Goal: Information Seeking & Learning: Learn about a topic

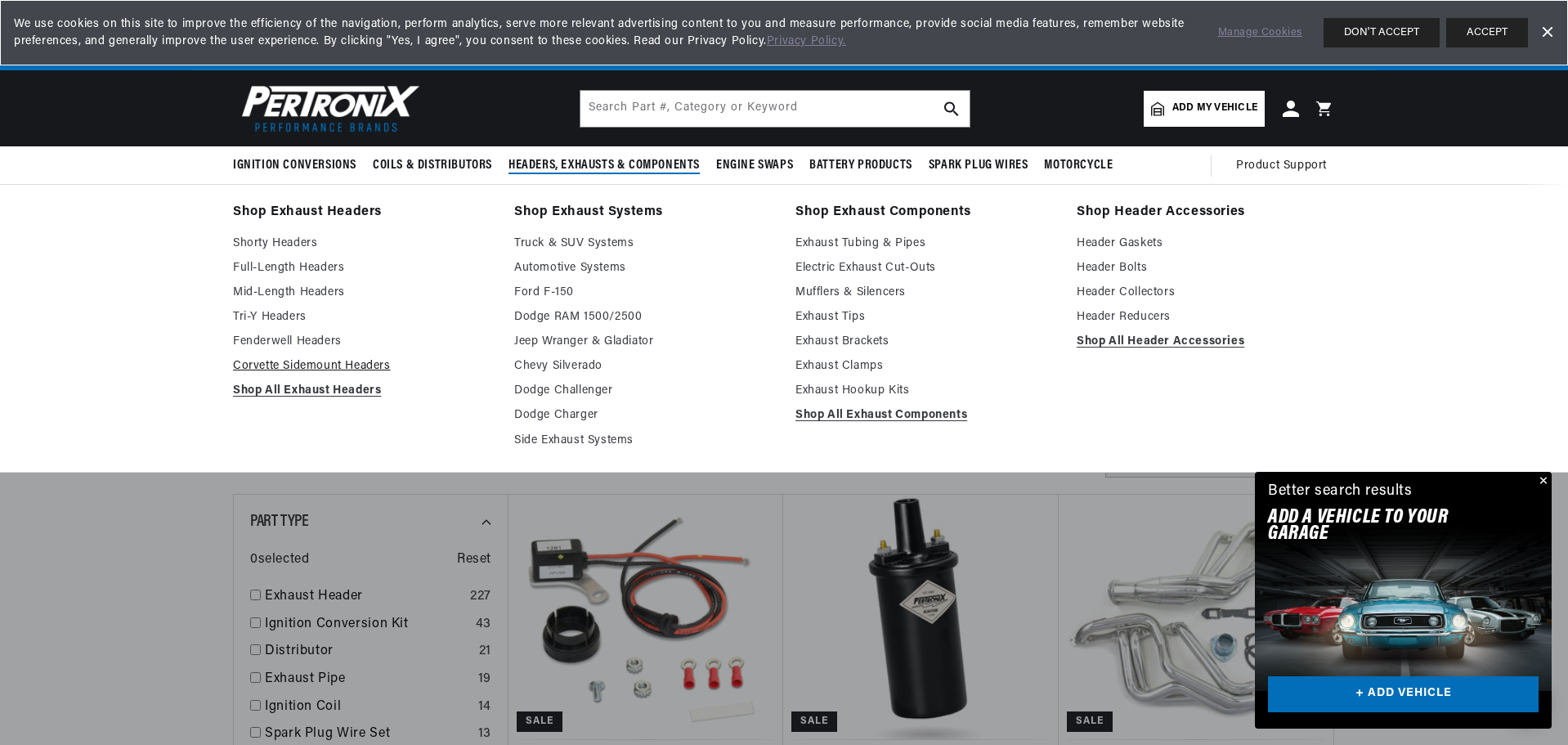
click at [269, 367] on link "Corvette Sidemount Headers" at bounding box center [362, 367] width 258 height 20
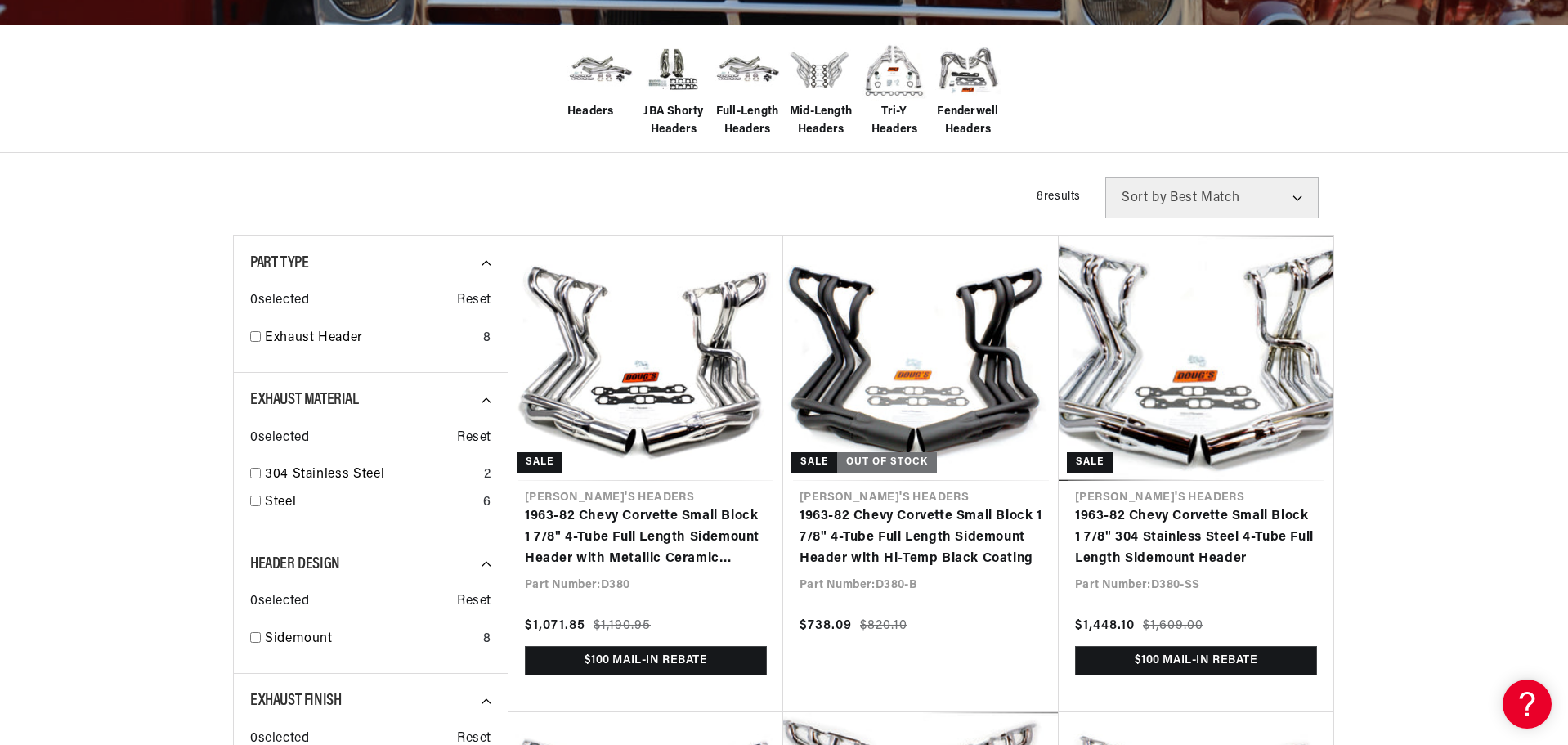
scroll to position [408, 0]
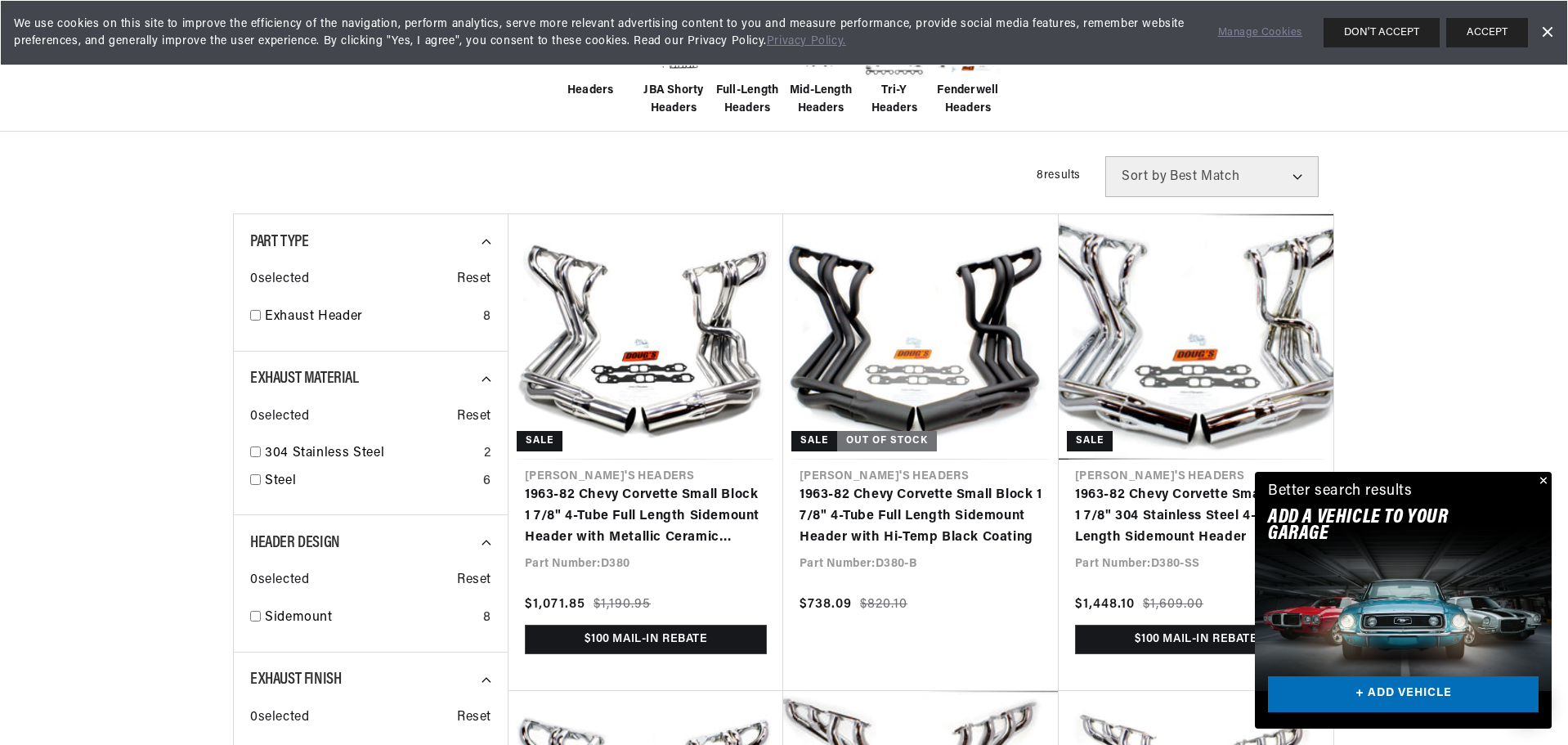
click at [1544, 480] on button "Close" at bounding box center [1542, 482] width 20 height 20
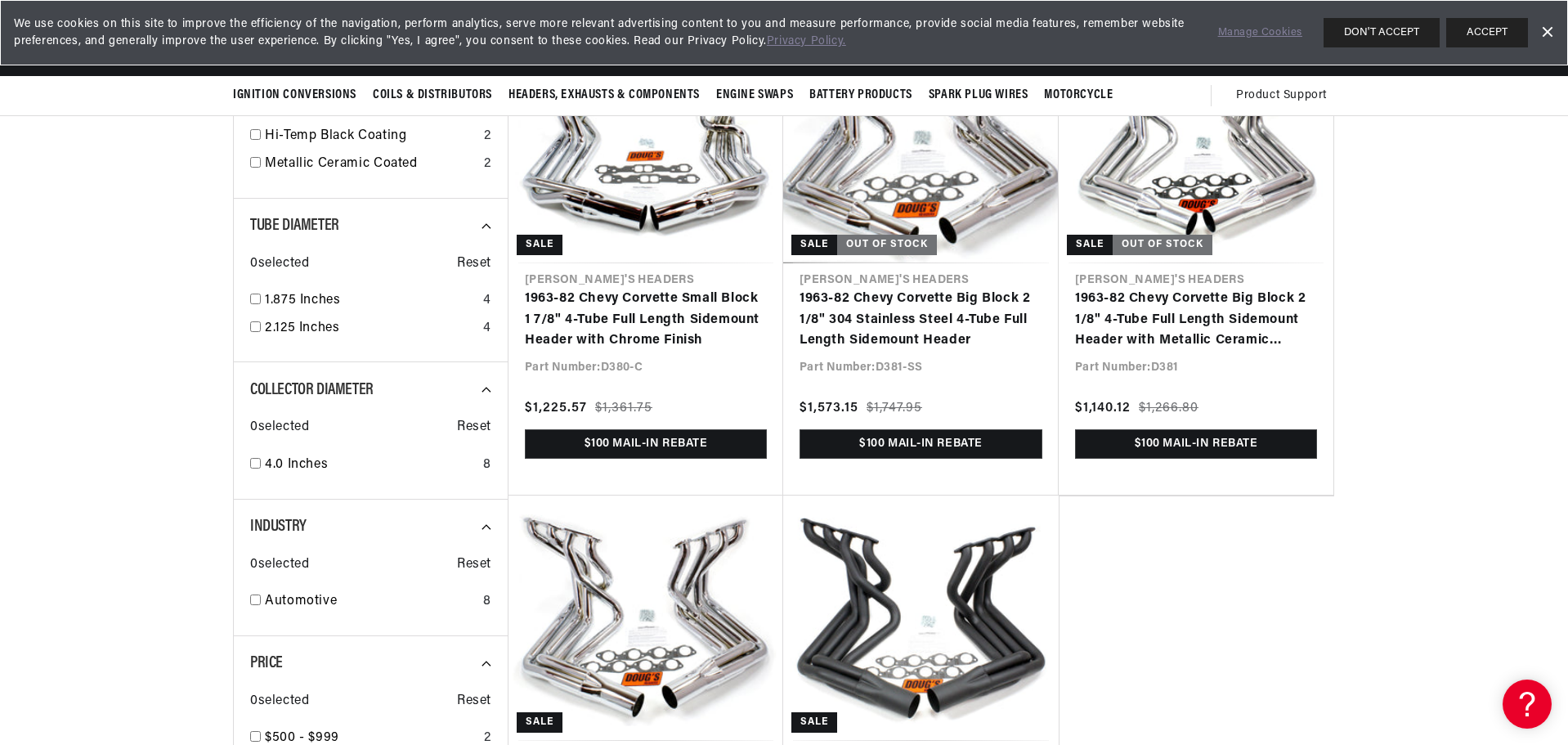
scroll to position [0, 0]
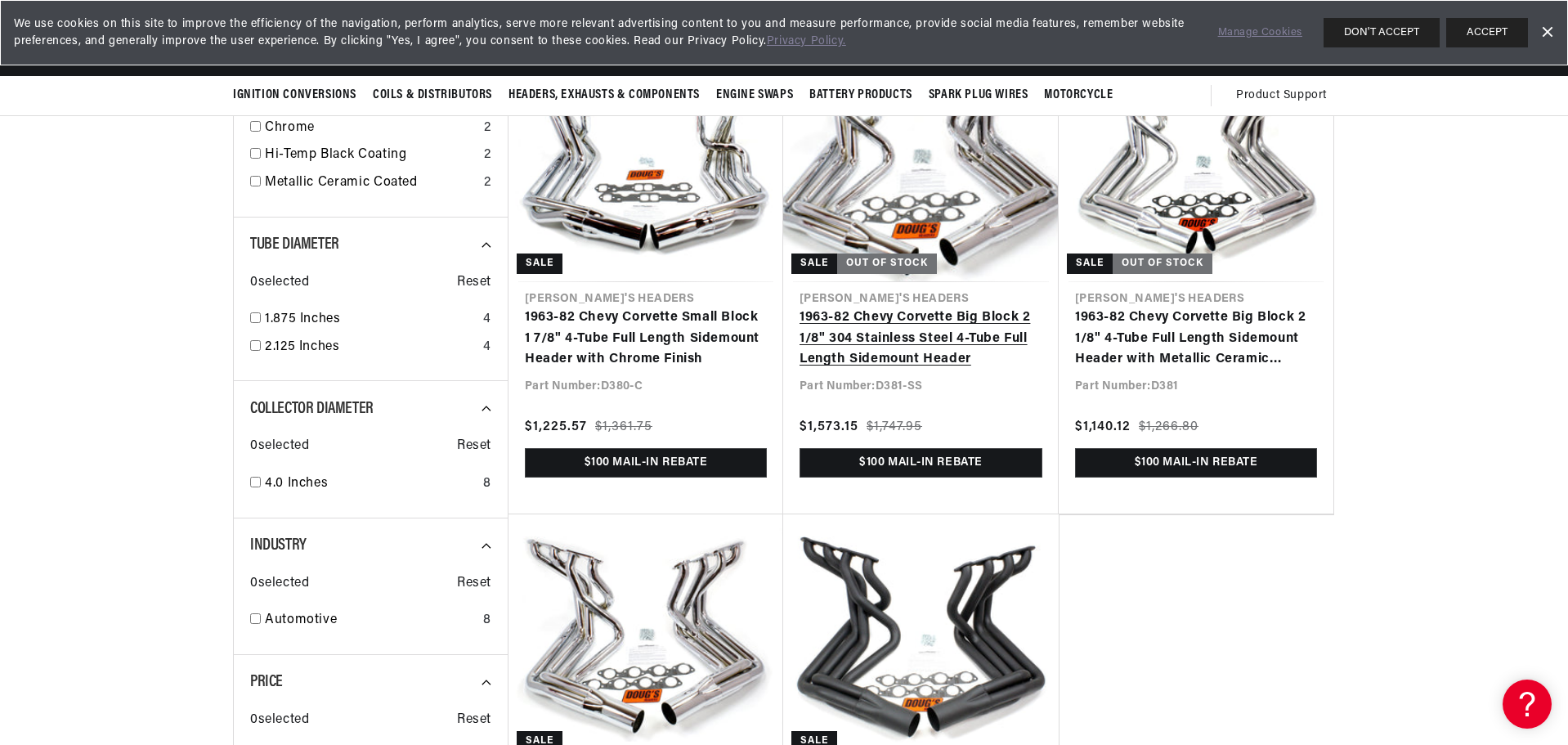
click at [940, 333] on link "1963-82 Chevy Corvette Big Block 2 1/8" 304 Stainless Steel 4-Tube Full Length …" at bounding box center [920, 338] width 243 height 63
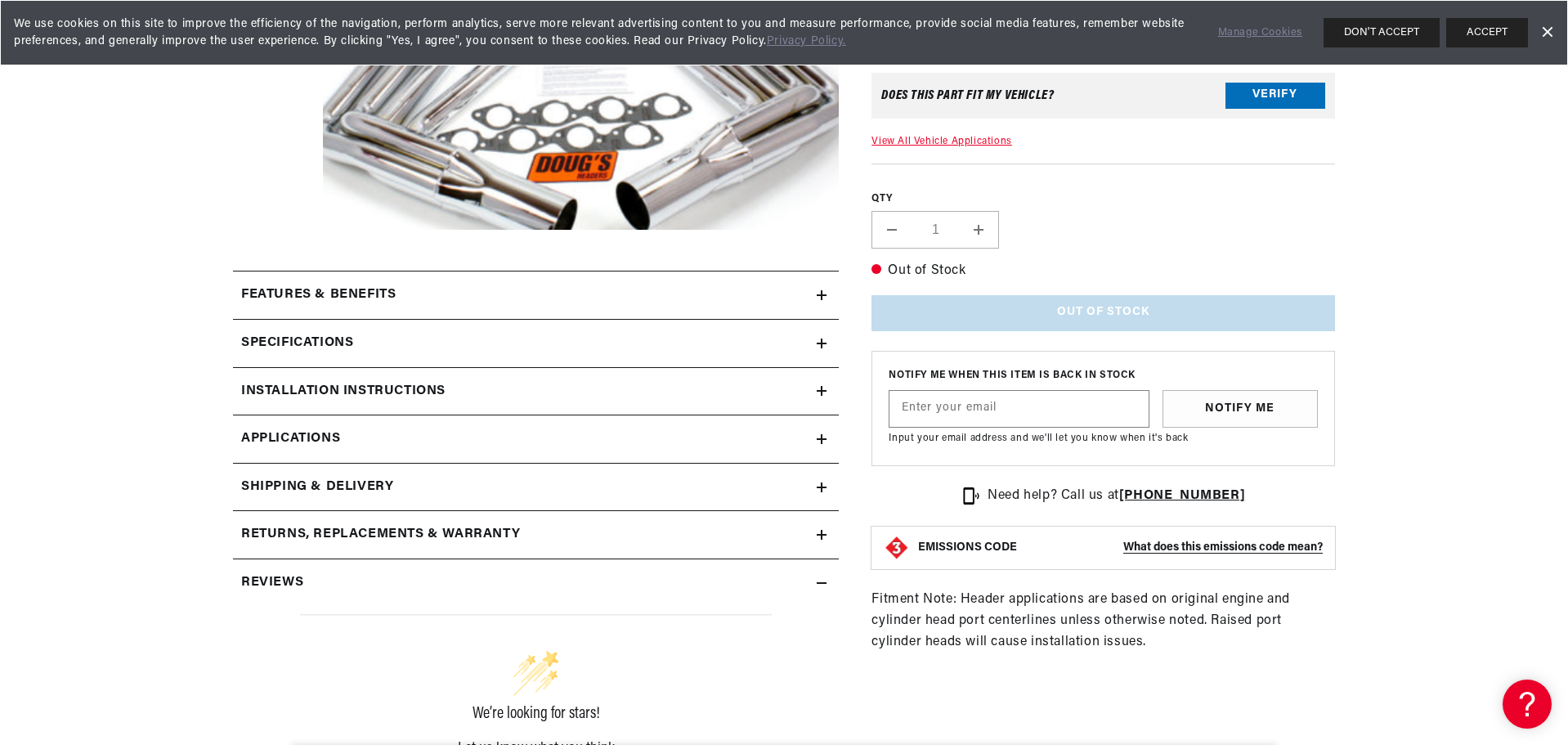
scroll to position [0, 874]
click at [359, 289] on h2 "Features & Benefits" at bounding box center [318, 295] width 155 height 21
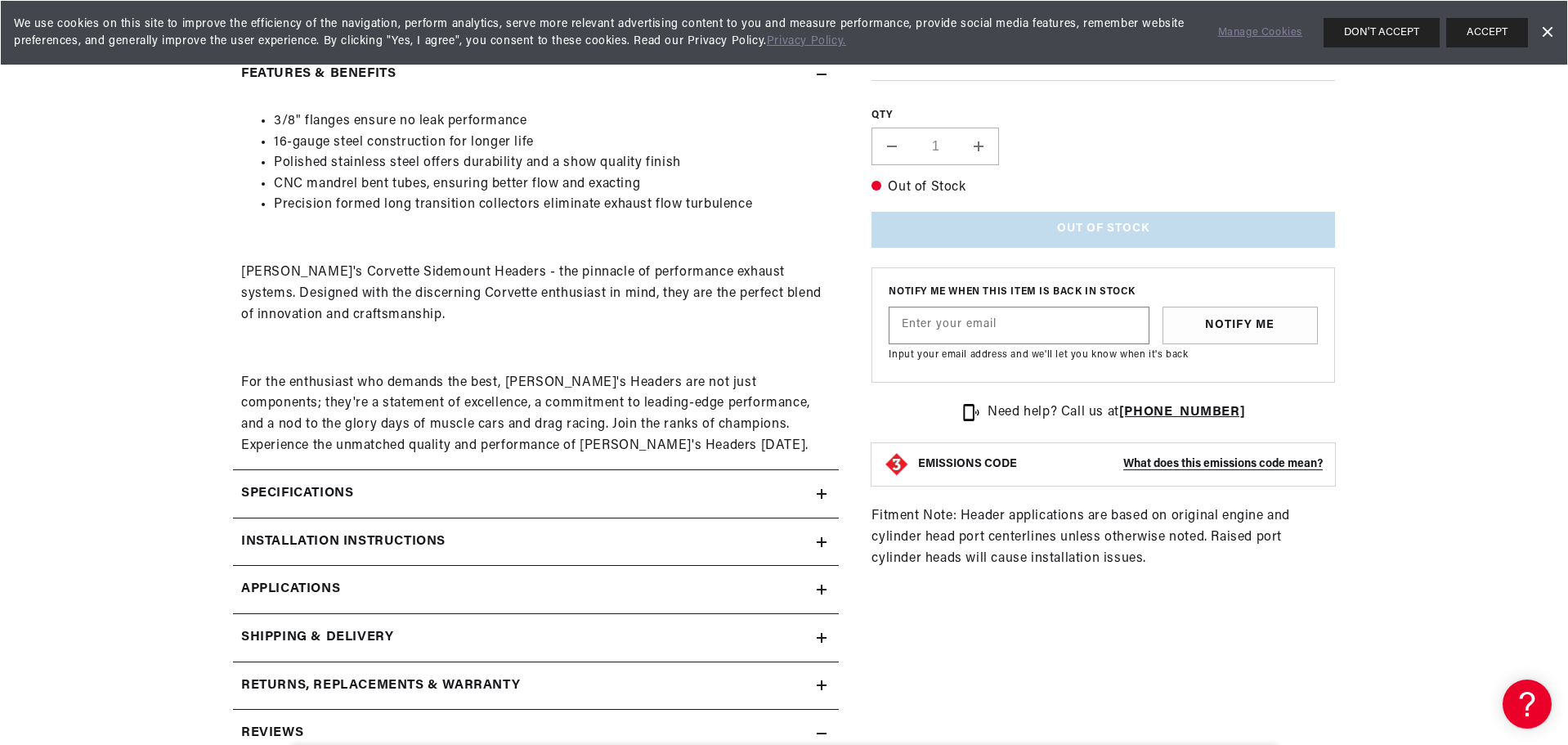
scroll to position [654, 0]
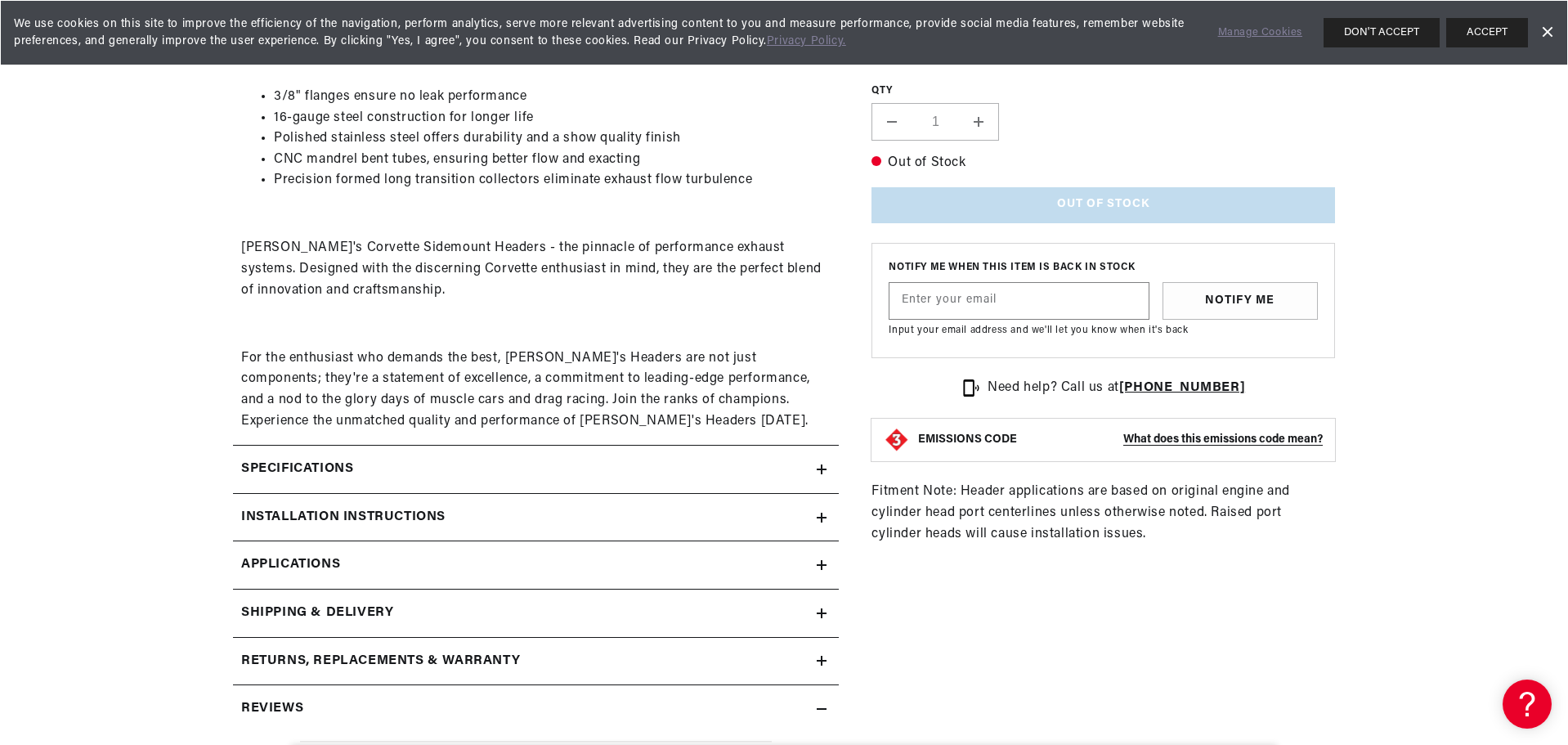
click at [319, 468] on h2 "Specifications" at bounding box center [297, 468] width 112 height 21
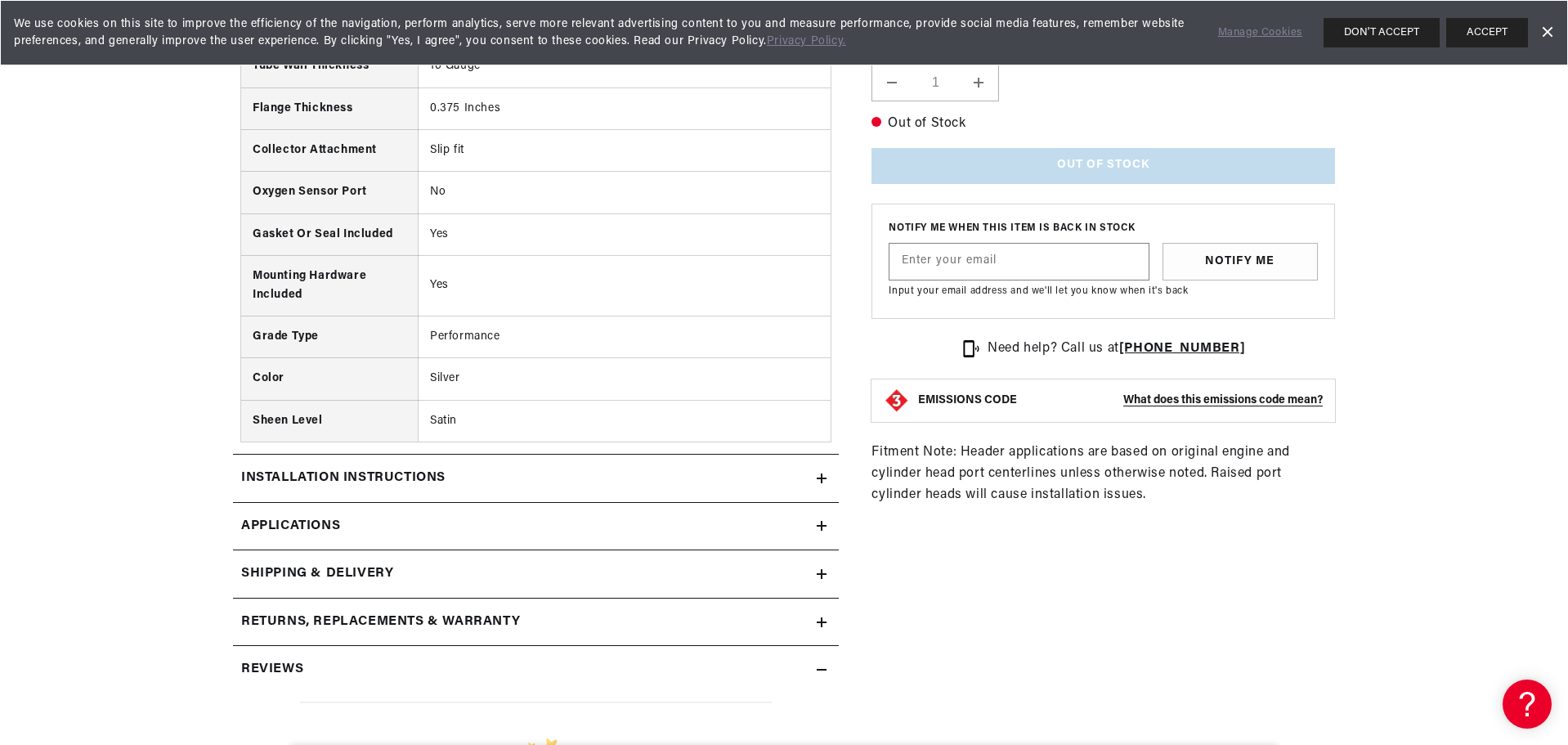
scroll to position [1390, 0]
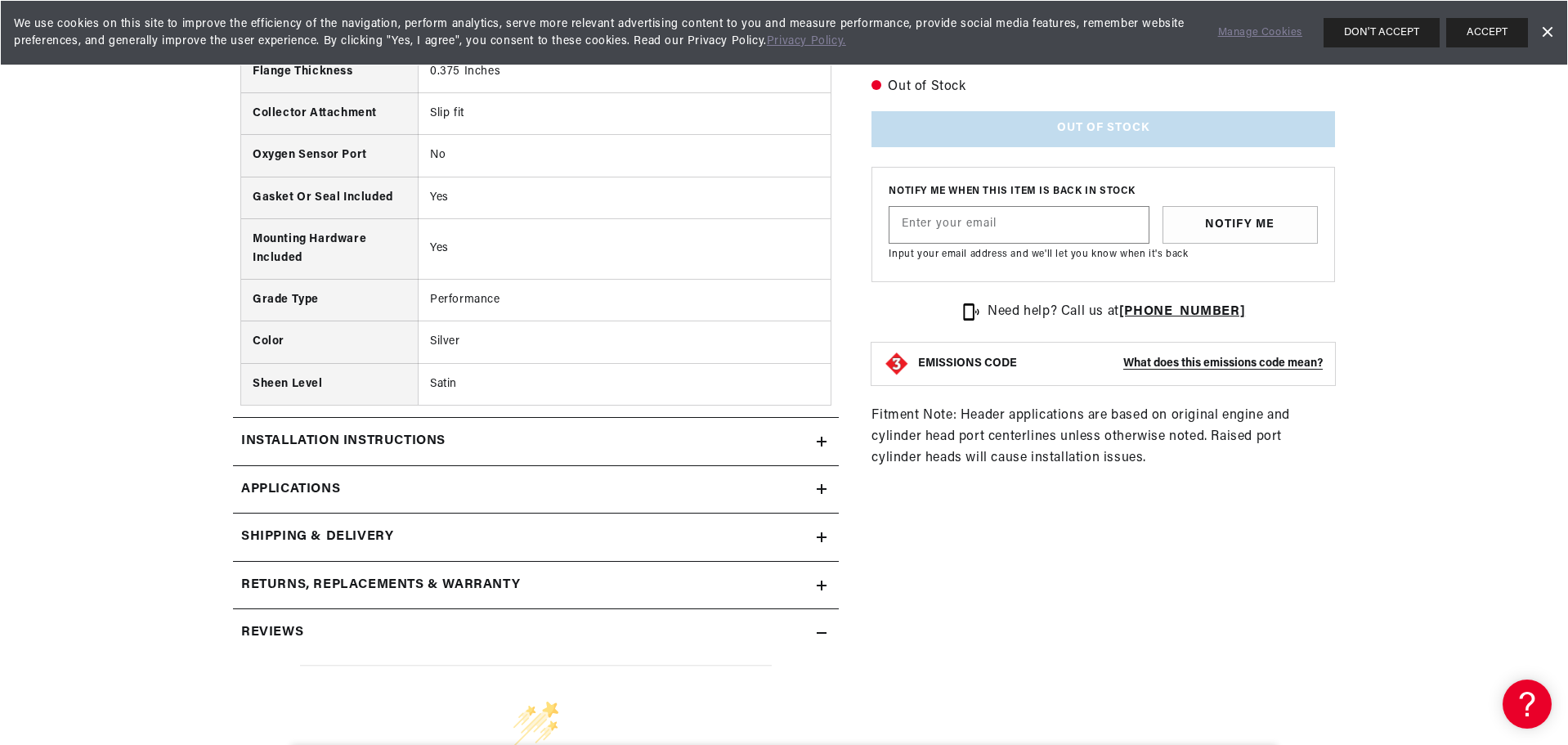
click at [297, 493] on span "Applications" at bounding box center [290, 489] width 99 height 21
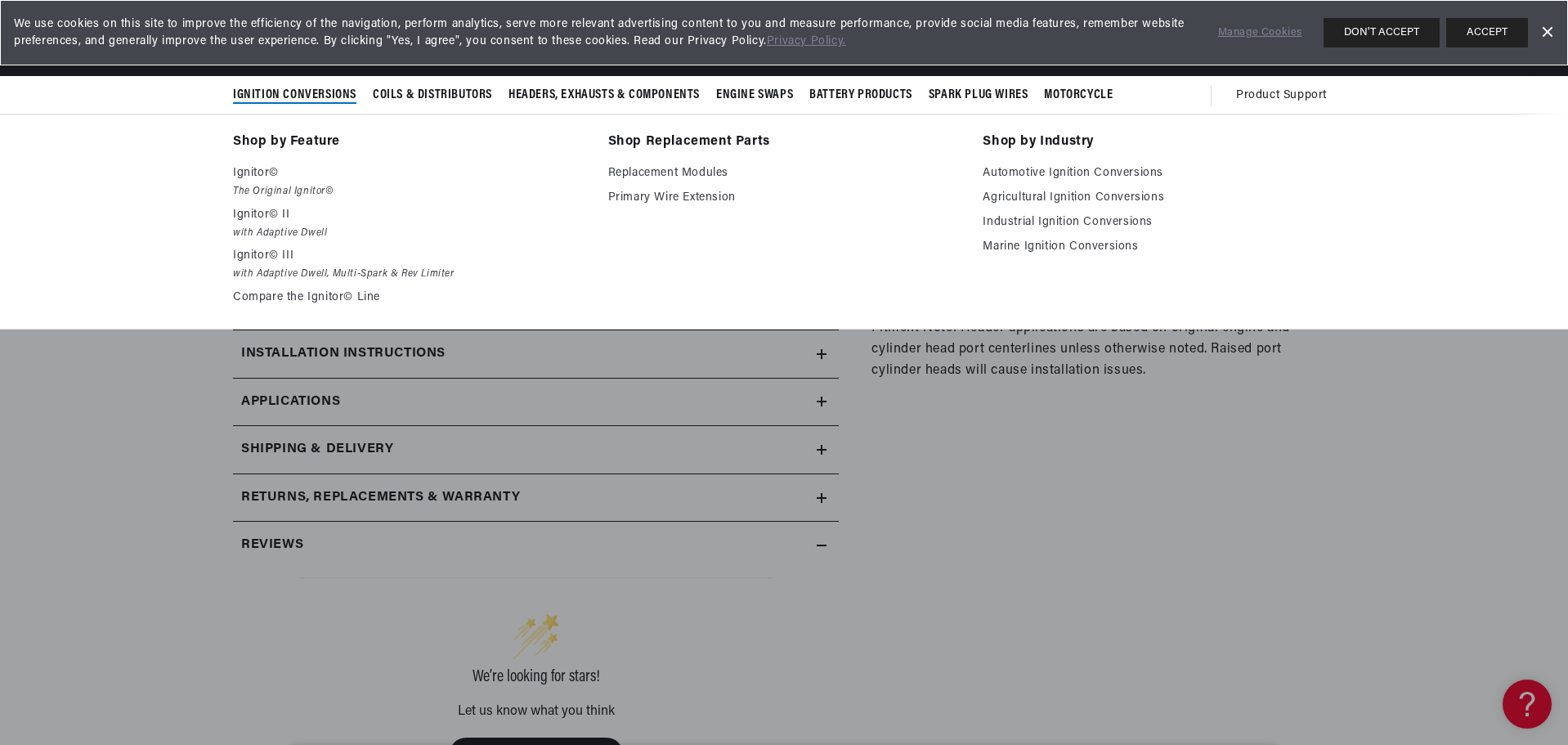
click at [303, 88] on span "Ignition Conversions" at bounding box center [295, 95] width 124 height 17
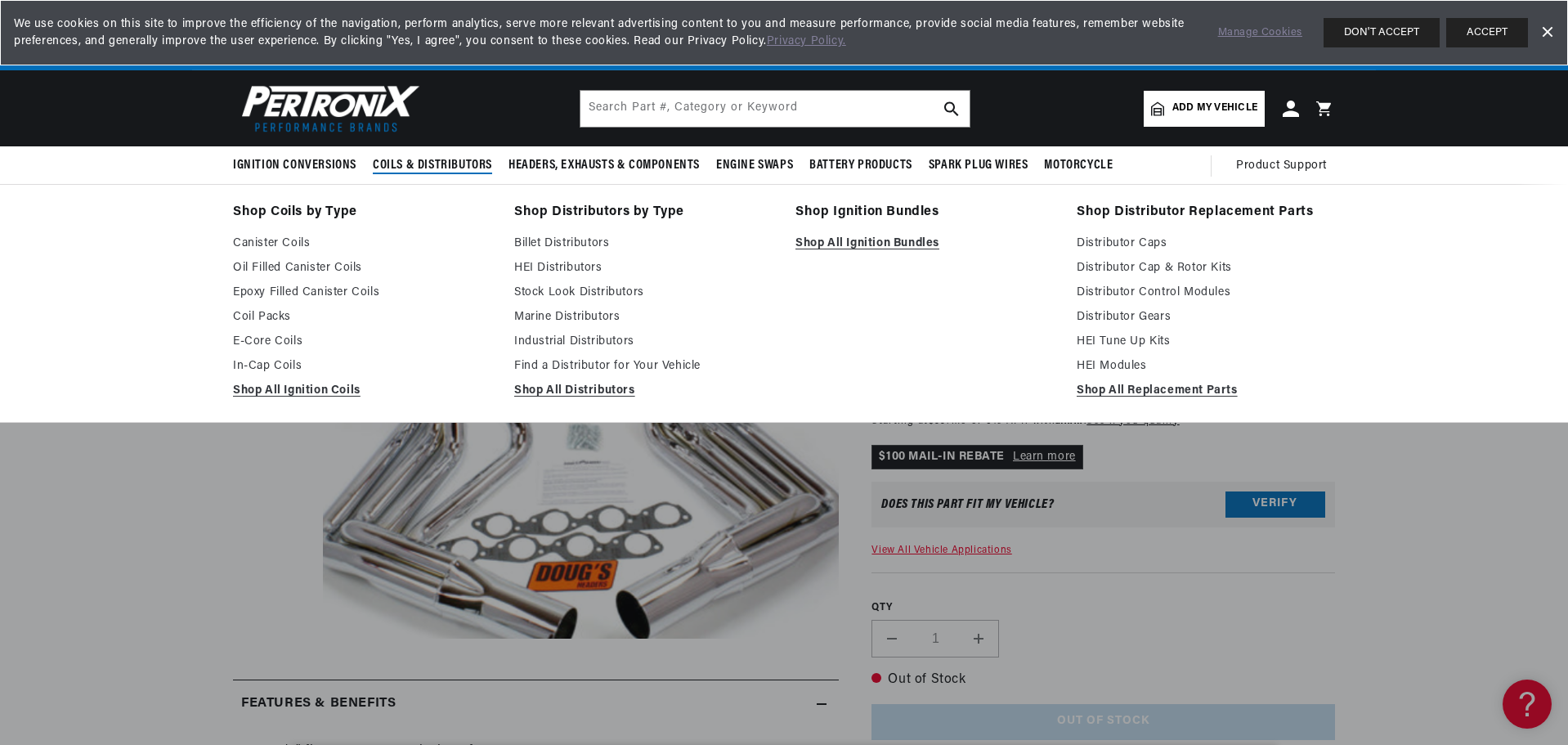
click at [413, 157] on span "Coils & Distributors" at bounding box center [432, 166] width 119 height 17
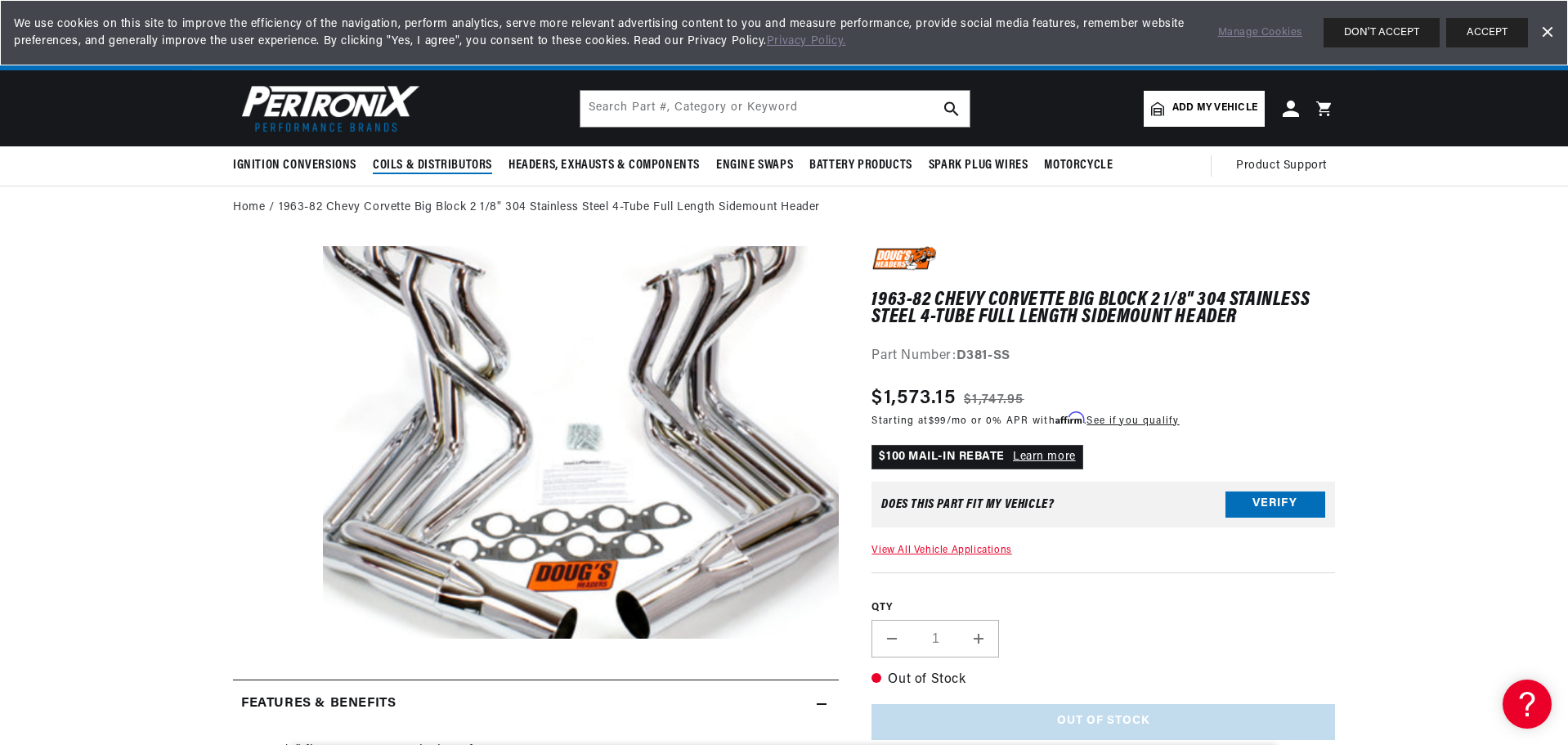
click at [418, 161] on span "Coils & Distributors" at bounding box center [432, 166] width 119 height 17
click at [1185, 101] on span "Add my vehicle" at bounding box center [1214, 108] width 85 height 15
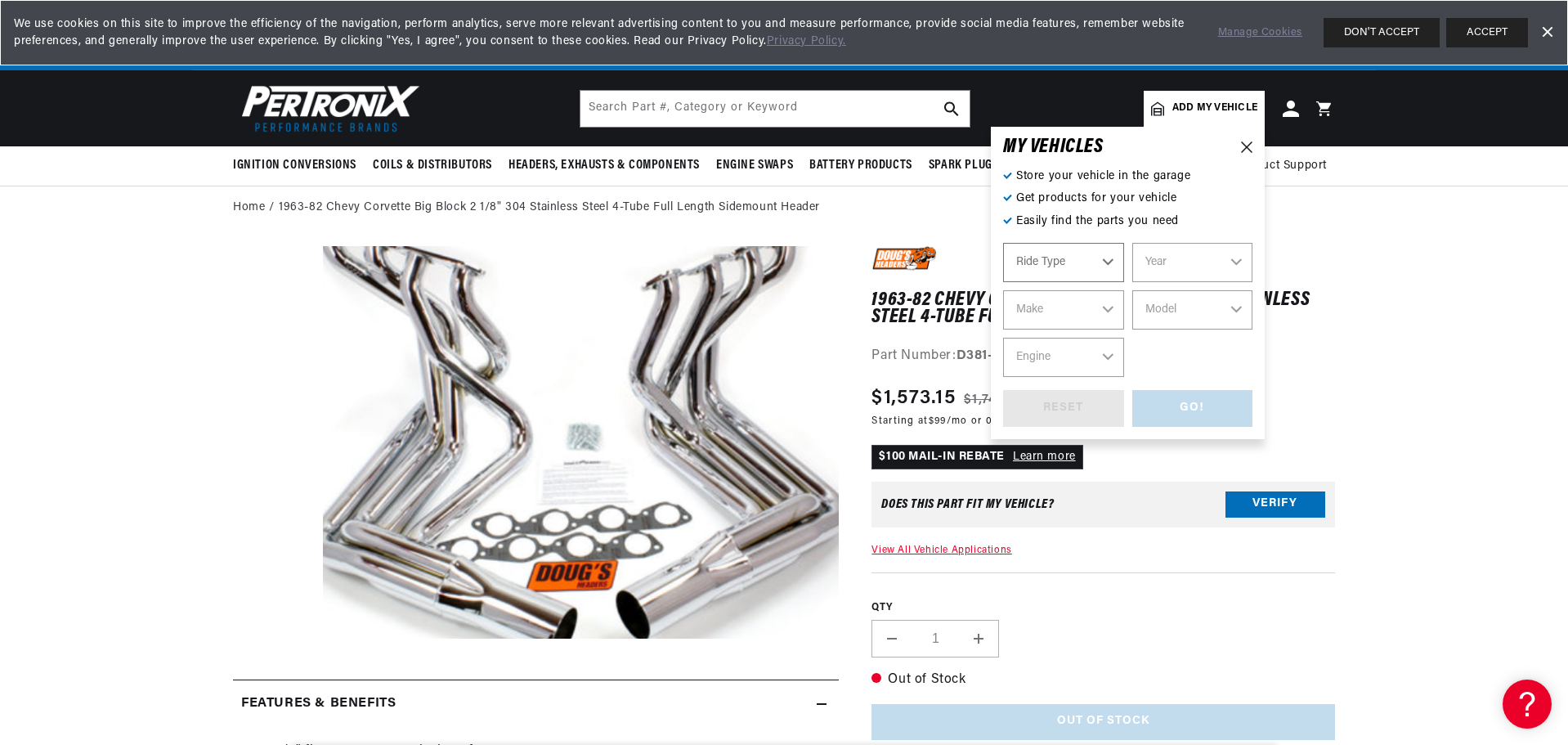
select select "Automotive"
click at [1101, 260] on select "Automotive Agricultural Industrial Marine Motorcycle" at bounding box center [1063, 262] width 121 height 39
click at [1003, 243] on select "Automotive Agricultural Industrial Marine Motorcycle" at bounding box center [1063, 262] width 121 height 39
click at [1222, 263] on select "Year 2022 2021 2020 2019 2018 2017 2016 2015 2014 2013 2012 2011 2010 2009 2008…" at bounding box center [1192, 262] width 121 height 39
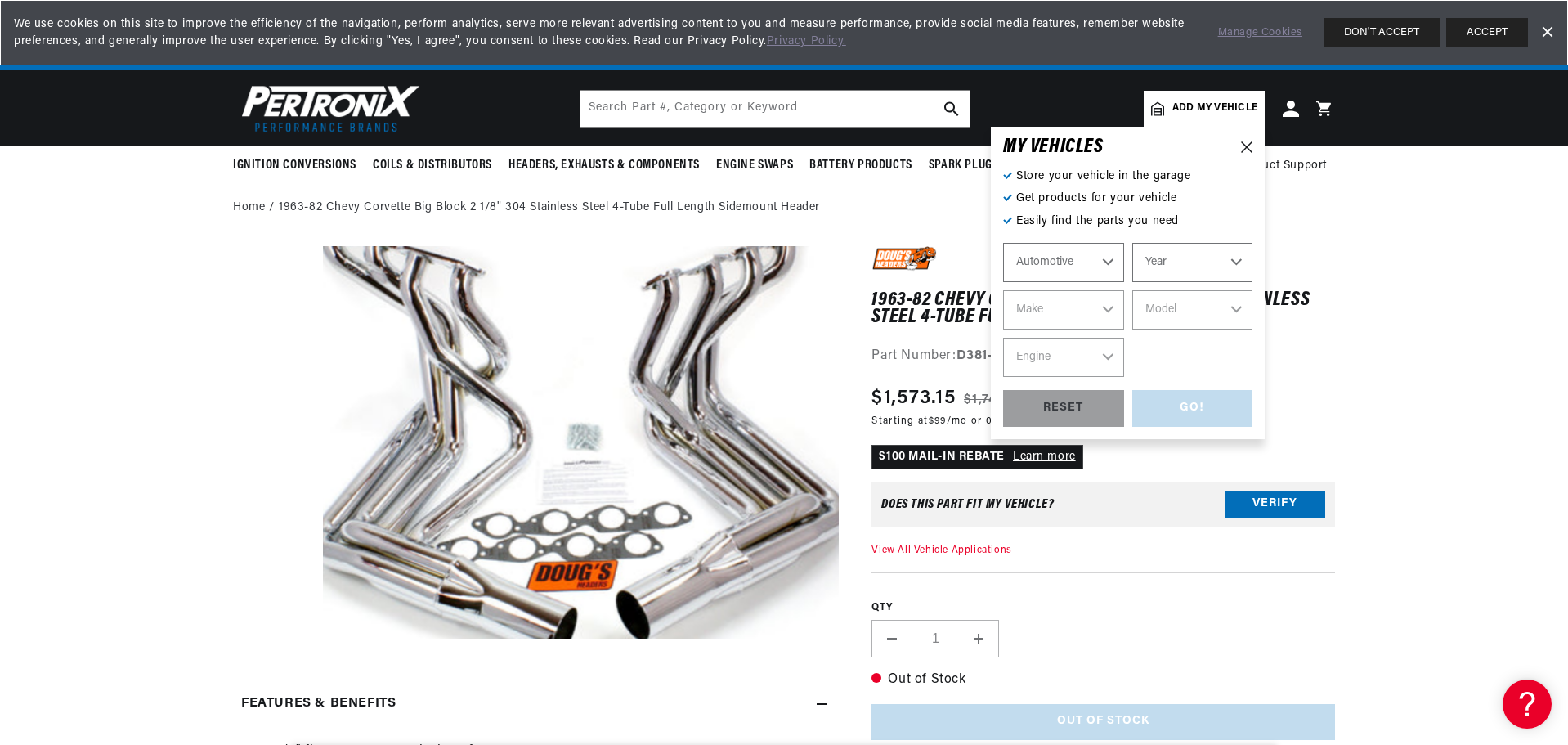
select select "1969"
click at [1132, 243] on select "Year 2022 2021 2020 2019 2018 2017 2016 2015 2014 2013 2012 2011 2010 2009 2008…" at bounding box center [1192, 262] width 121 height 39
select select "1969"
click at [1101, 305] on select "Make Alfa Romeo American Motors Aston Martin Austin Austin Healey Avanti BMW Bu…" at bounding box center [1063, 309] width 121 height 39
select select "Chevrolet"
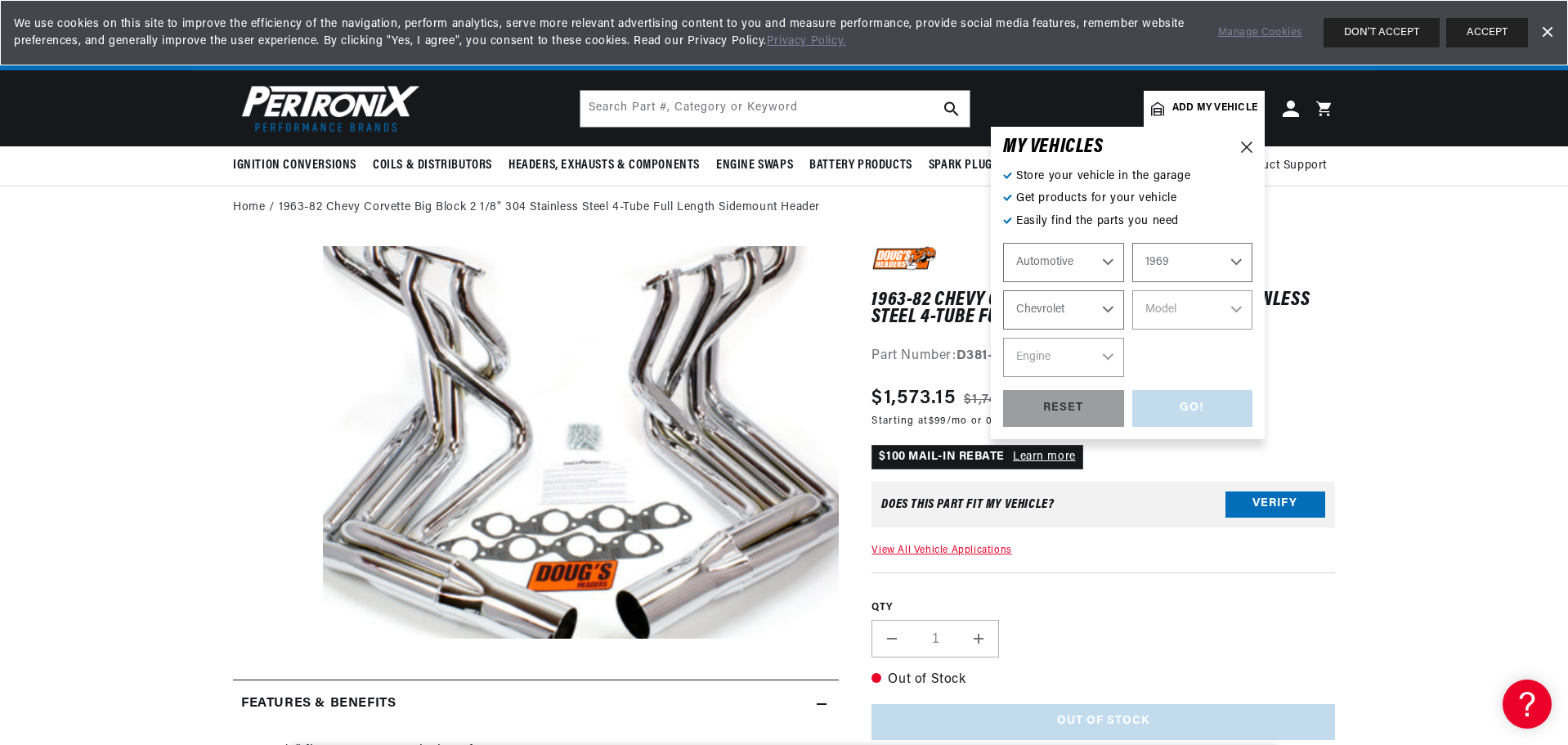
click at [1003, 290] on select "Make Alfa Romeo American Motors Aston Martin Austin Austin Healey Avanti BMW Bu…" at bounding box center [1063, 309] width 121 height 39
select select "Chevrolet"
click at [1231, 309] on select "Model Bel Air Biscayne Blazer Brookwood C10 Pickup C10 Suburban C20 Pickup C20 …" at bounding box center [1192, 309] width 121 height 39
select select "Corvette"
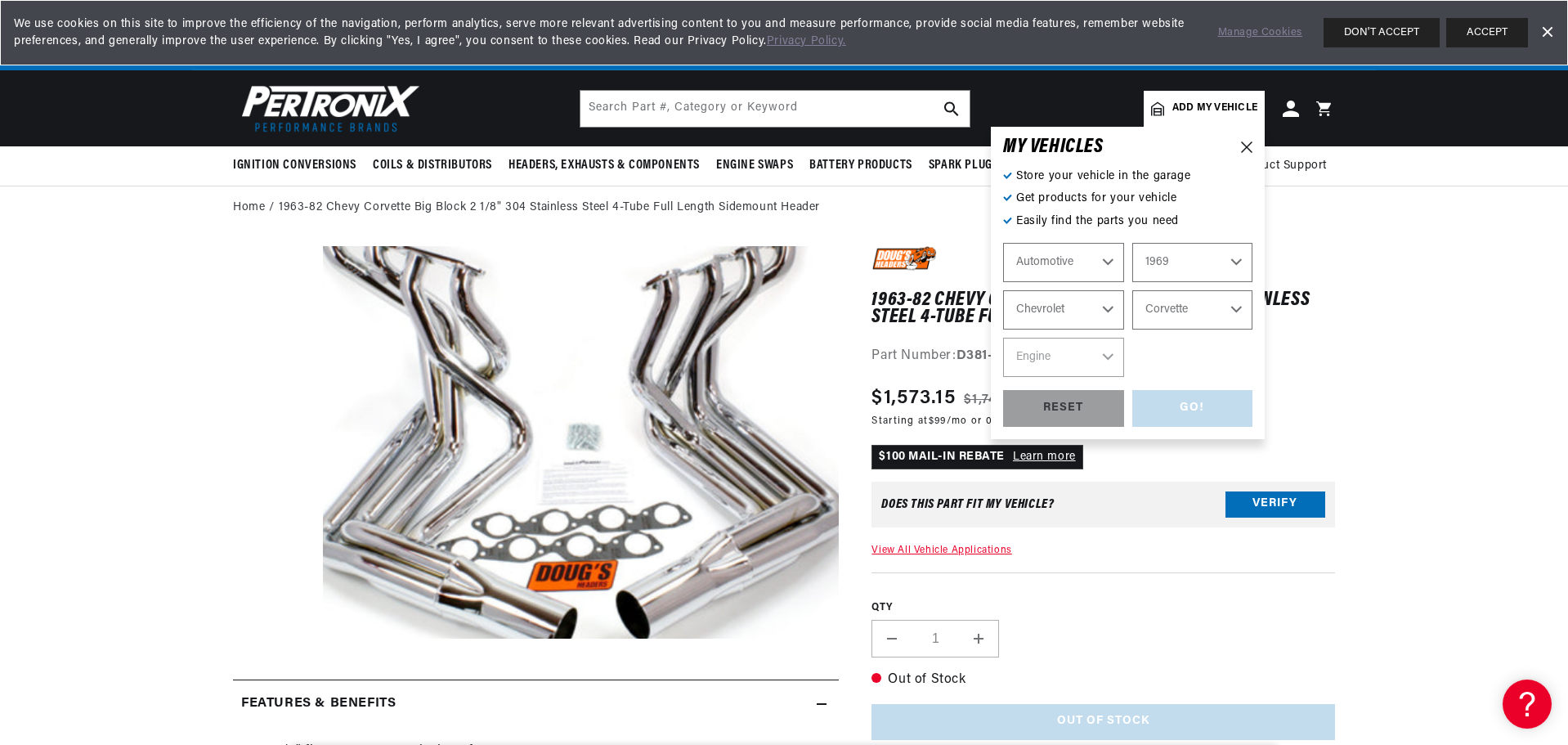
click at [1132, 290] on select "Model Bel Air Biscayne Blazer Brookwood C10 Pickup C10 Suburban C20 Pickup C20 …" at bounding box center [1192, 309] width 121 height 39
select select "Corvette"
click at [1052, 351] on select "Engine 4.6L 7.4L 327cid / 5.3L 327cid / 5.4L 350cid / 5.7L 396cid / 6.5L 427cid…" at bounding box center [1063, 357] width 121 height 39
select select "350cid-5.7L"
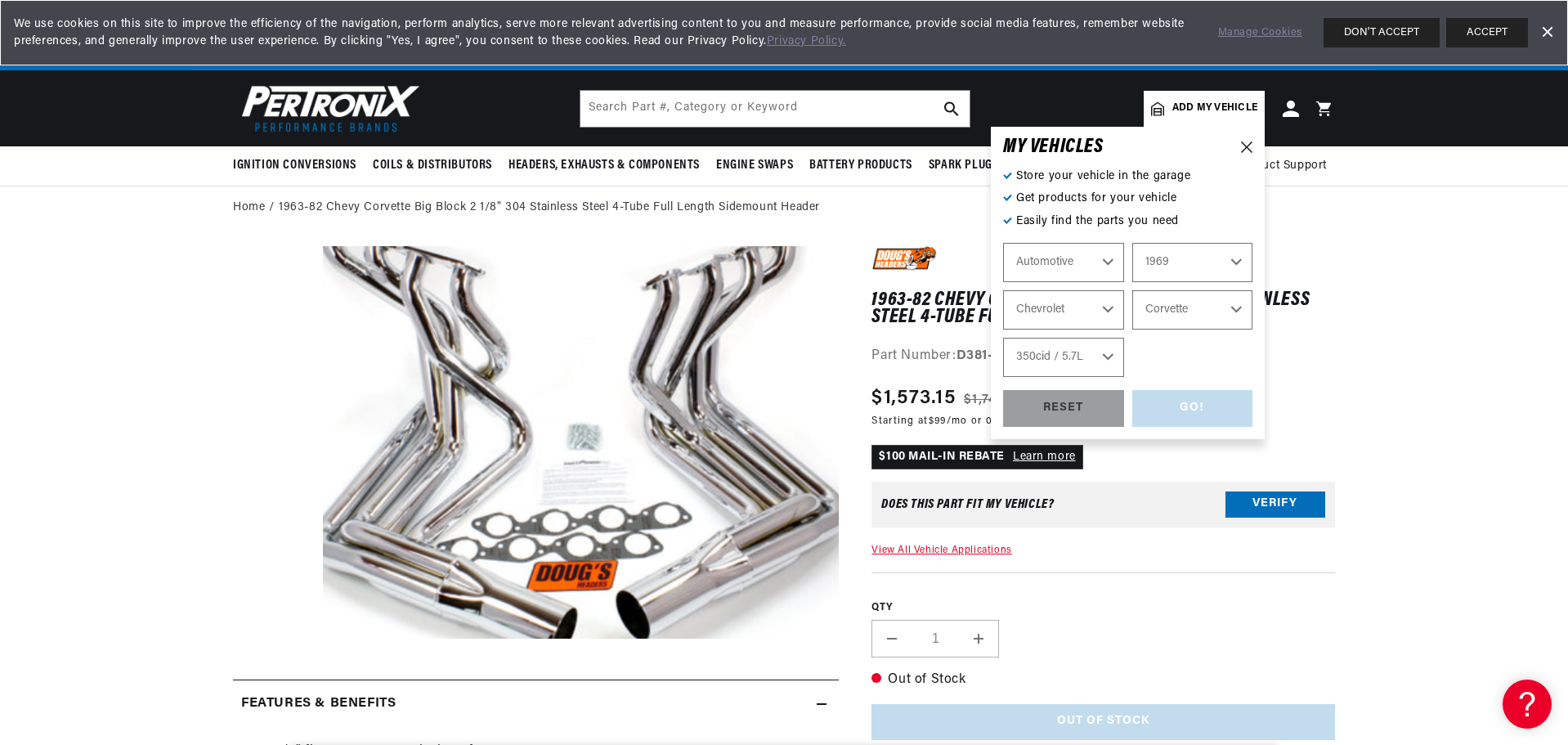
click at [1003, 337] on select "Engine 4.6L 7.4L 327cid / 5.3L 327cid / 5.4L 350cid / 5.7L 396cid / 6.5L 427cid…" at bounding box center [1063, 357] width 121 height 39
select select "350cid-5.7L"
click at [1180, 407] on div "GO!" at bounding box center [1192, 408] width 121 height 36
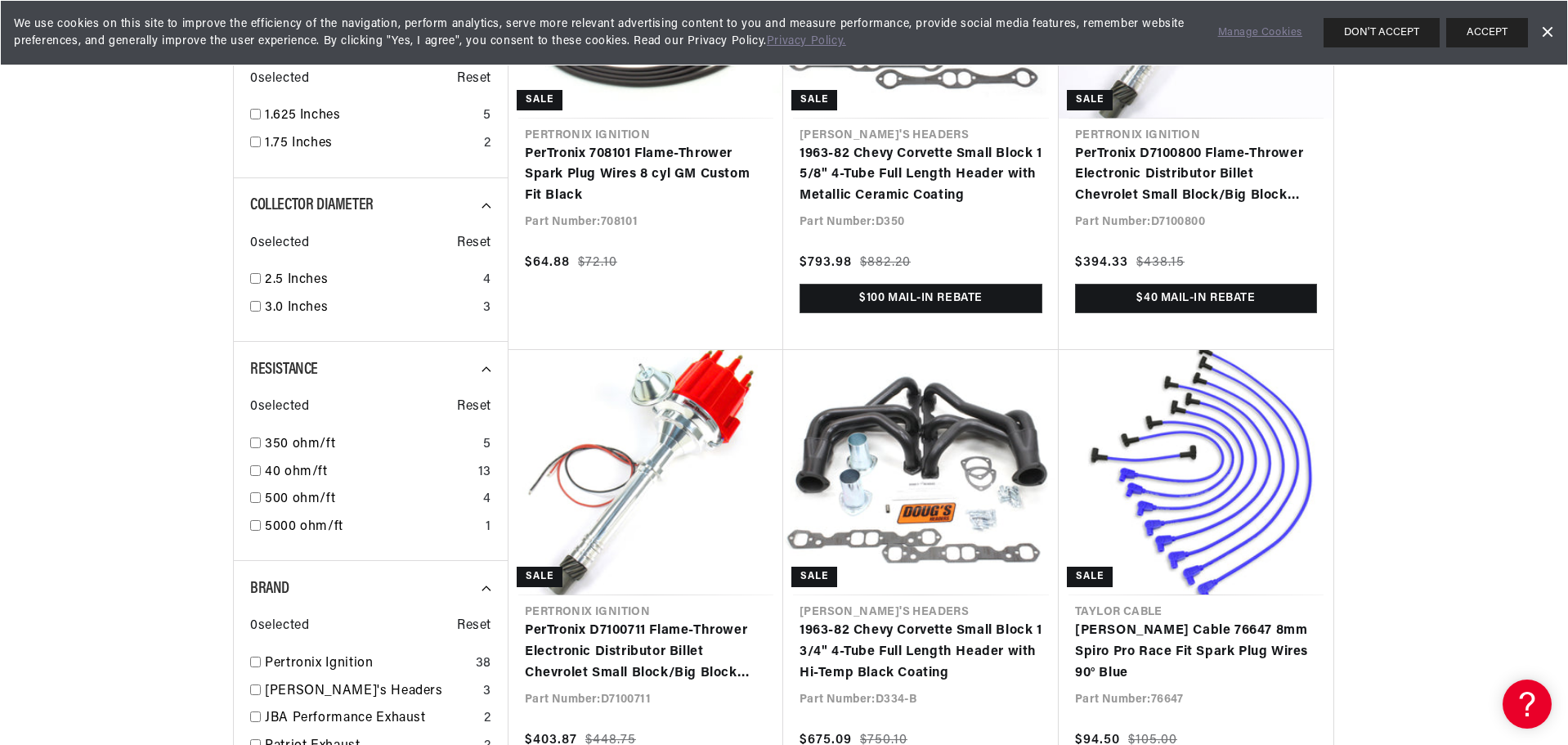
scroll to position [0, 874]
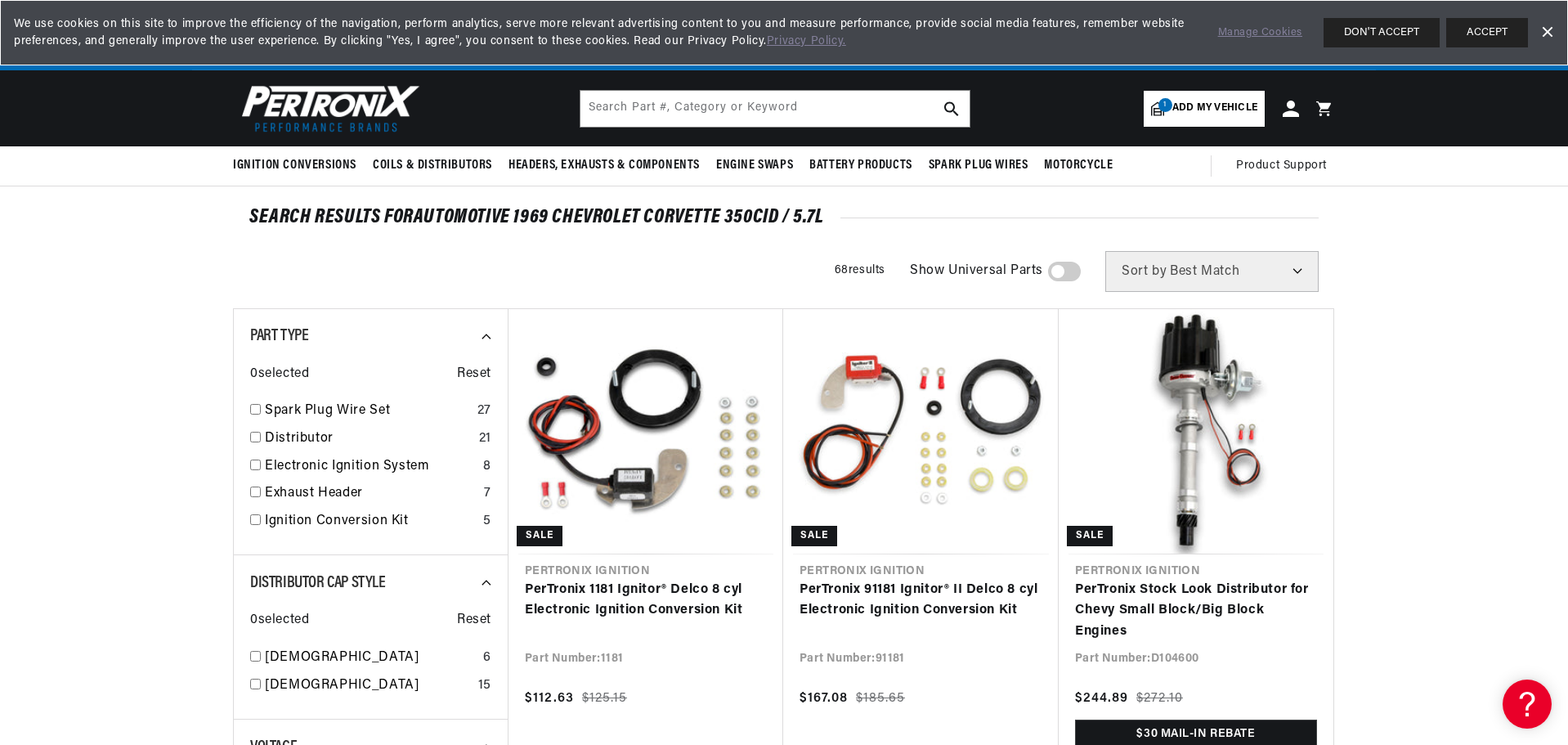
scroll to position [0, 1747]
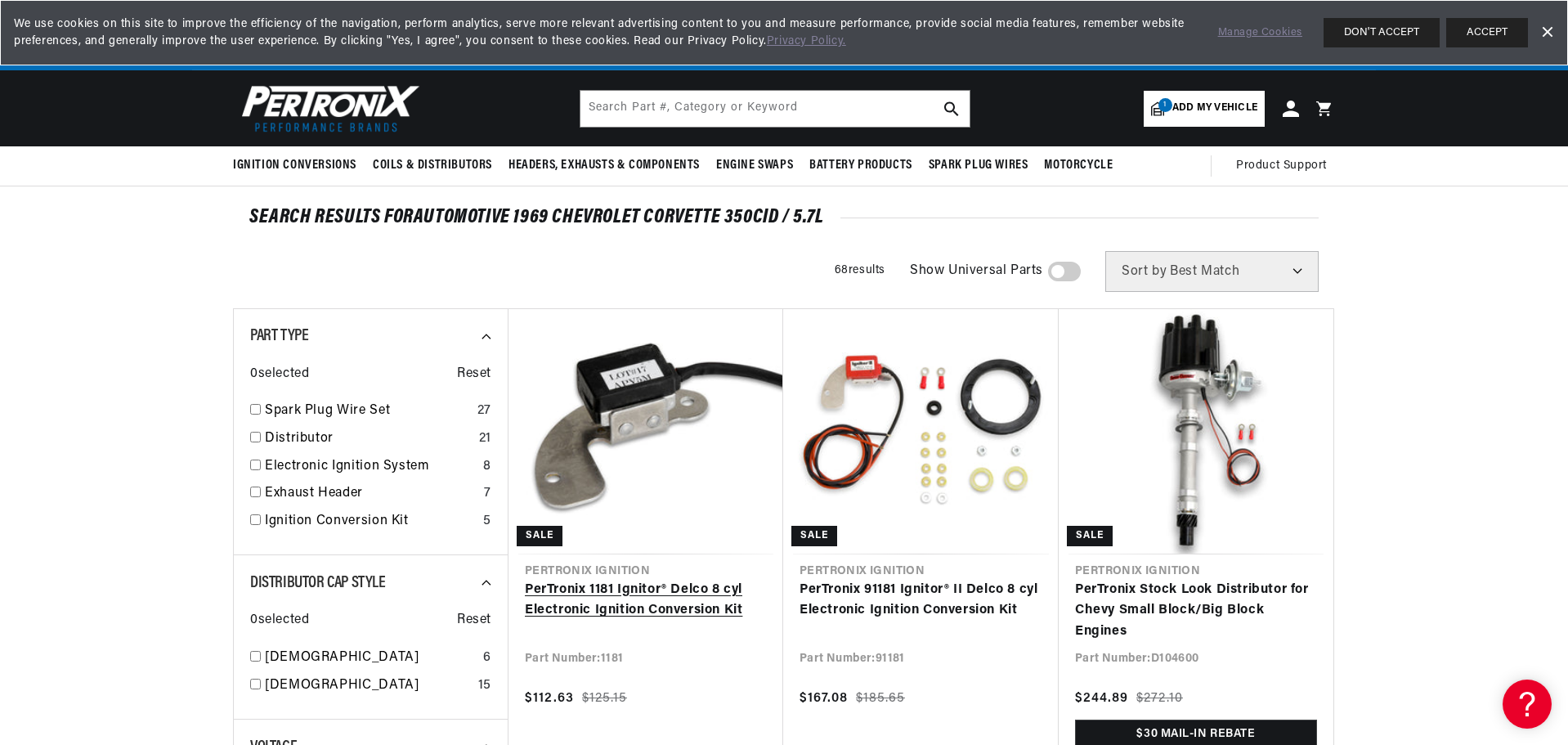
click at [659, 598] on link "PerTronix 1181 Ignitor® Delco 8 cyl Electronic Ignition Conversion Kit" at bounding box center [646, 600] width 242 height 42
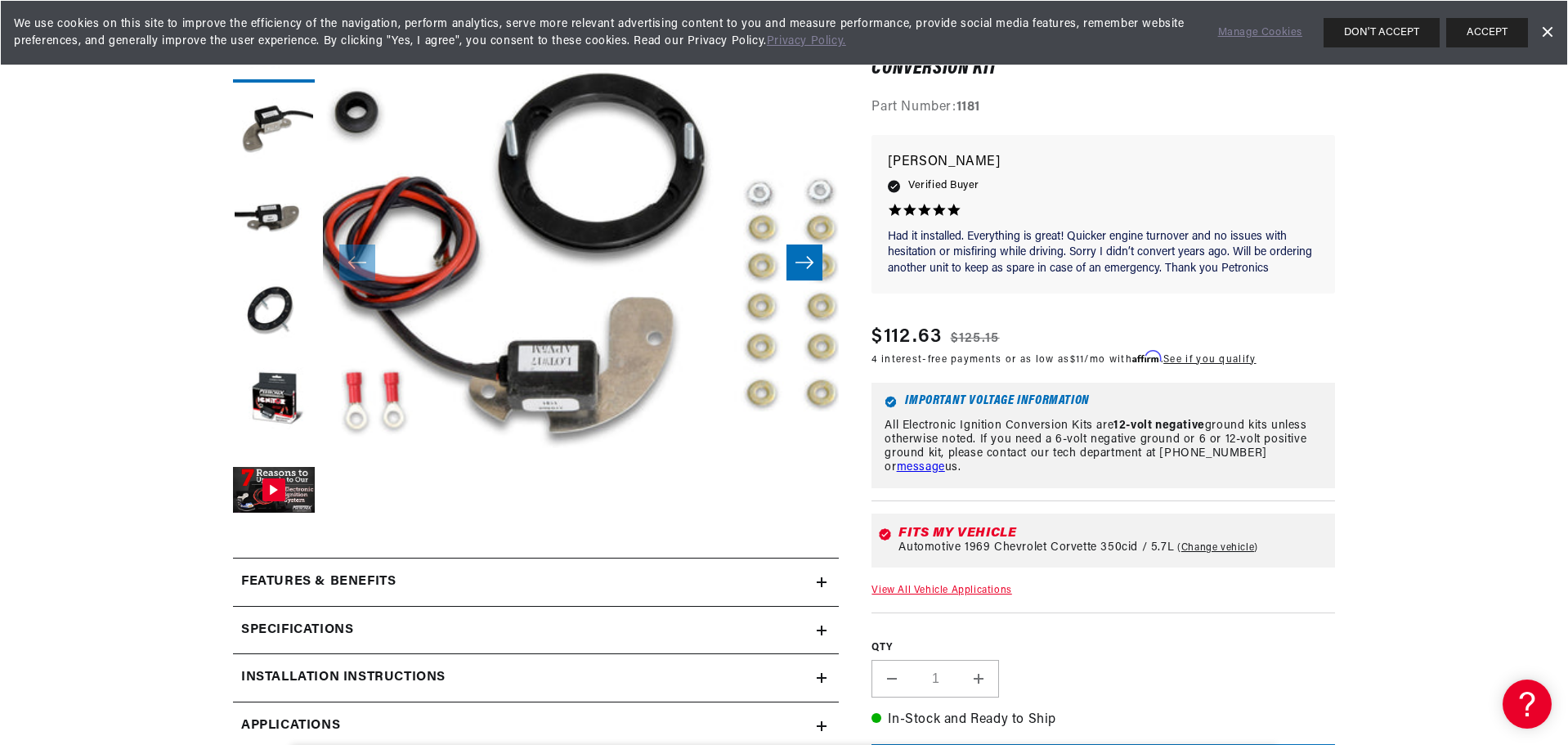
scroll to position [327, 0]
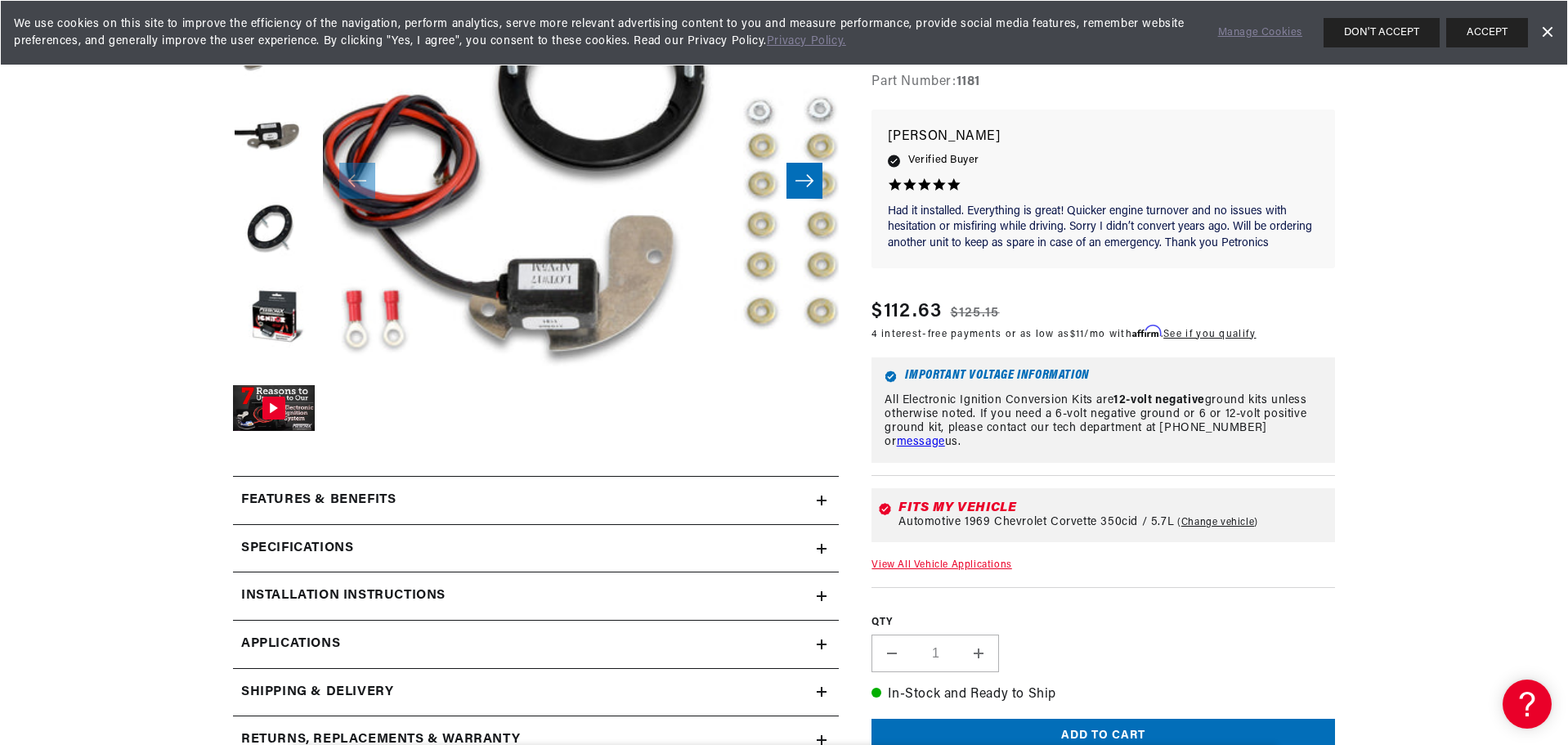
click at [381, 493] on h2 "Features & Benefits" at bounding box center [318, 499] width 155 height 21
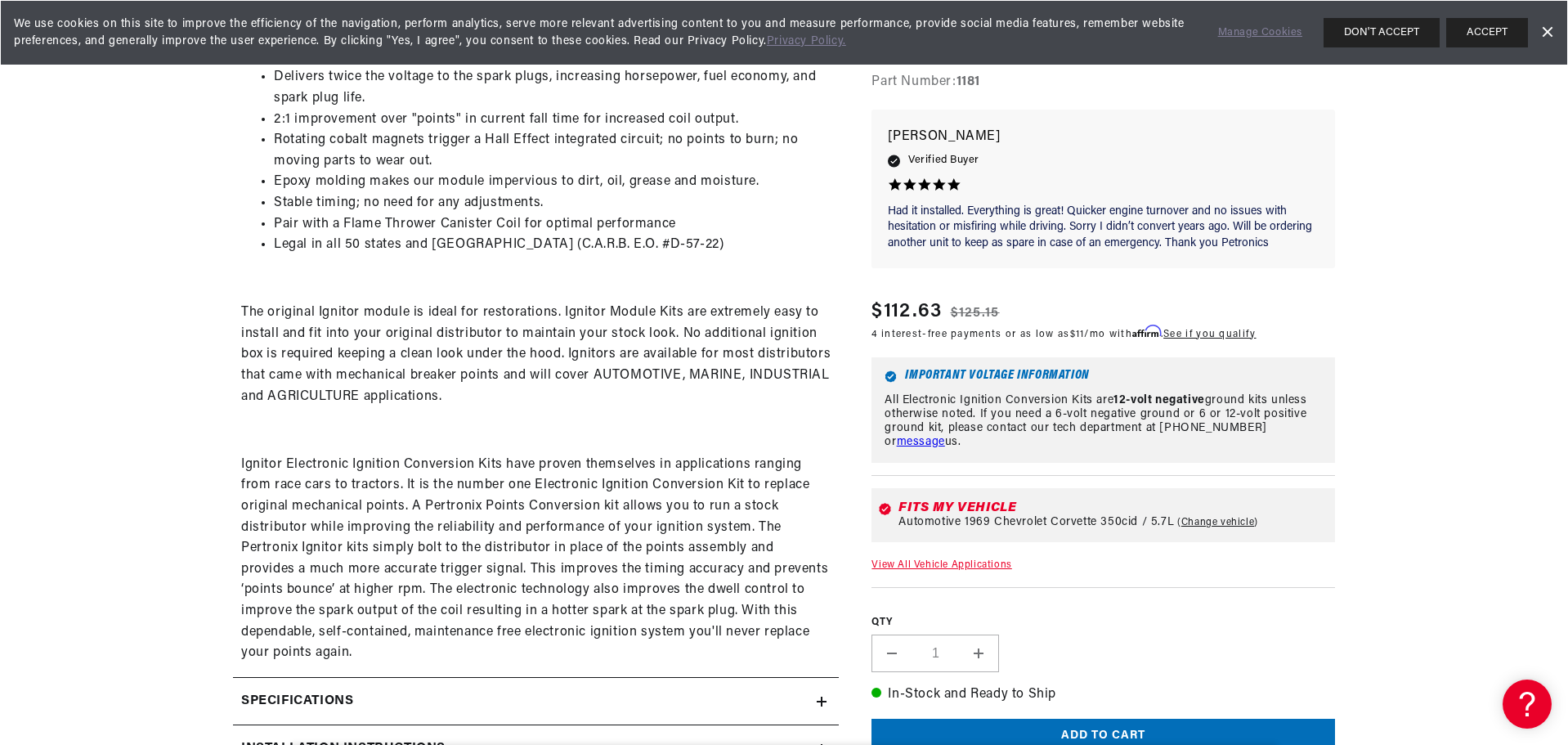
scroll to position [900, 0]
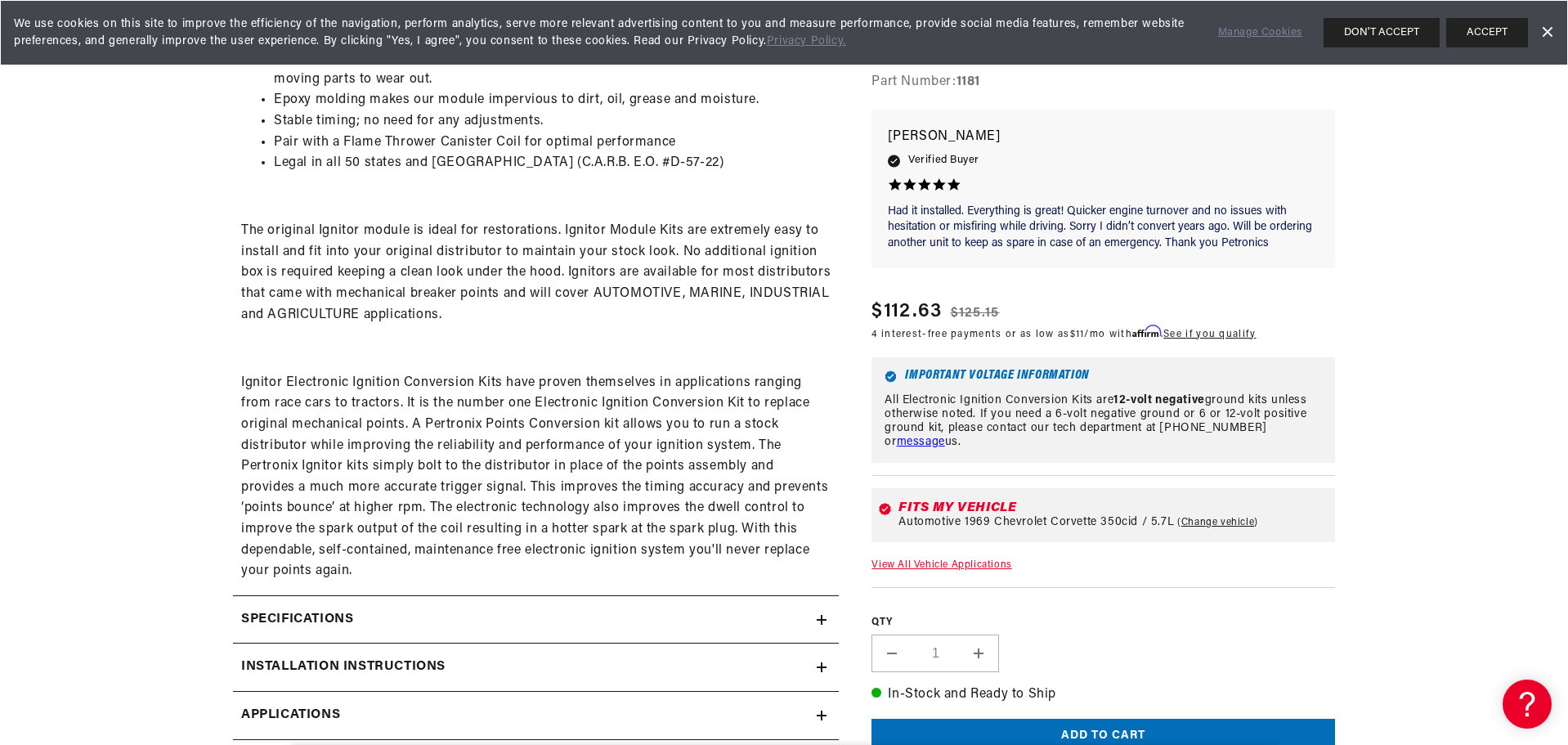
click at [273, 618] on h2 "Specifications" at bounding box center [297, 619] width 112 height 21
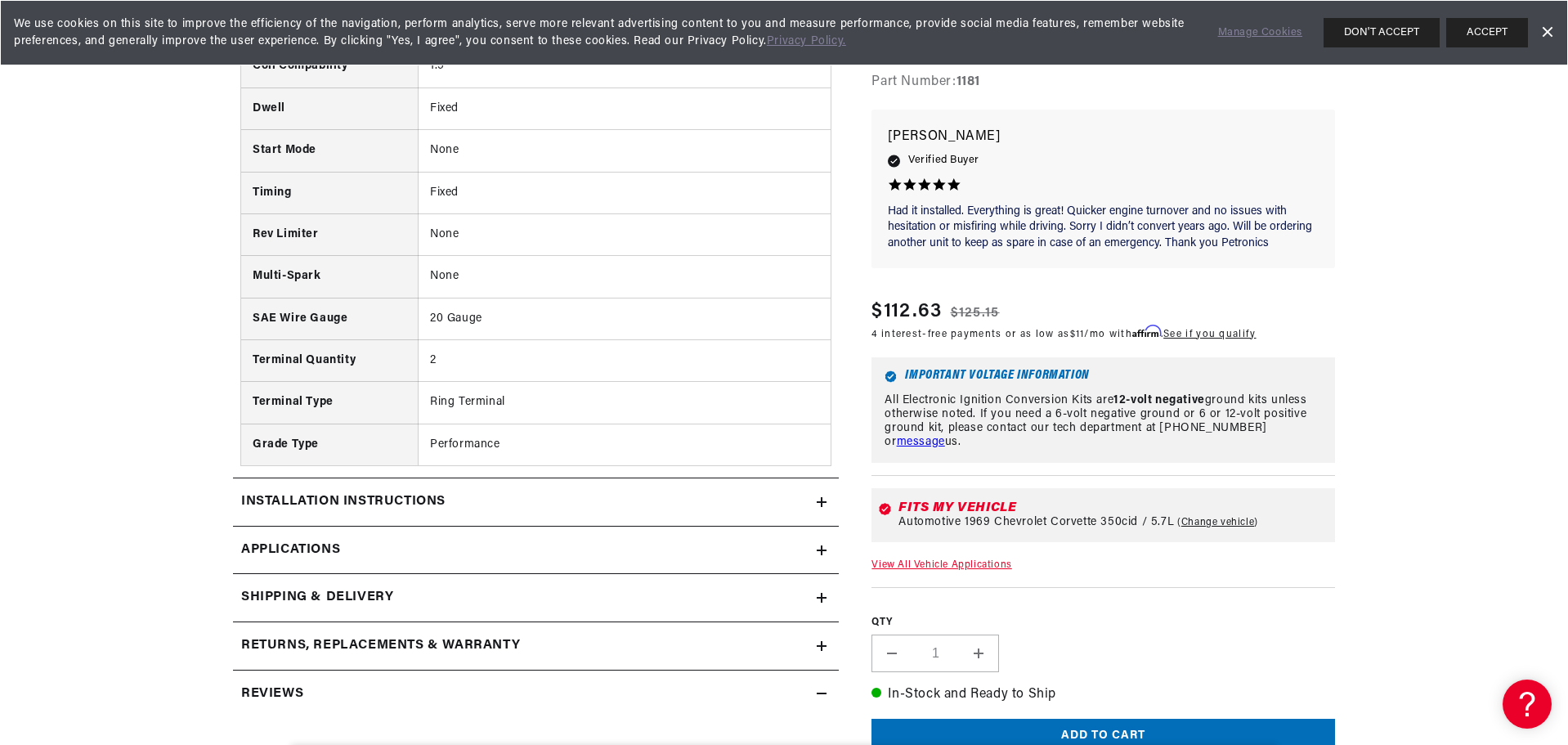
scroll to position [1717, 0]
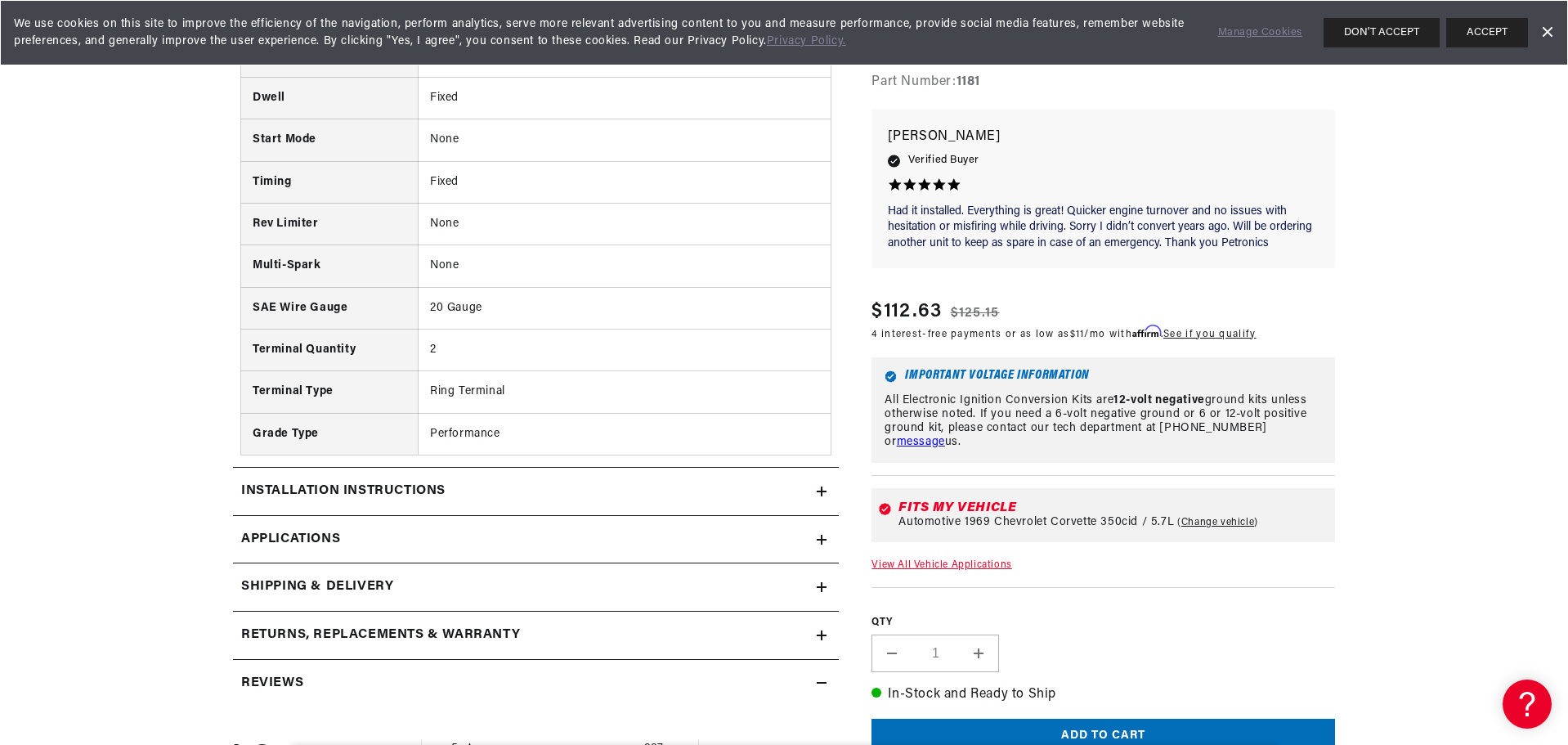
click at [392, 486] on h2 "Installation instructions" at bounding box center [343, 490] width 205 height 21
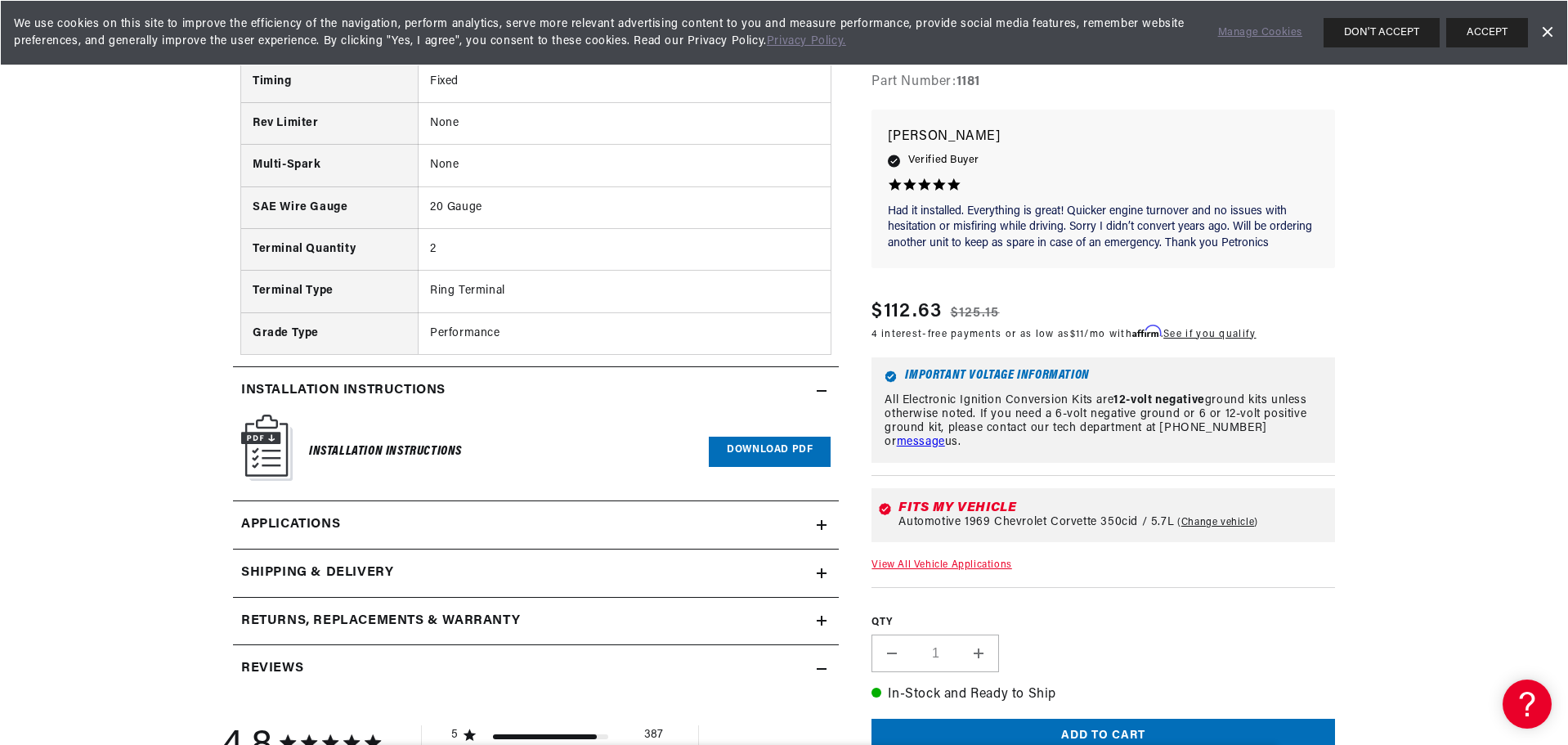
scroll to position [1880, 0]
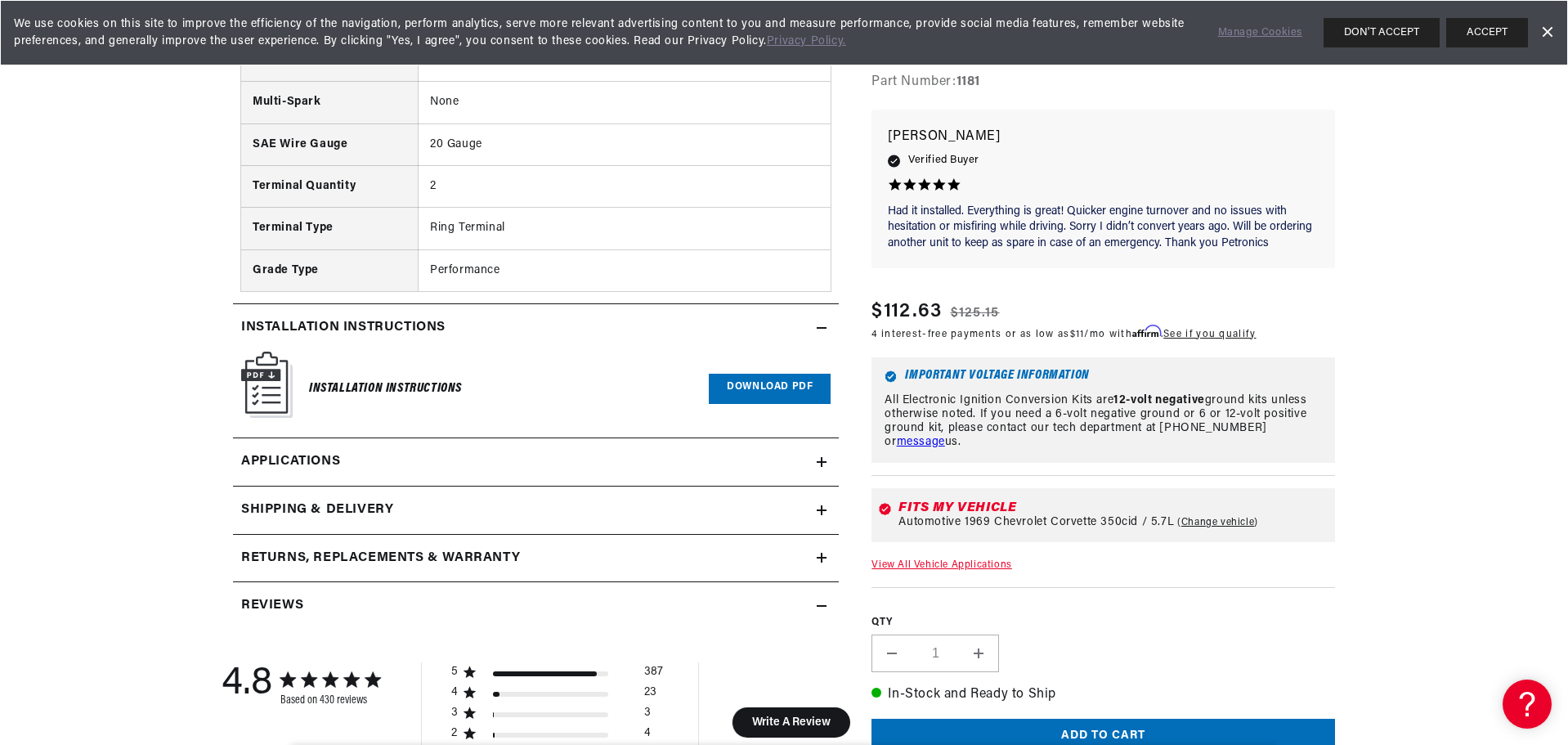
click at [819, 324] on icon at bounding box center [821, 327] width 10 height 10
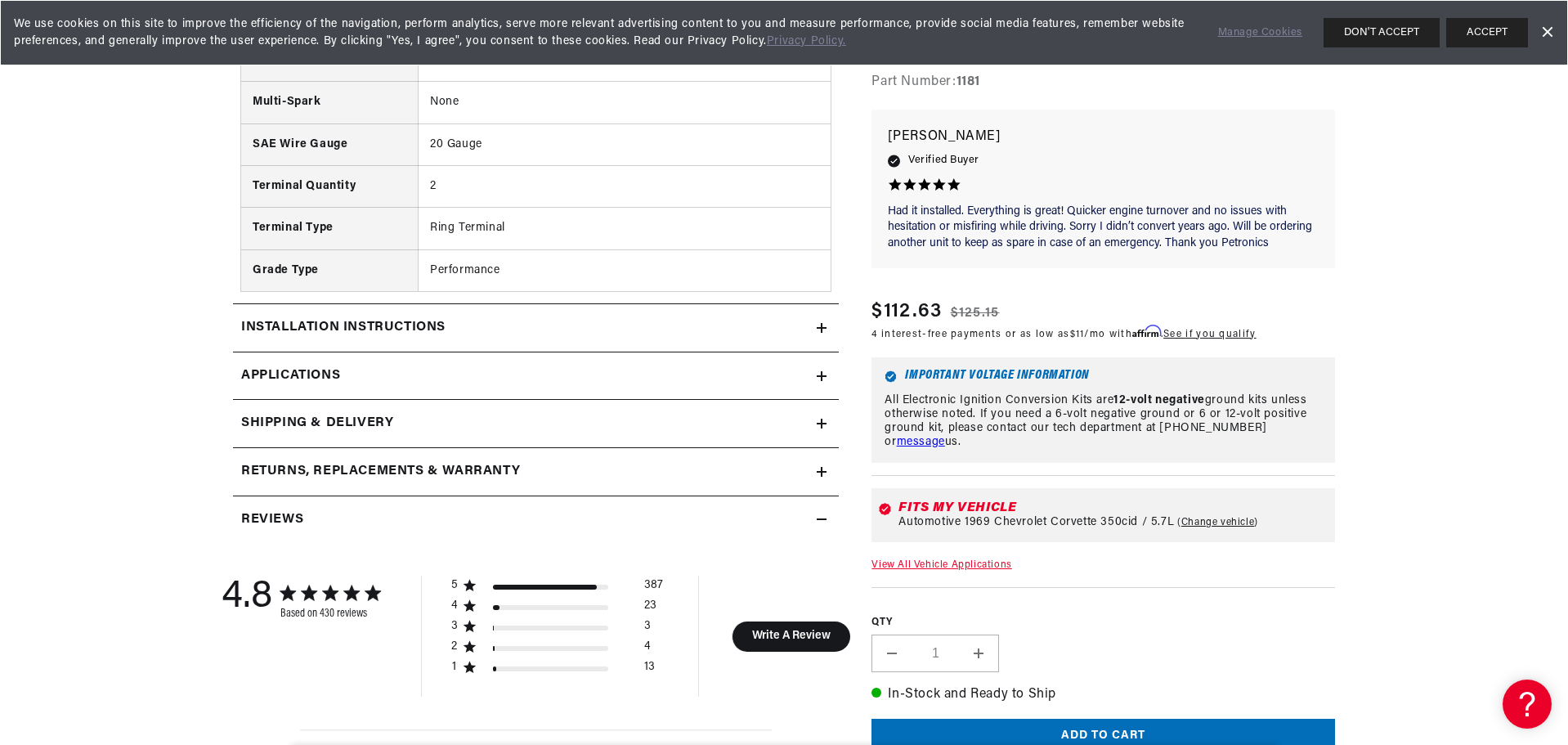
click at [328, 379] on span "Applications" at bounding box center [290, 376] width 99 height 21
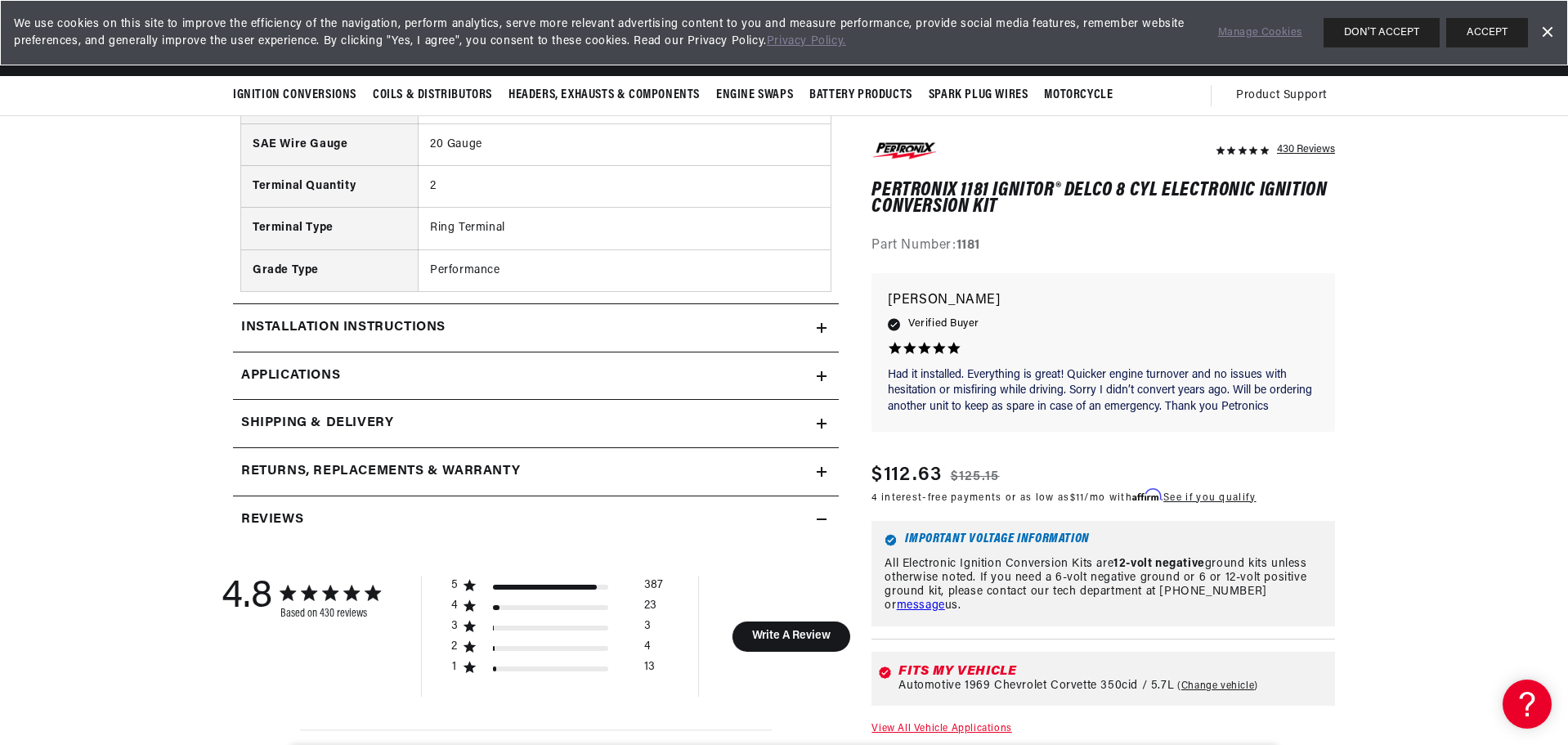
click at [270, 521] on h2 "Reviews" at bounding box center [272, 519] width 62 height 21
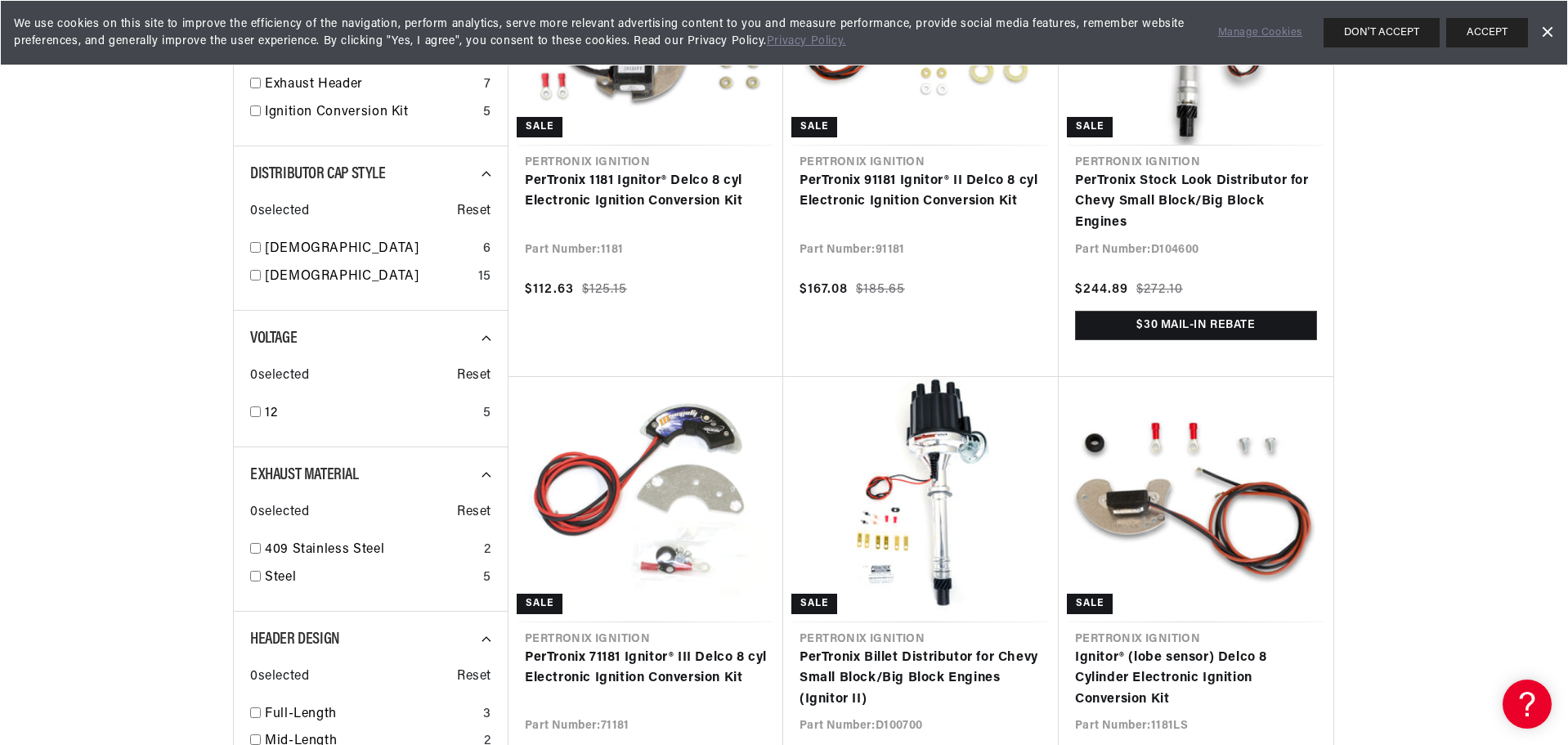
scroll to position [490, 0]
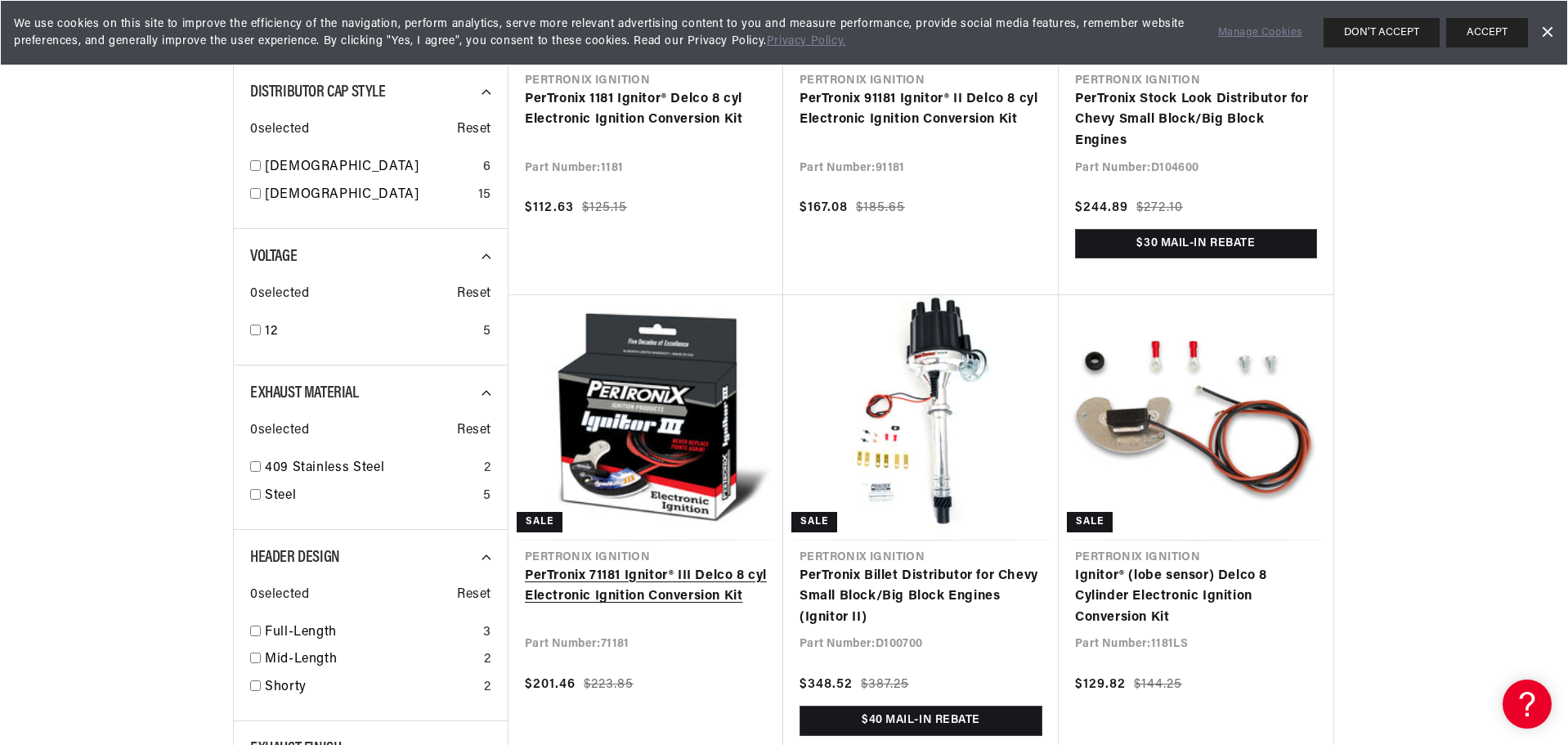
click at [567, 595] on link "PerTronix 71181 Ignitor® III Delco 8 cyl Electronic Ignition Conversion Kit" at bounding box center [646, 587] width 242 height 42
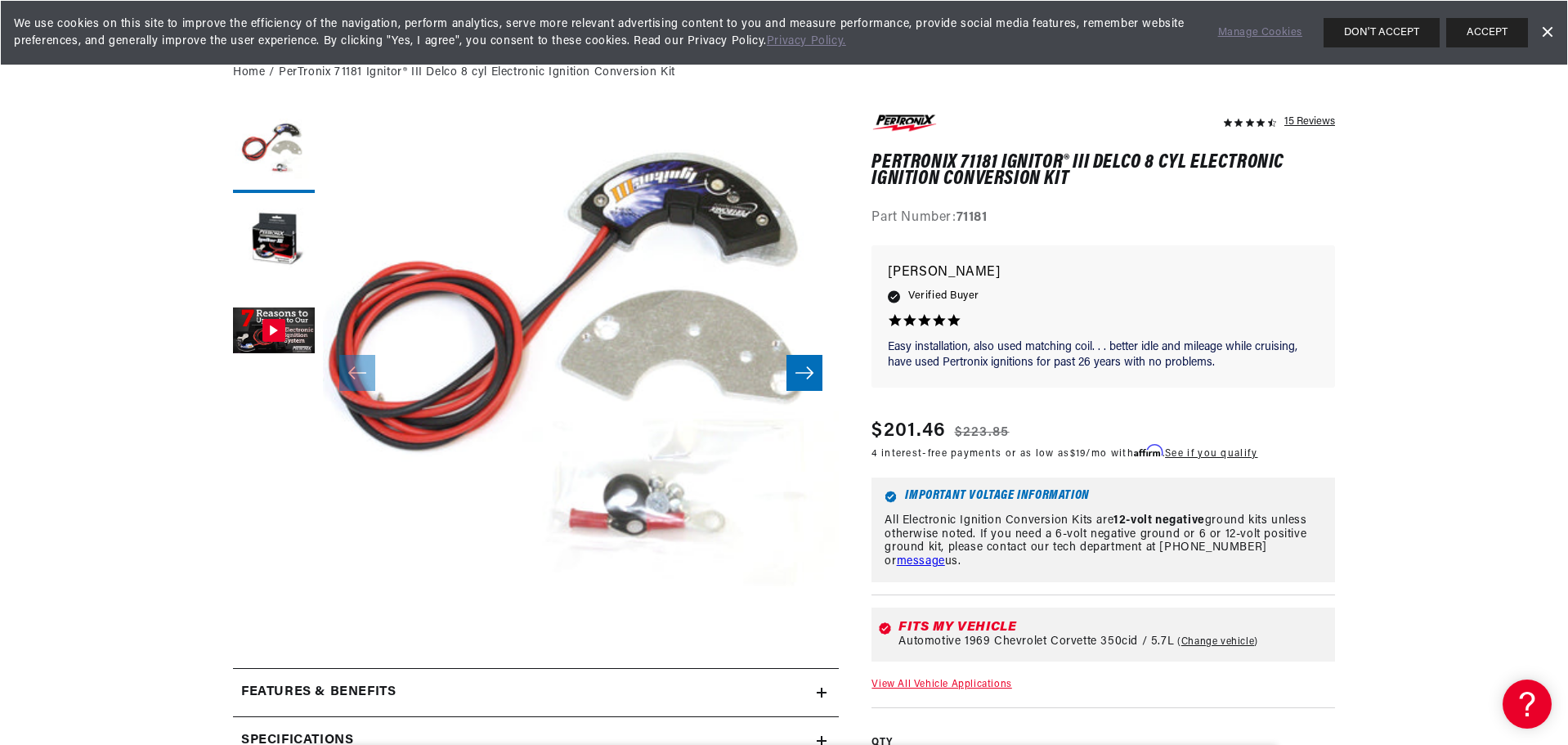
scroll to position [0, 874]
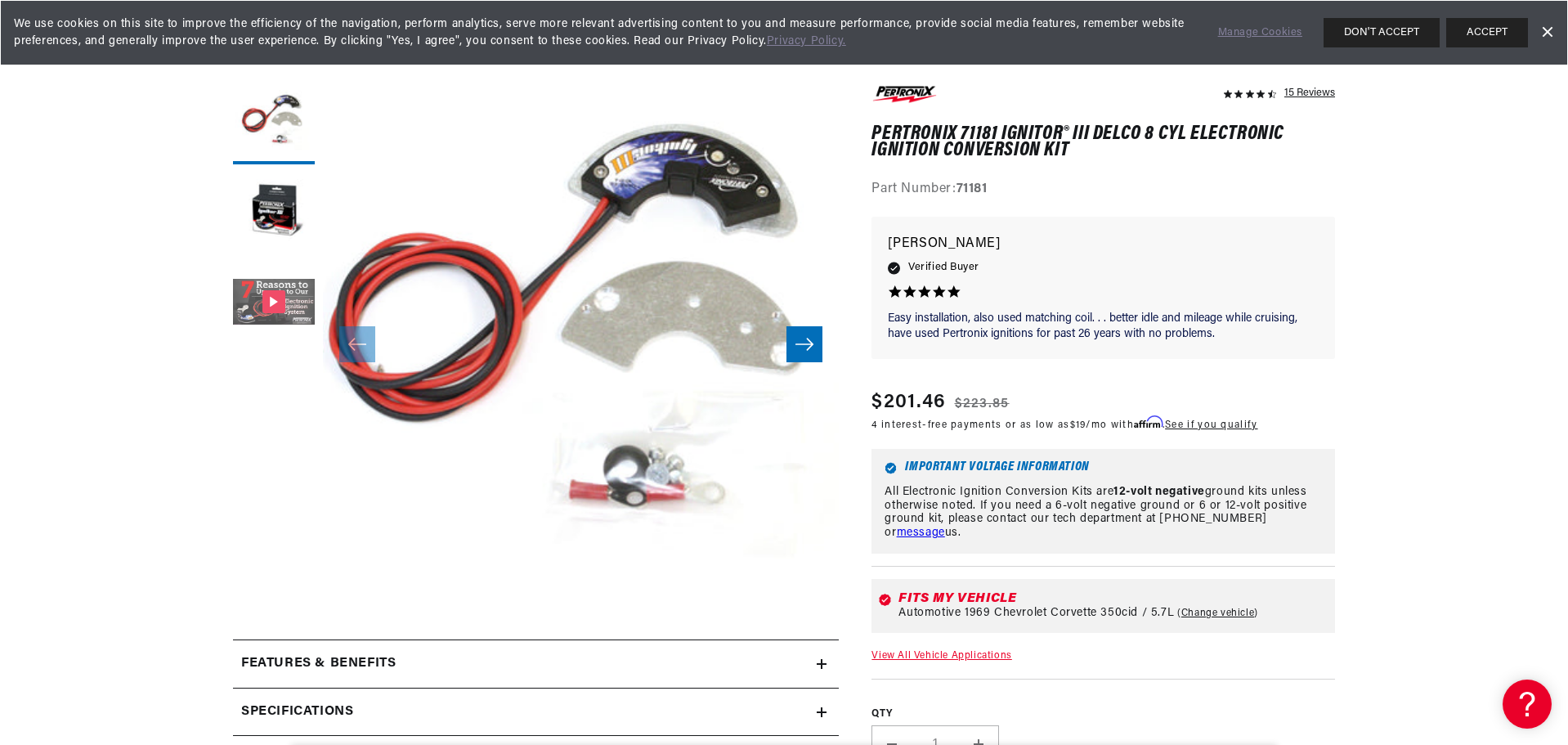
click at [272, 286] on button "Gallery Viewer" at bounding box center [274, 303] width 82 height 82
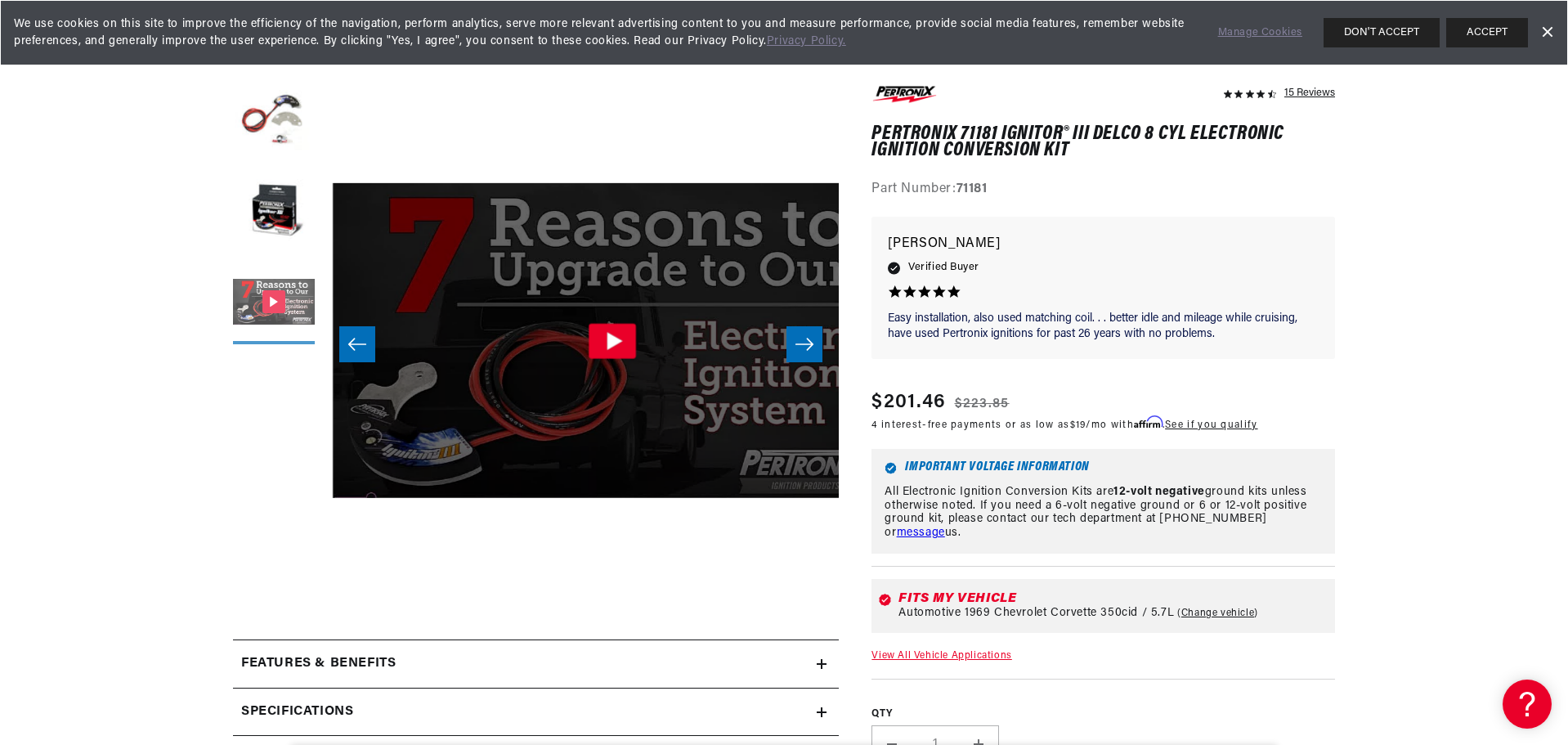
scroll to position [0, 1032]
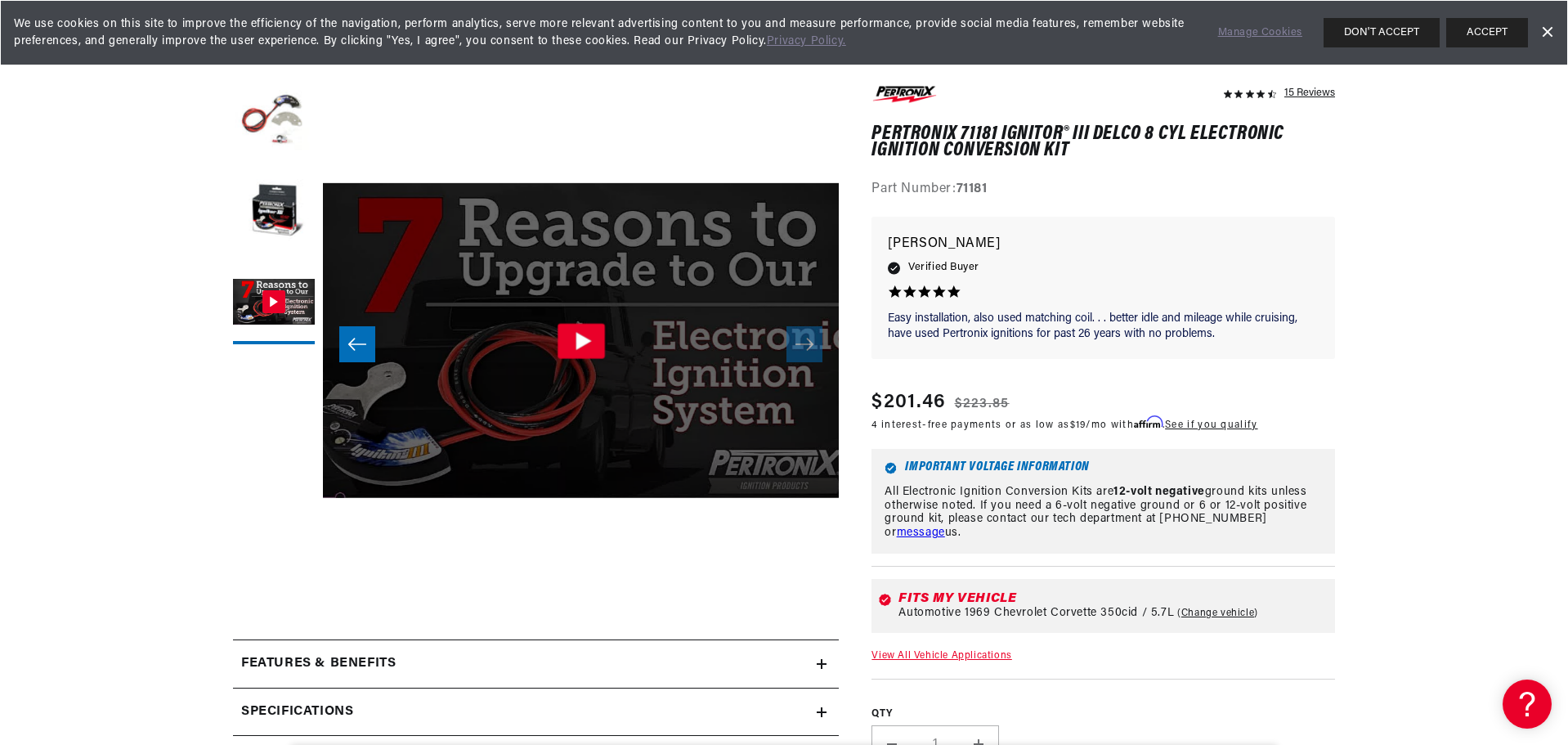
click at [578, 327] on icon "Gallery Viewer" at bounding box center [581, 340] width 47 height 35
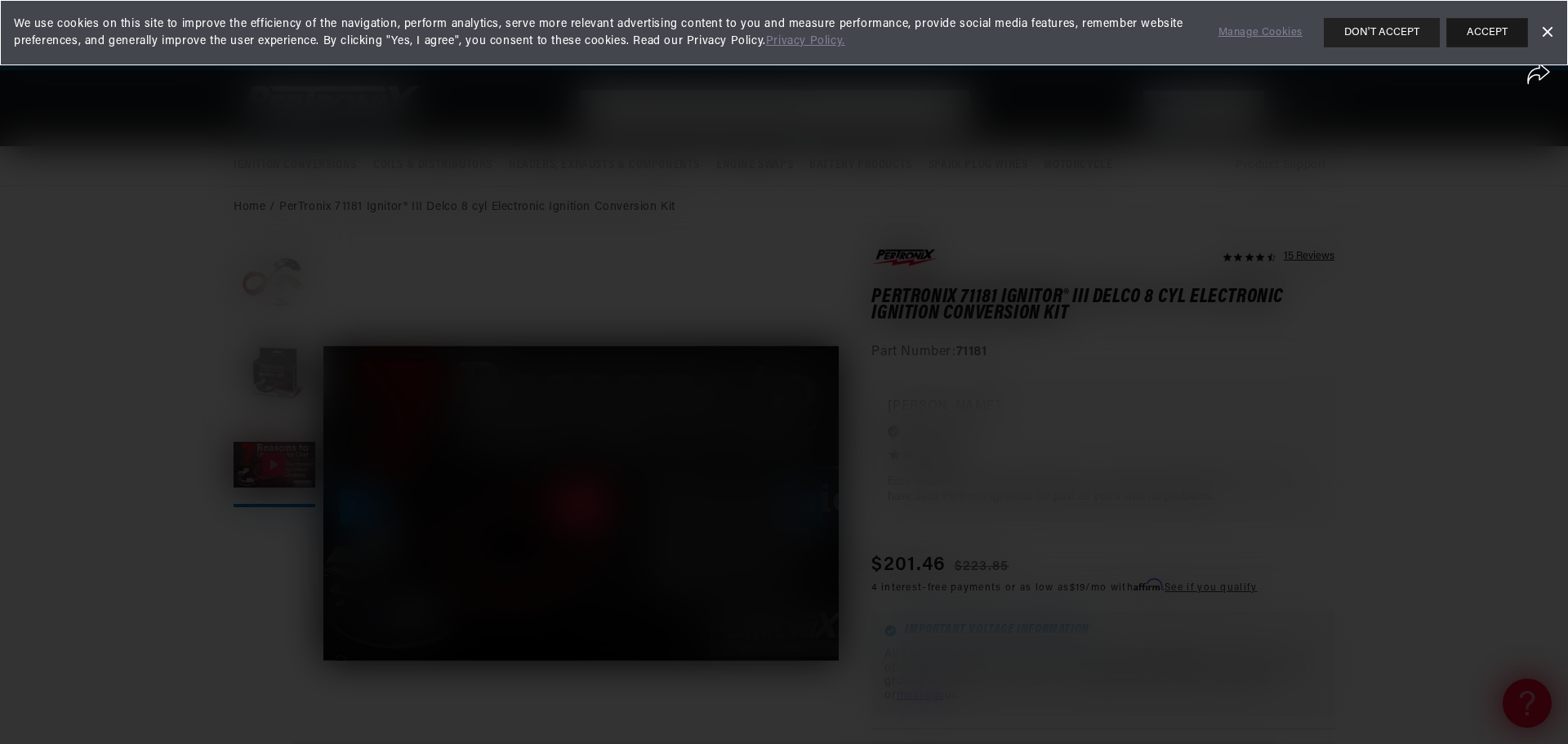
scroll to position [0, 0]
click at [1260, 28] on link "Manage Cookies" at bounding box center [1260, 33] width 84 height 17
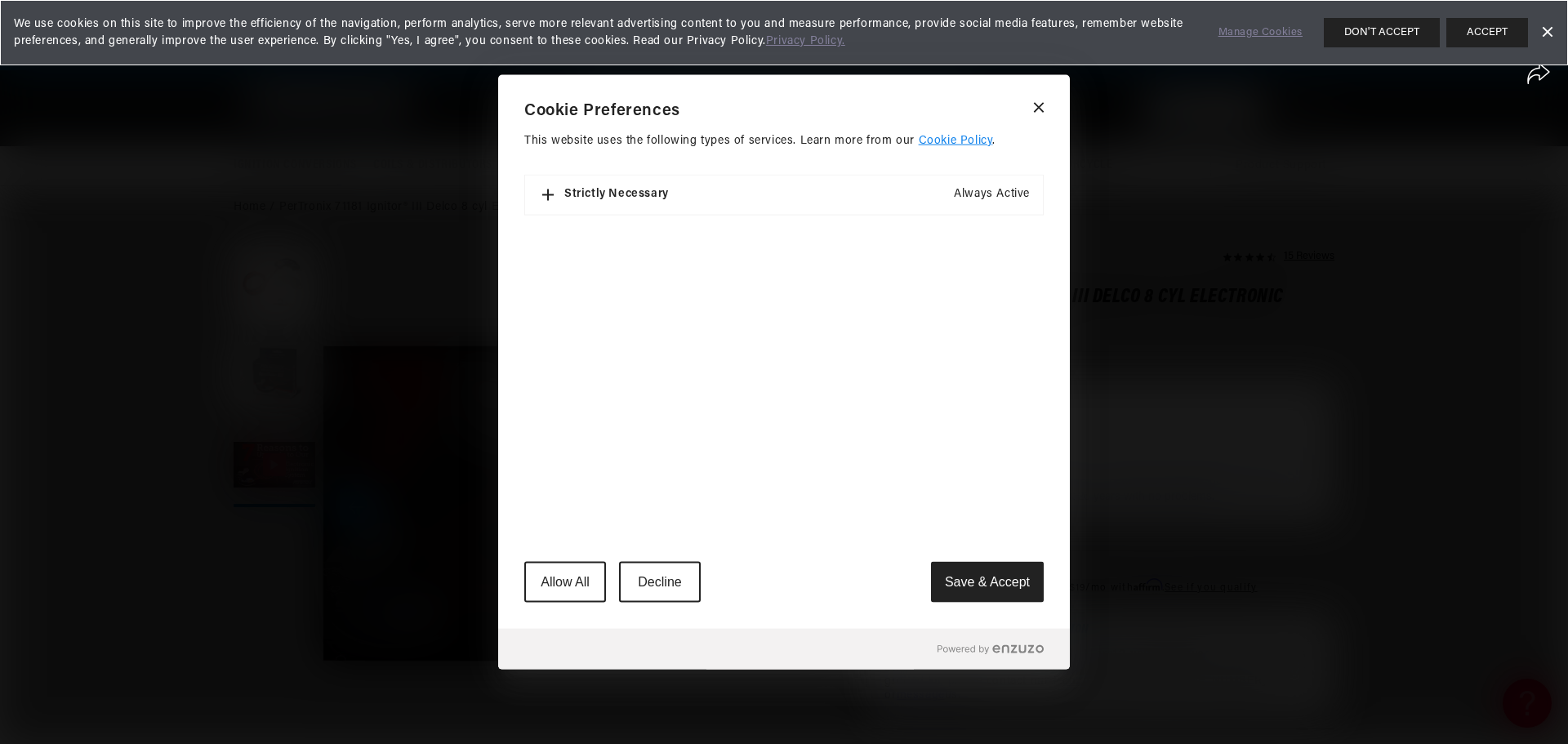
click at [614, 192] on p "Strictly Necessary" at bounding box center [616, 194] width 104 height 14
click at [981, 575] on button "Save & Accept" at bounding box center [987, 581] width 113 height 41
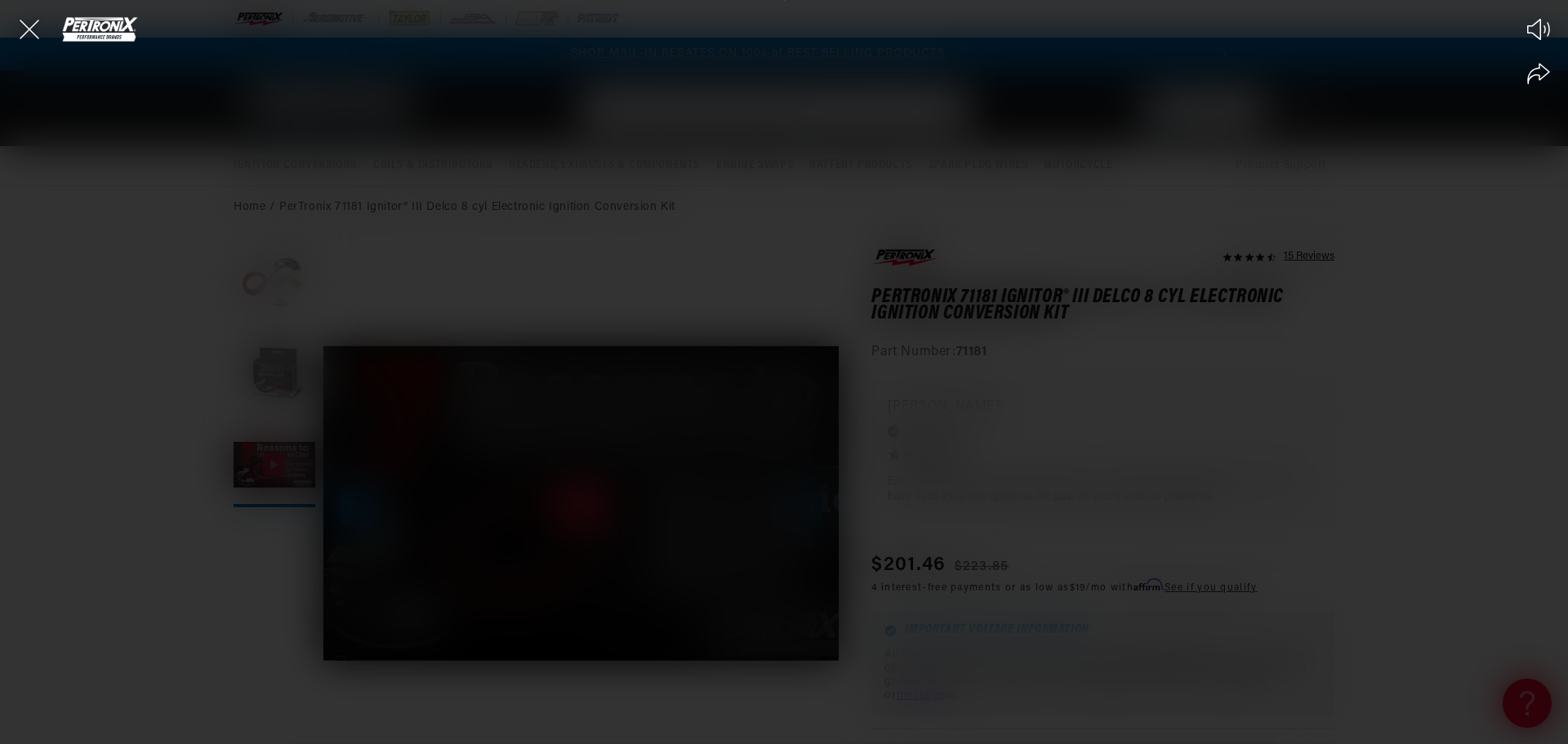
click at [935, 507] on div "Play Mute Share" at bounding box center [784, 372] width 1568 height 744
click at [732, 511] on div "Play Mute Share" at bounding box center [784, 372] width 1568 height 744
drag, startPoint x: 864, startPoint y: 383, endPoint x: 860, endPoint y: 375, distance: 8.9
click at [861, 378] on div "Play Mute Share" at bounding box center [784, 372] width 1568 height 744
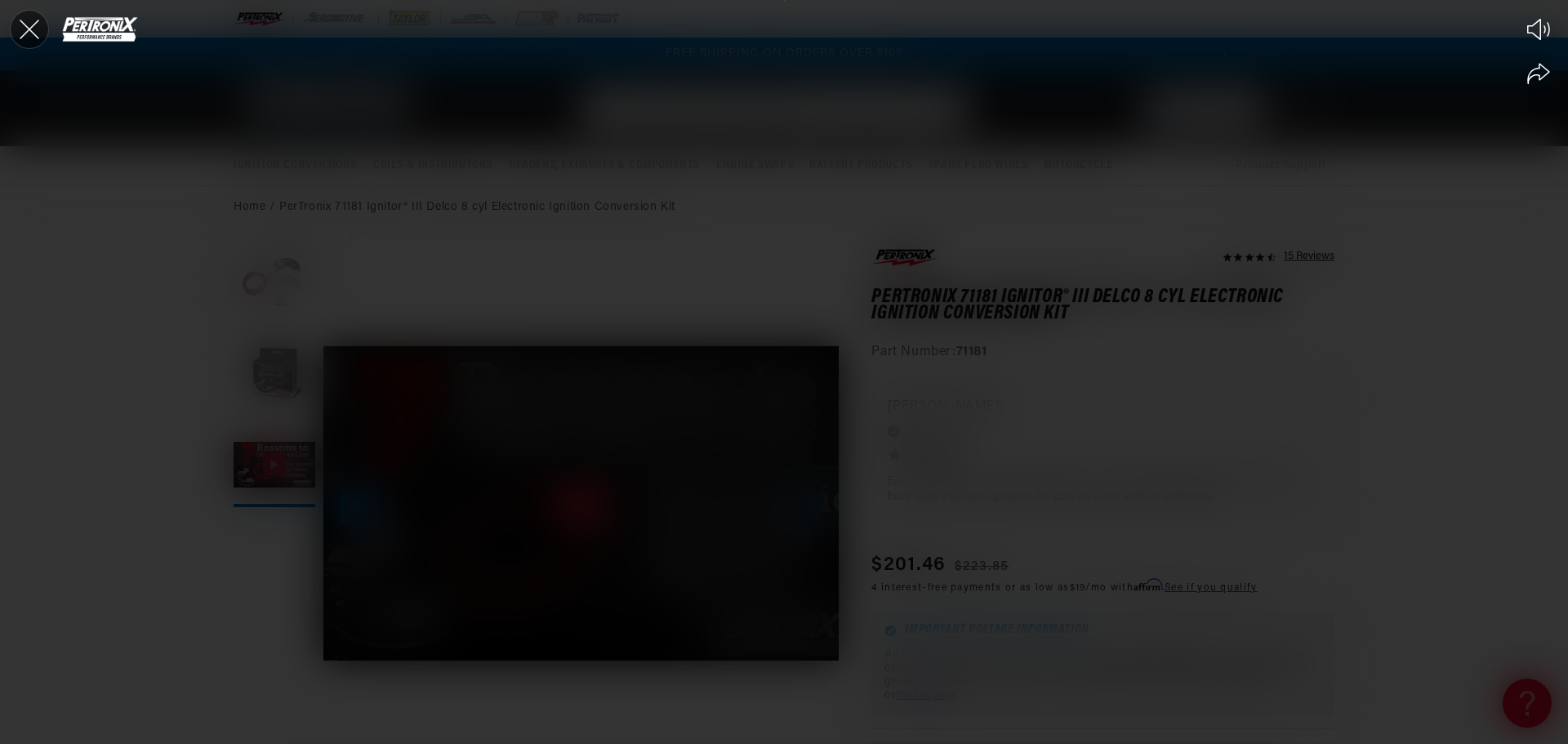
click at [25, 27] on icon "Close the video player" at bounding box center [30, 30] width 36 height 36
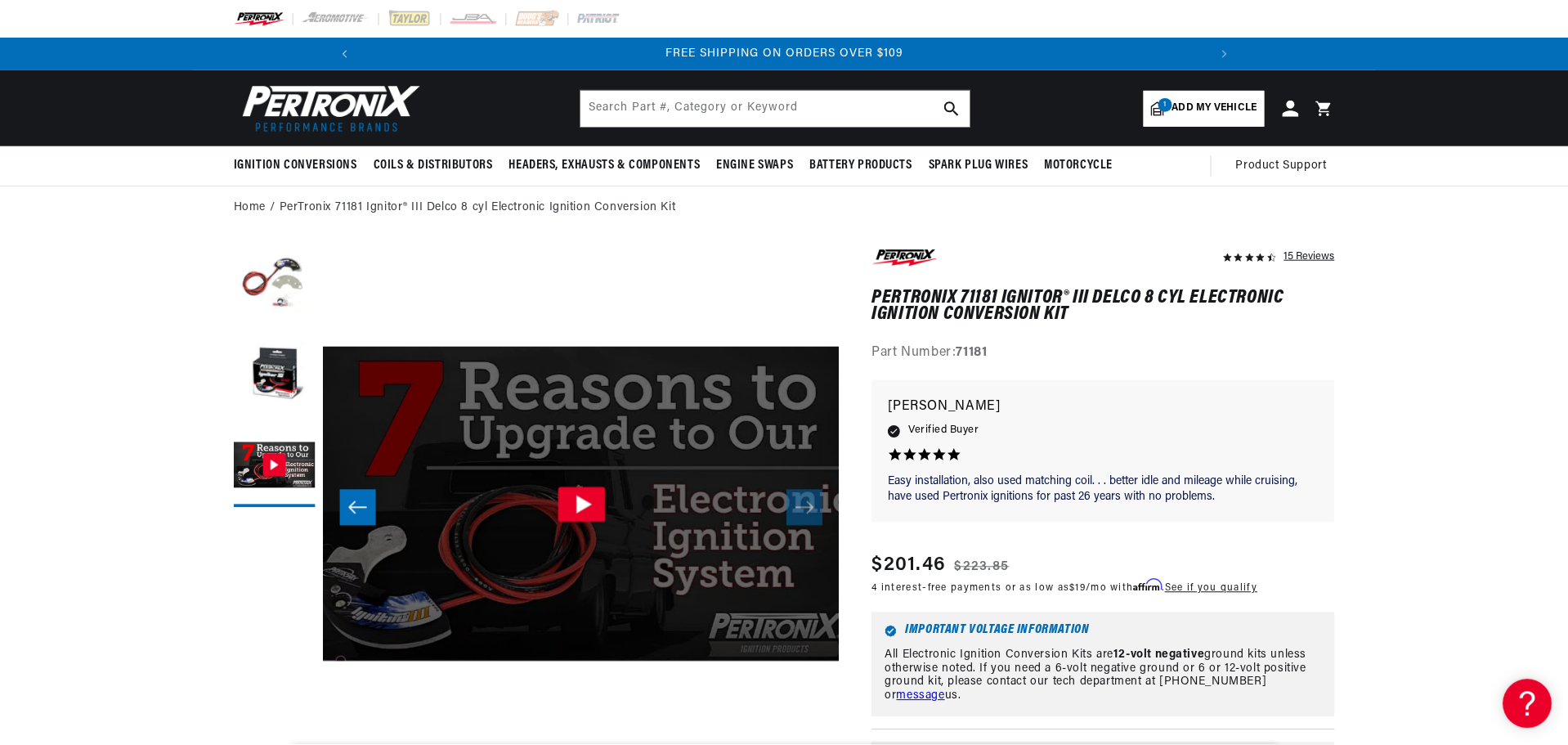
scroll to position [250, 0]
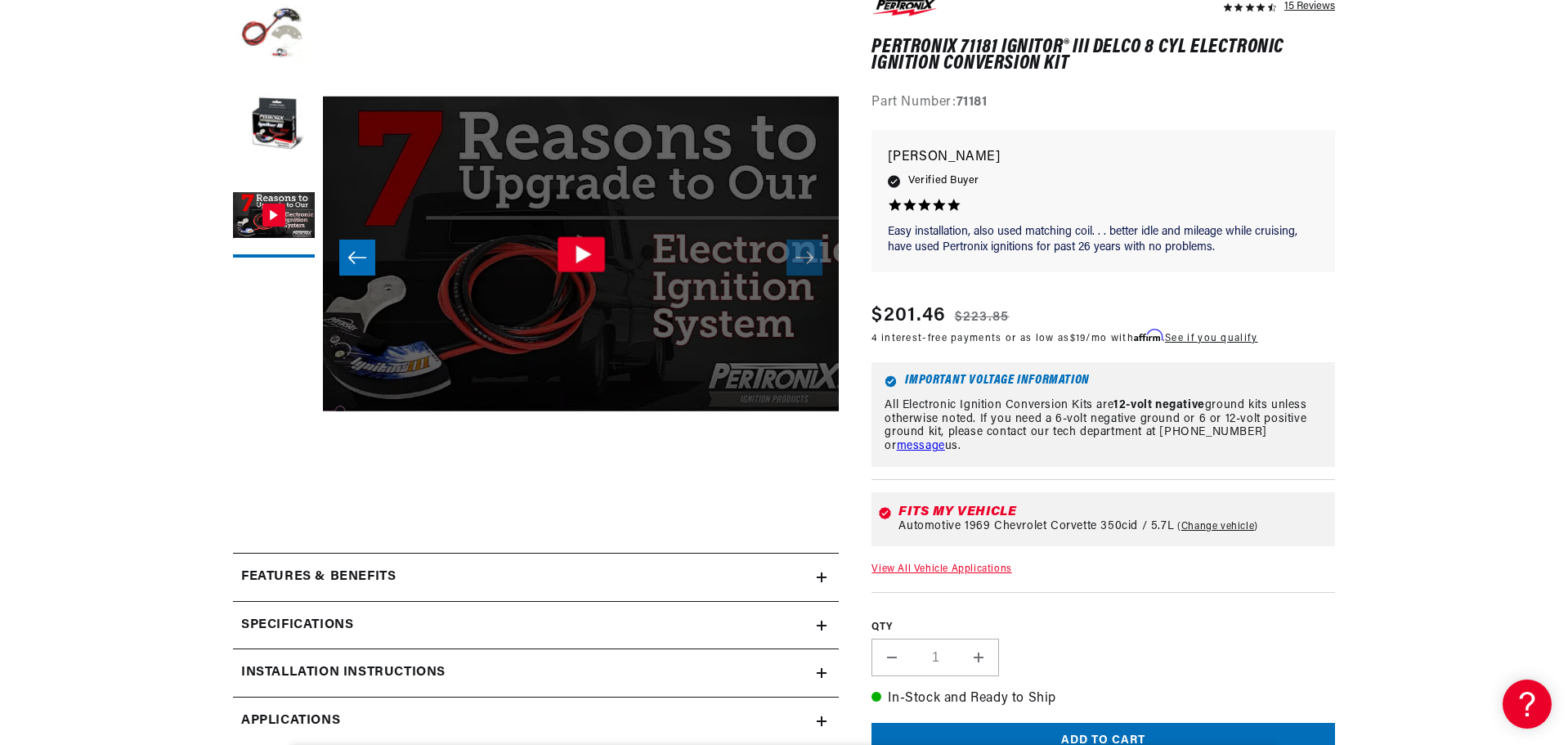
click at [584, 262] on icon "Gallery Viewer" at bounding box center [581, 254] width 47 height 35
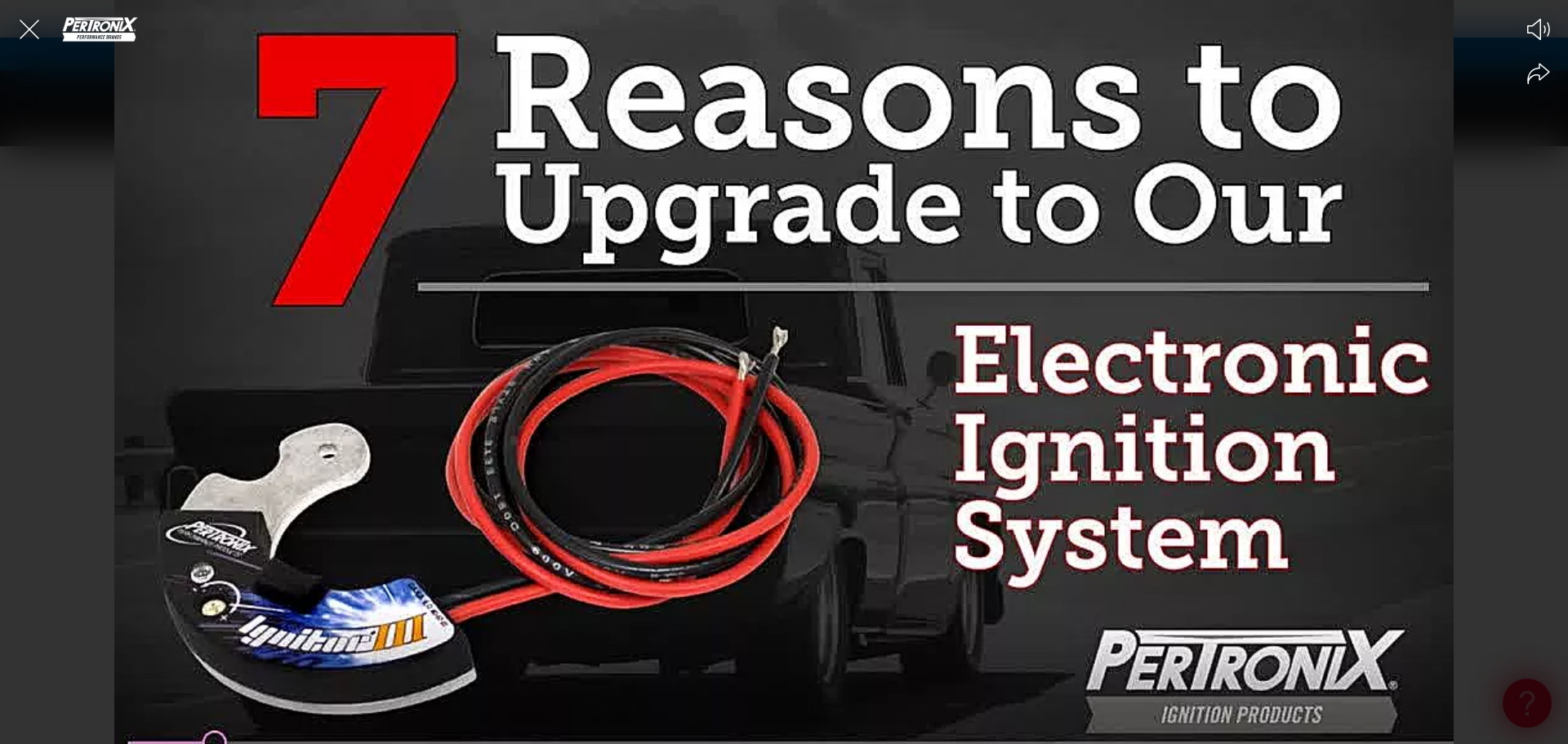
scroll to position [0, 873]
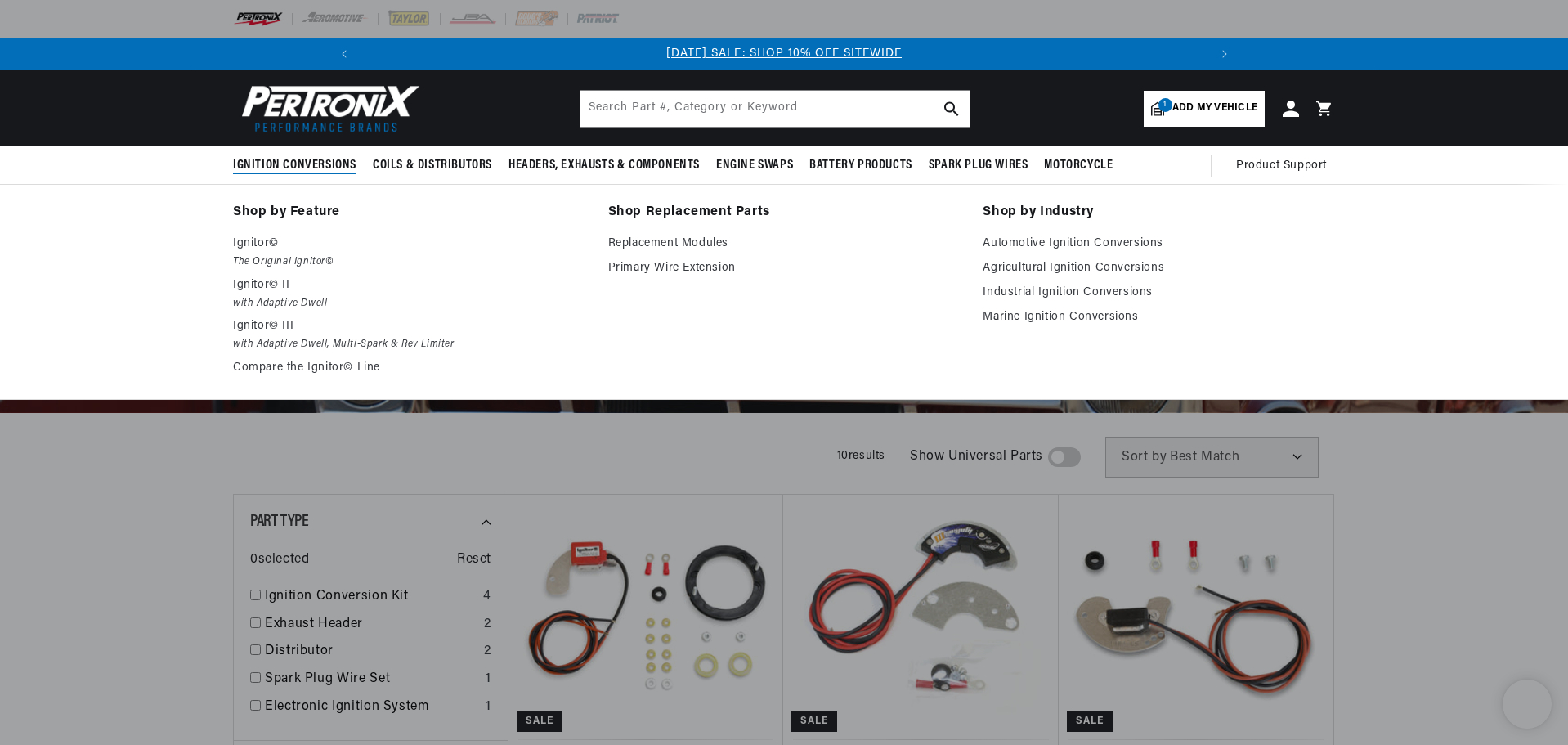
click at [336, 157] on span "Ignition Conversions" at bounding box center [295, 166] width 124 height 17
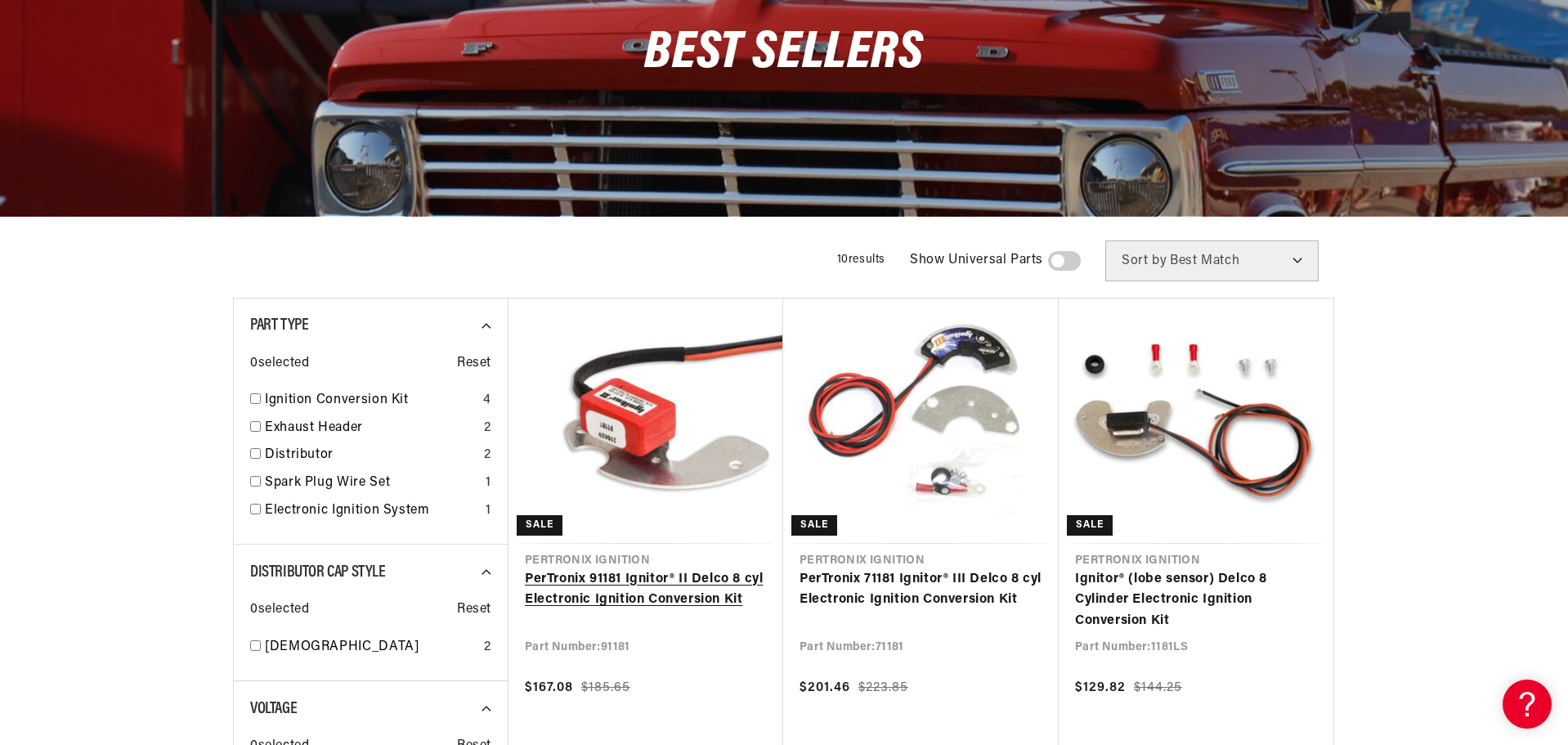
scroll to position [246, 0]
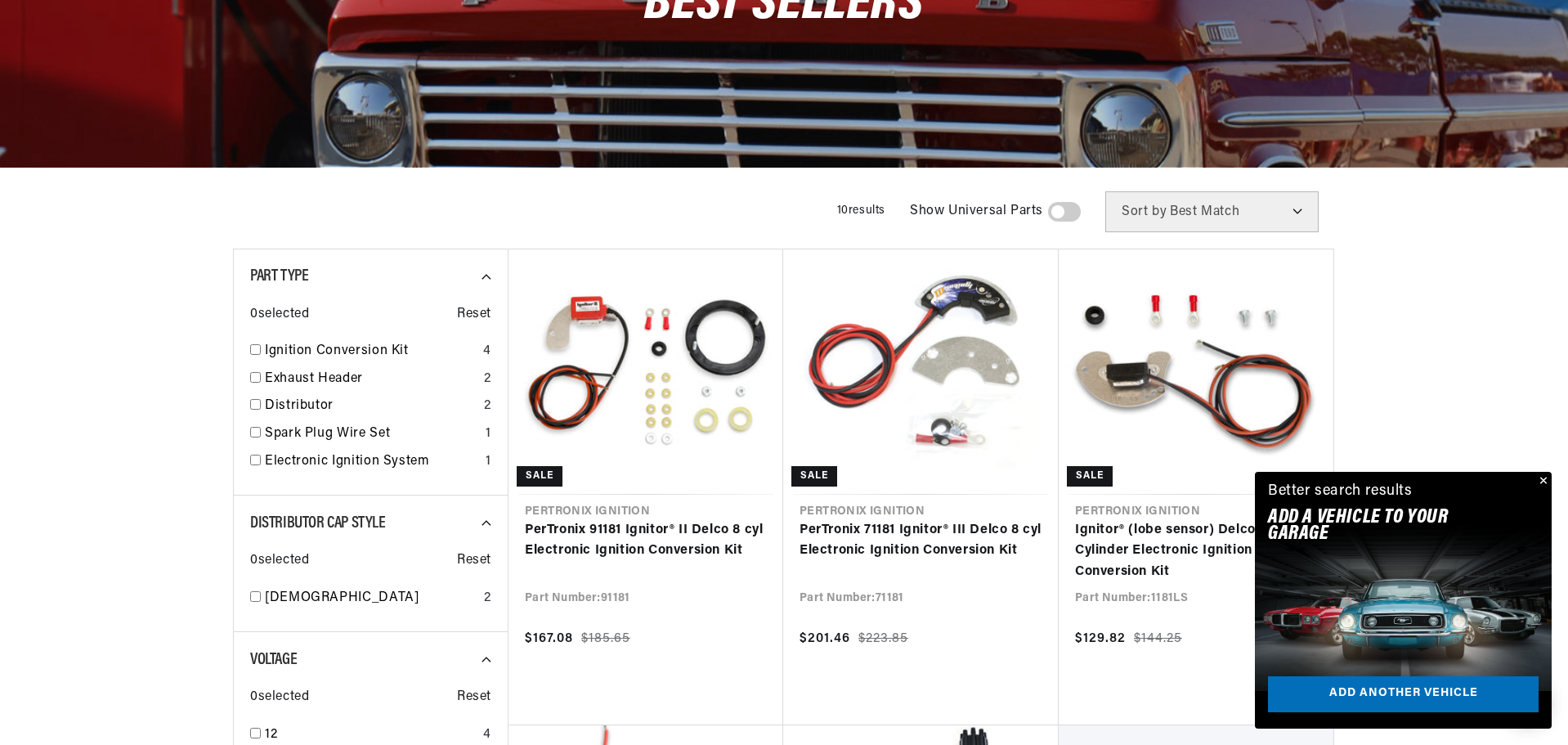
click at [1546, 473] on button "Close" at bounding box center [1542, 482] width 20 height 20
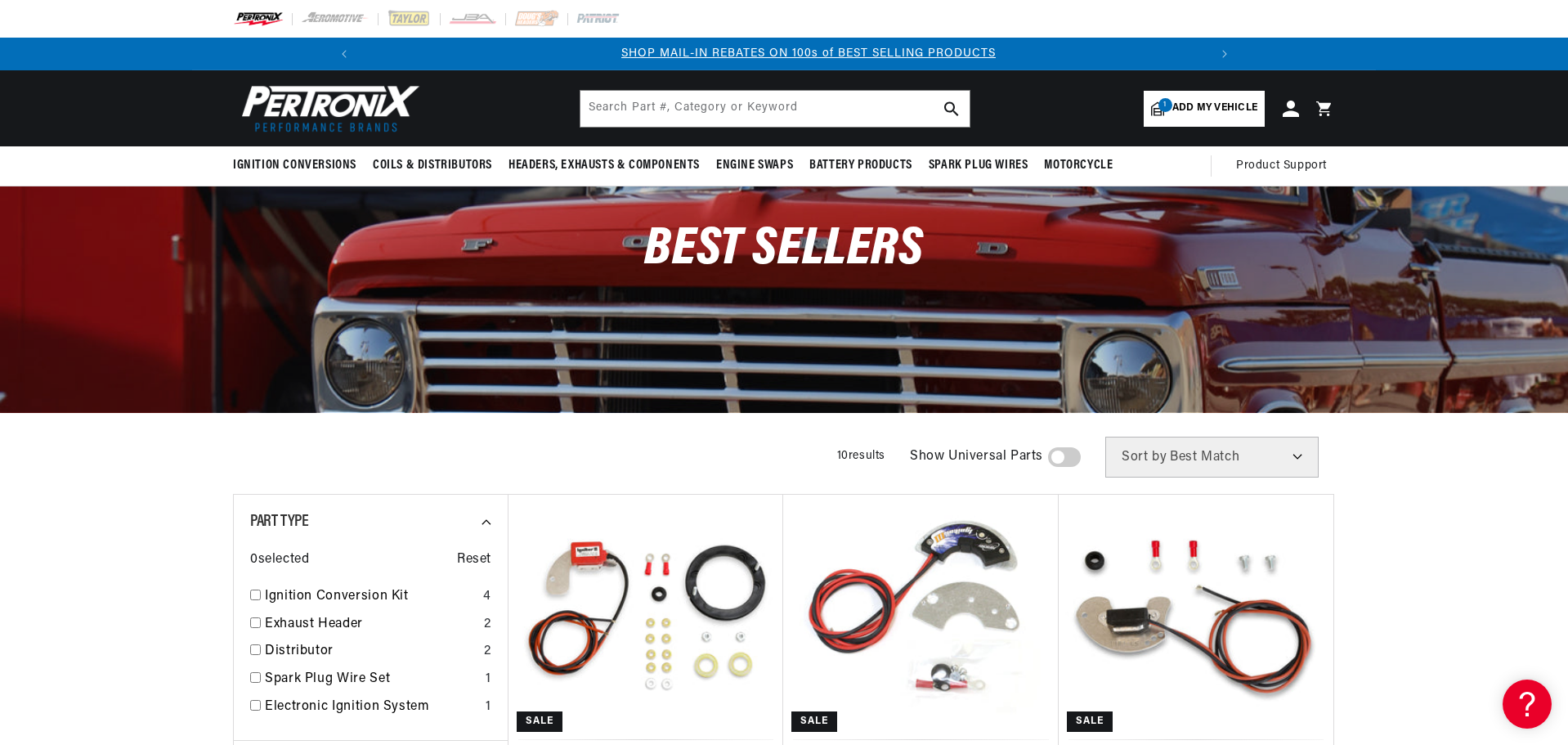
scroll to position [0, 874]
click at [1221, 112] on span "Add my vehicle" at bounding box center [1214, 108] width 85 height 15
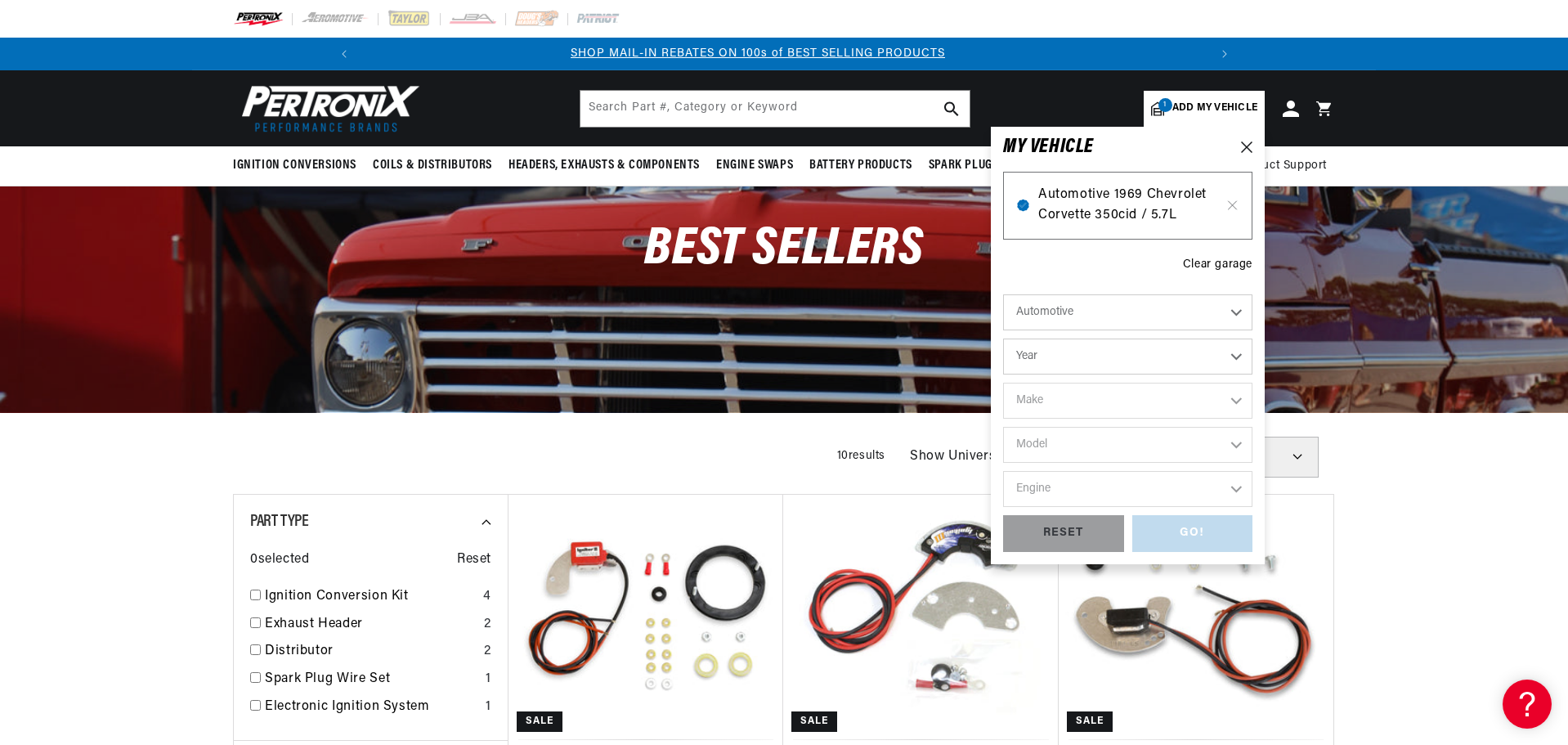
click at [1151, 198] on span "Automotive 1969 Chevrolet Corvette 350cid / 5.7L" at bounding box center [1127, 206] width 179 height 42
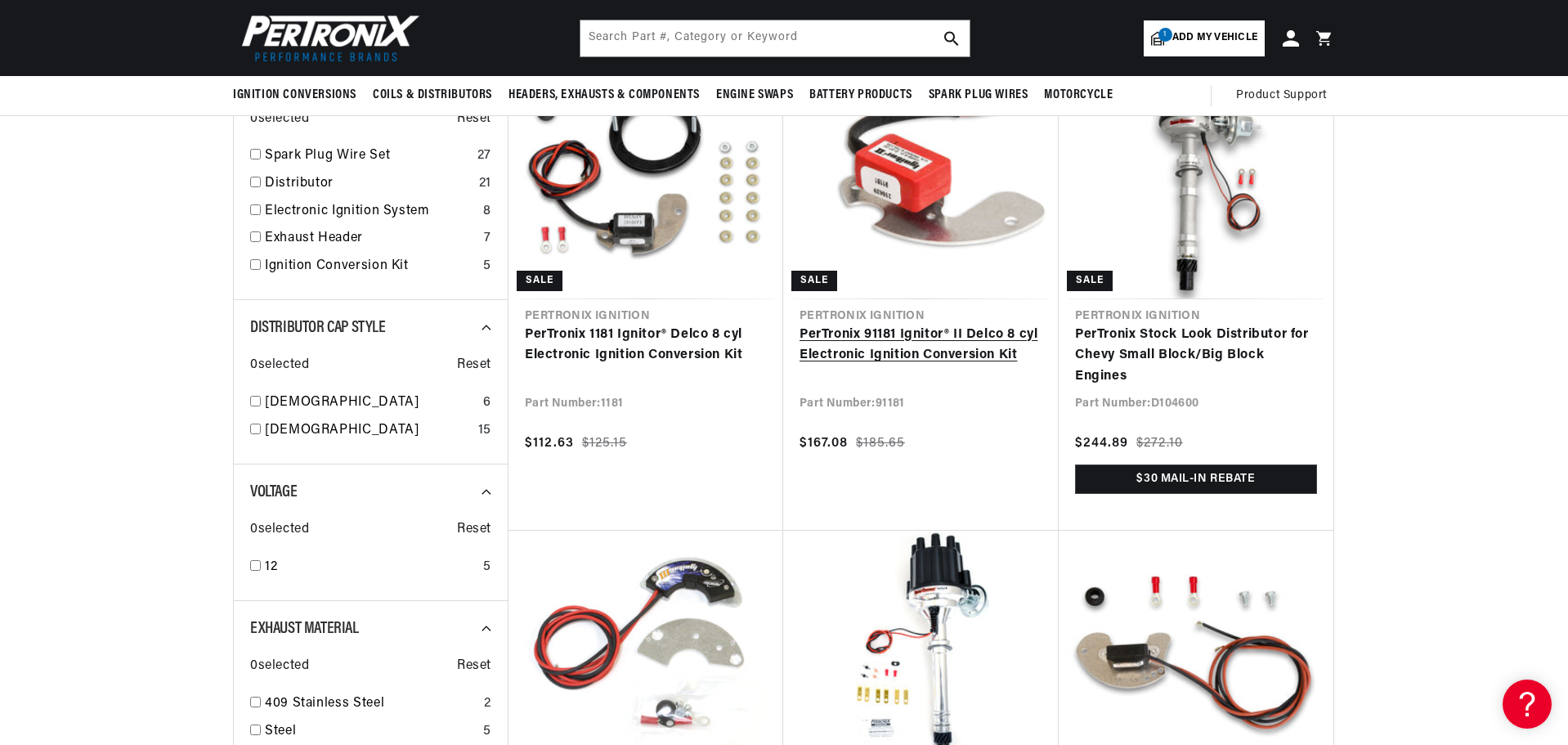
scroll to position [246, 0]
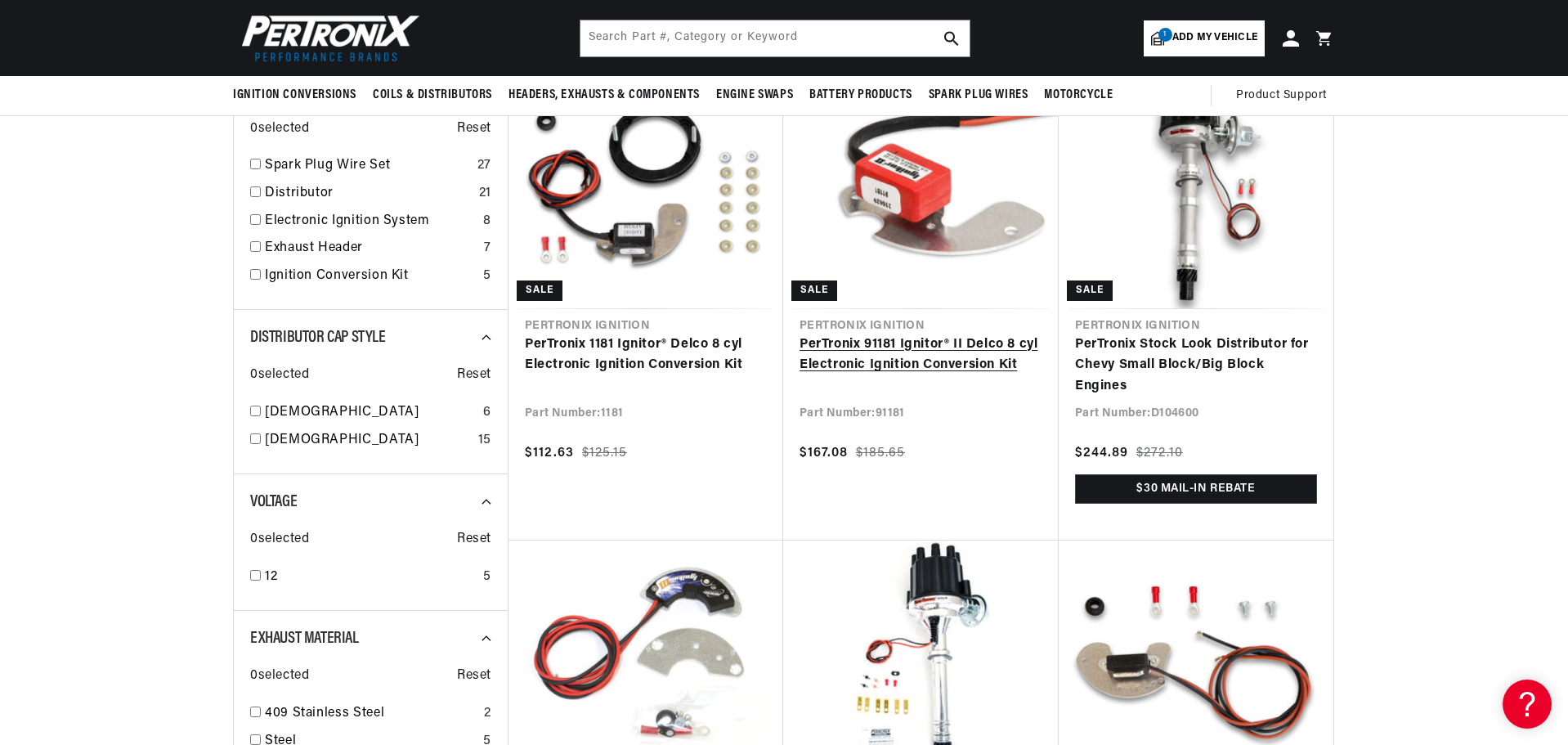
click at [885, 359] on link "PerTronix 91181 Ignitor® II Delco 8 cyl Electronic Ignition Conversion Kit" at bounding box center [920, 356] width 243 height 42
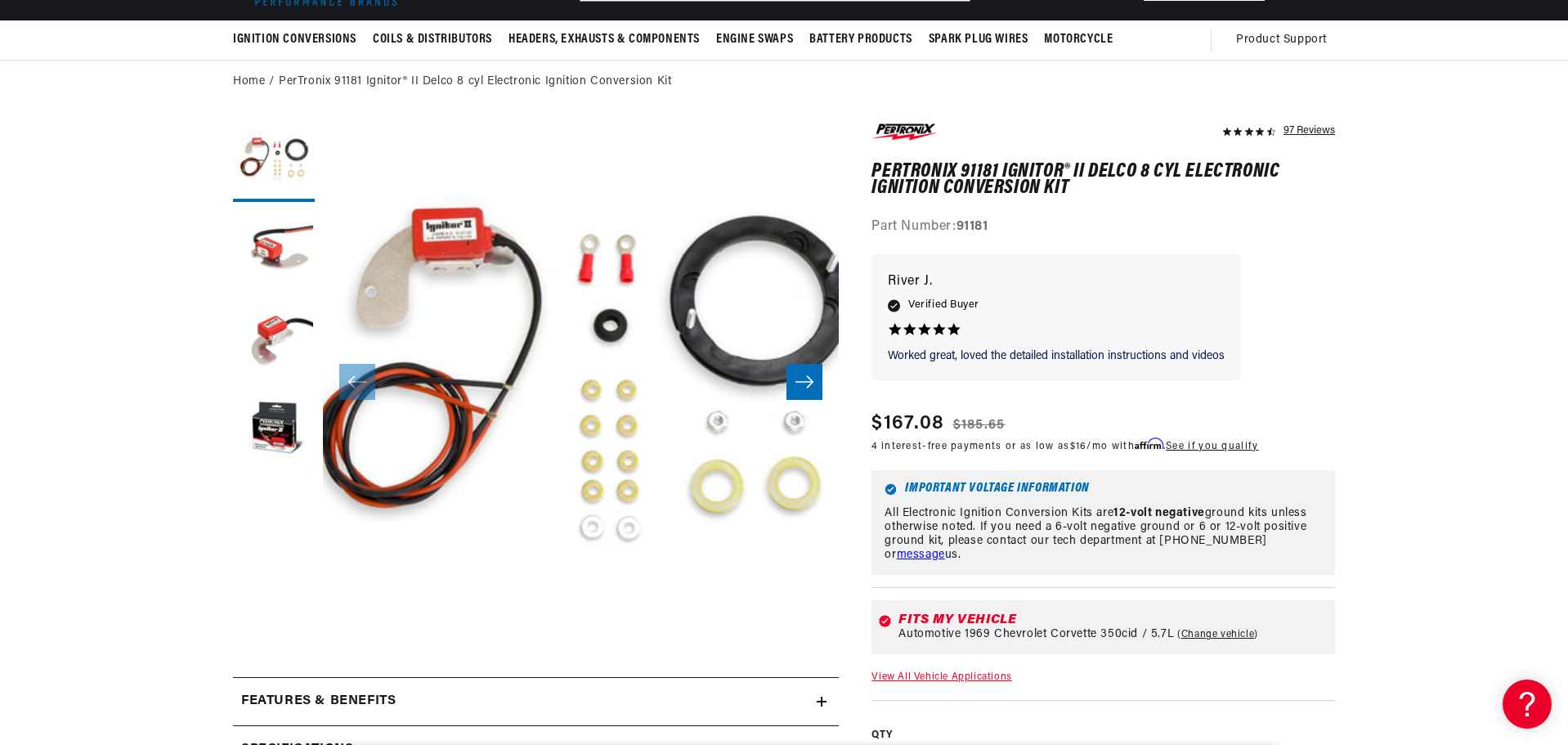
scroll to position [164, 0]
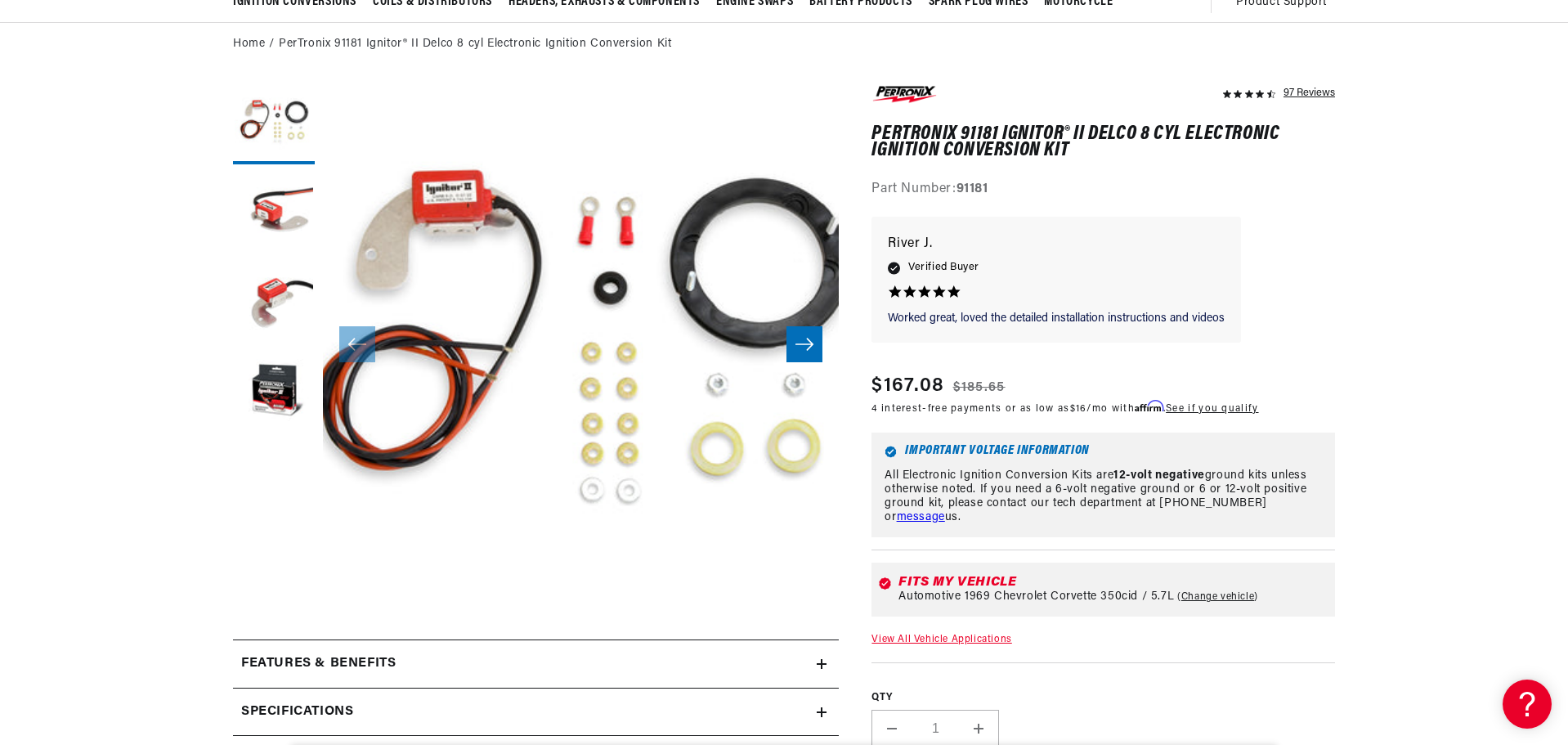
click at [884, 575] on div "Fits my vehicle Automotive 1969 Chevrolet Corvette 350cid / 5.7L Change vehicle" at bounding box center [1103, 589] width 464 height 54
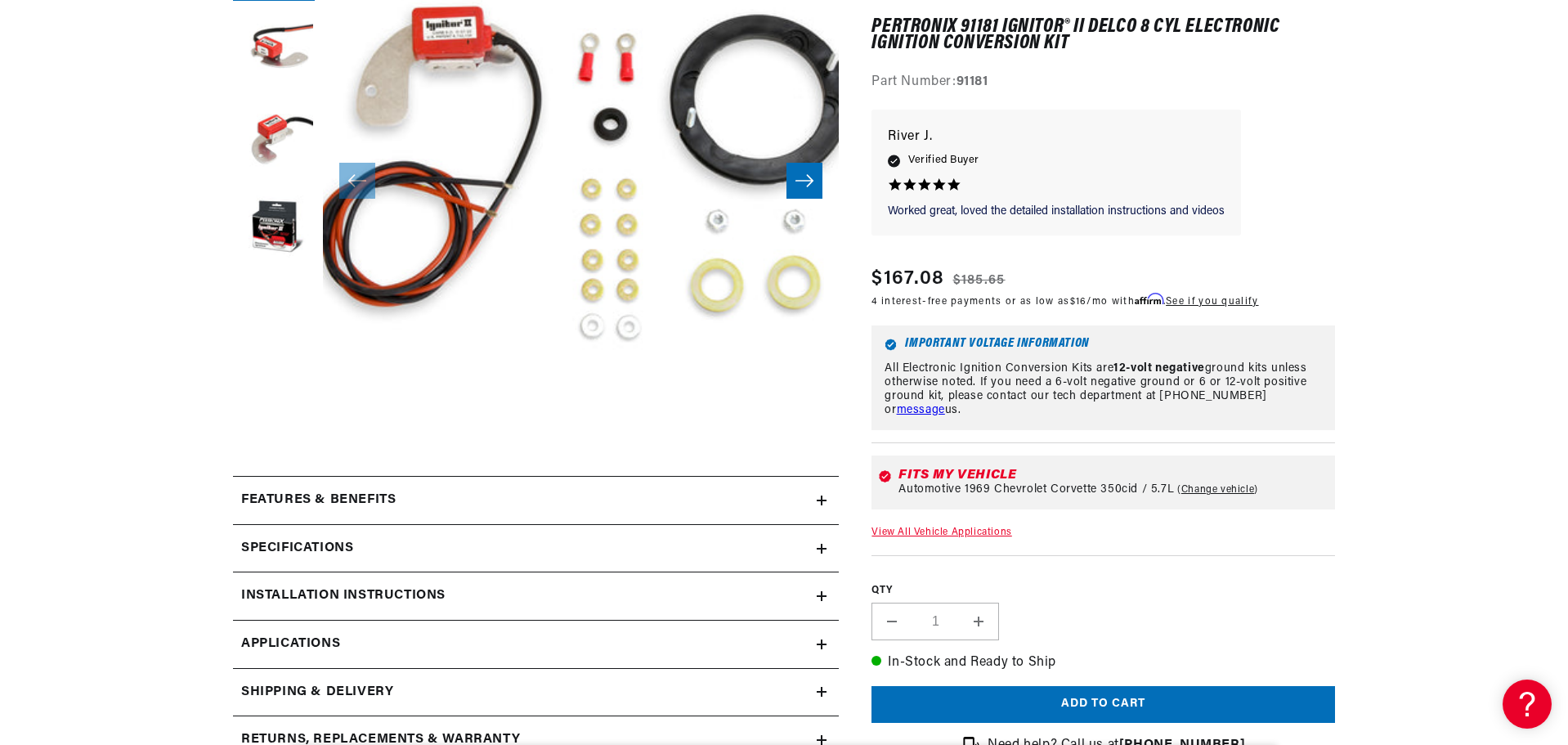
scroll to position [0, 874]
click at [309, 499] on h2 "Features & Benefits" at bounding box center [318, 499] width 155 height 21
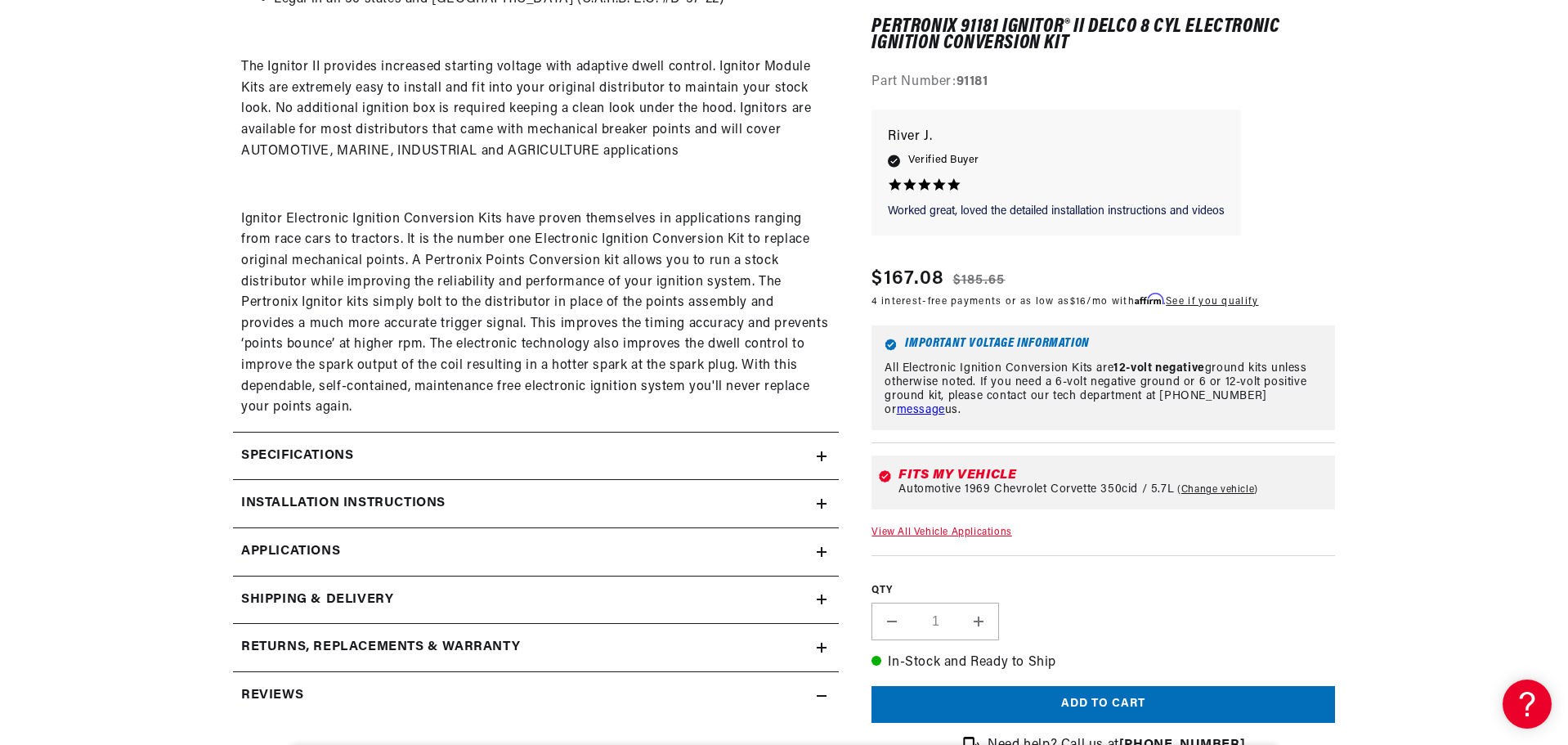
scroll to position [1144, 0]
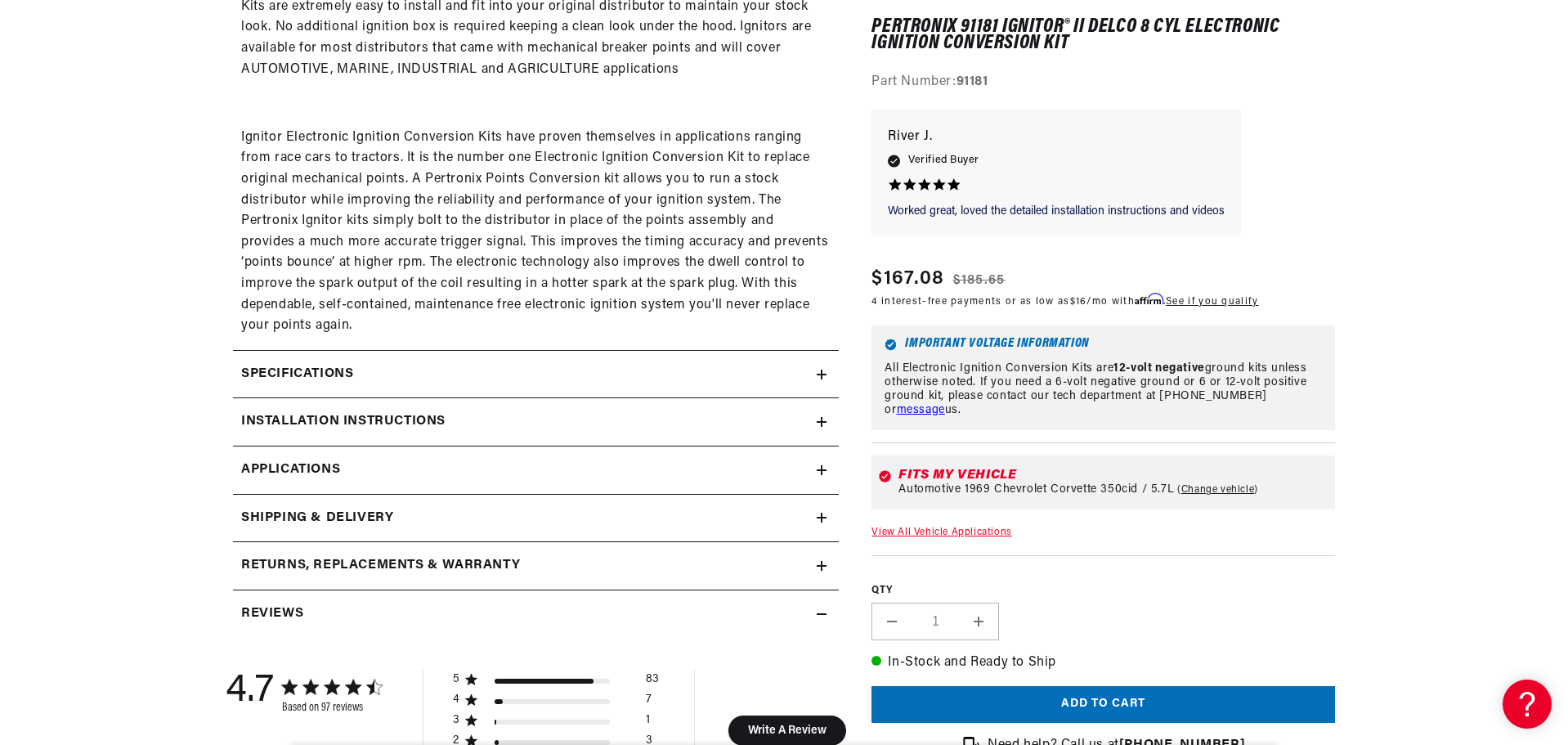
click at [334, 371] on h2 "Specifications" at bounding box center [297, 374] width 112 height 21
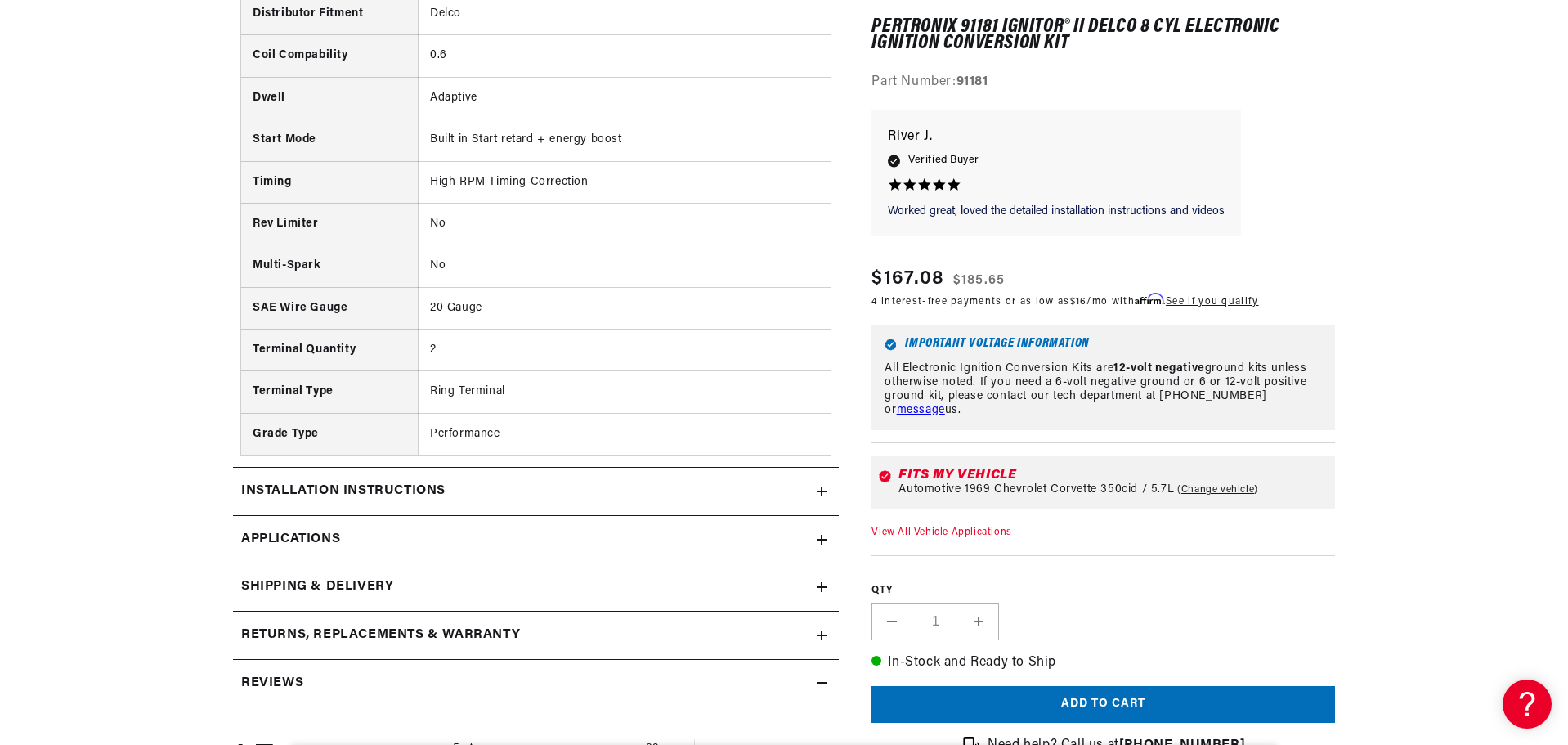
scroll to position [1798, 0]
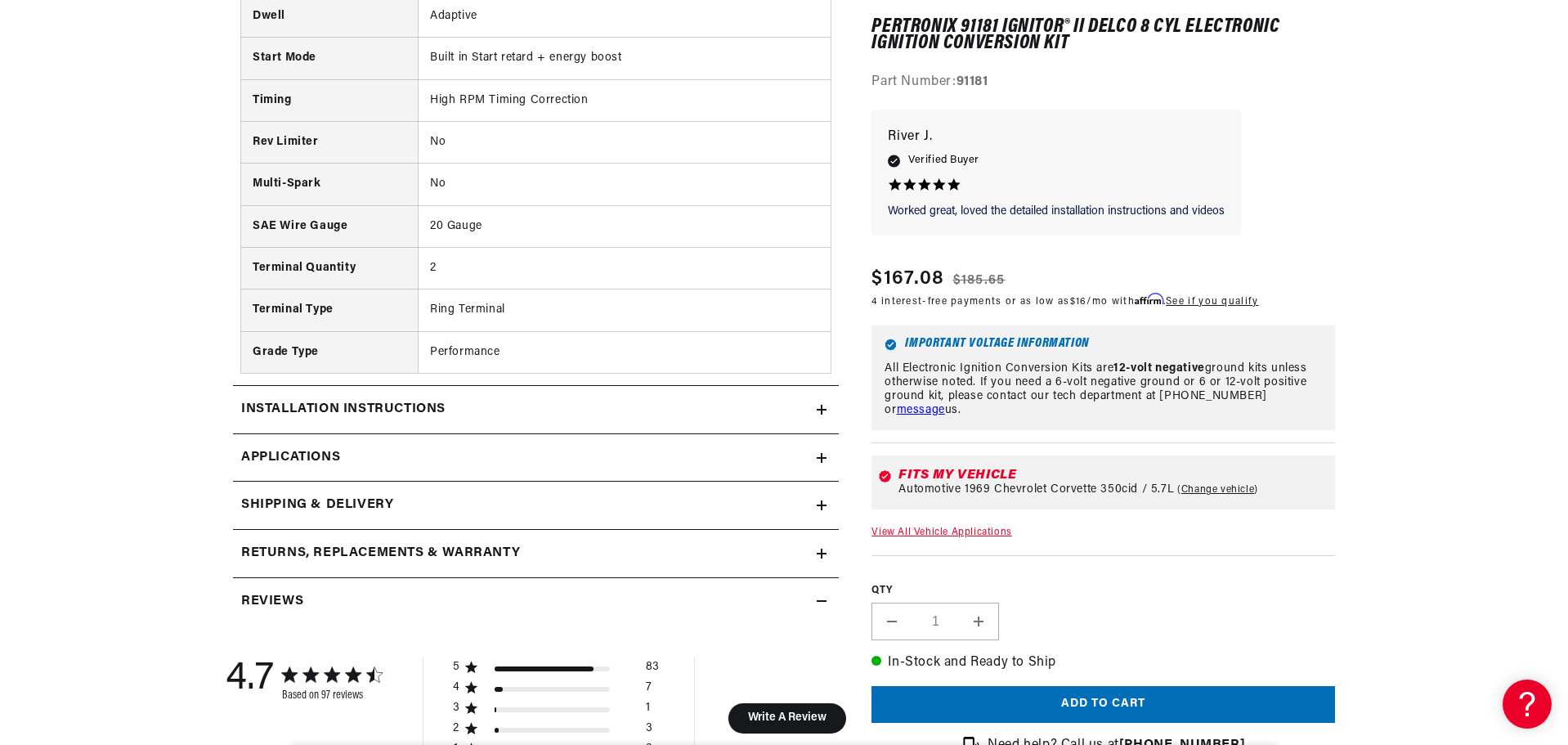
click at [276, 599] on h2 "Reviews" at bounding box center [272, 601] width 62 height 21
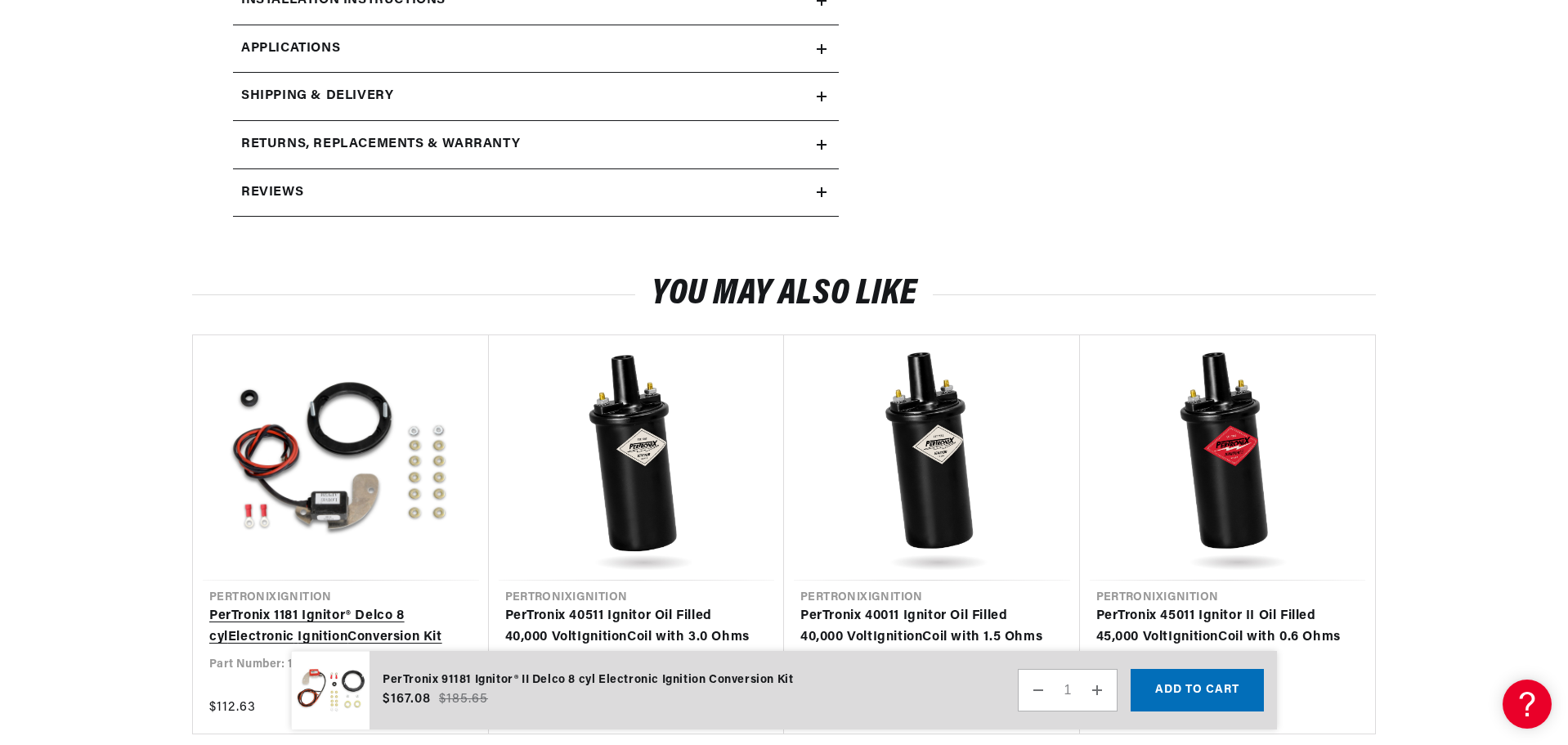
scroll to position [0, 874]
click at [817, 194] on icon at bounding box center [821, 192] width 10 height 10
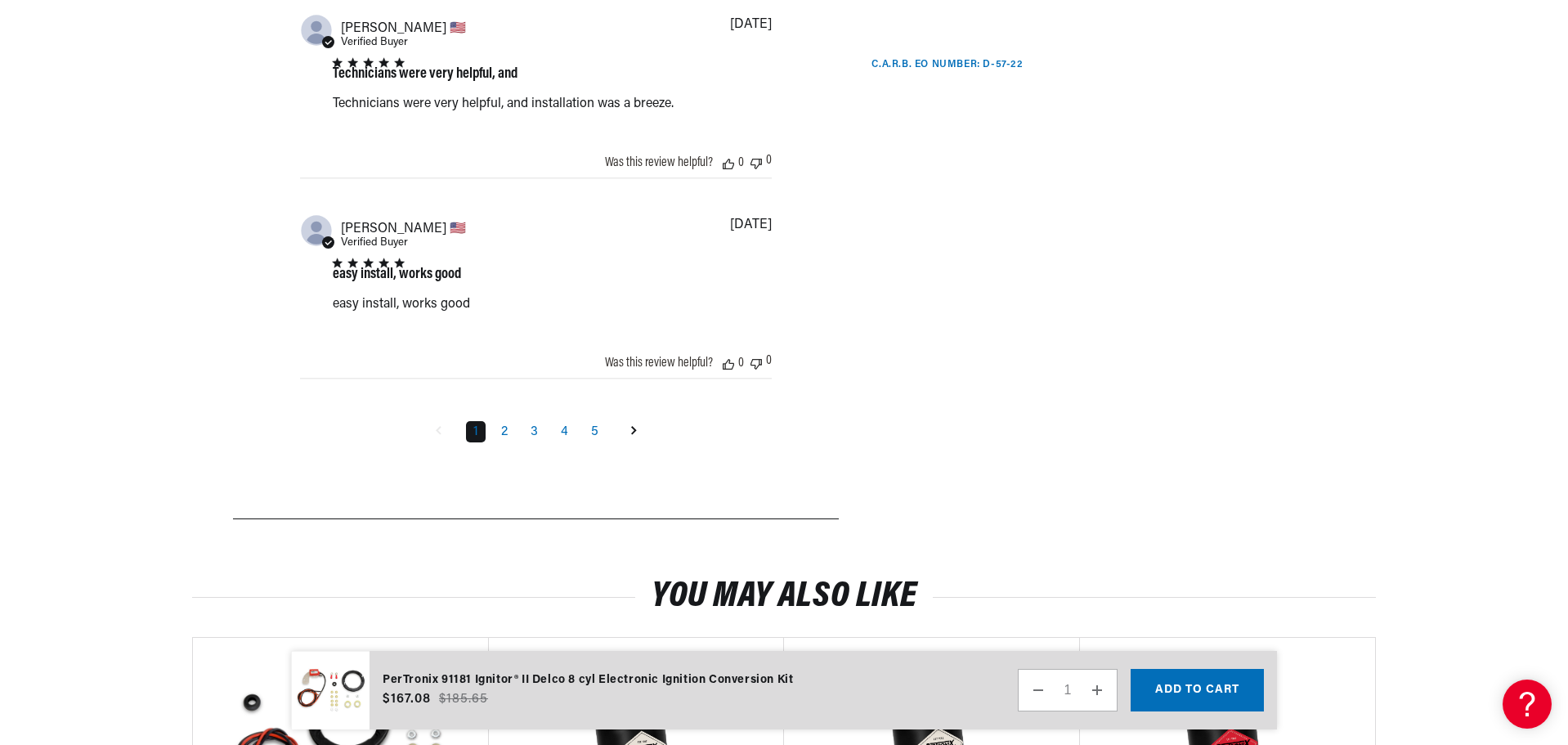
scroll to position [3679, 0]
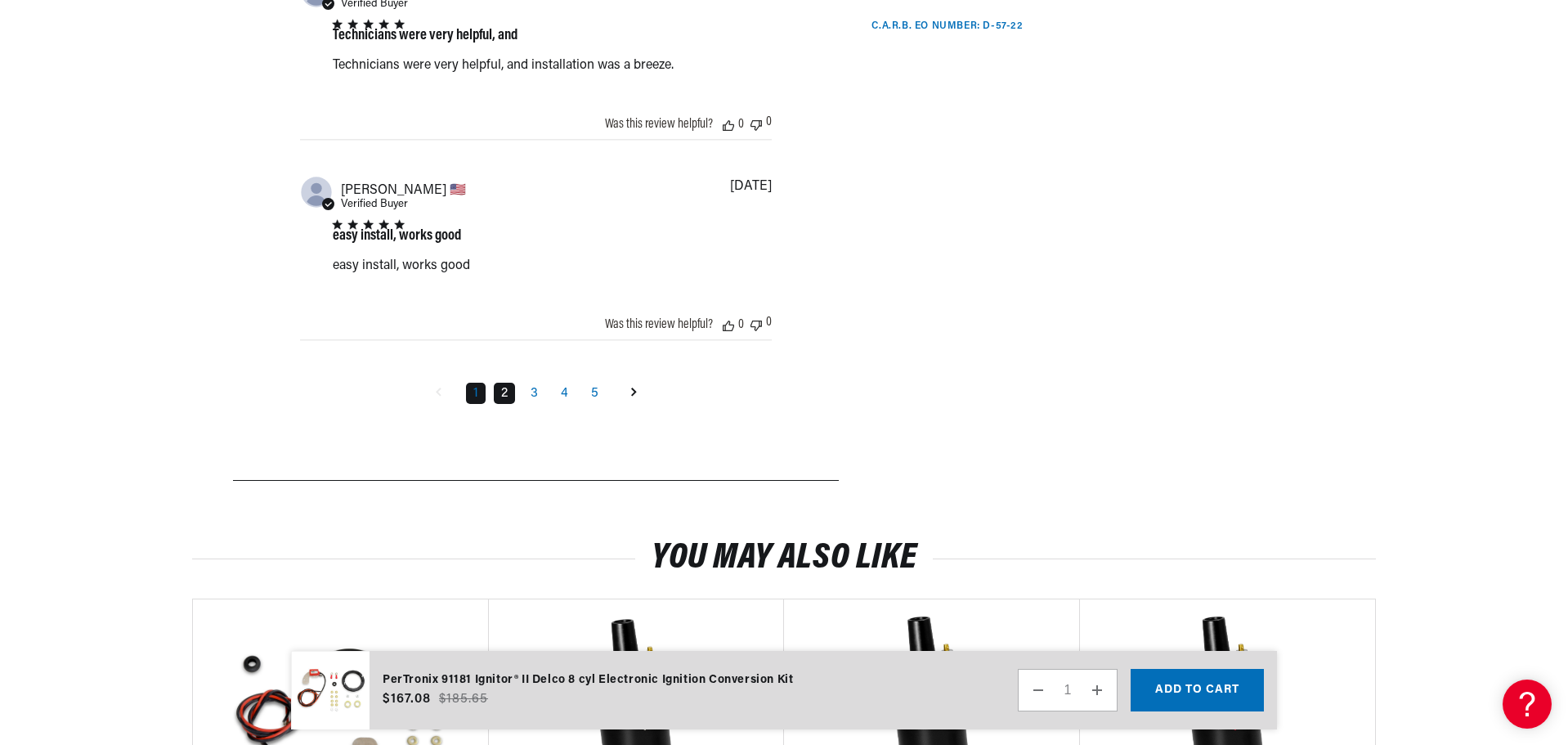
click at [502, 390] on link "2" at bounding box center [504, 393] width 21 height 21
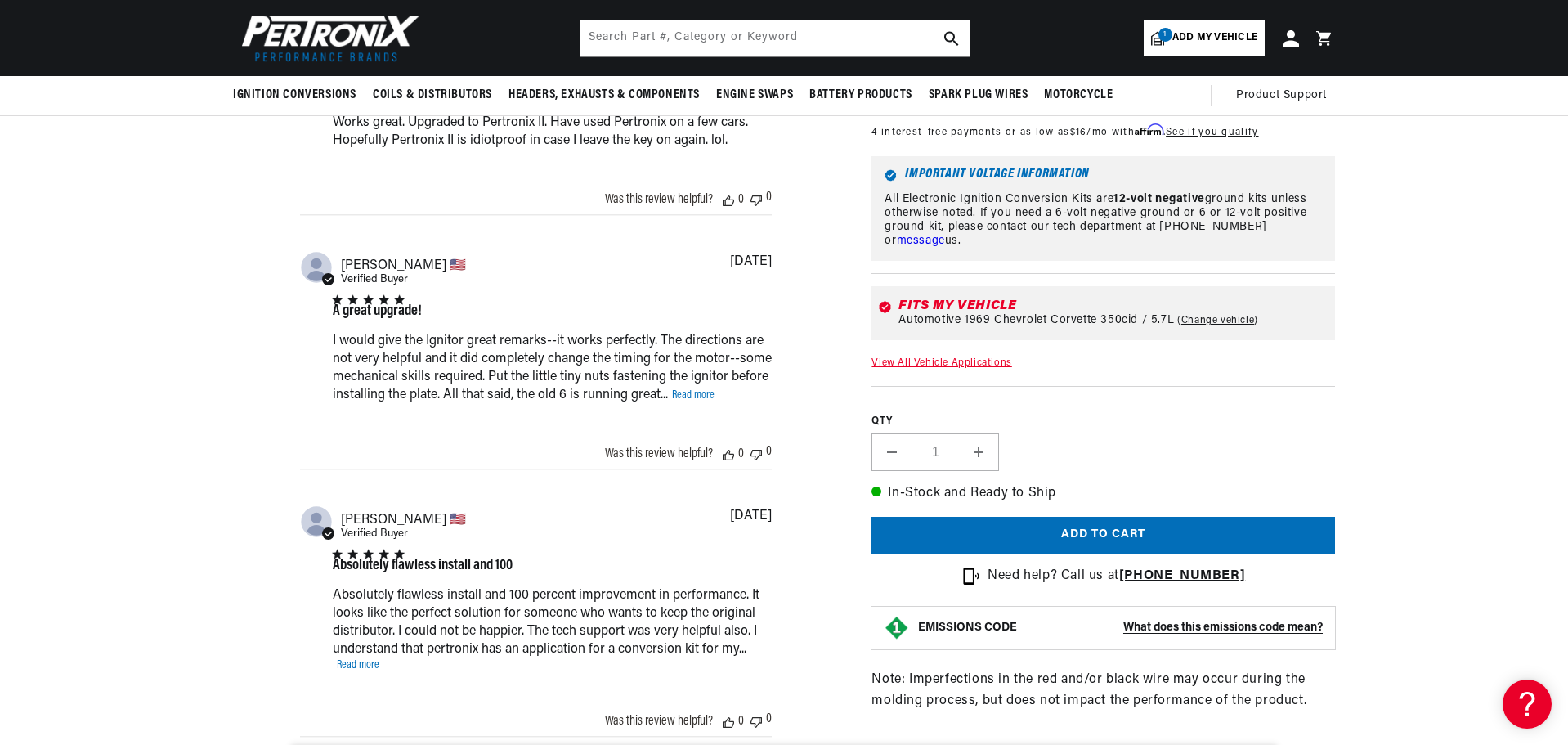
scroll to position [0, 0]
click at [354, 666] on link "Read more" at bounding box center [357, 664] width 43 height 12
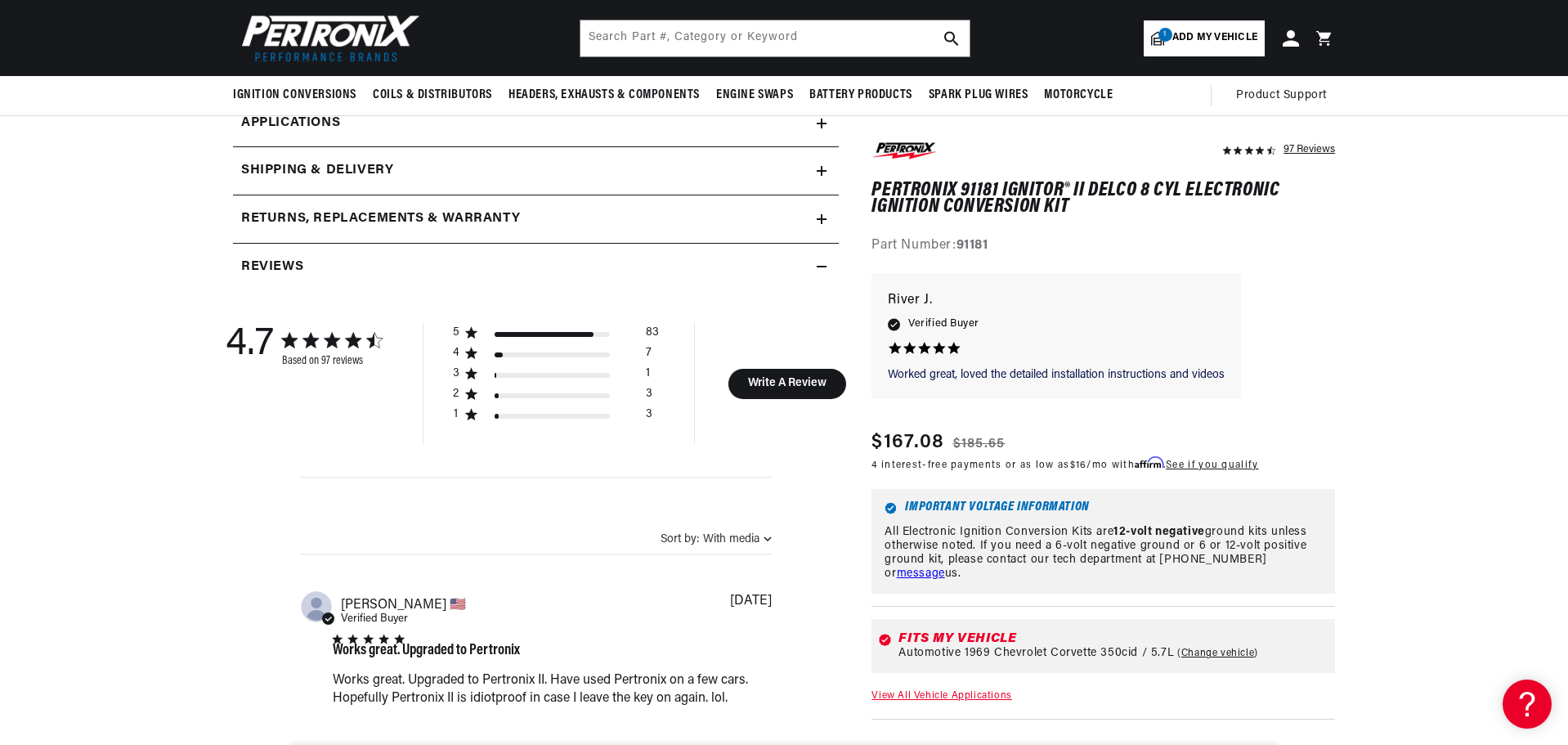
scroll to position [1791, 0]
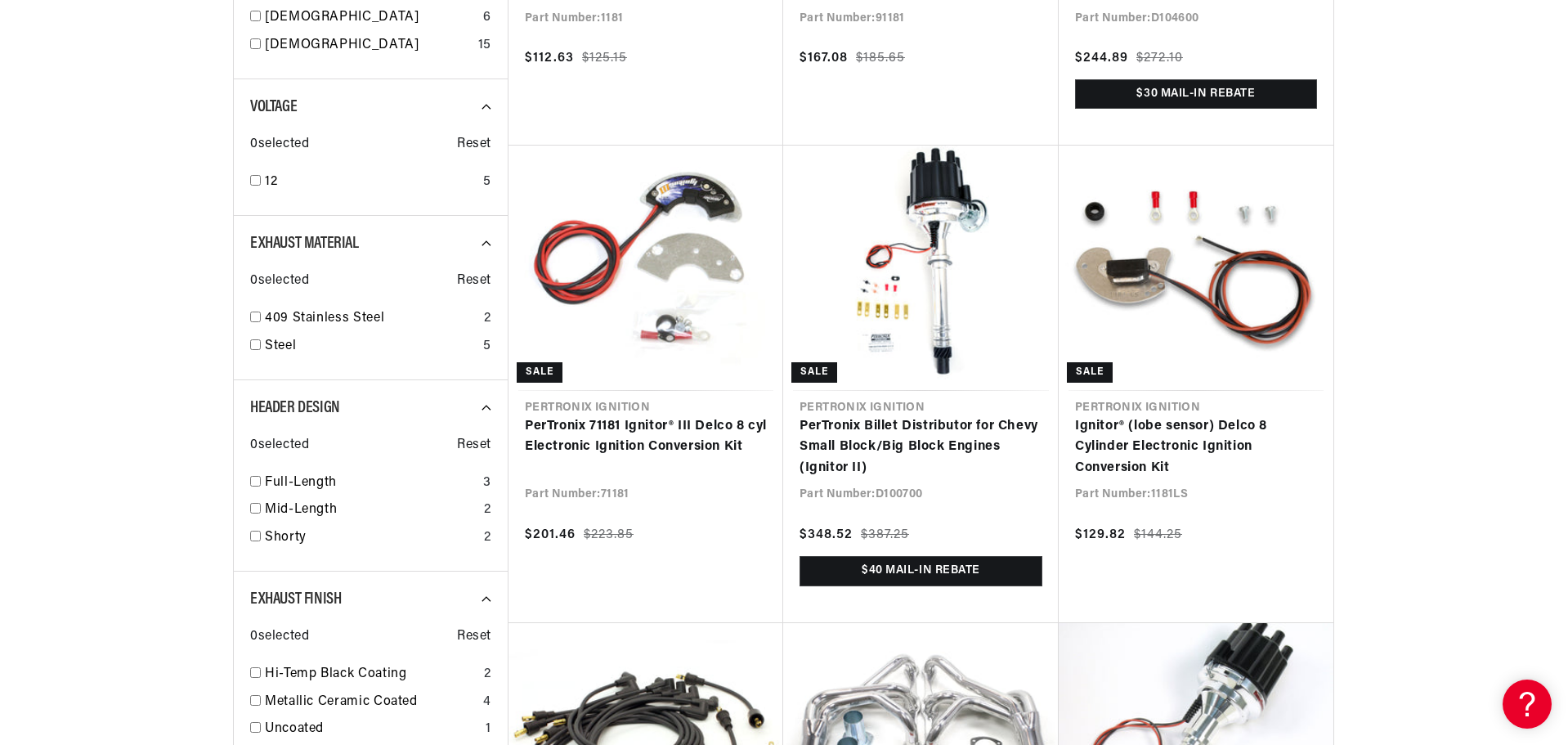
scroll to position [654, 0]
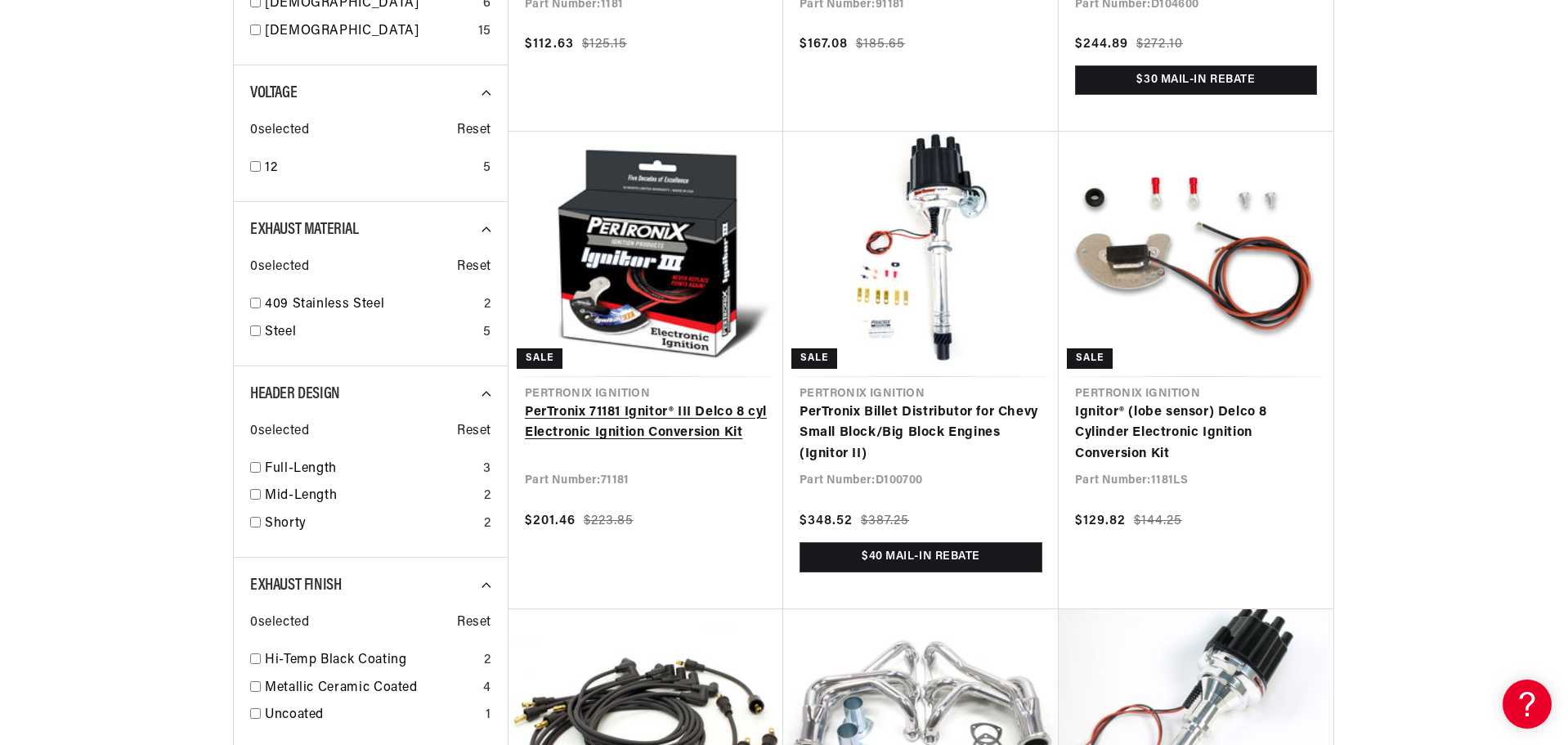
click at [637, 428] on link "PerTronix 71181 Ignitor® III Delco 8 cyl Electronic Ignition Conversion Kit" at bounding box center [646, 423] width 242 height 42
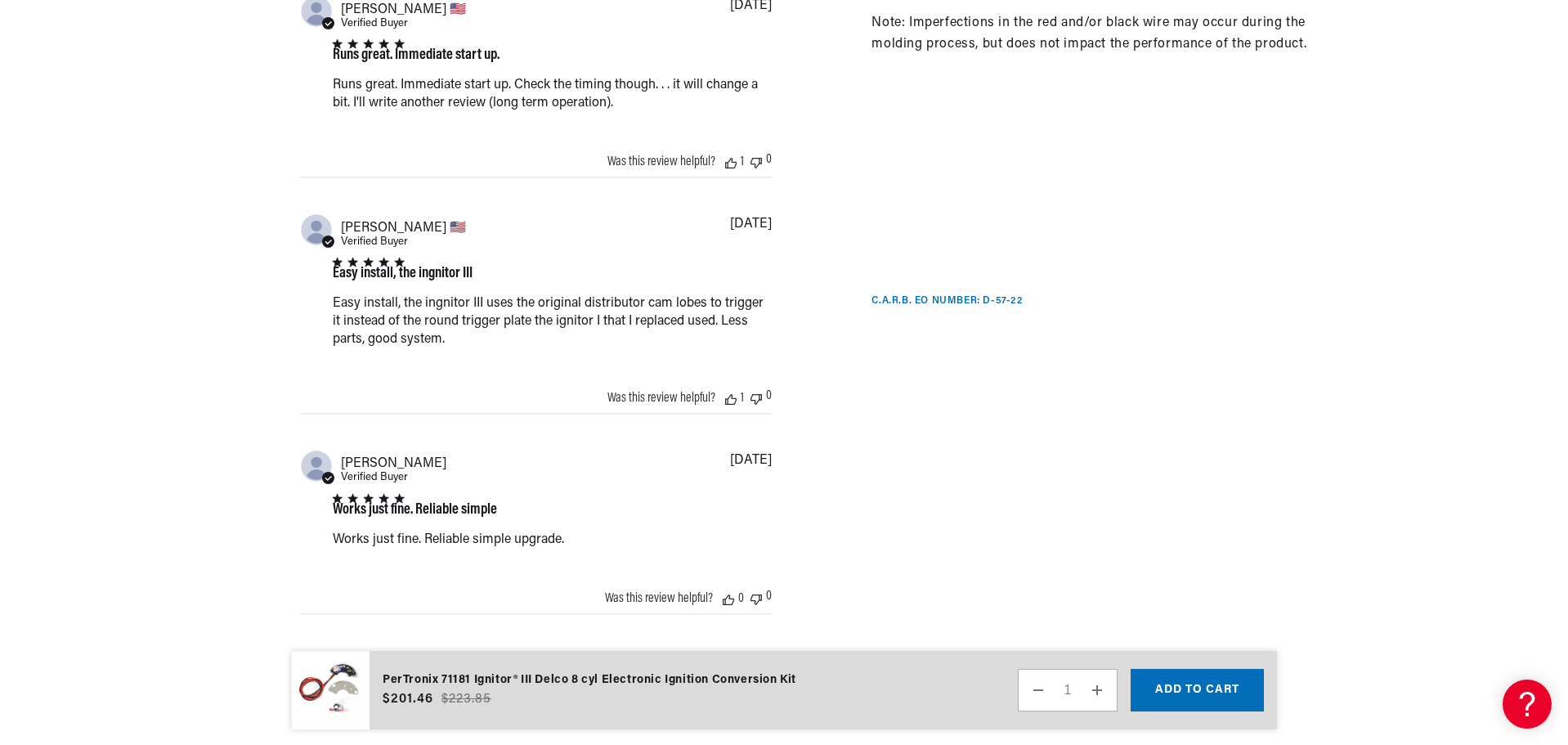
scroll to position [1962, 0]
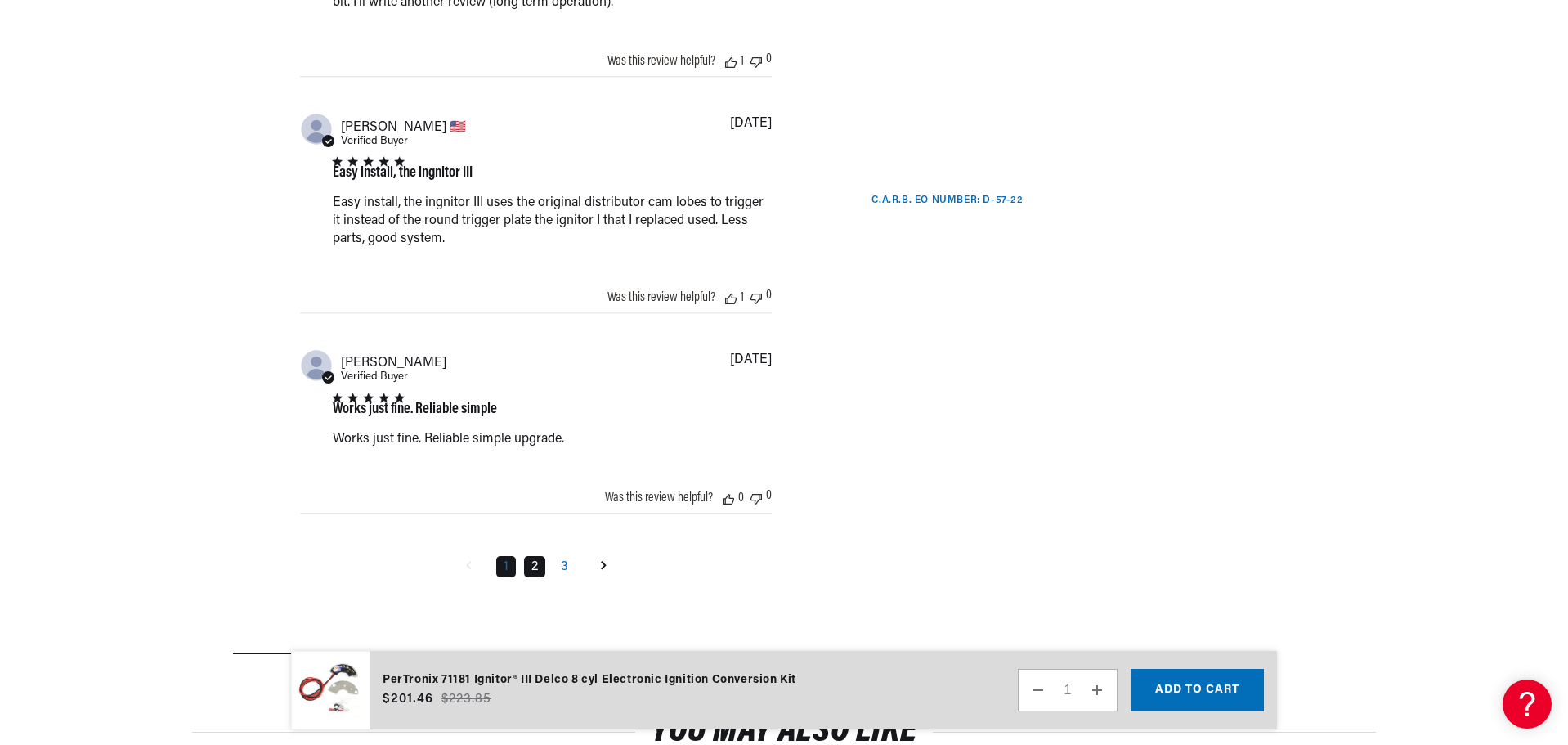
click at [536, 569] on link "2" at bounding box center [534, 566] width 21 height 21
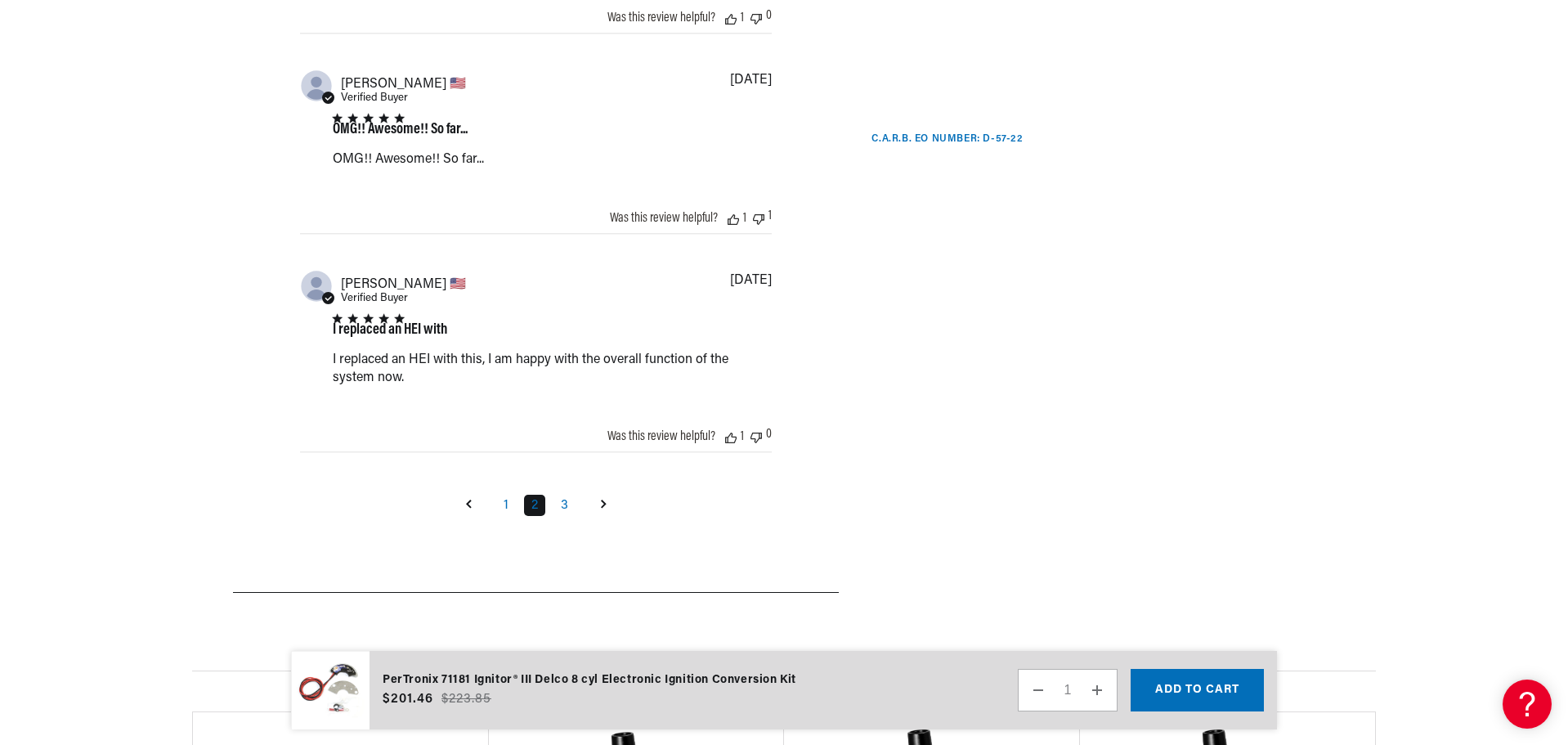
scroll to position [2059, 0]
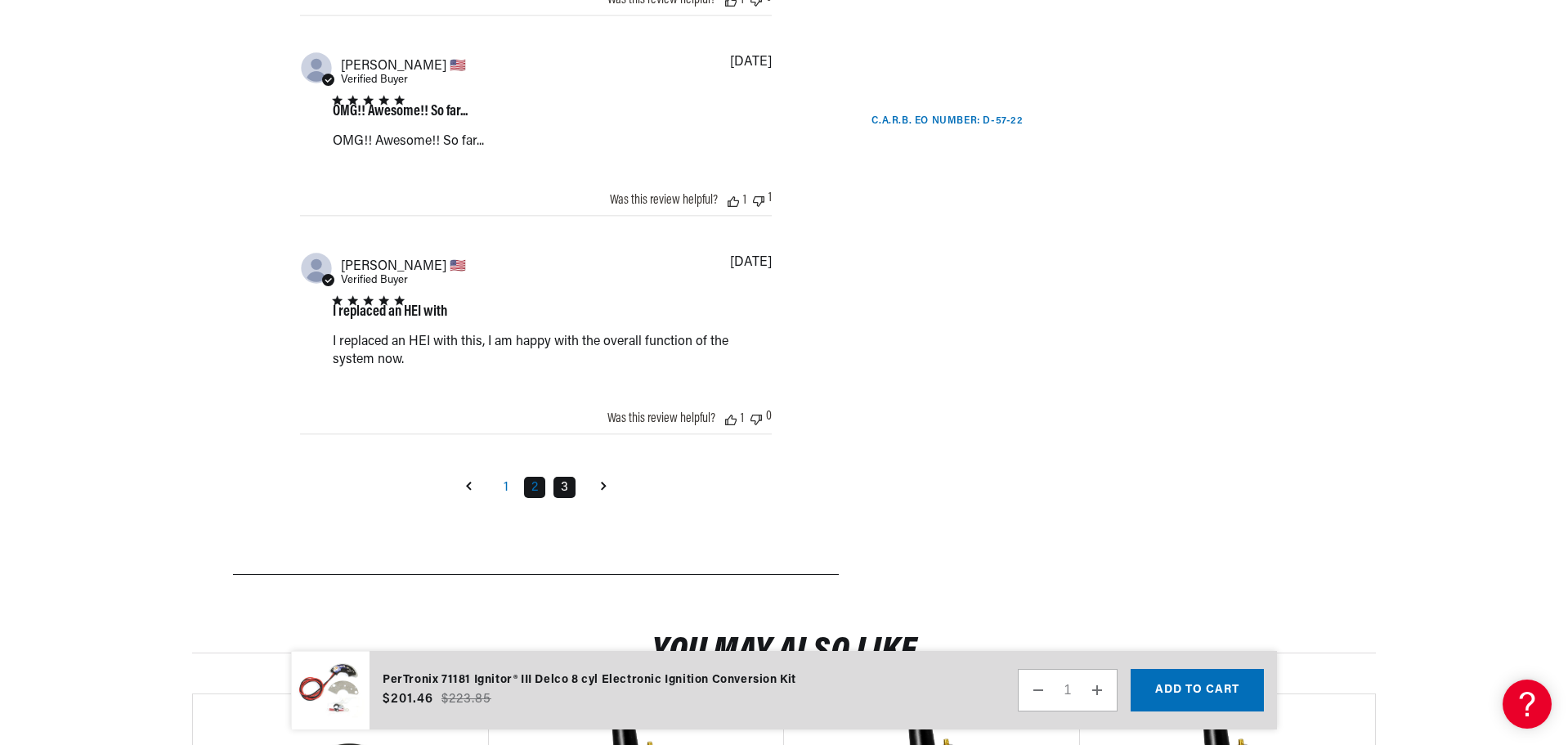
click at [569, 490] on link "3" at bounding box center [564, 487] width 22 height 21
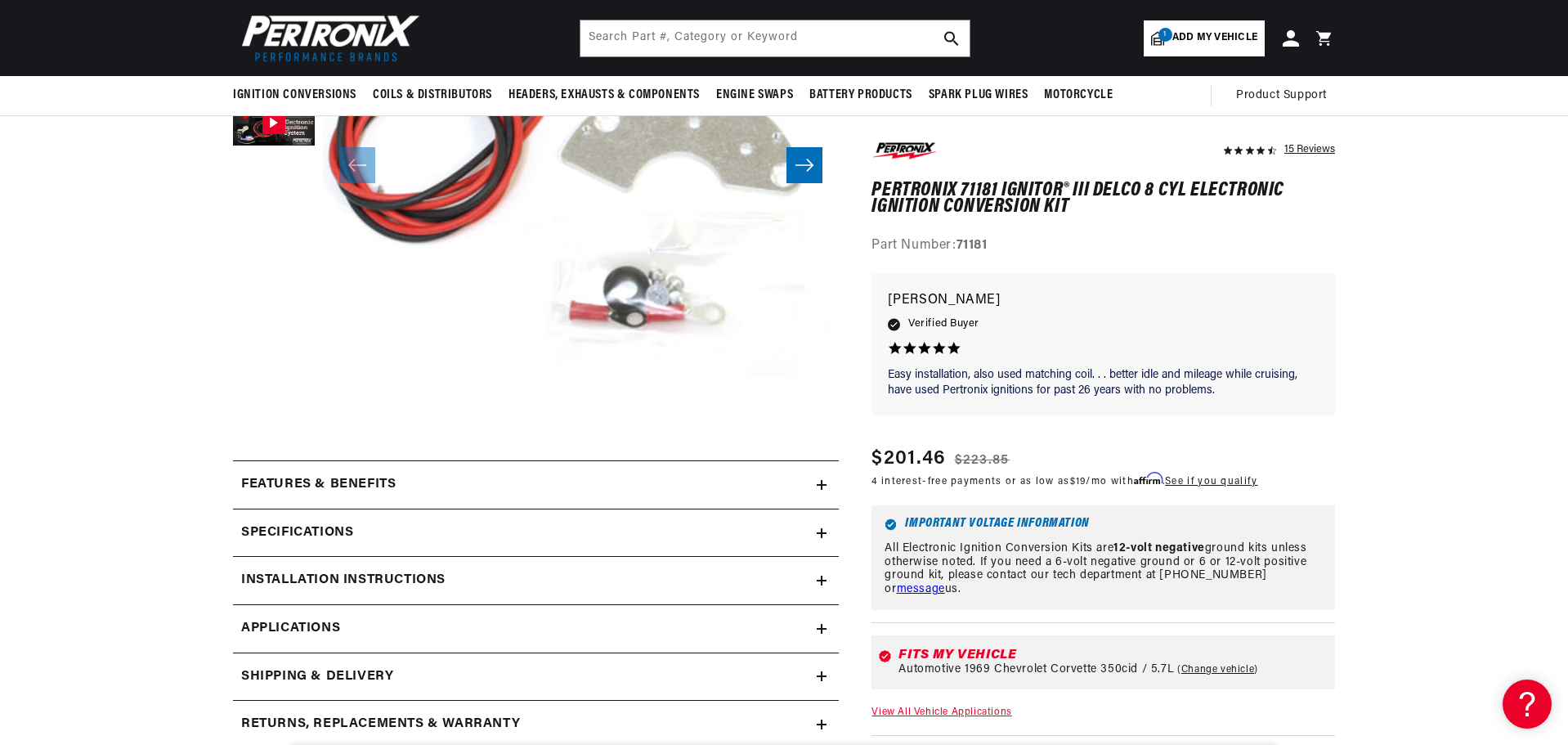
scroll to position [0, 1747]
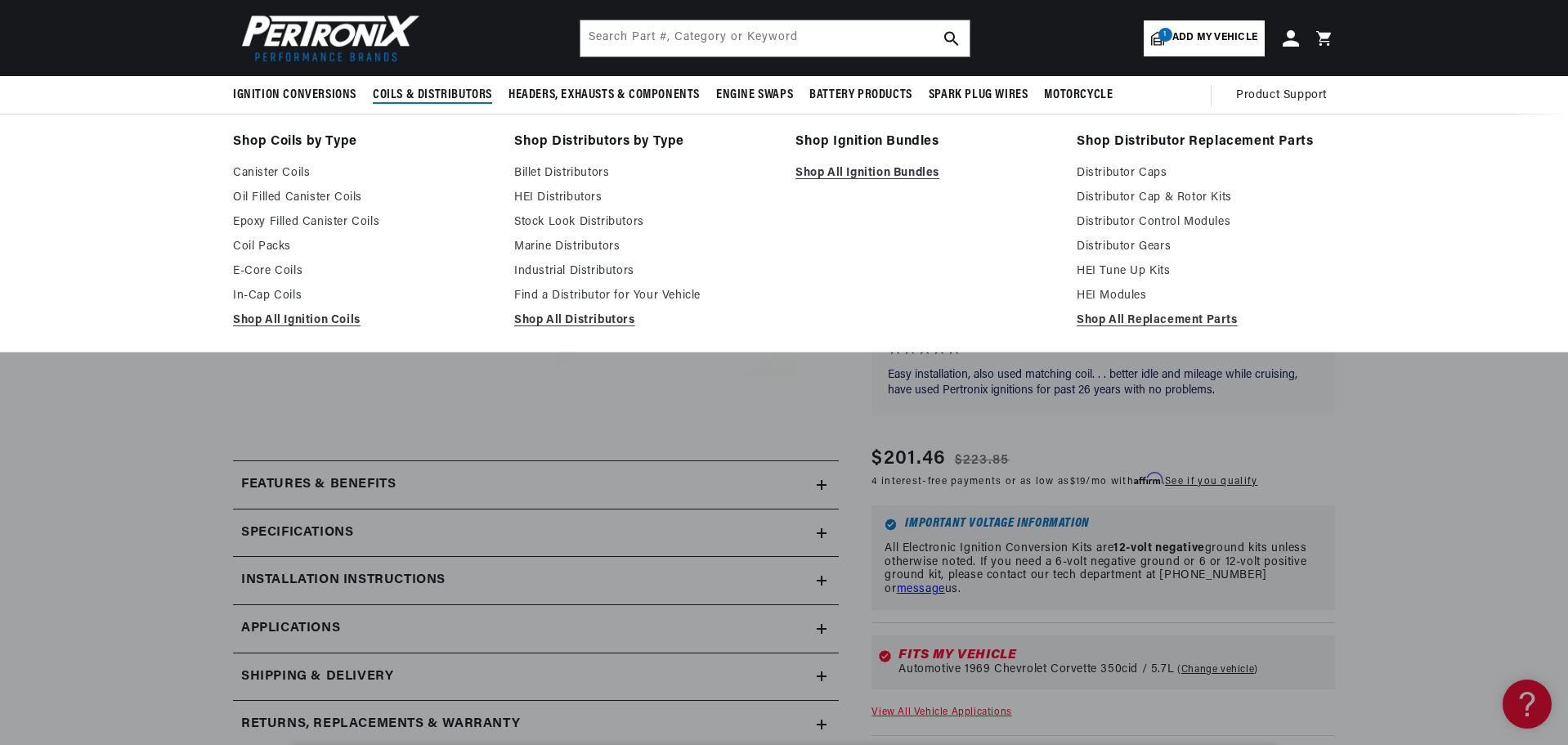
click at [457, 96] on span "Coils & Distributors" at bounding box center [432, 95] width 119 height 17
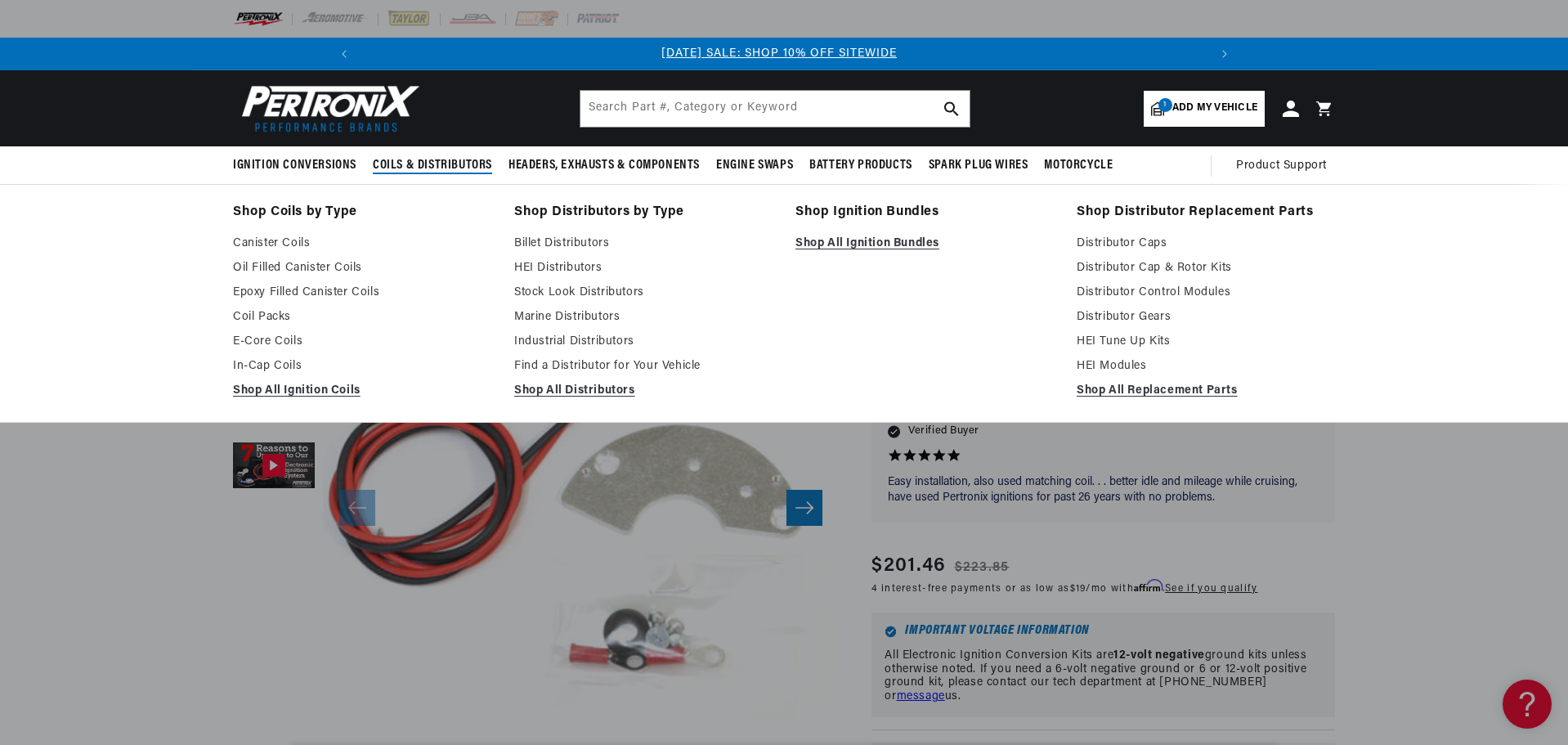
scroll to position [0, 0]
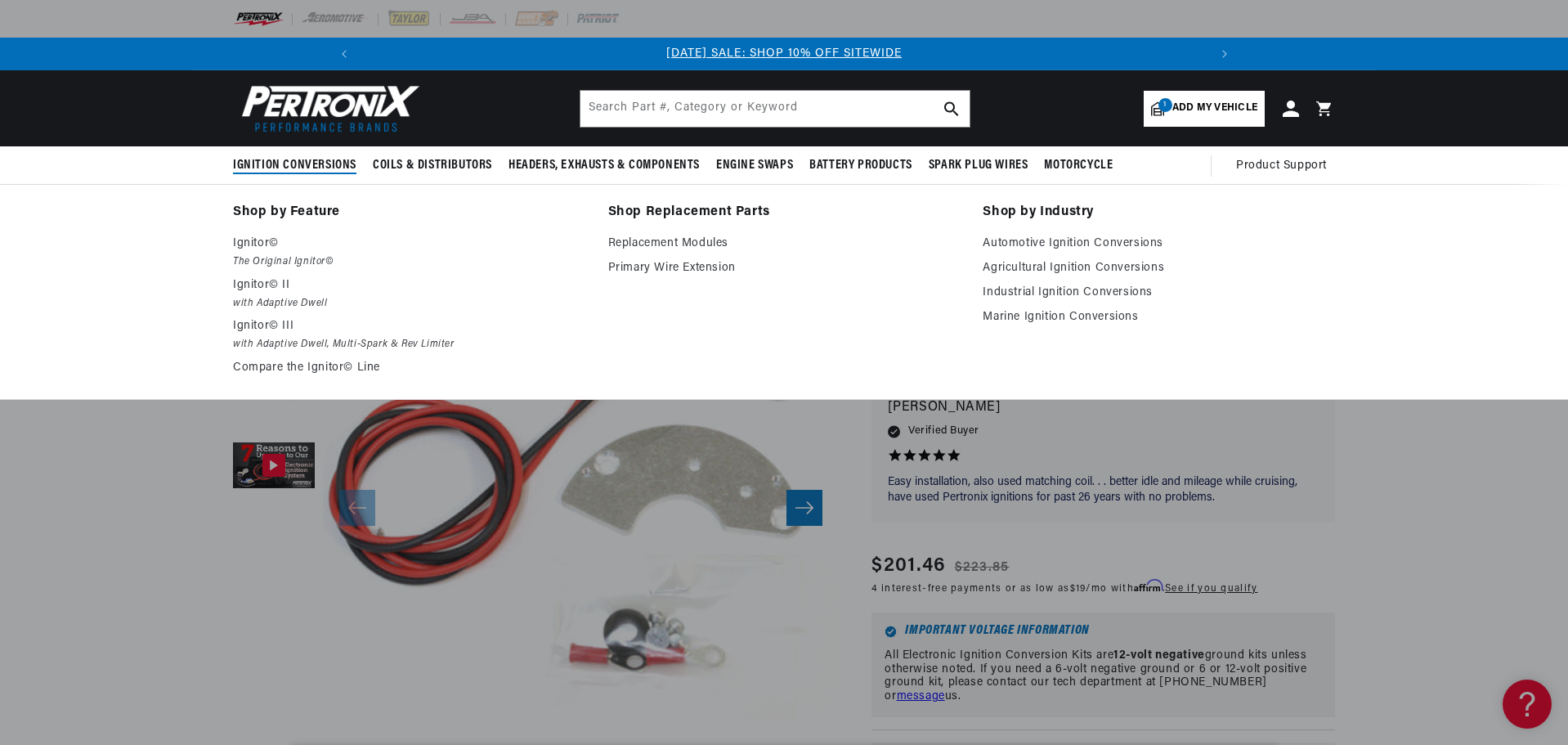
click at [338, 161] on span "Ignition Conversions" at bounding box center [295, 166] width 124 height 17
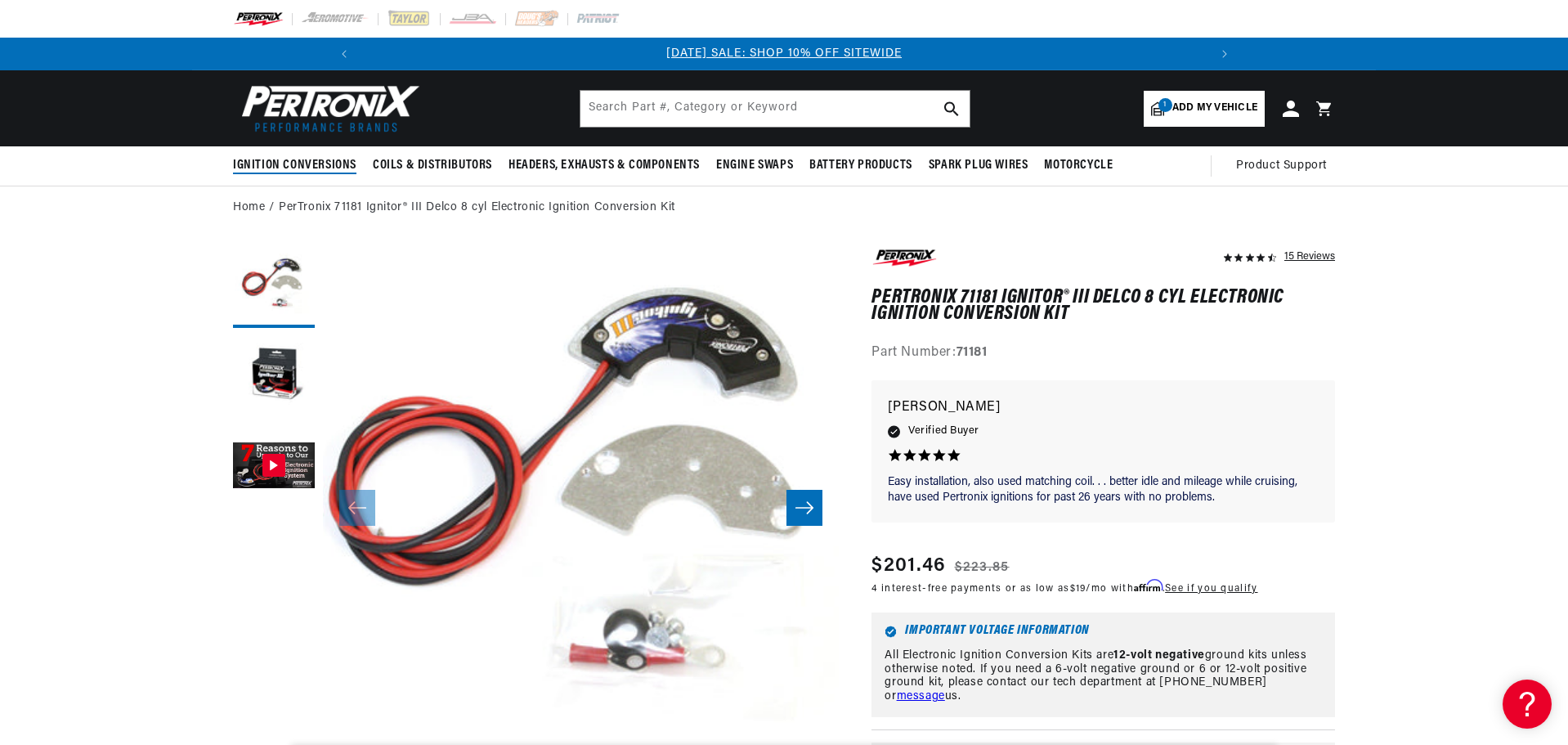
click at [338, 161] on span "Ignition Conversions" at bounding box center [295, 166] width 124 height 17
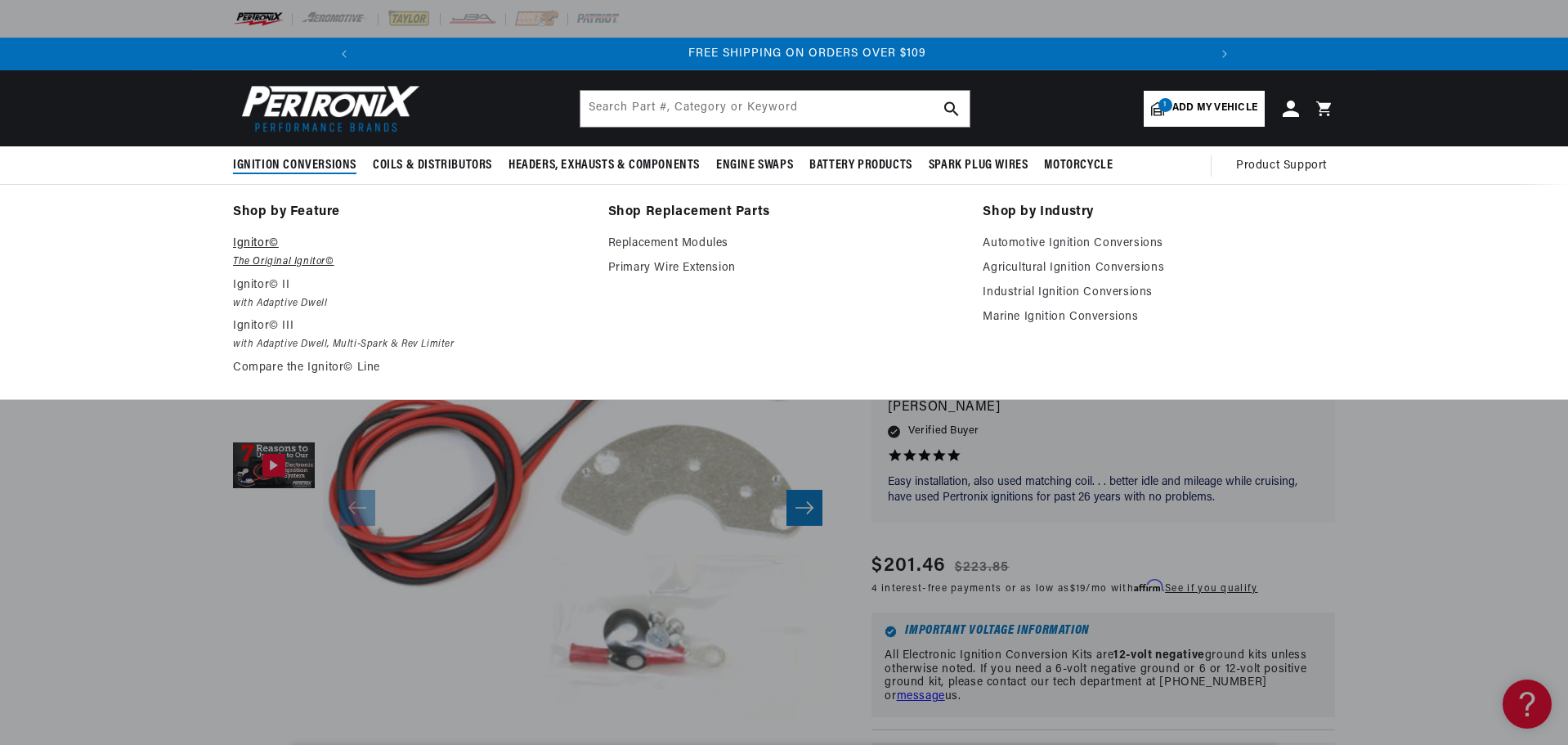
scroll to position [0, 1747]
click at [313, 366] on link "Compare the Ignitor© Line" at bounding box center [408, 368] width 352 height 20
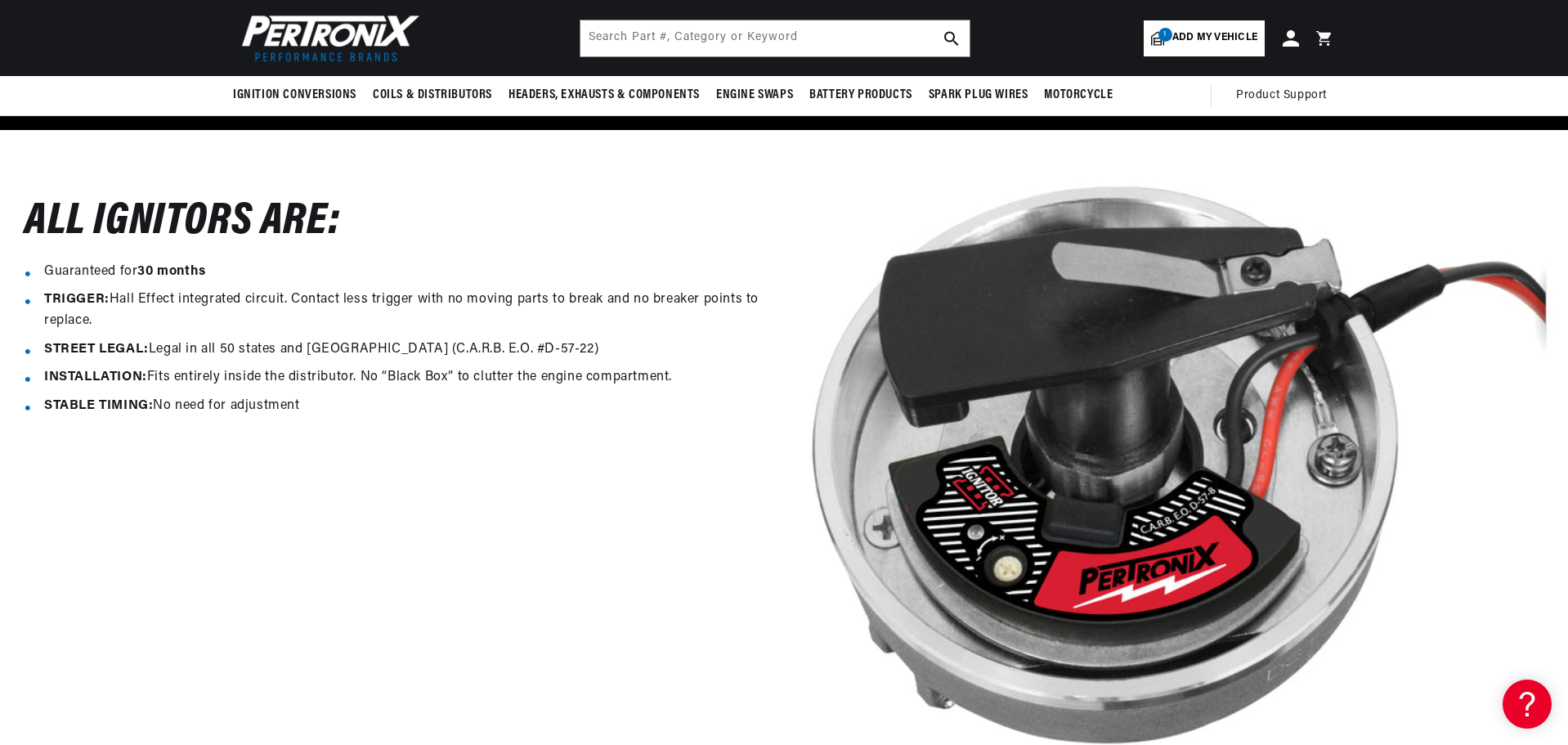
scroll to position [0, 1747]
click at [668, 42] on input "text" at bounding box center [775, 38] width 389 height 36
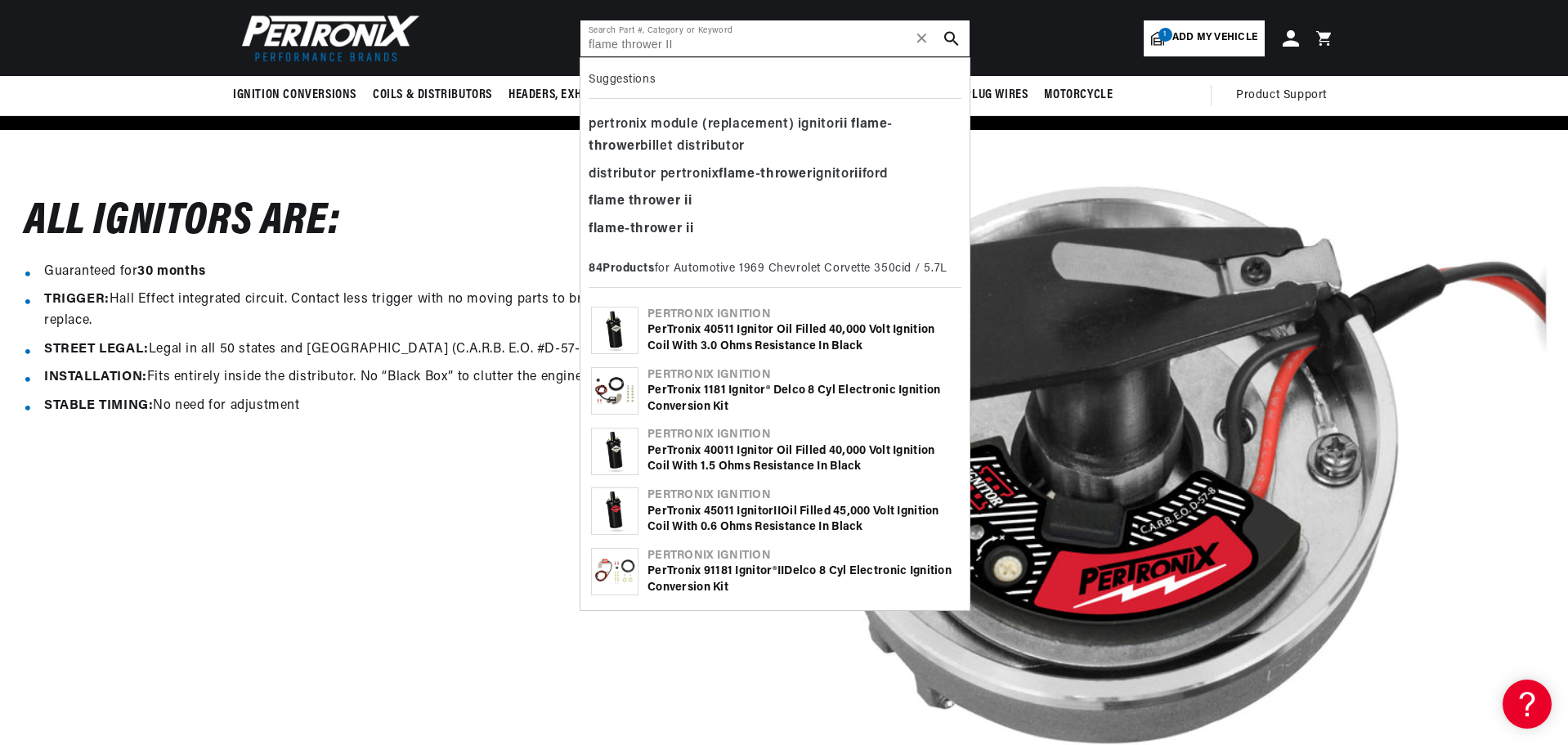
scroll to position [0, 0]
type input "flame thrower II"
click at [950, 38] on icon "search button" at bounding box center [951, 38] width 15 height 15
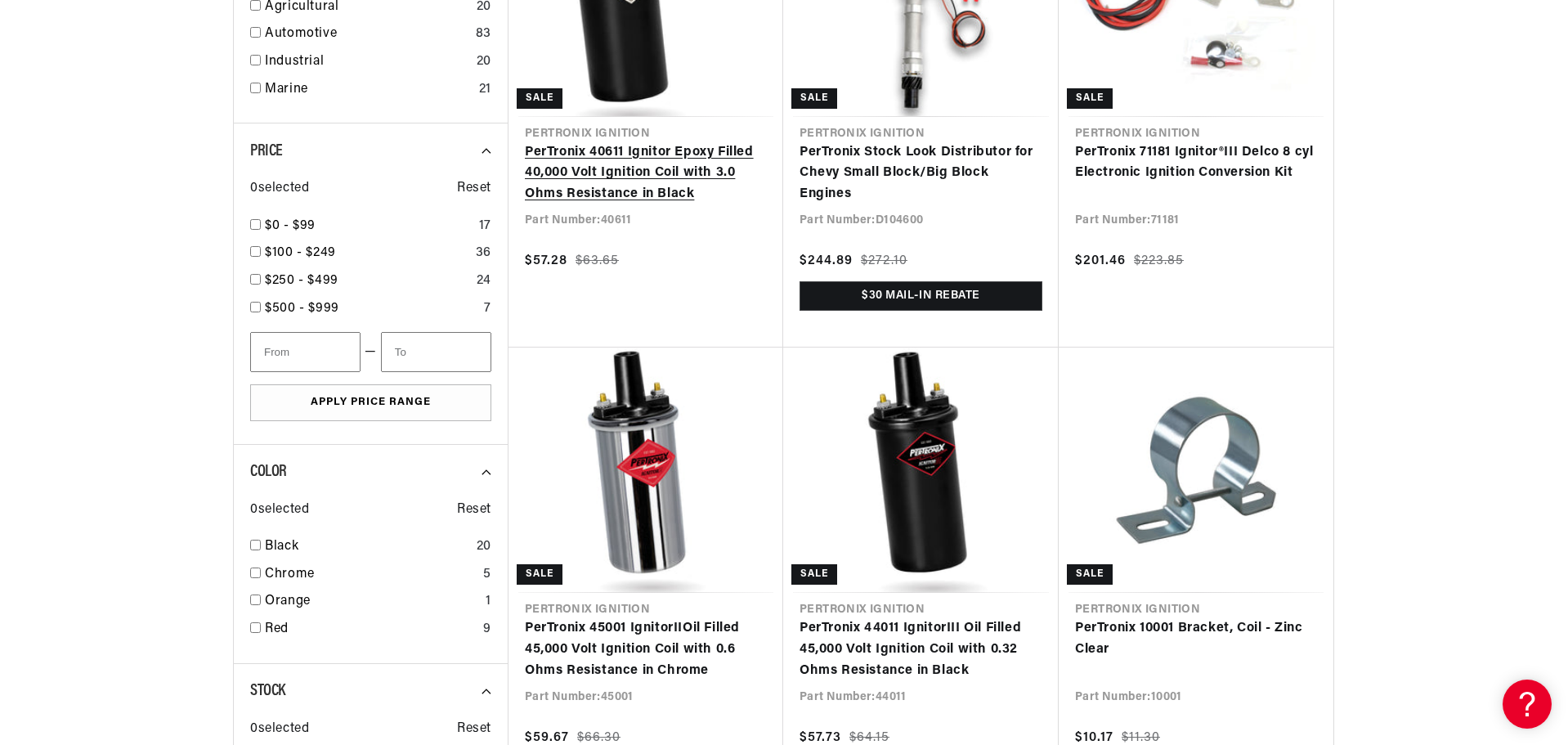
scroll to position [0, 874]
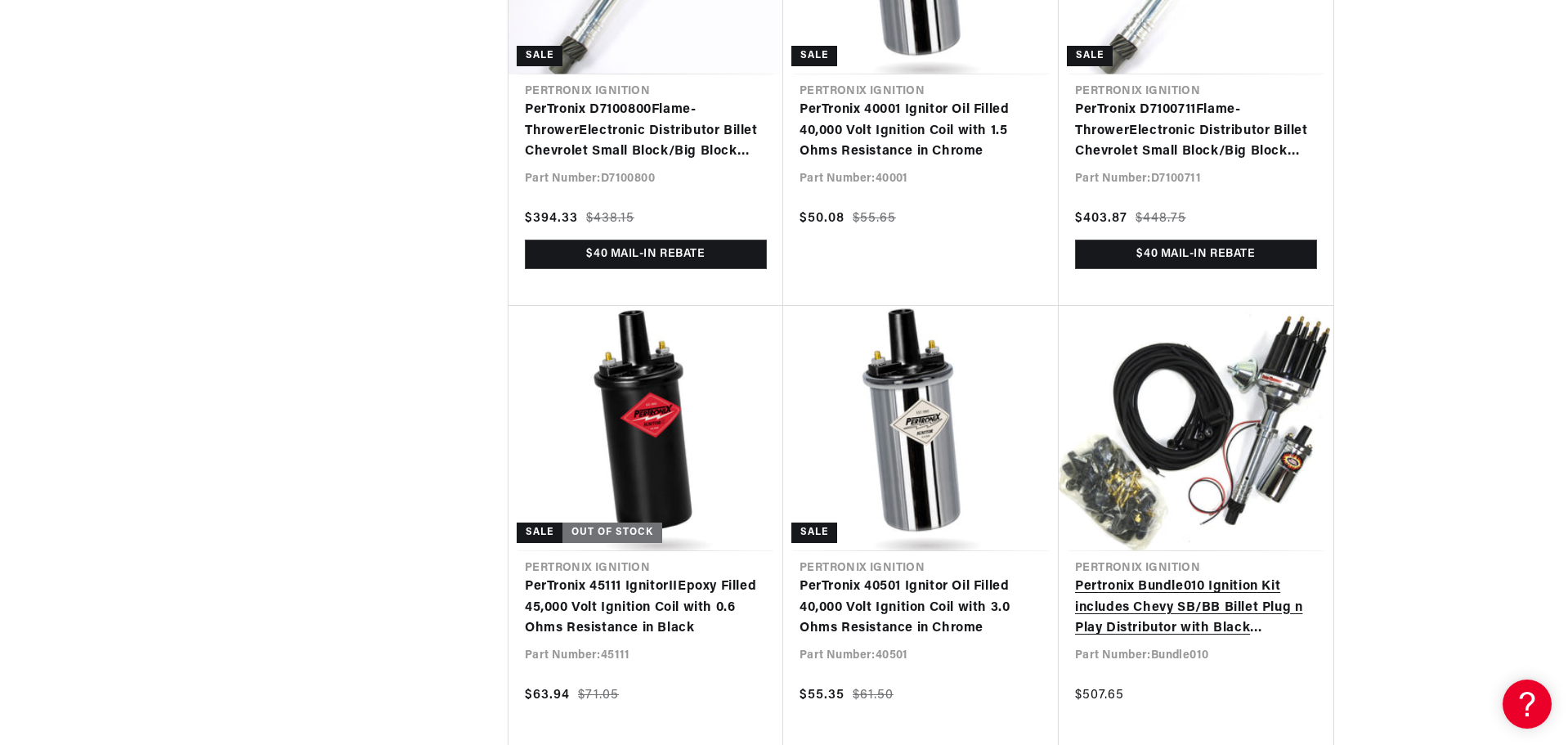
scroll to position [0, 874]
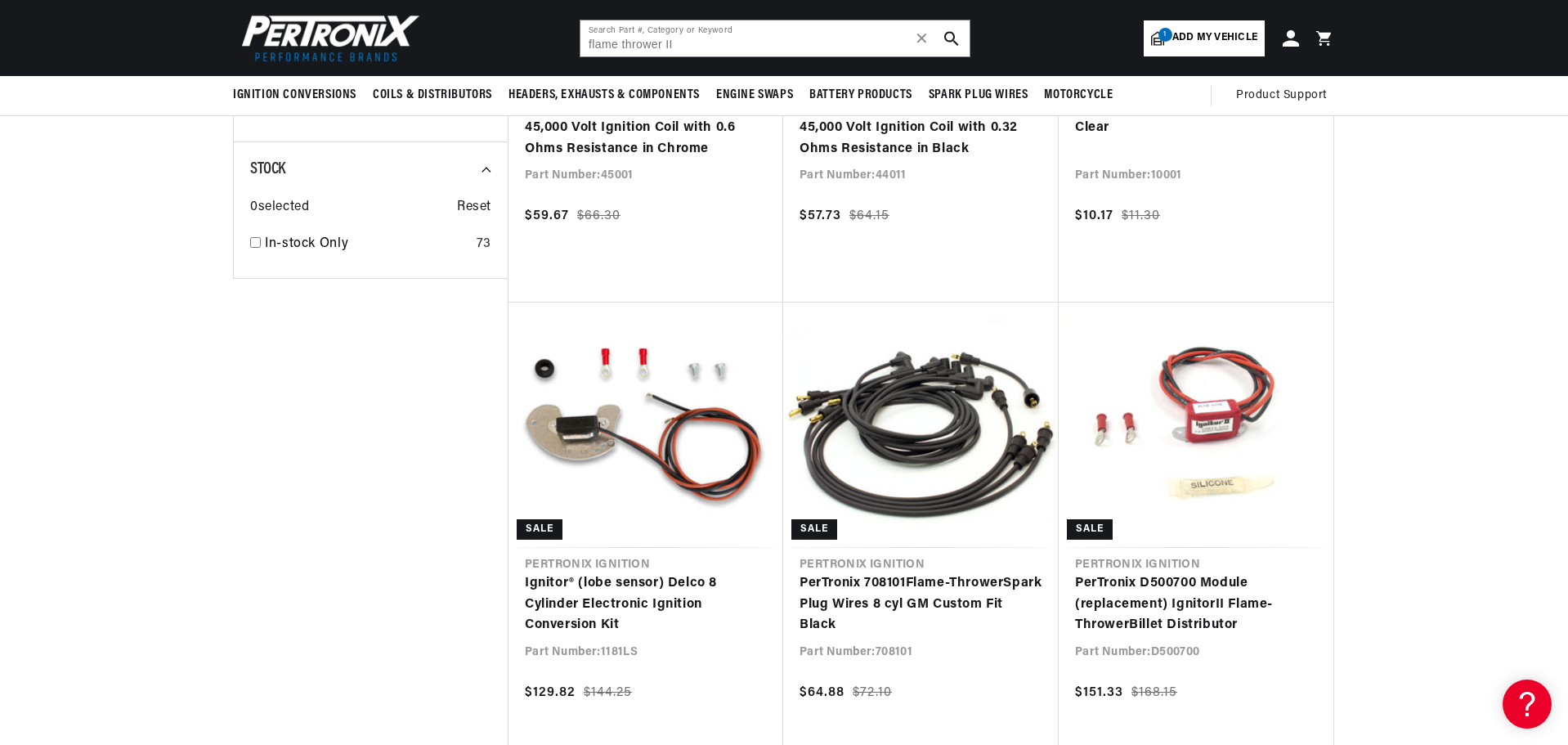
scroll to position [1880, 0]
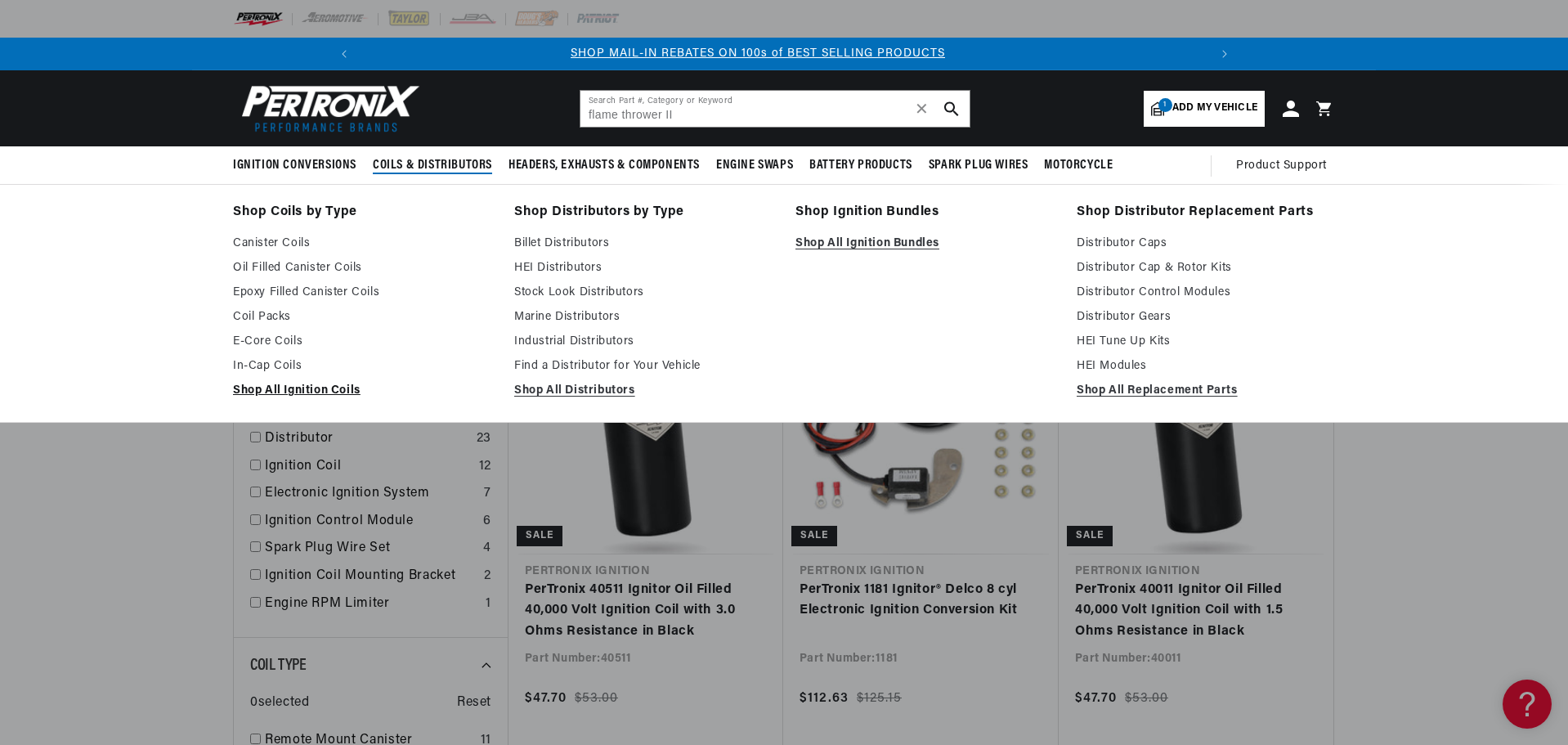
click at [276, 391] on link "Shop All Ignition Coils" at bounding box center [362, 391] width 258 height 20
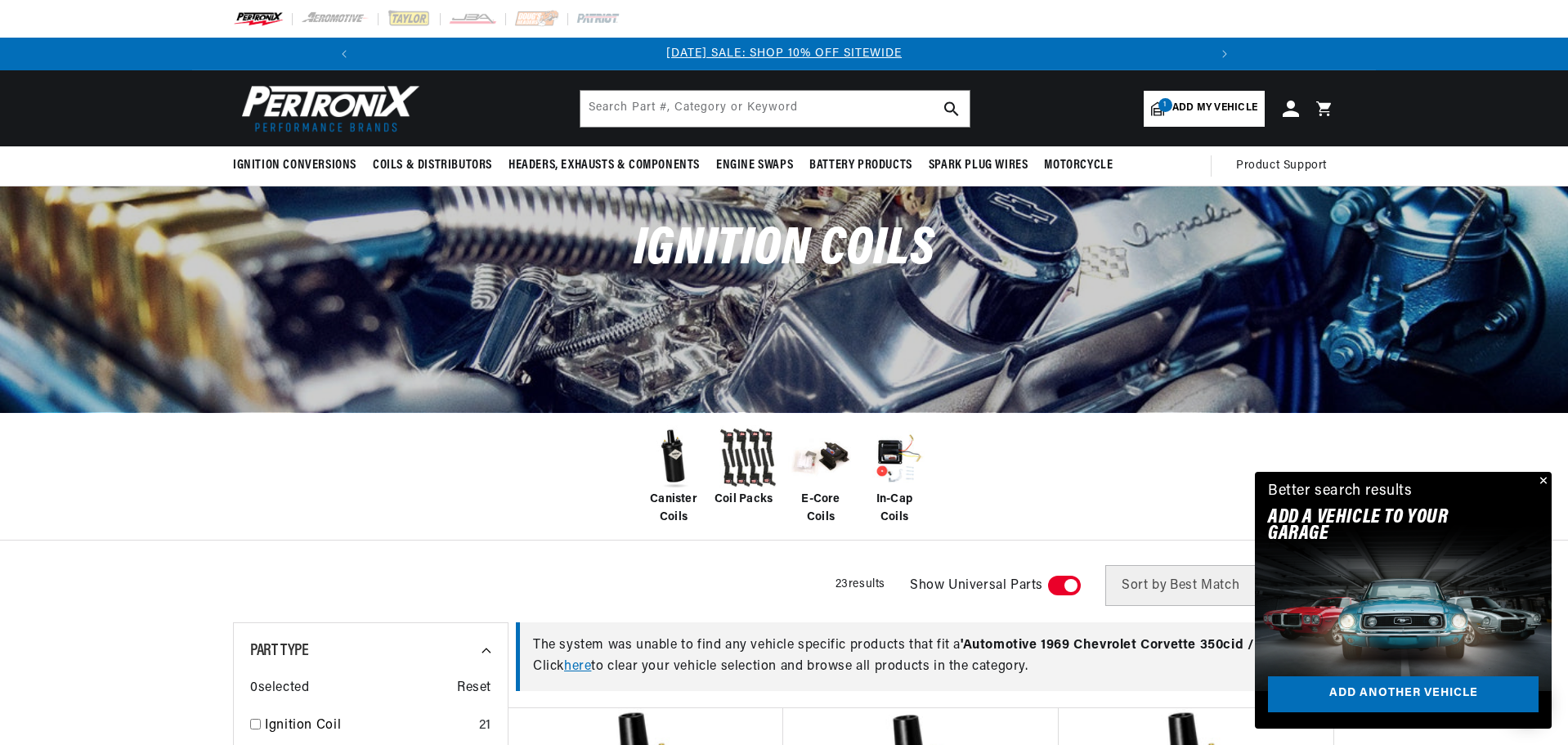
click at [1543, 479] on button "Close" at bounding box center [1542, 482] width 20 height 20
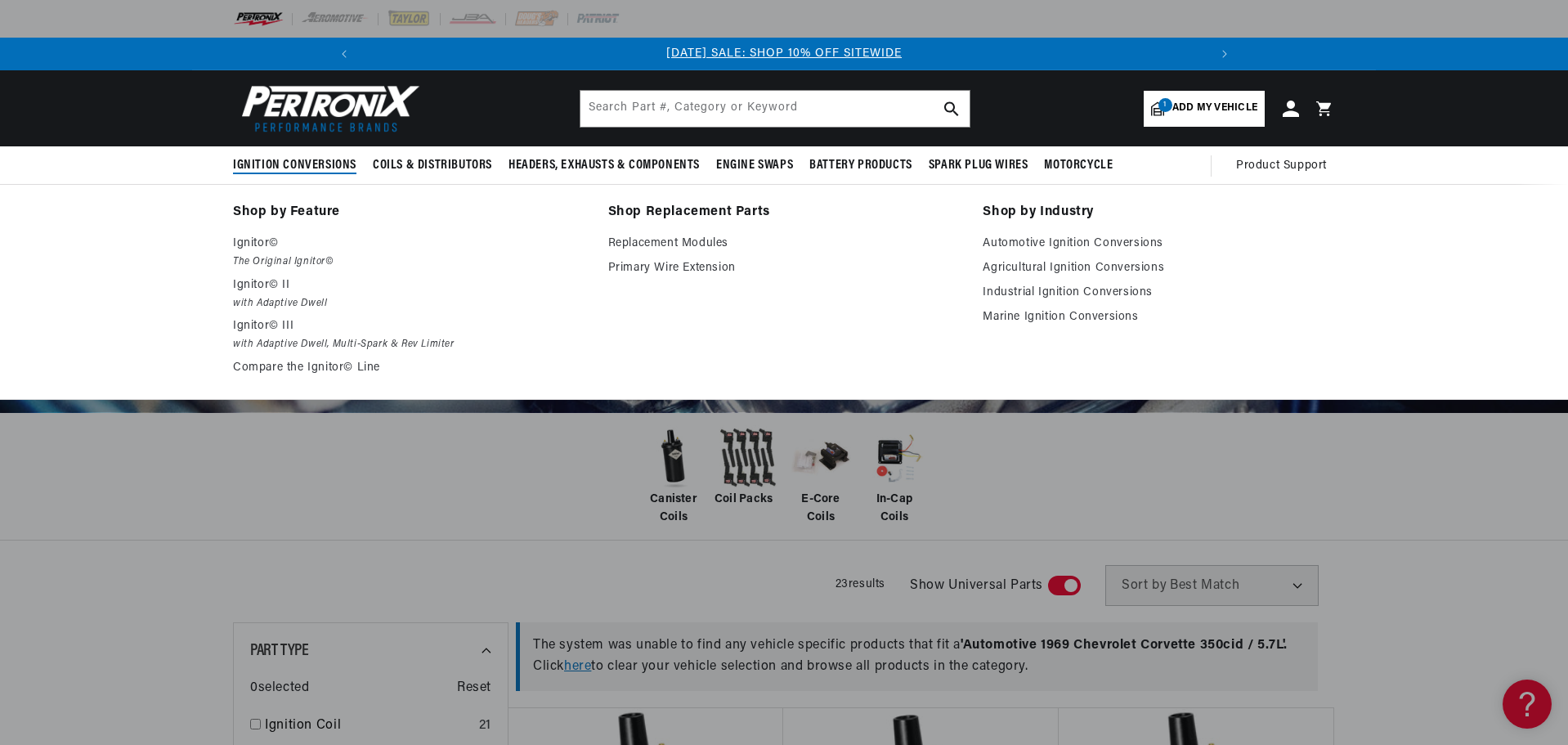
click at [285, 168] on span "Ignition Conversions" at bounding box center [295, 166] width 124 height 17
click at [272, 281] on p "Ignitor© II" at bounding box center [408, 286] width 352 height 20
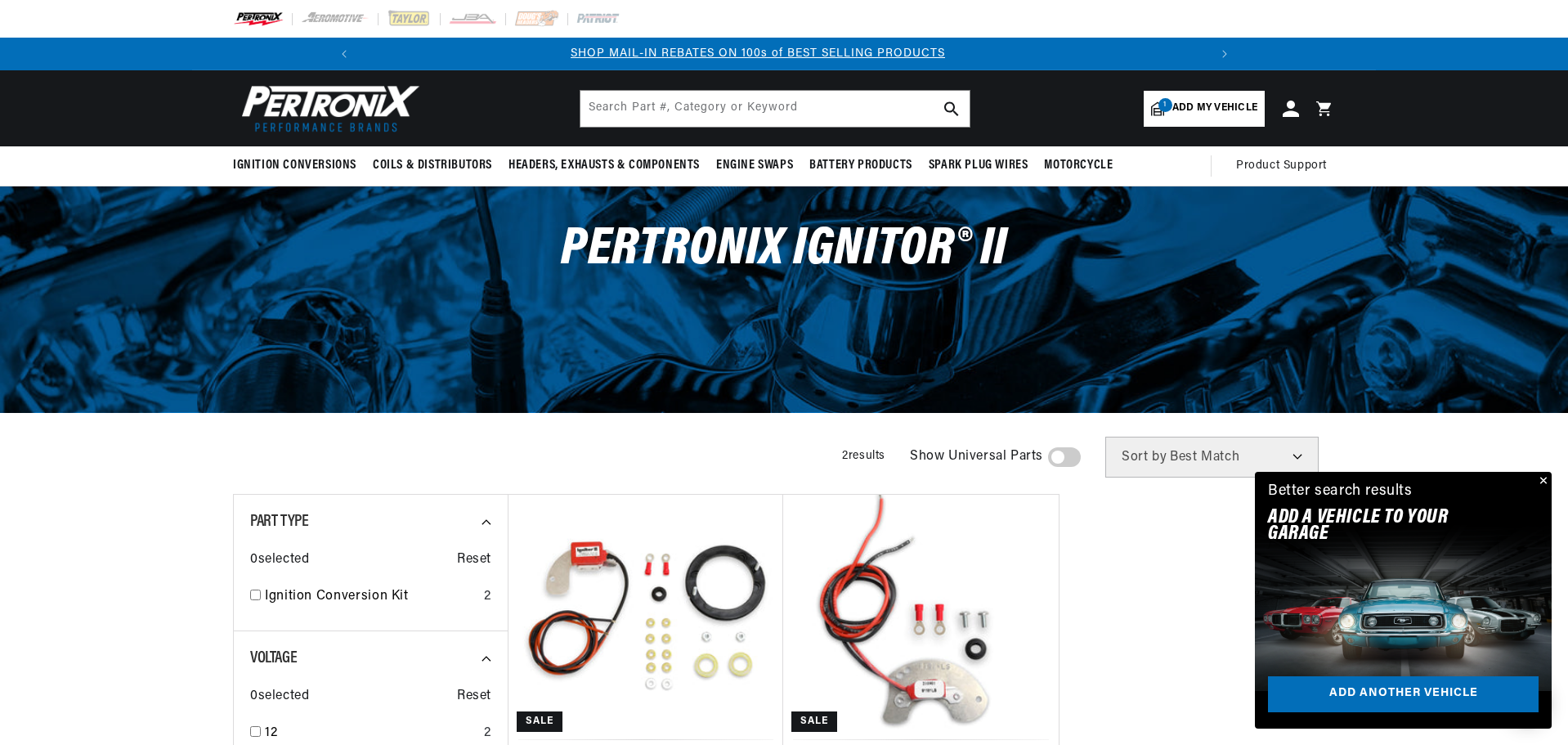
click at [1202, 113] on span "Add my vehicle" at bounding box center [1214, 108] width 85 height 15
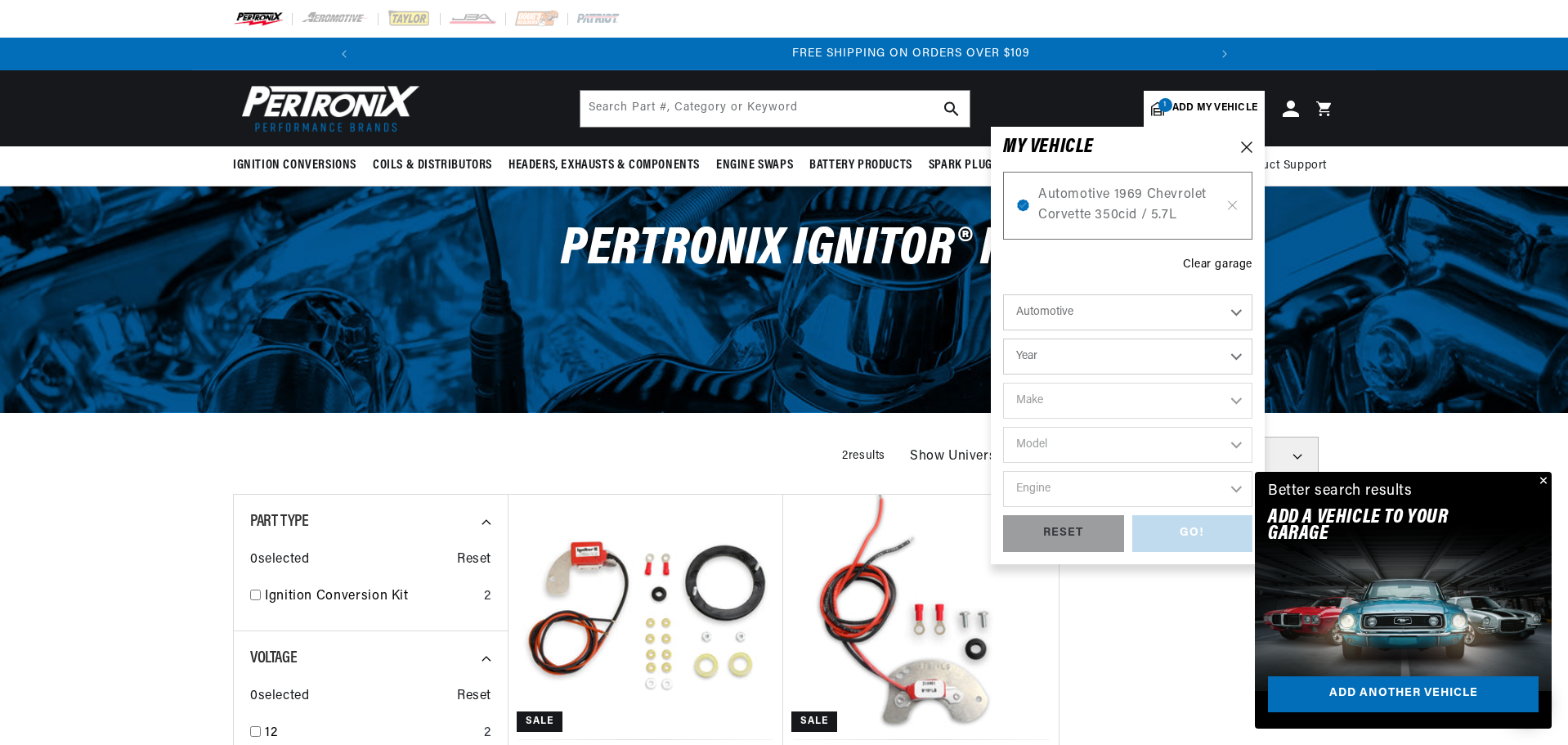
click at [1179, 539] on div "GO! RESET" at bounding box center [1128, 533] width 249 height 36
click at [1541, 480] on button "Close" at bounding box center [1542, 482] width 20 height 20
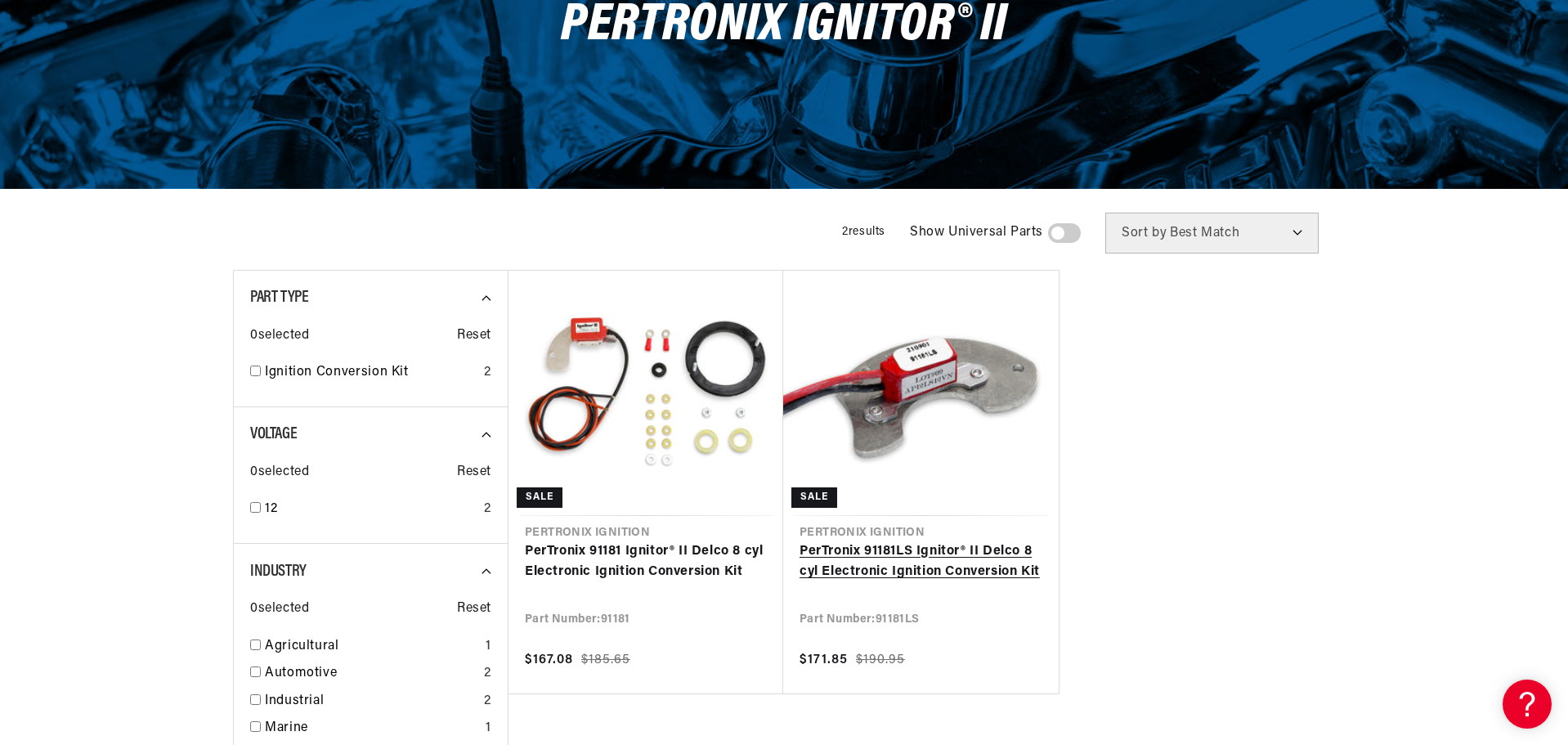
scroll to position [246, 0]
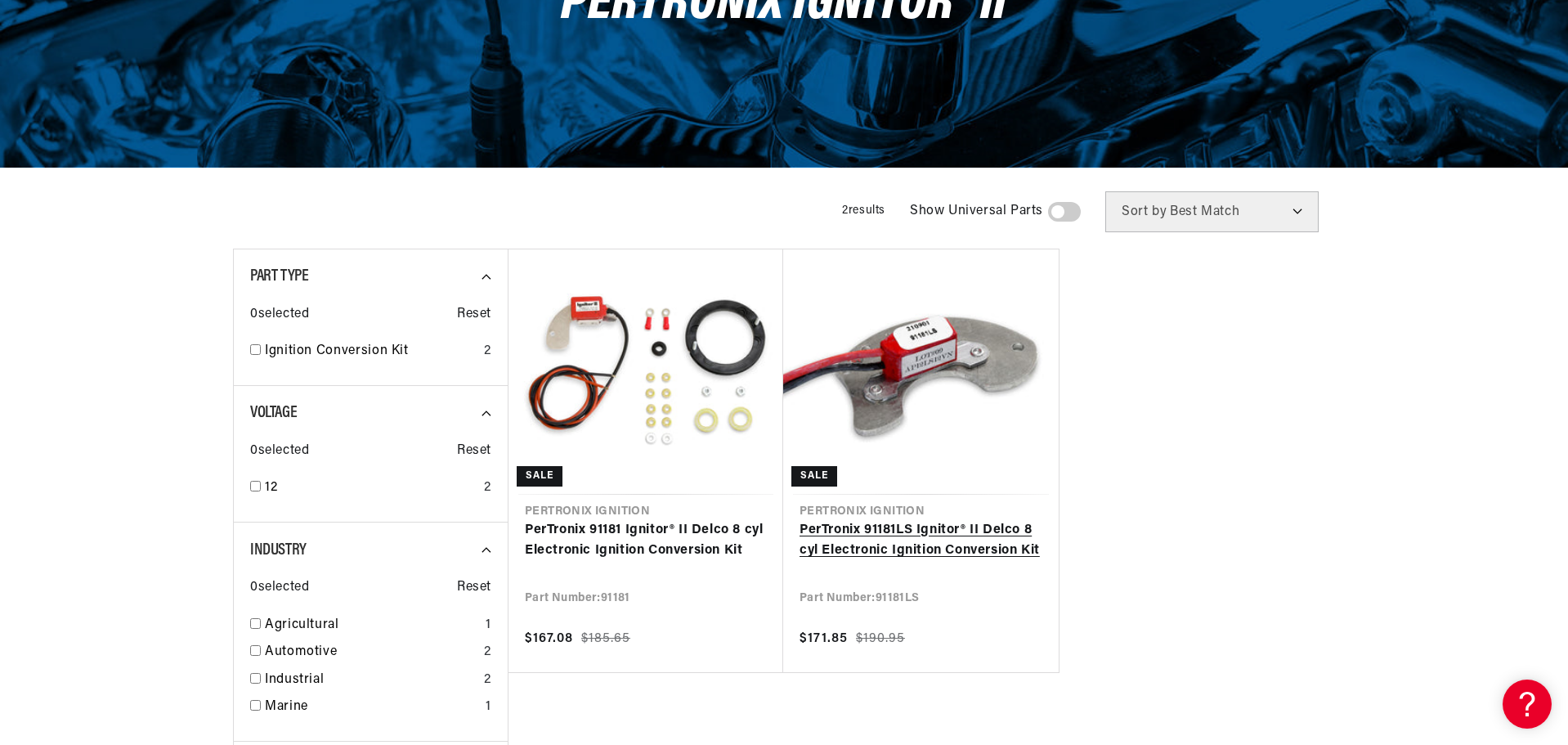
click at [879, 528] on link "PerTronix 91181LS Ignitor® II Delco 8 cyl Electronic Ignition Conversion Kit" at bounding box center [920, 541] width 243 height 42
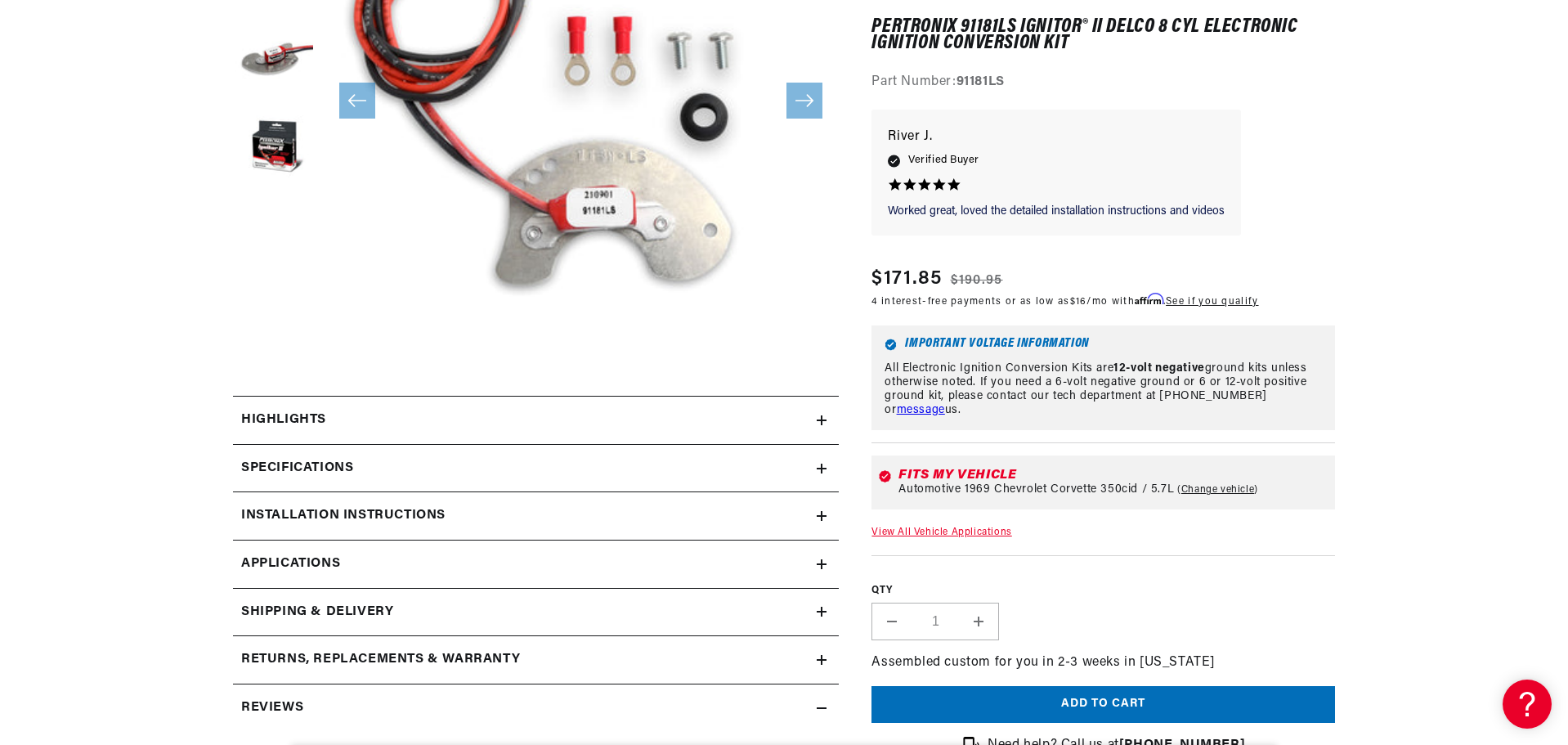
scroll to position [408, 0]
click at [321, 470] on h2 "Specifications" at bounding box center [297, 466] width 112 height 21
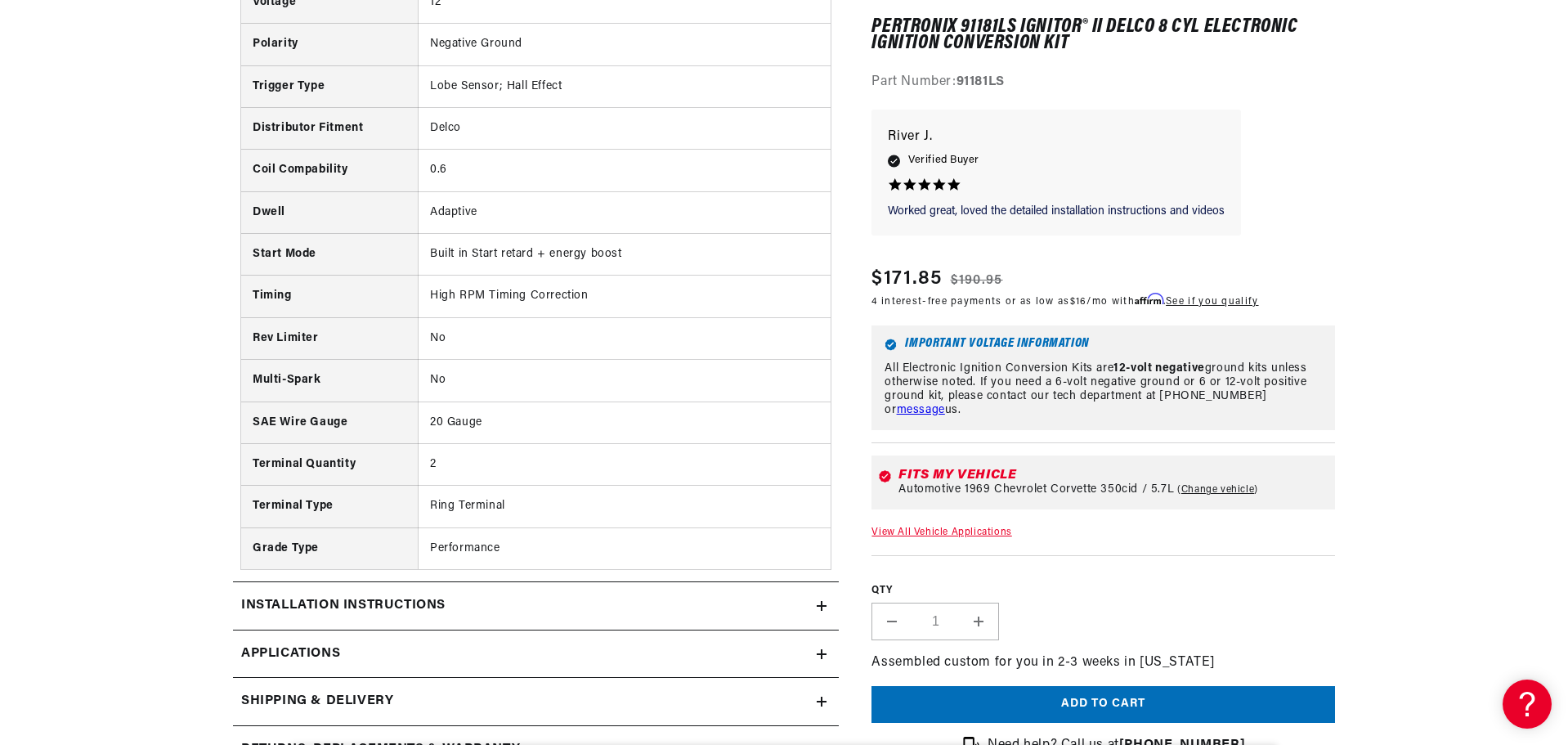
scroll to position [0, 0]
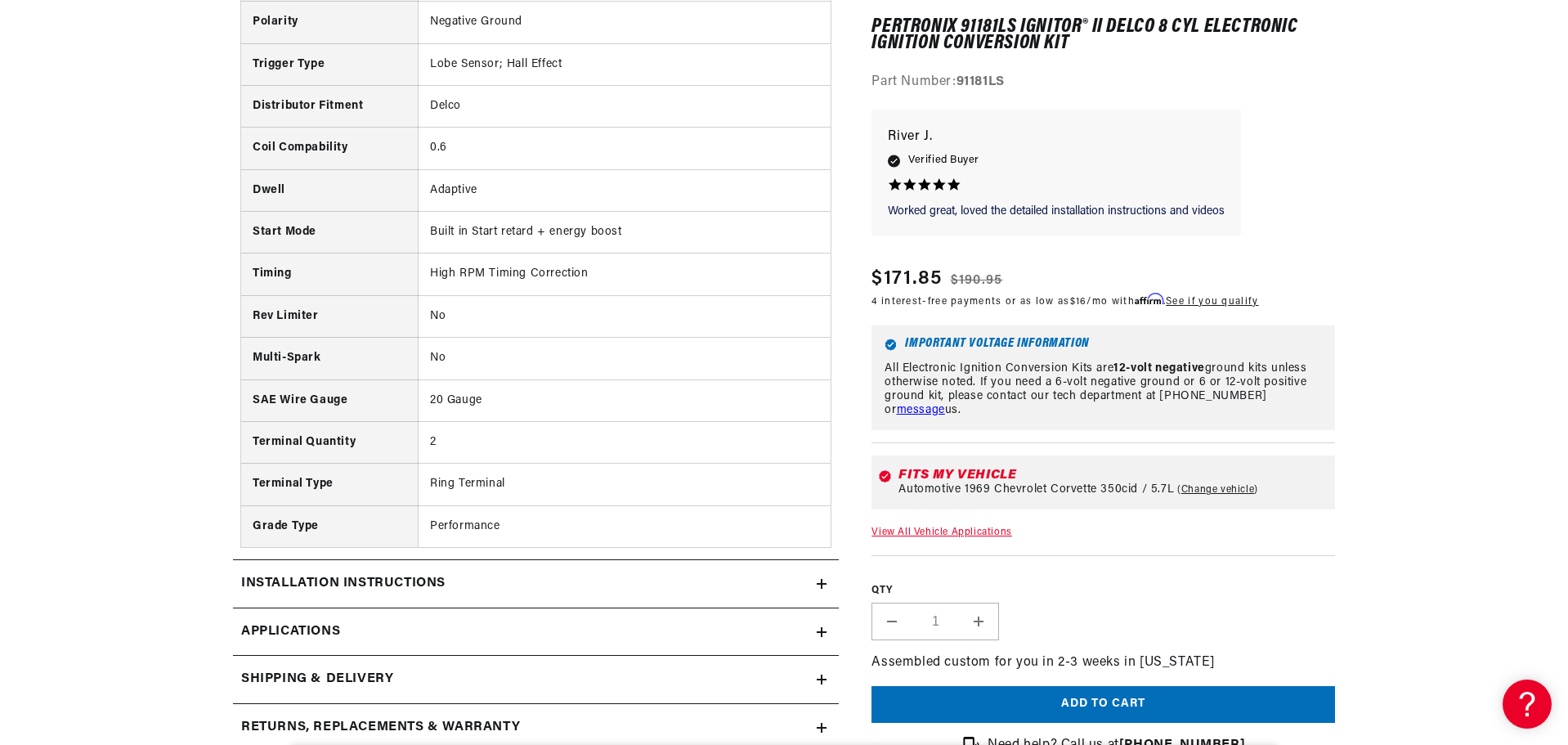
drag, startPoint x: 282, startPoint y: 626, endPoint x: 243, endPoint y: 603, distance: 45.3
click at [282, 625] on span "Applications" at bounding box center [290, 631] width 99 height 21
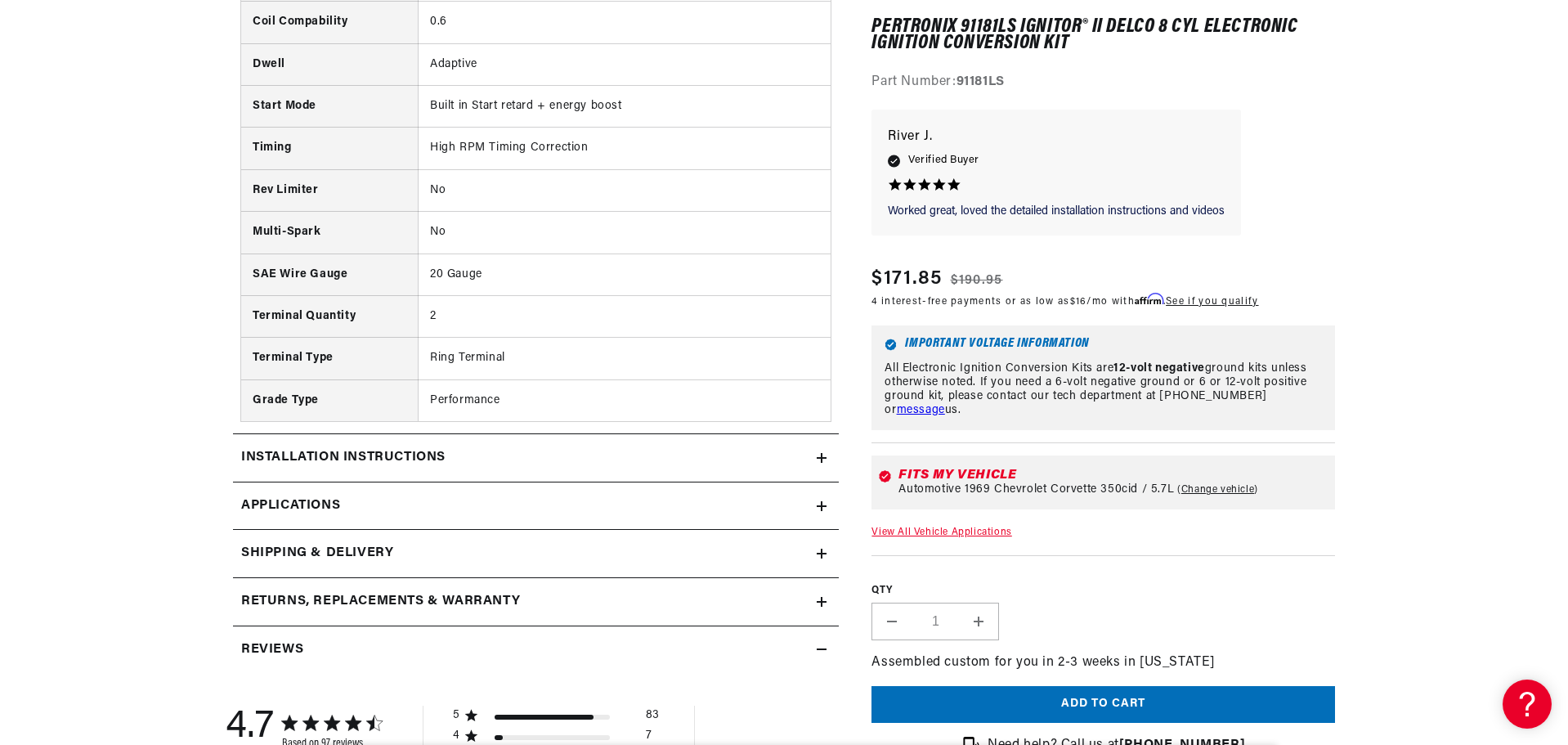
click at [329, 505] on span "Applications" at bounding box center [290, 506] width 99 height 21
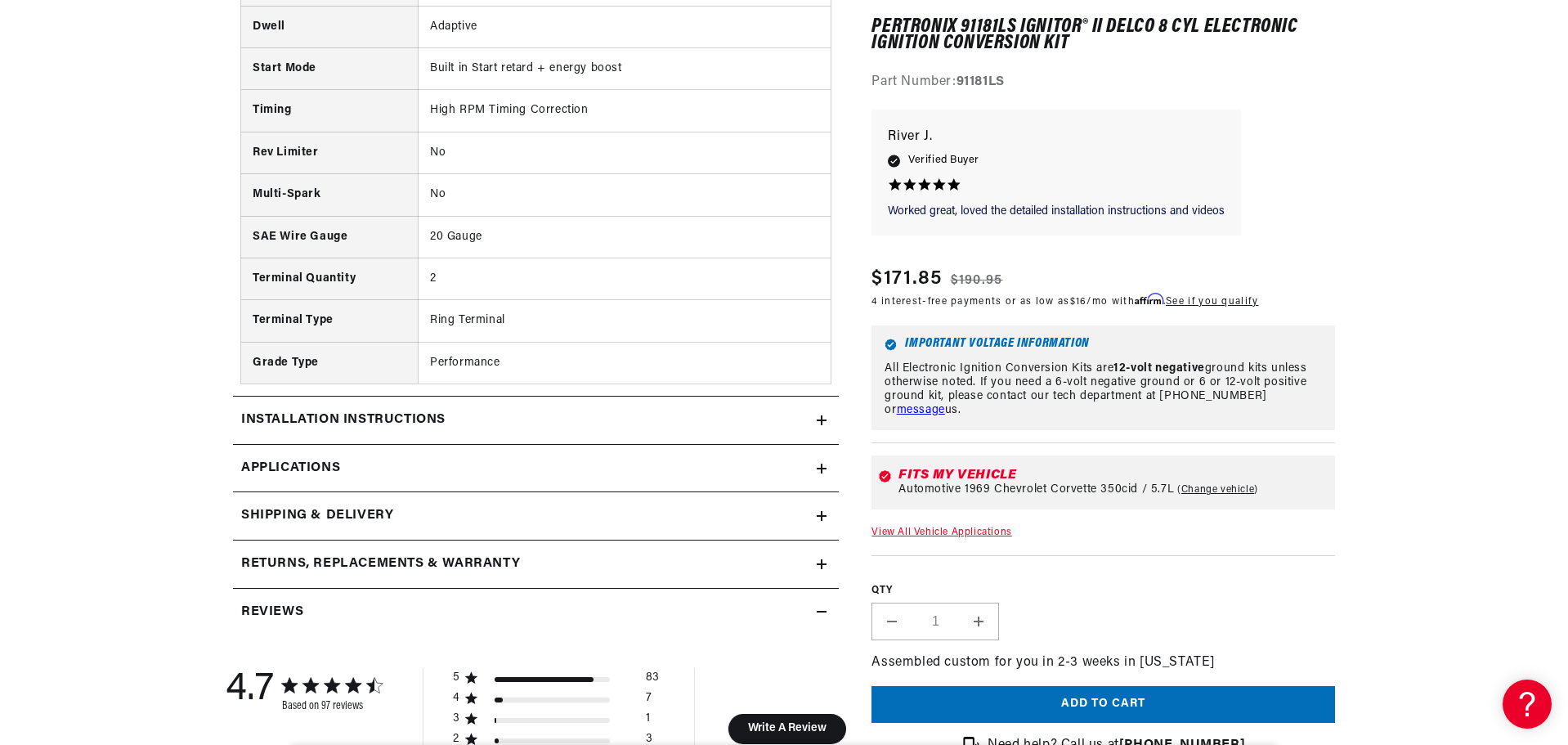
click at [357, 416] on h2 "Installation instructions" at bounding box center [343, 419] width 205 height 21
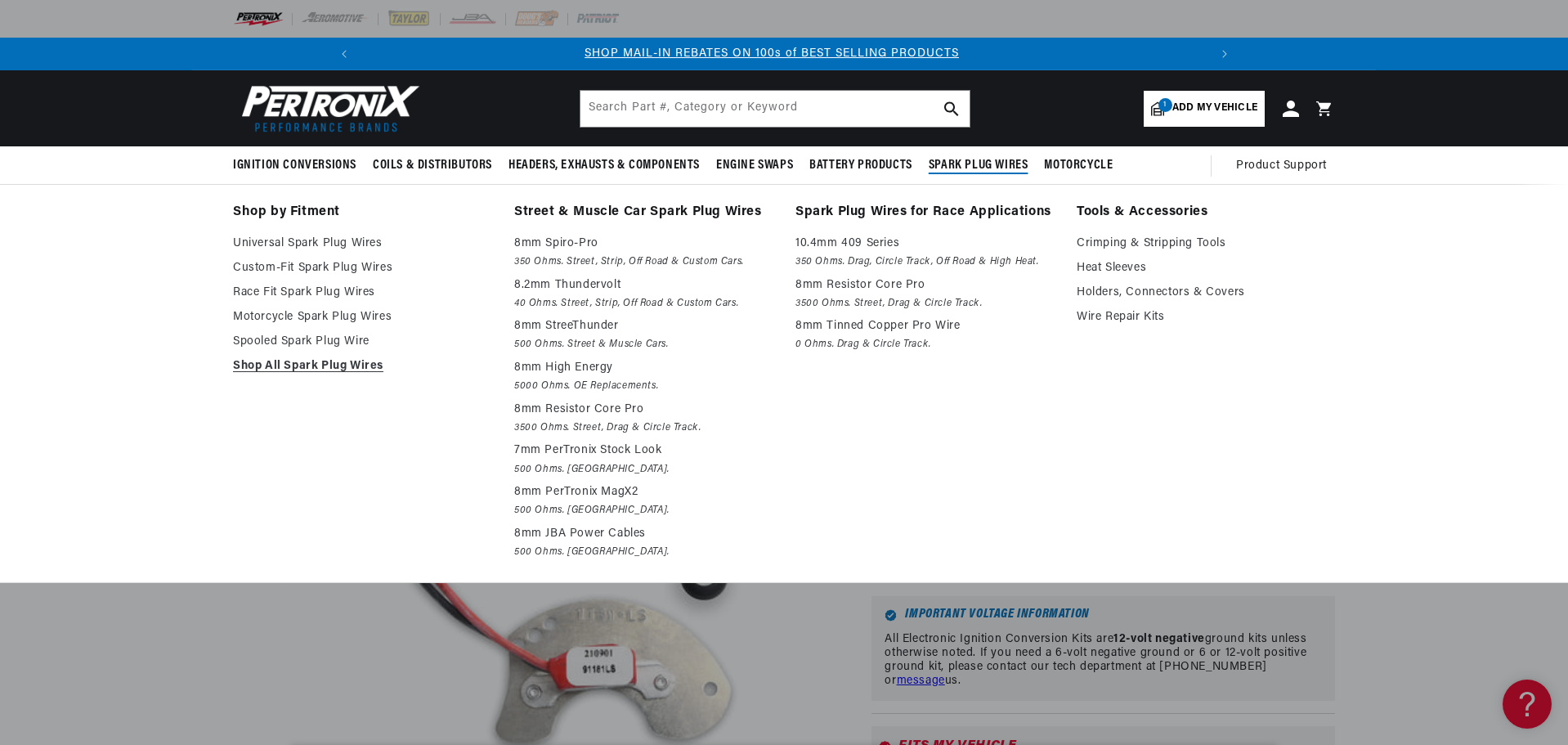
scroll to position [0, 874]
click at [556, 362] on p "8mm High Energy" at bounding box center [643, 368] width 258 height 20
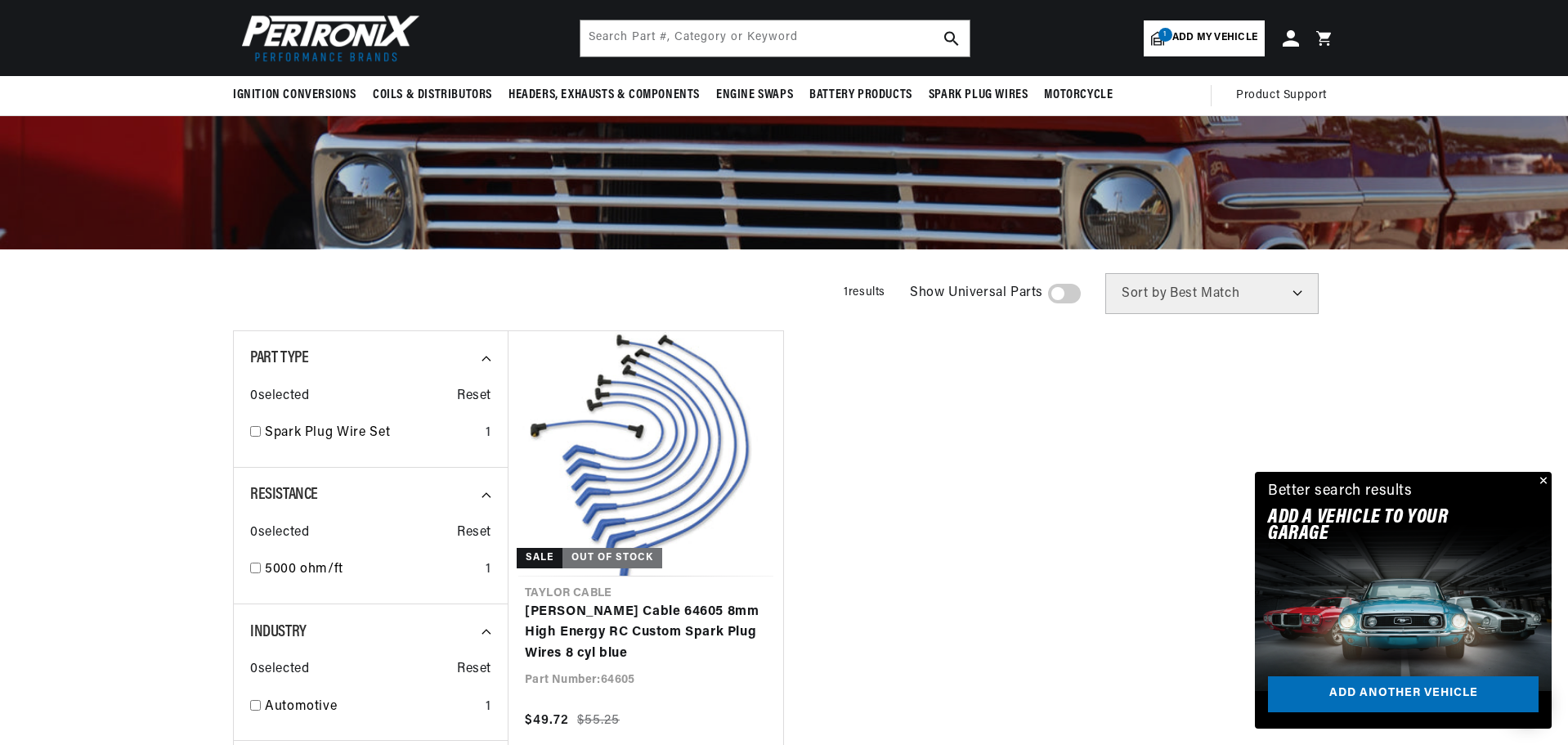
scroll to position [0, 1747]
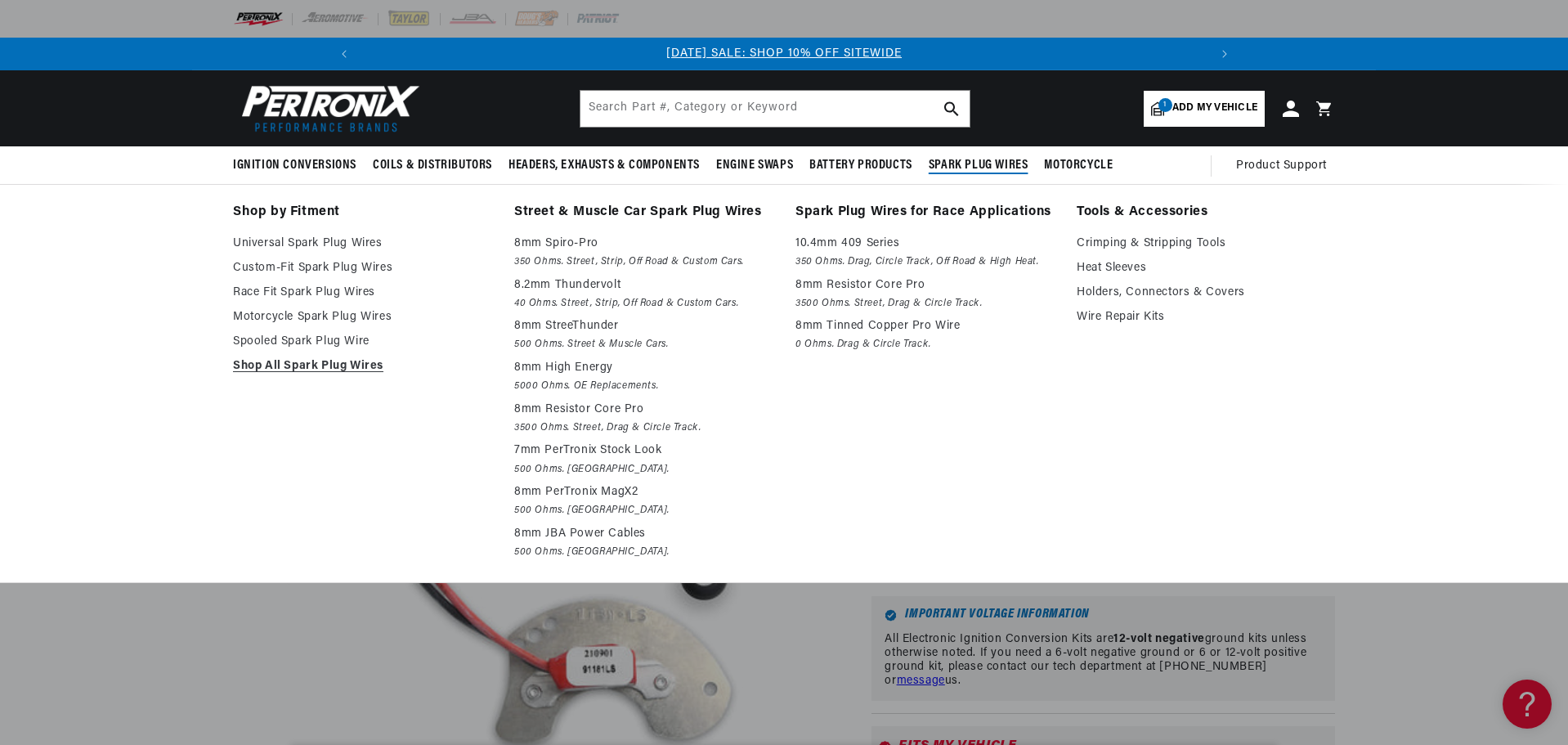
click at [988, 164] on span "Spark Plug Wires" at bounding box center [979, 166] width 100 height 17
click at [1123, 263] on link "Heat Sleeves" at bounding box center [1206, 268] width 258 height 20
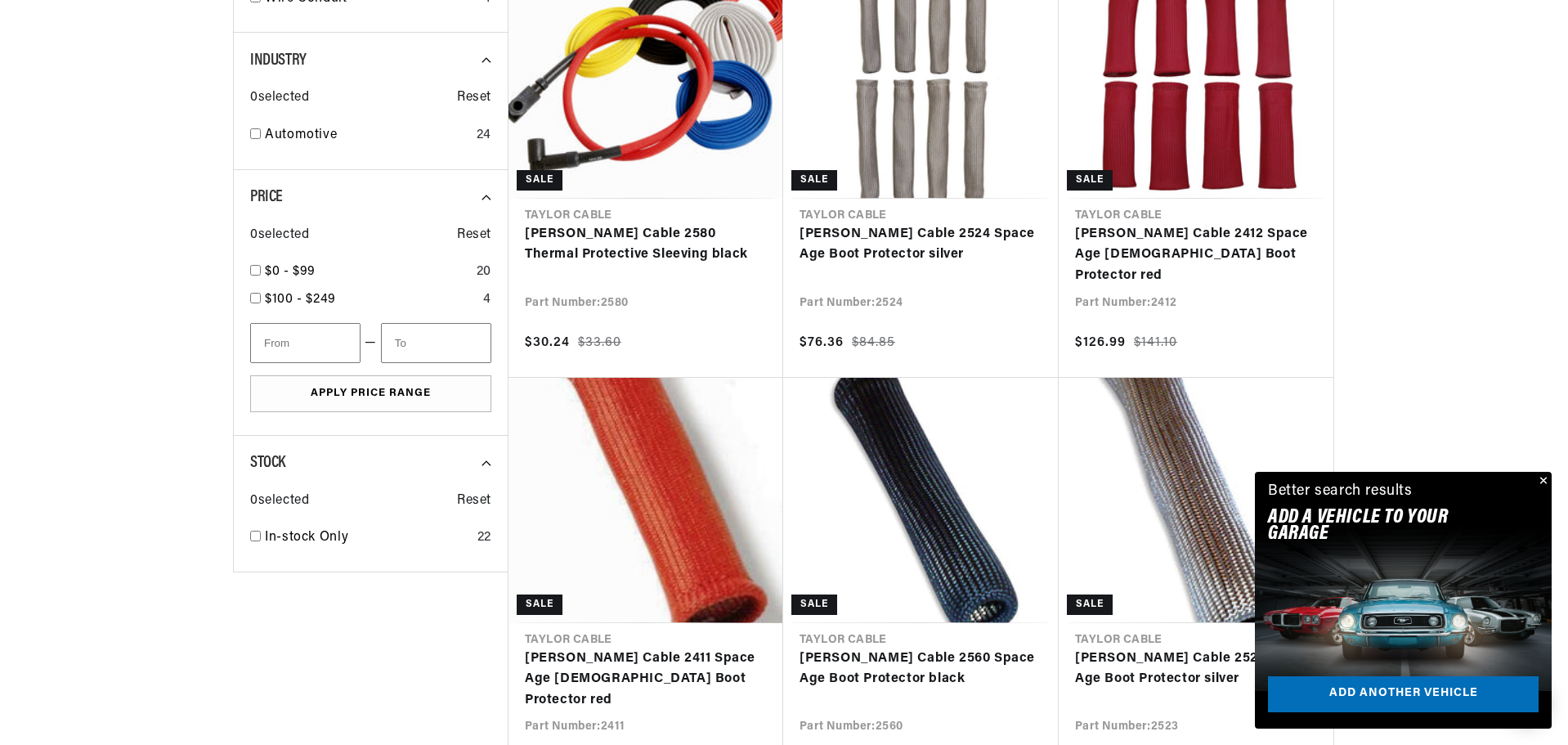
scroll to position [736, 0]
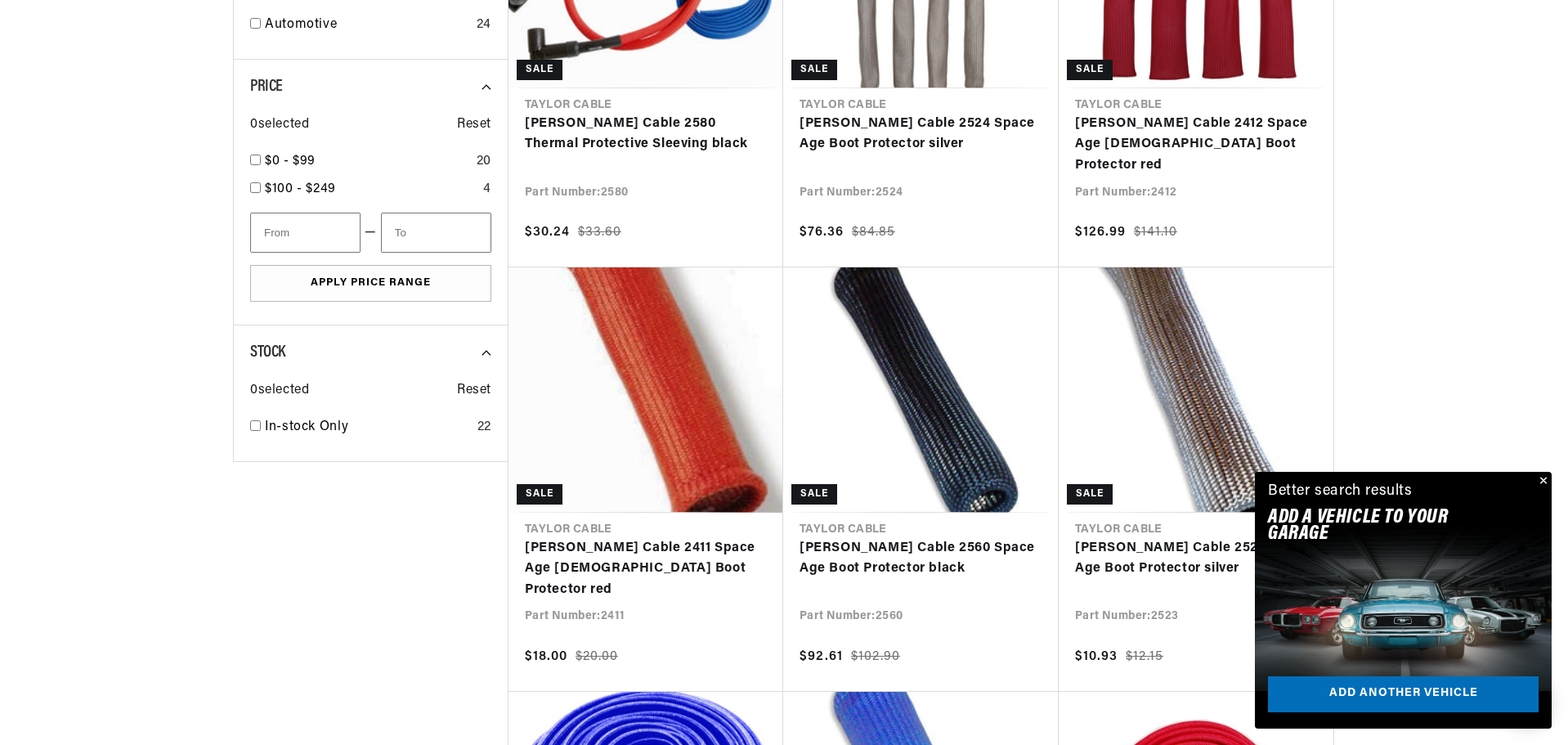
click at [1538, 479] on button "Close" at bounding box center [1542, 482] width 20 height 20
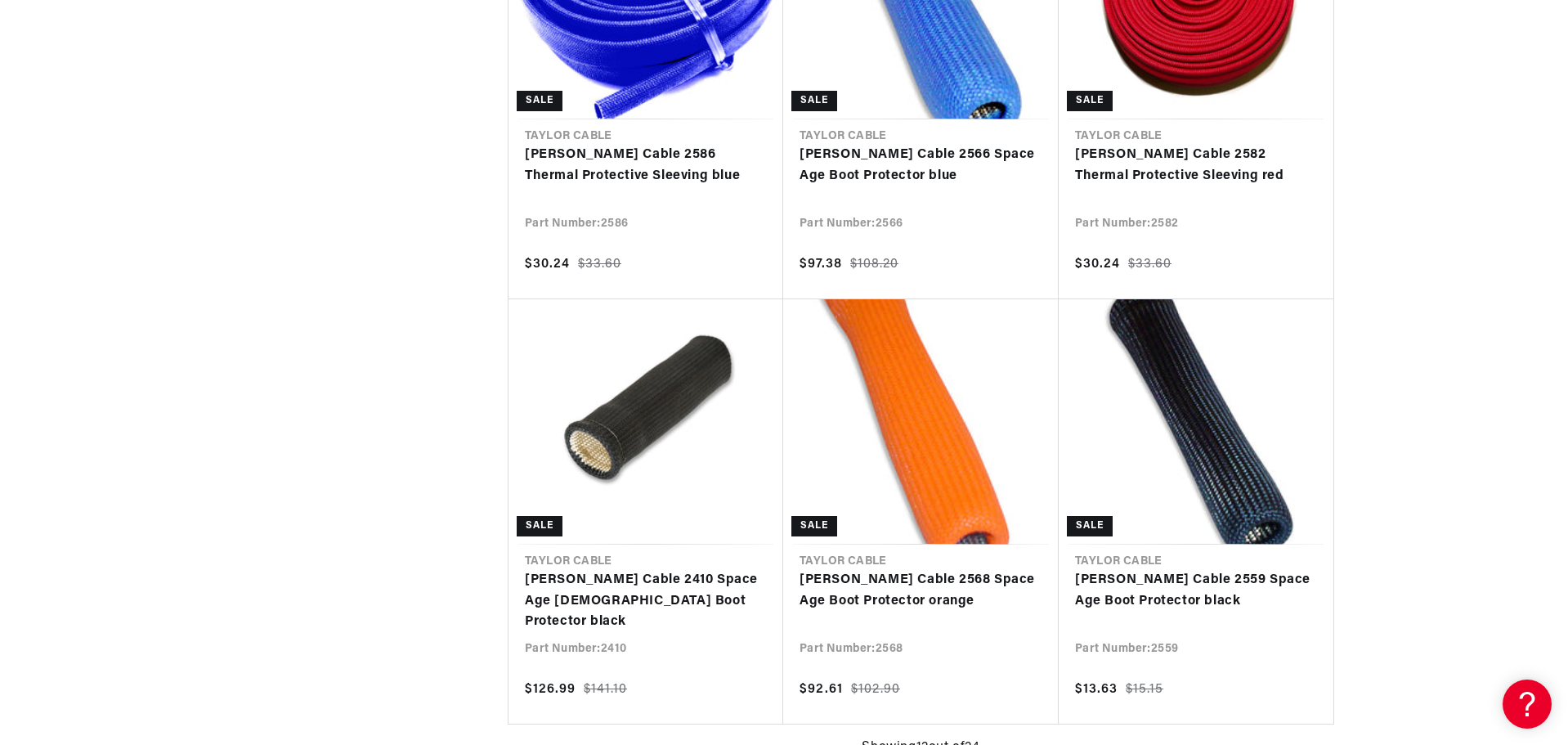
scroll to position [0, 0]
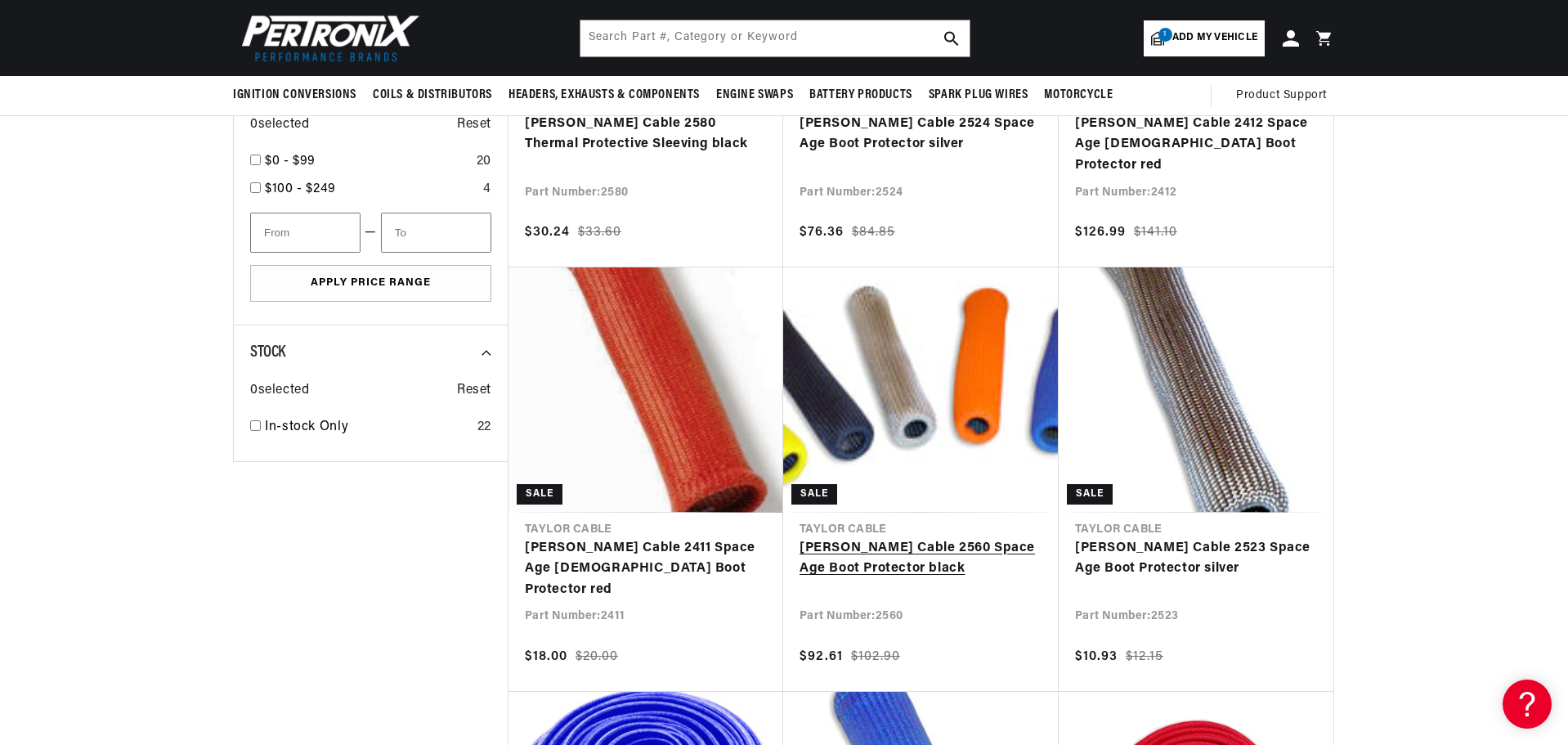
click at [892, 550] on link "Taylor Cable 2560 Space Age Boot Protector black" at bounding box center [920, 559] width 243 height 42
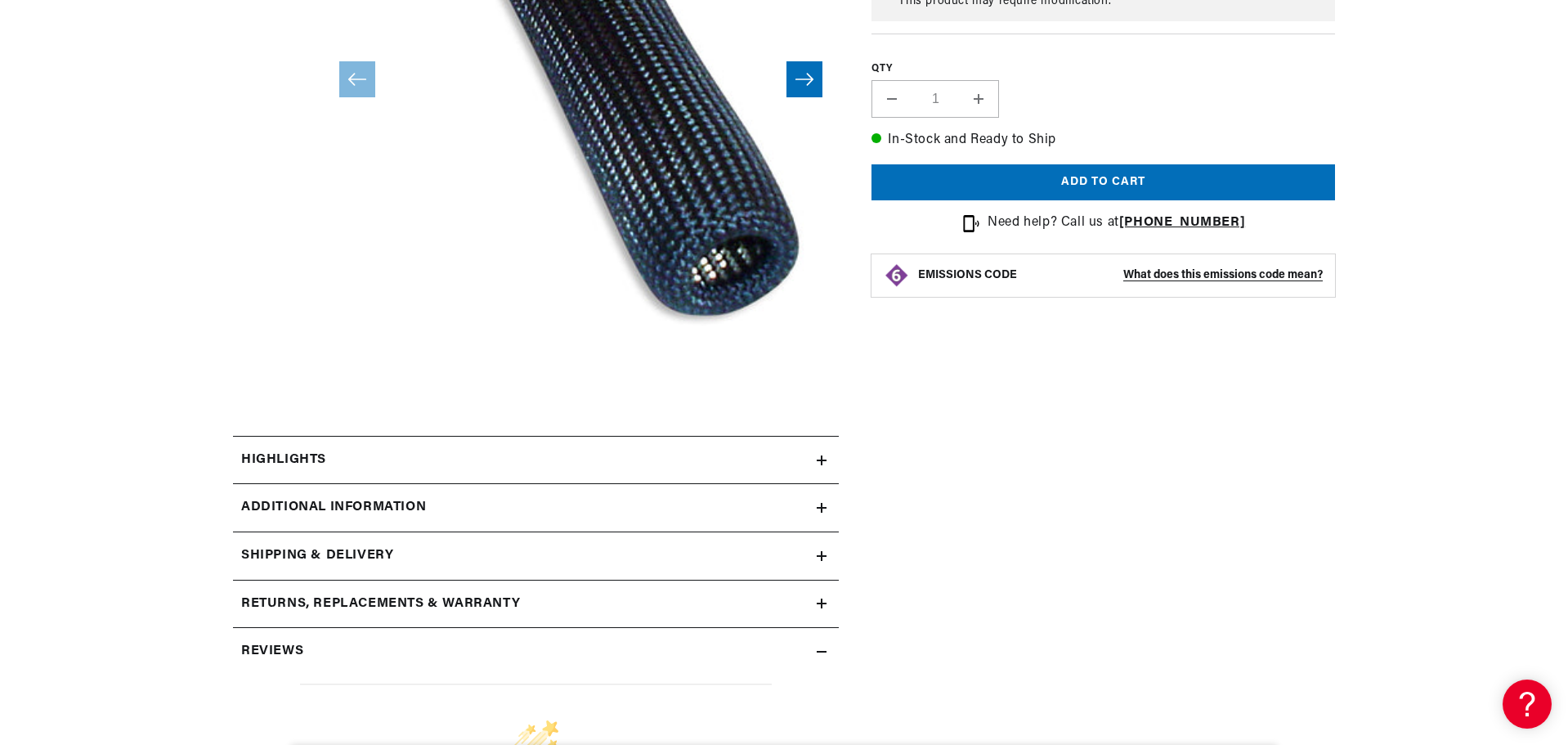
scroll to position [0, 874]
click at [325, 450] on h2 "Highlights" at bounding box center [283, 459] width 85 height 21
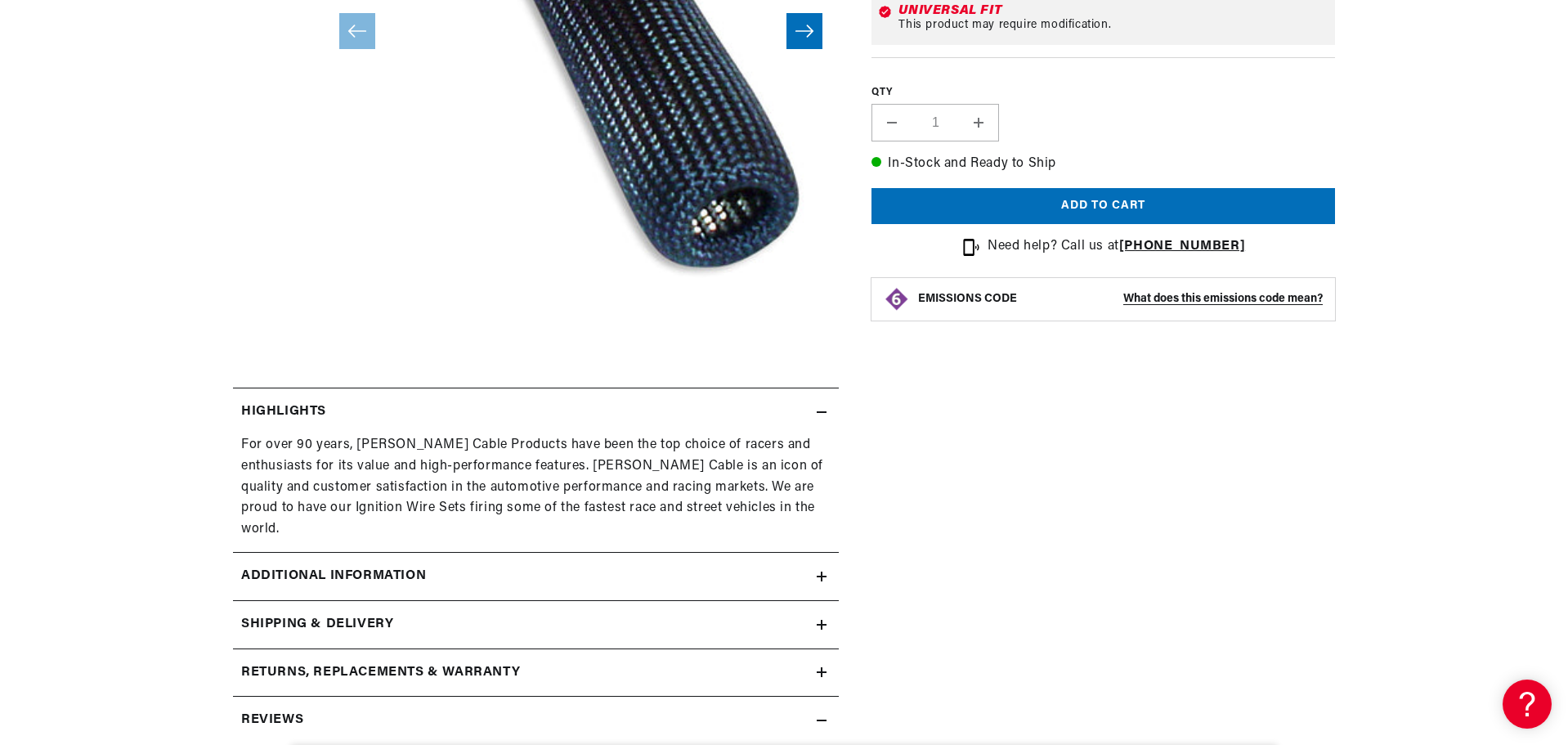
scroll to position [572, 0]
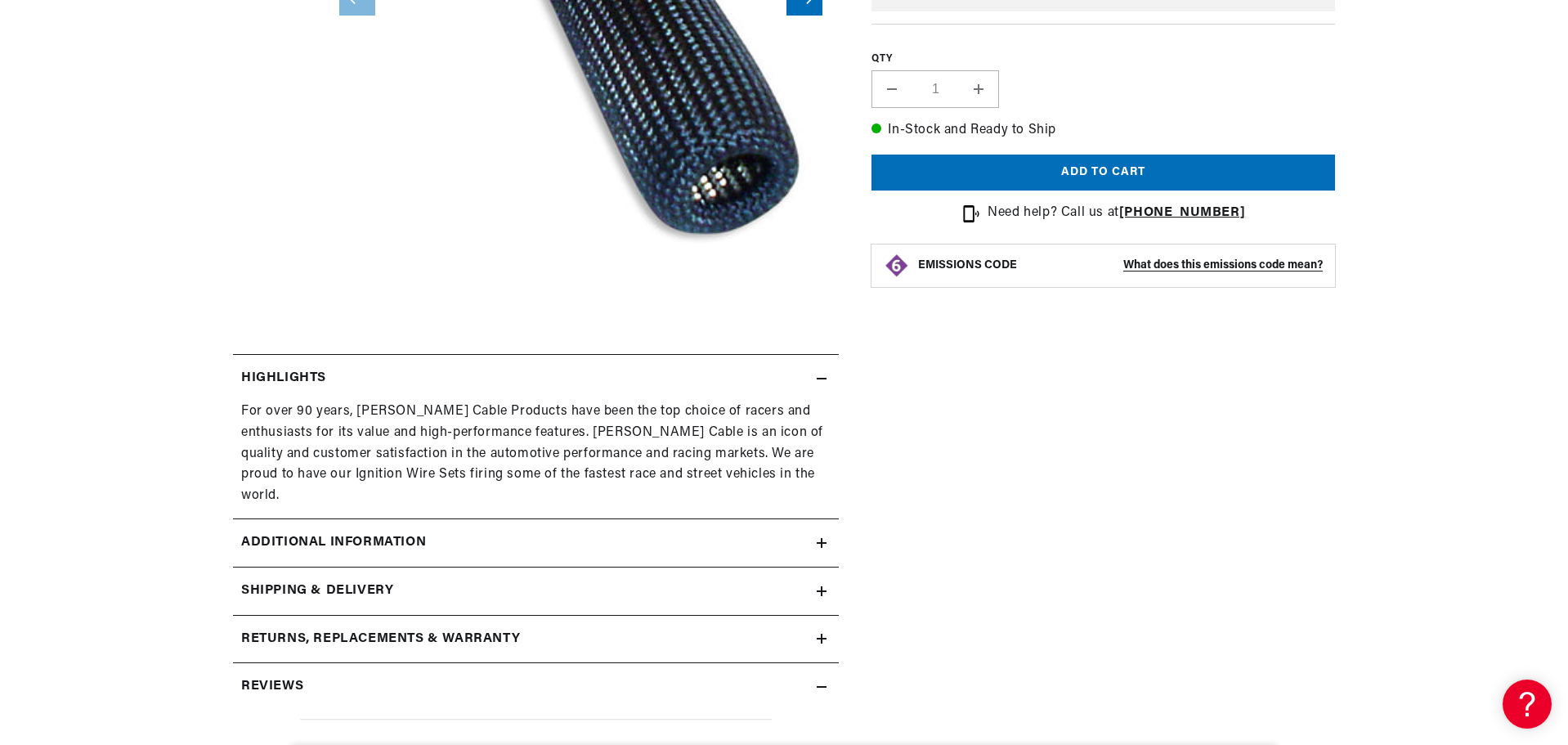
click at [395, 532] on h2 "Additional Information" at bounding box center [333, 542] width 185 height 21
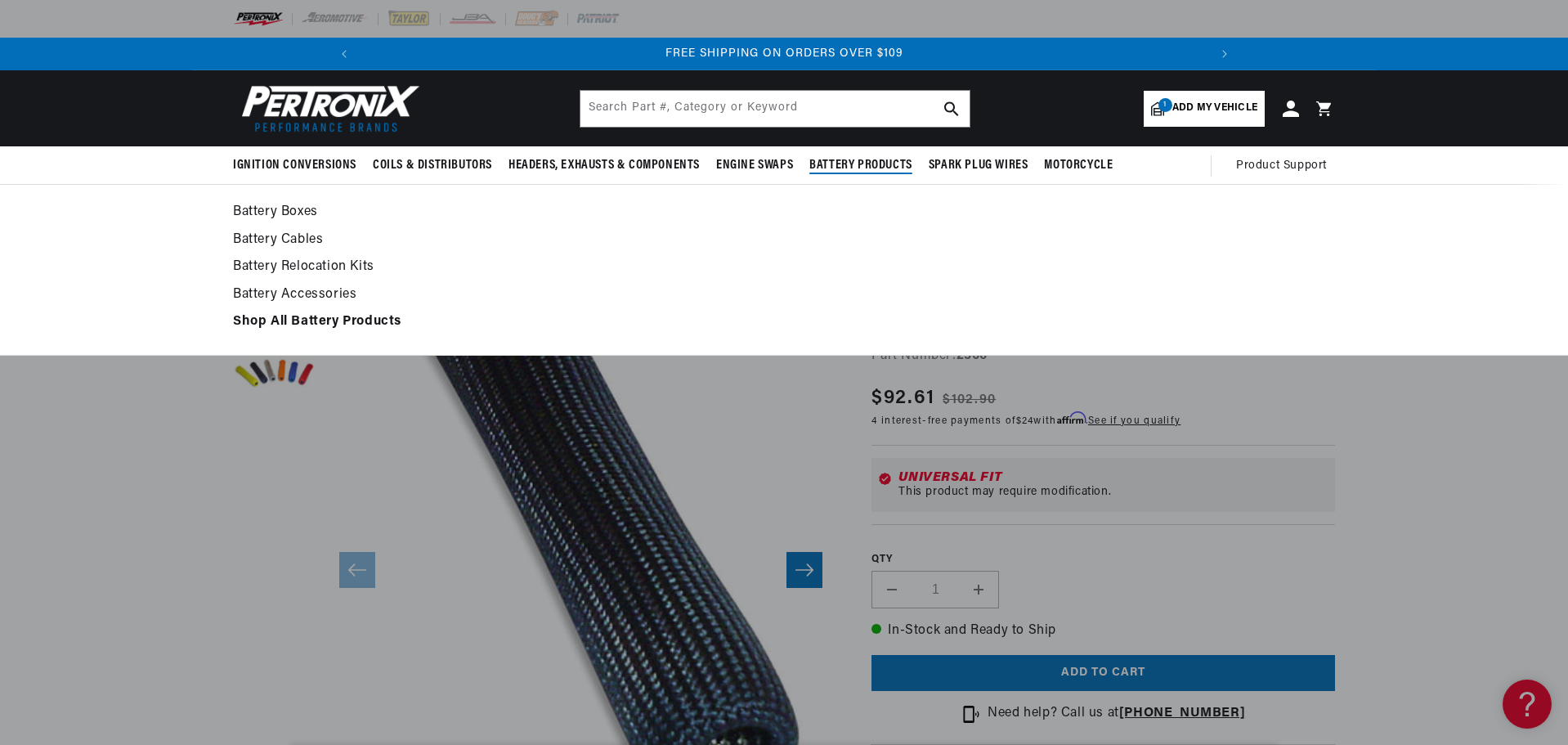
scroll to position [0, 1747]
click at [859, 159] on span "Battery Products" at bounding box center [860, 166] width 103 height 17
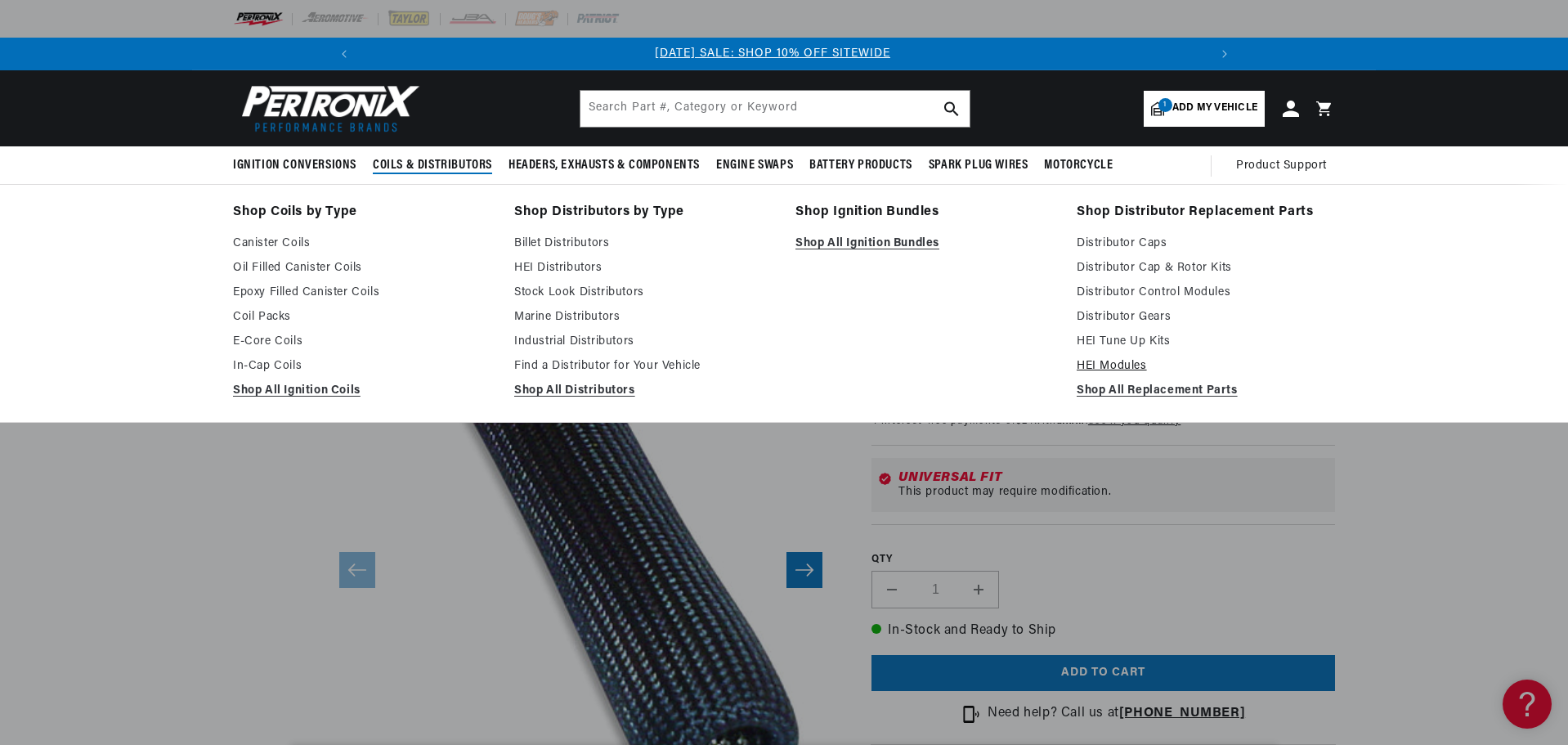
scroll to position [0, 0]
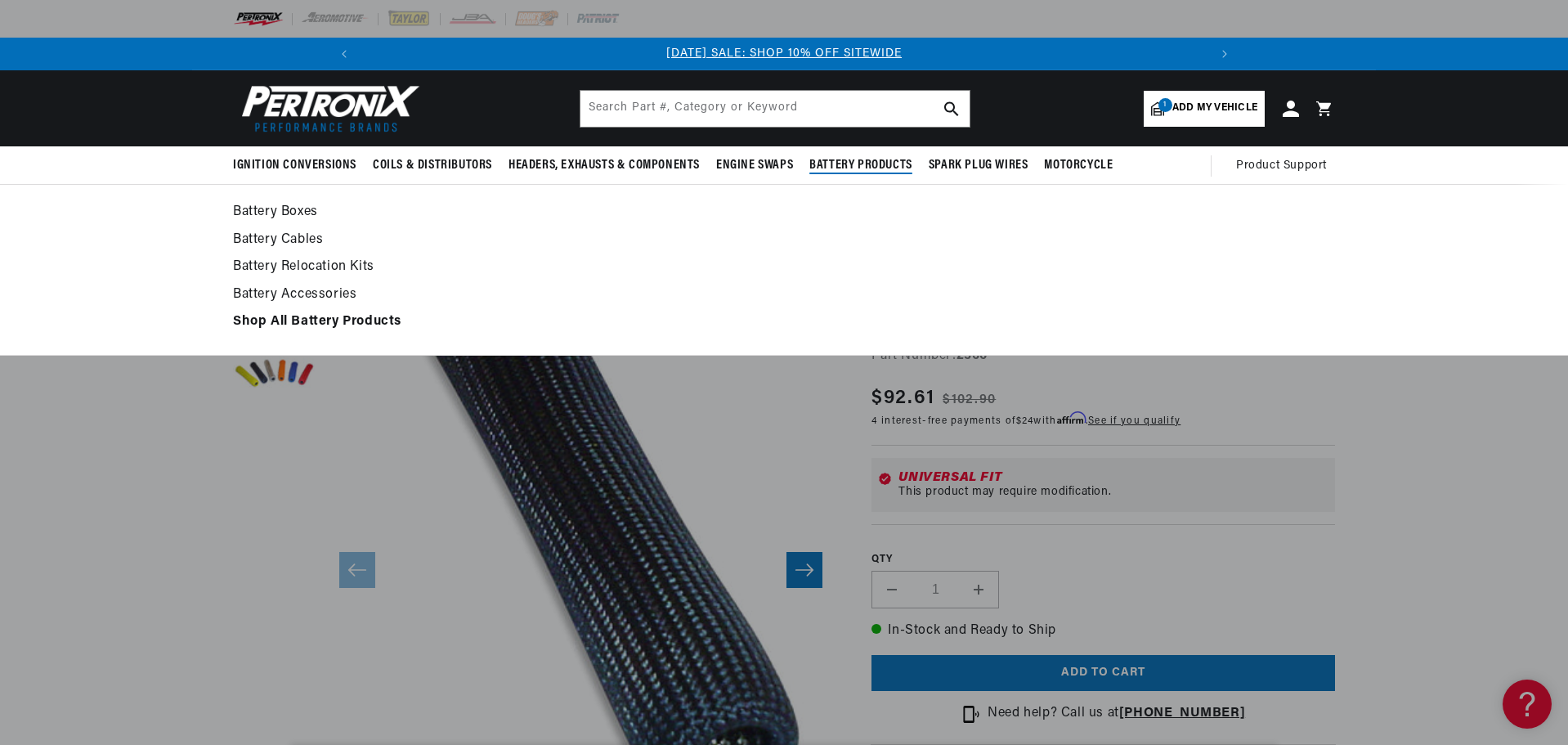
click at [844, 167] on span "Battery Products" at bounding box center [860, 166] width 103 height 17
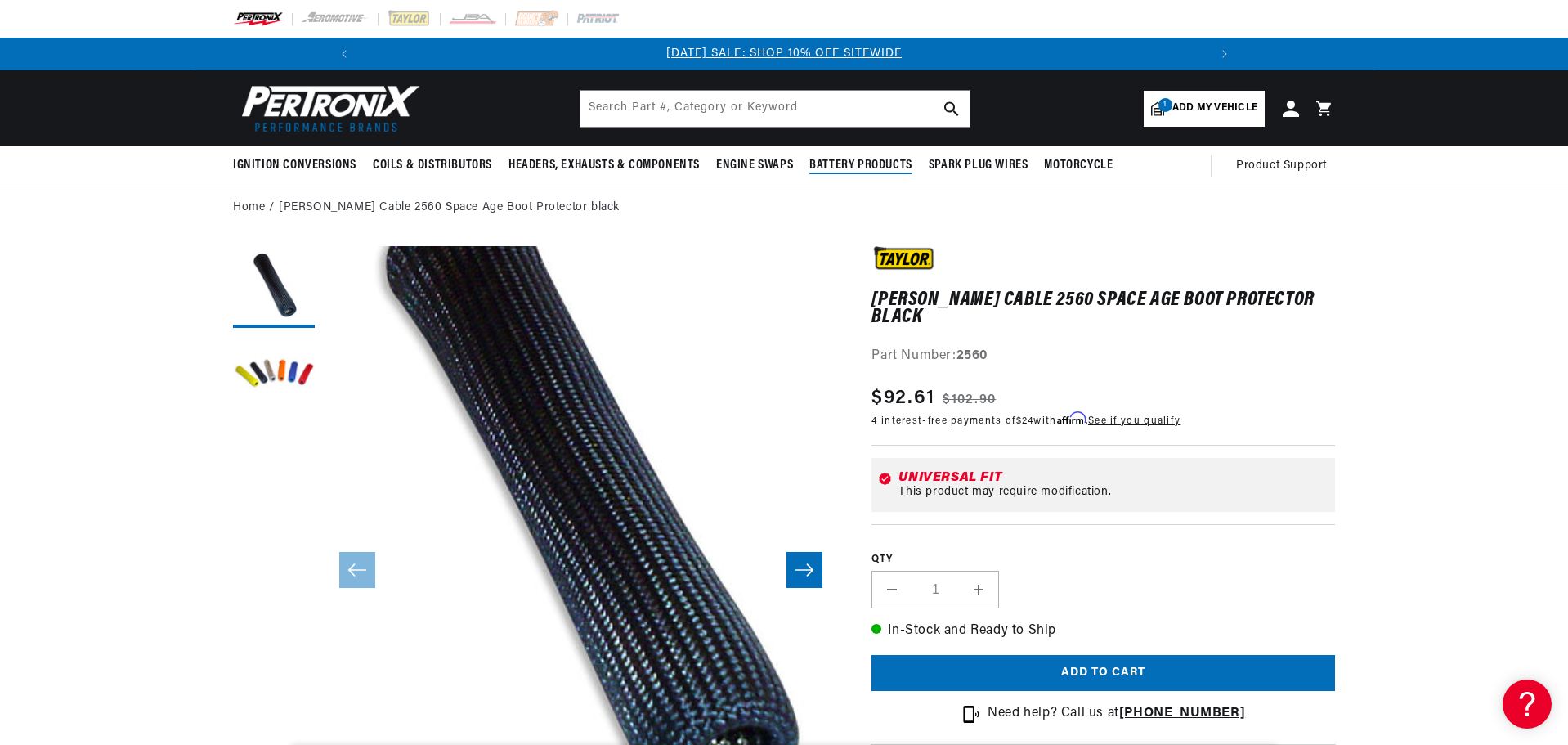
click at [844, 167] on span "Battery Products" at bounding box center [860, 166] width 103 height 17
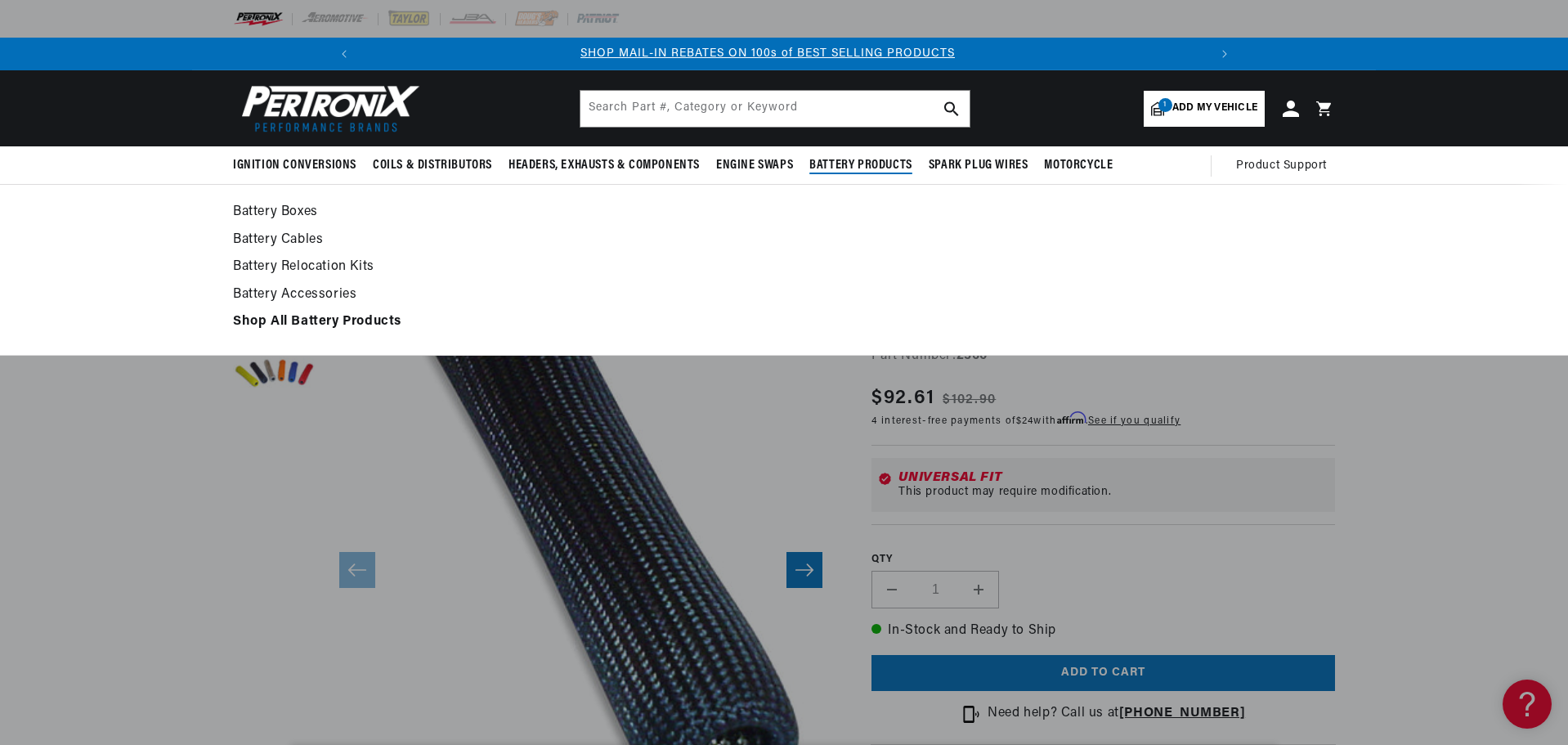
scroll to position [0, 874]
click at [307, 293] on link "Battery Accessories" at bounding box center [783, 295] width 1101 height 23
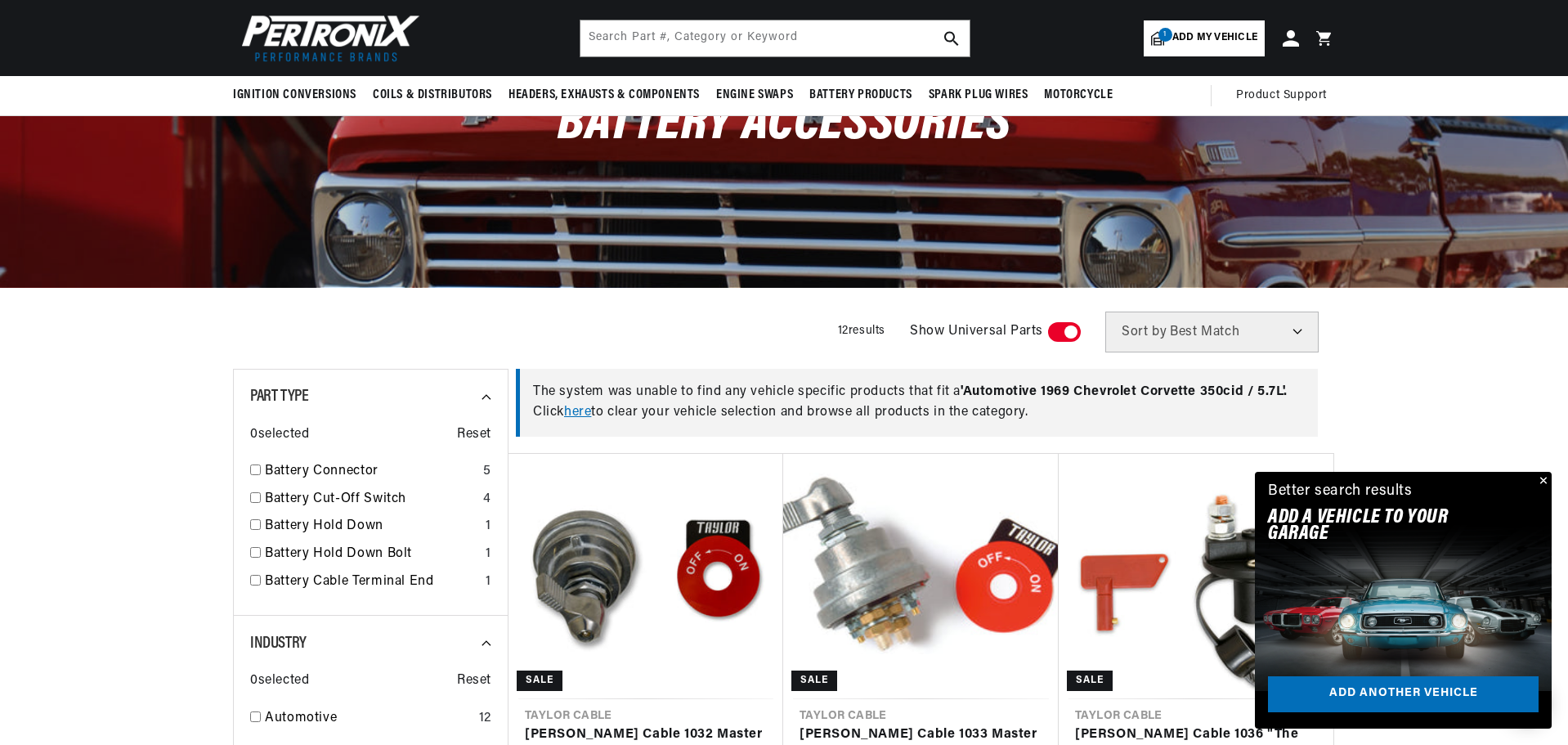
scroll to position [82, 0]
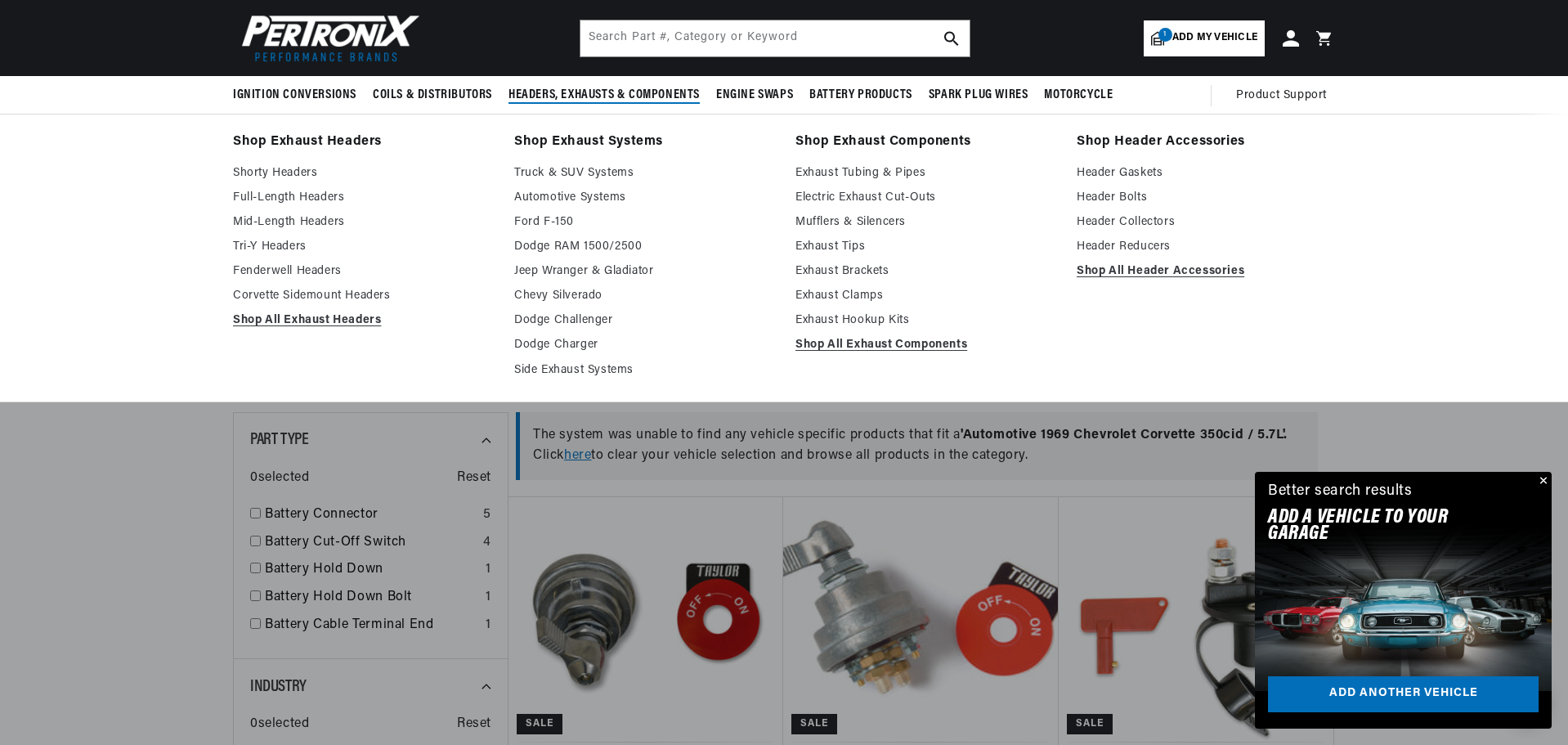
click at [618, 94] on span "Headers, Exhausts & Components" at bounding box center [604, 95] width 191 height 17
click at [824, 216] on link "Mufflers & Silencers" at bounding box center [924, 223] width 258 height 20
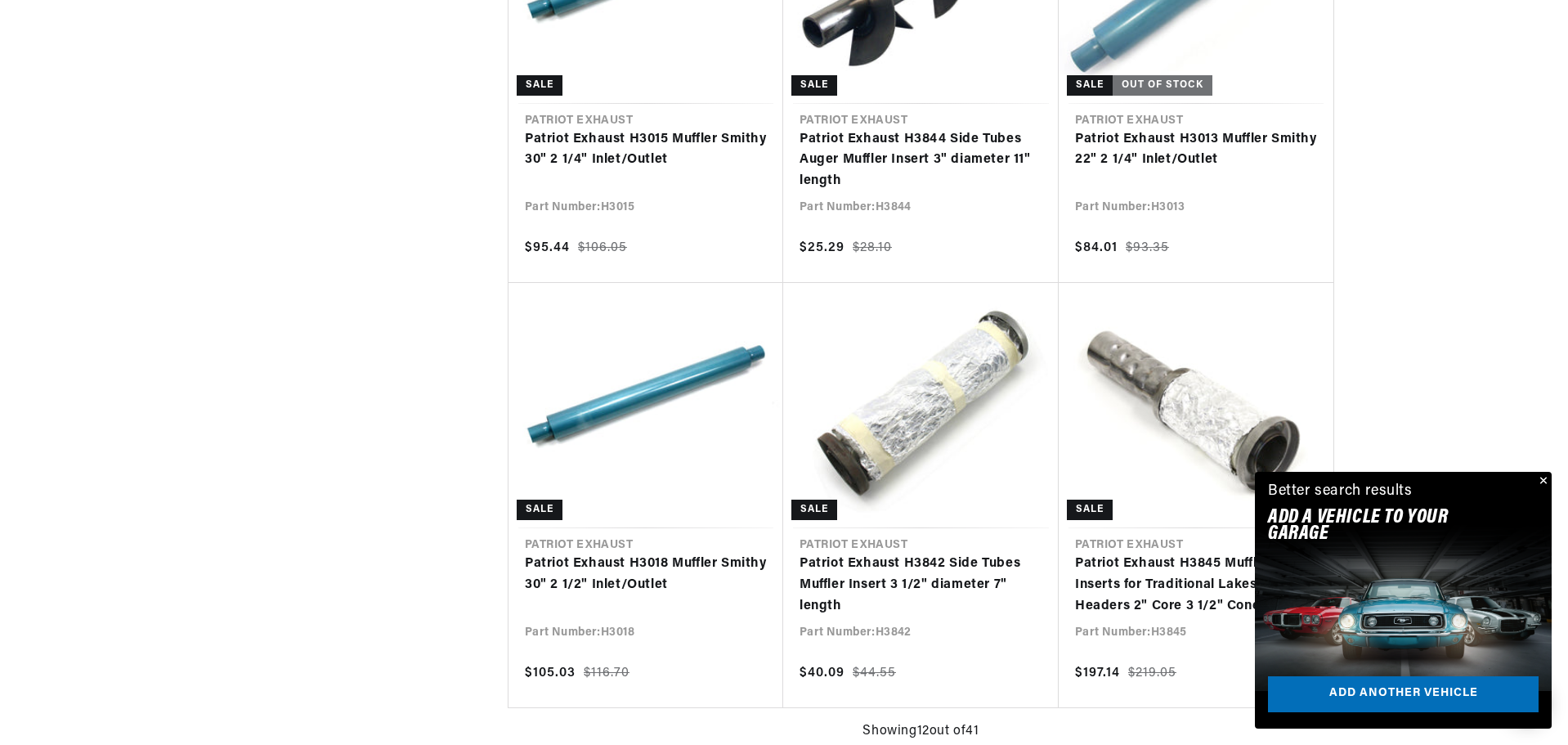
scroll to position [0, 695]
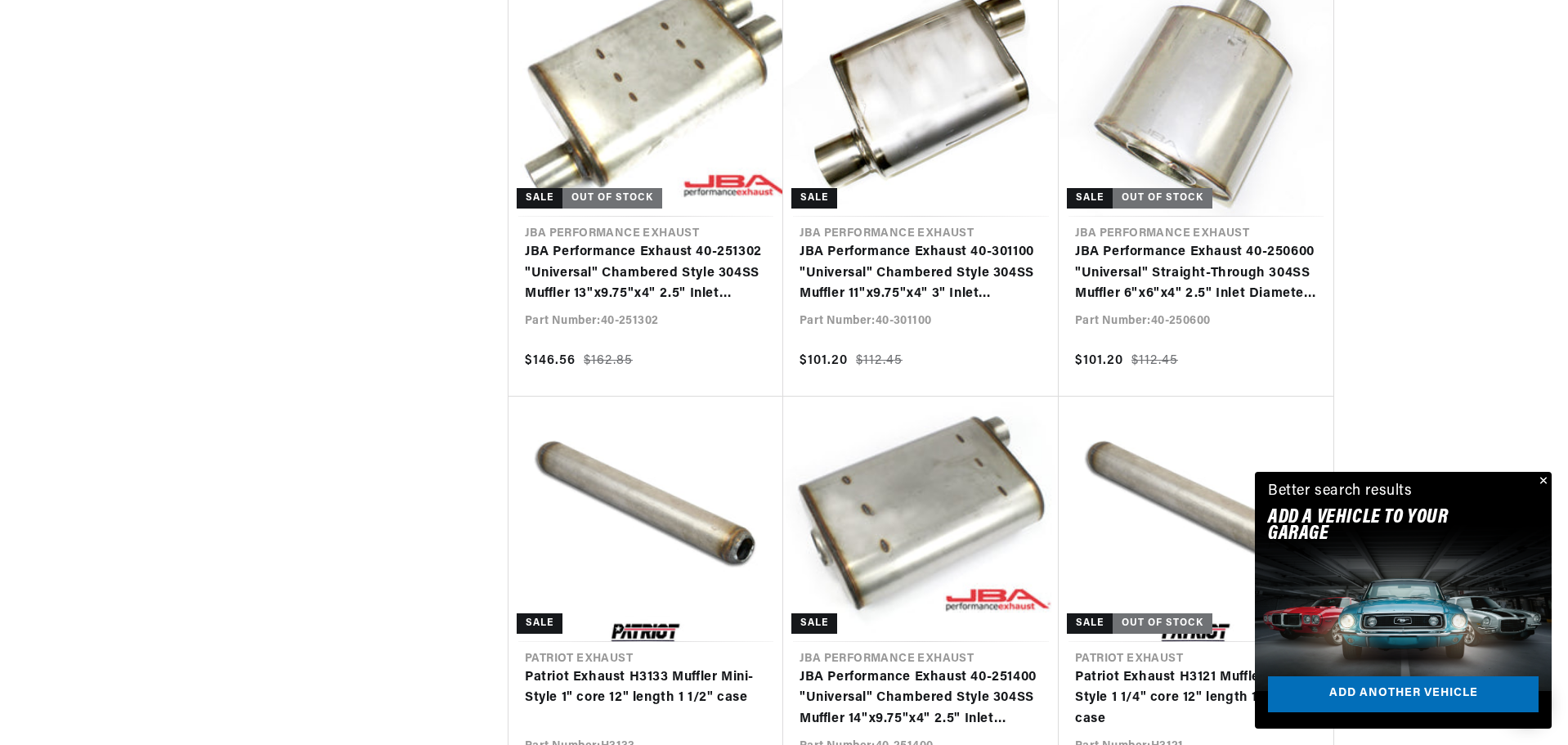
scroll to position [0, 1747]
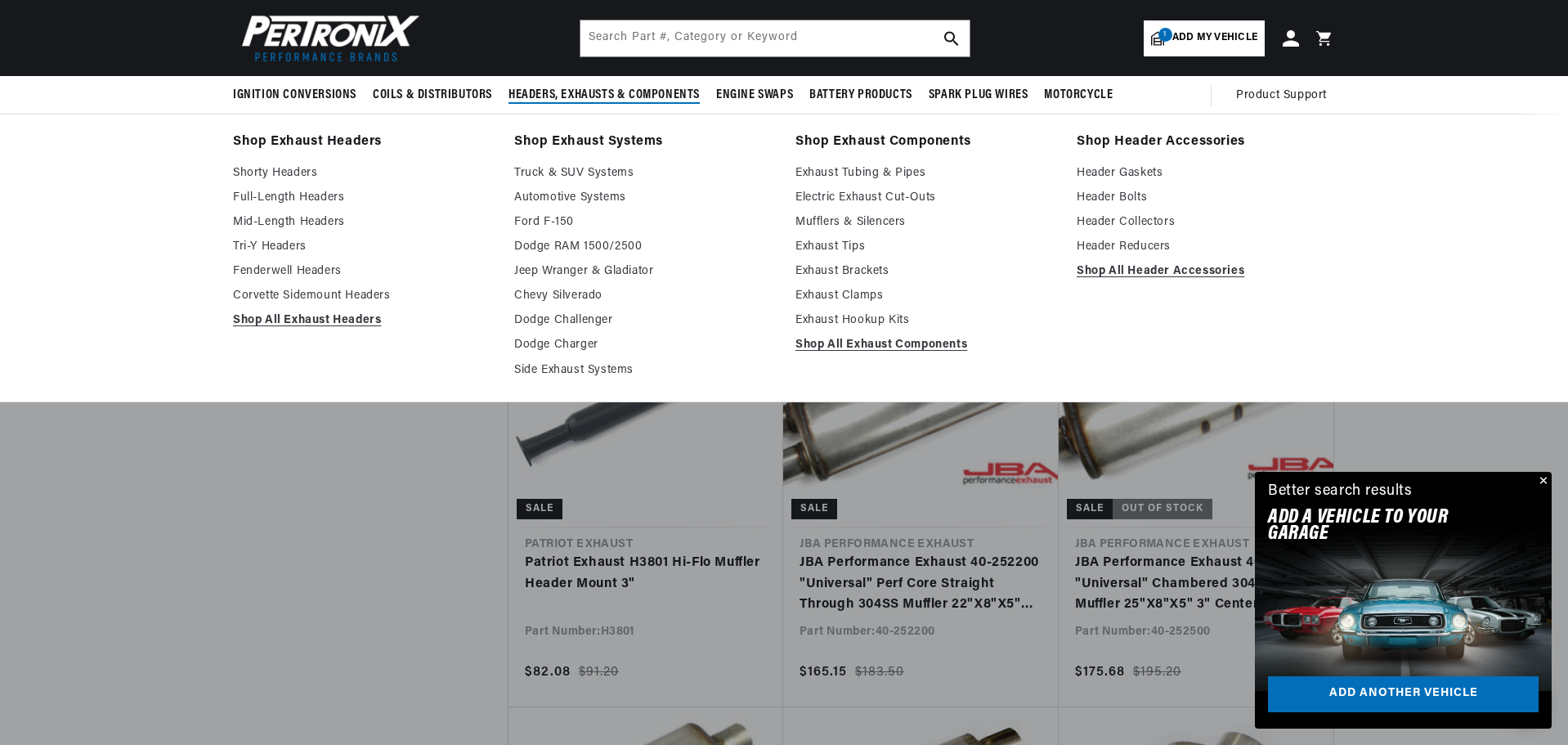
click at [609, 89] on span "Headers, Exhausts & Components" at bounding box center [604, 95] width 191 height 17
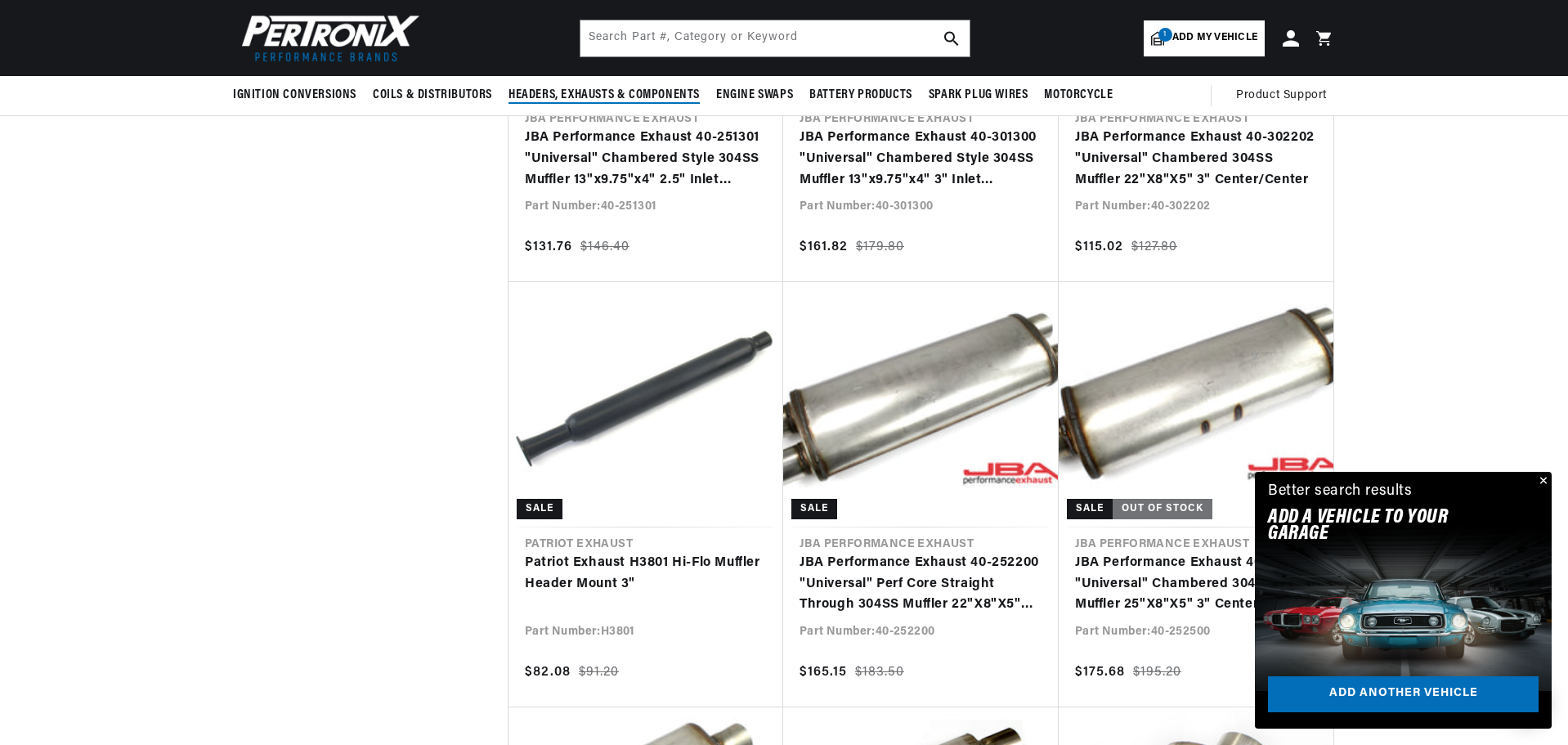
click at [609, 90] on span "Headers, Exhausts & Components" at bounding box center [604, 95] width 191 height 17
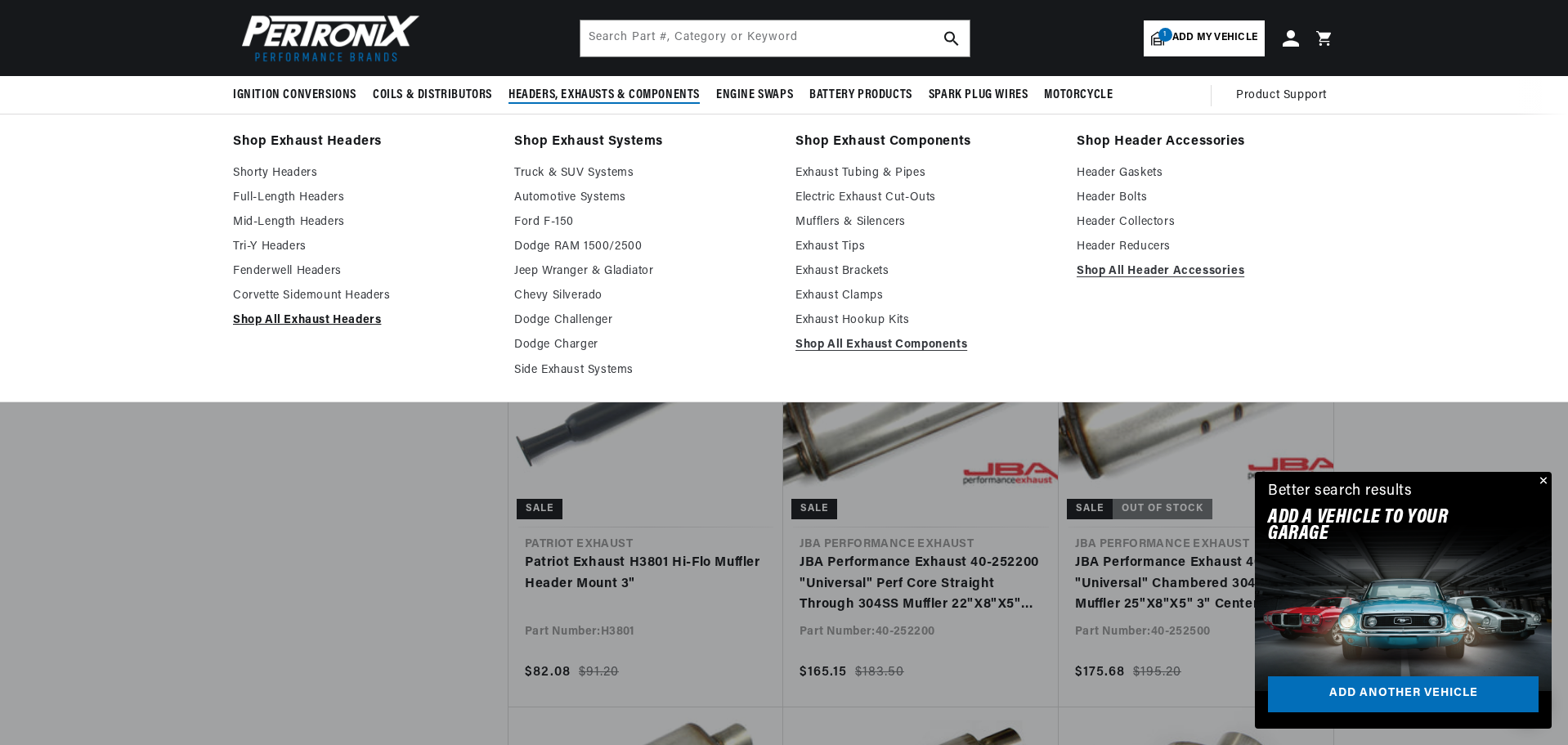
scroll to position [0, 1747]
click at [1122, 275] on link "Shop All Header Accessories" at bounding box center [1206, 272] width 258 height 20
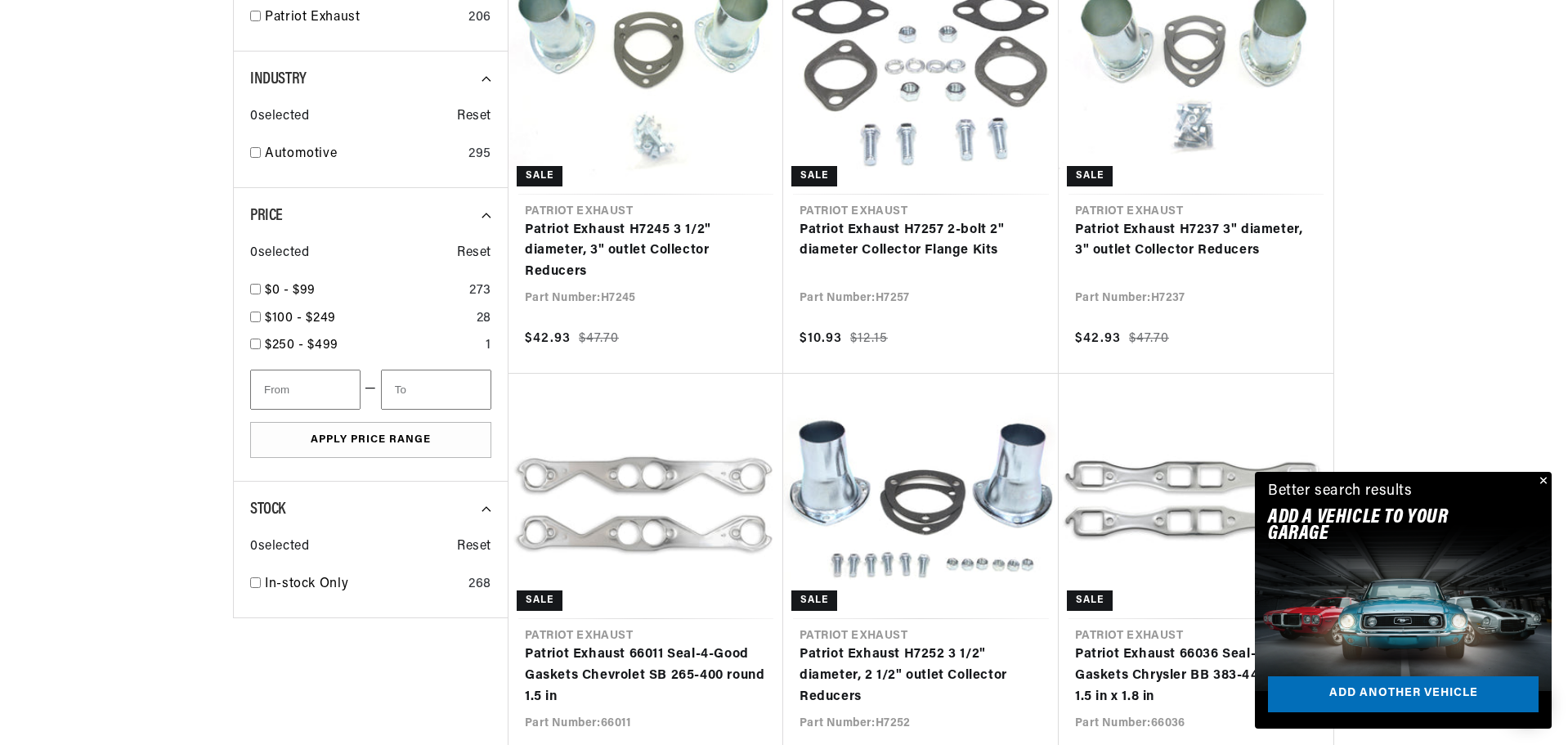
scroll to position [0, 874]
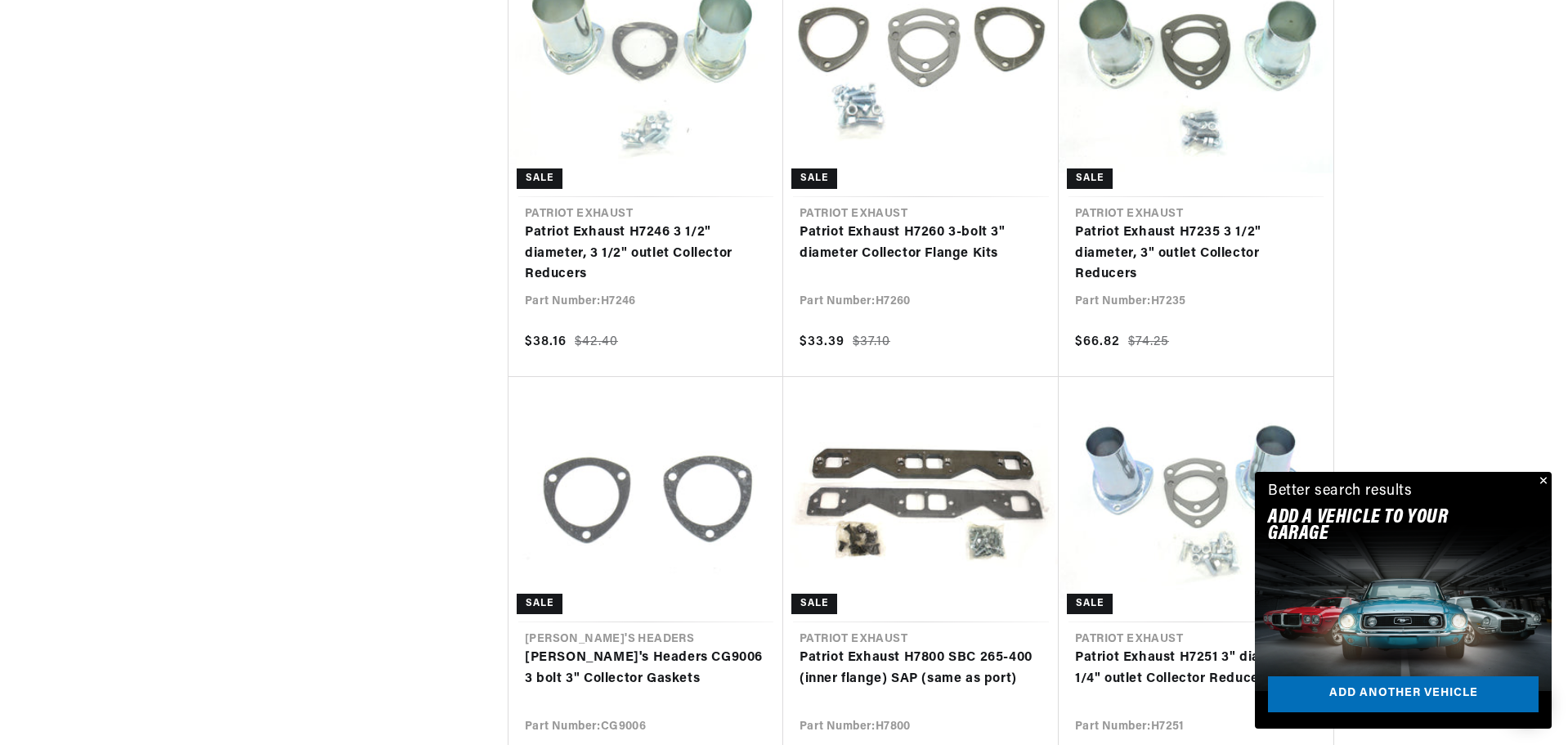
scroll to position [1962, 0]
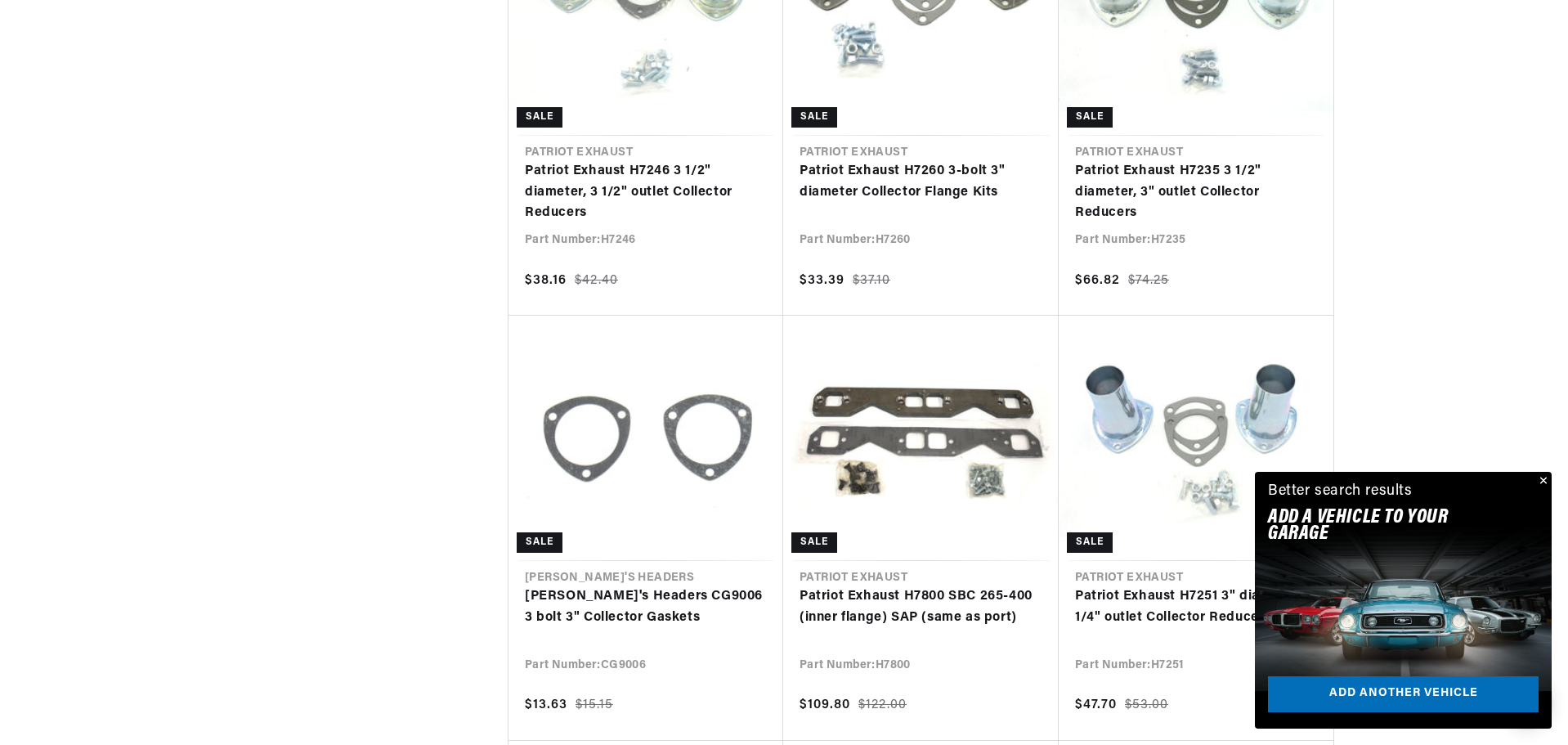
click at [1543, 478] on button "Close" at bounding box center [1542, 482] width 20 height 20
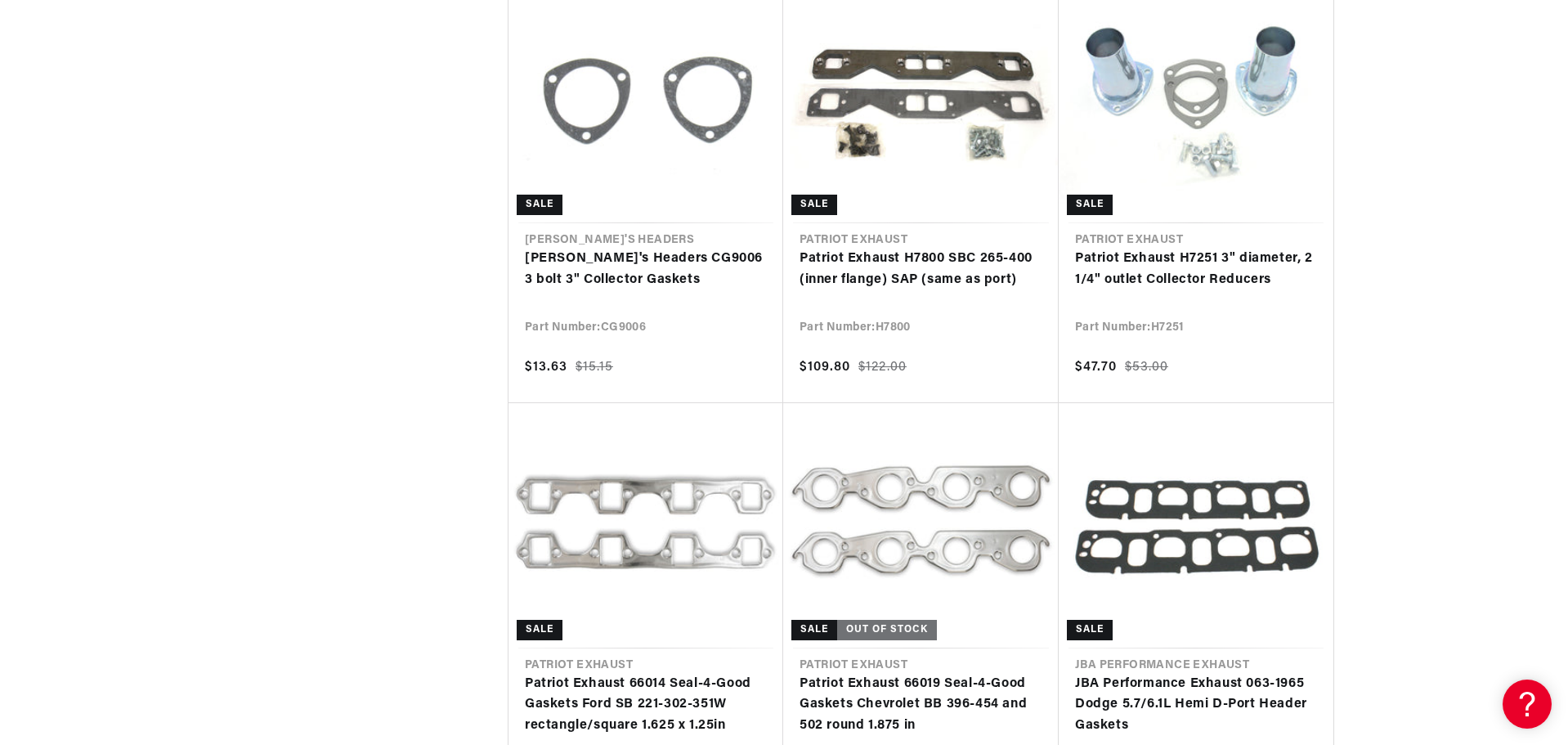
scroll to position [0, 1747]
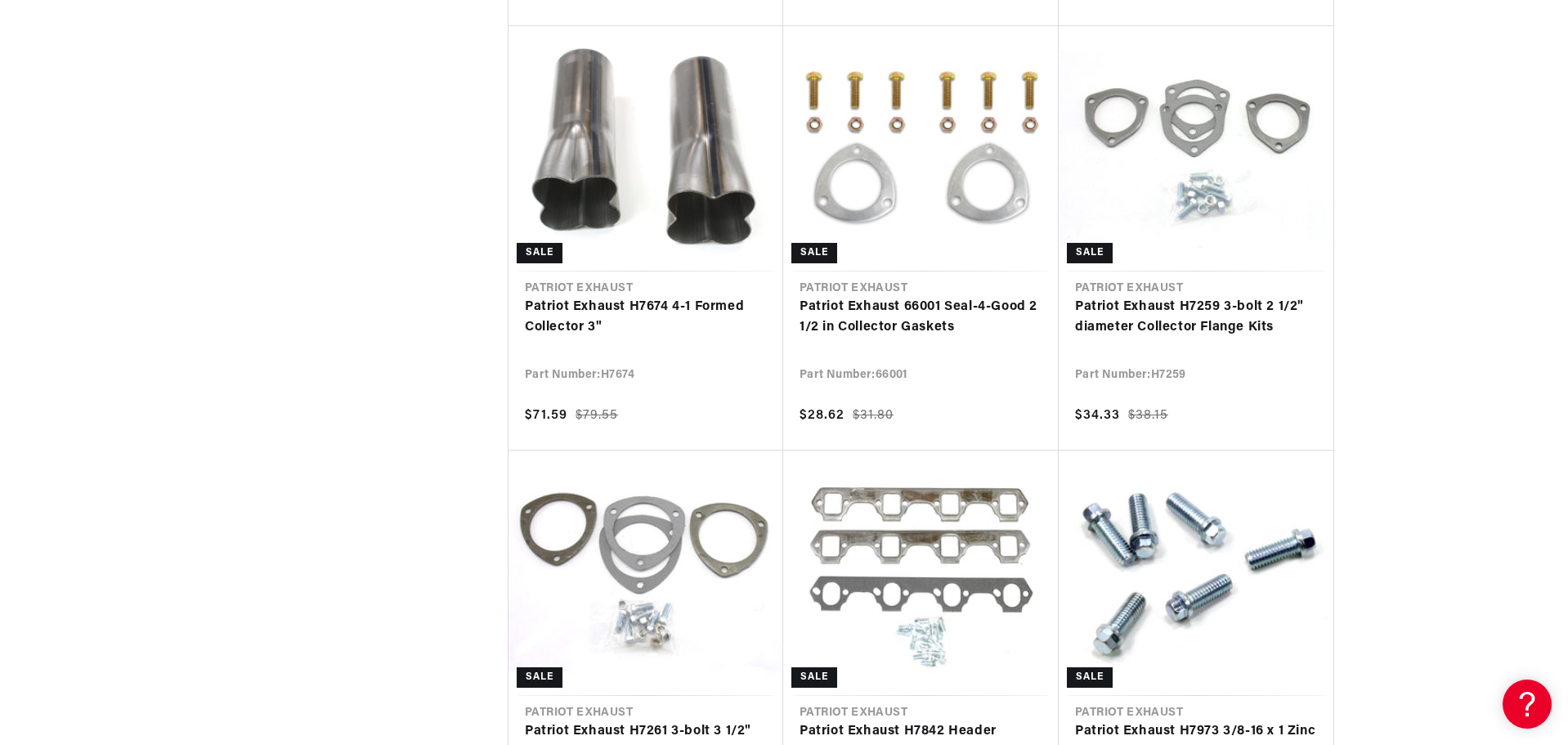
scroll to position [4823, 0]
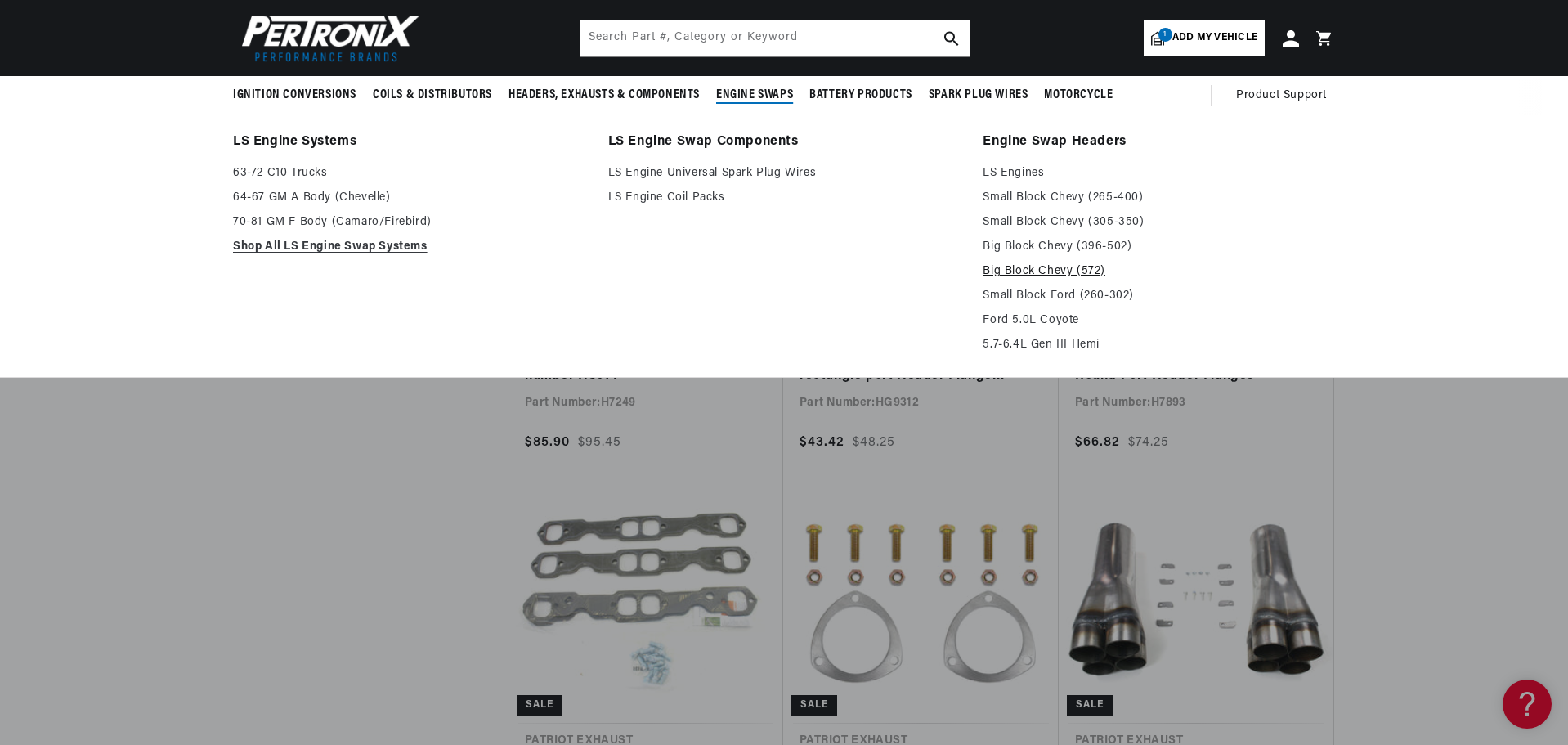
click at [1029, 270] on link "Big Block Chevy (572)" at bounding box center [1158, 272] width 352 height 20
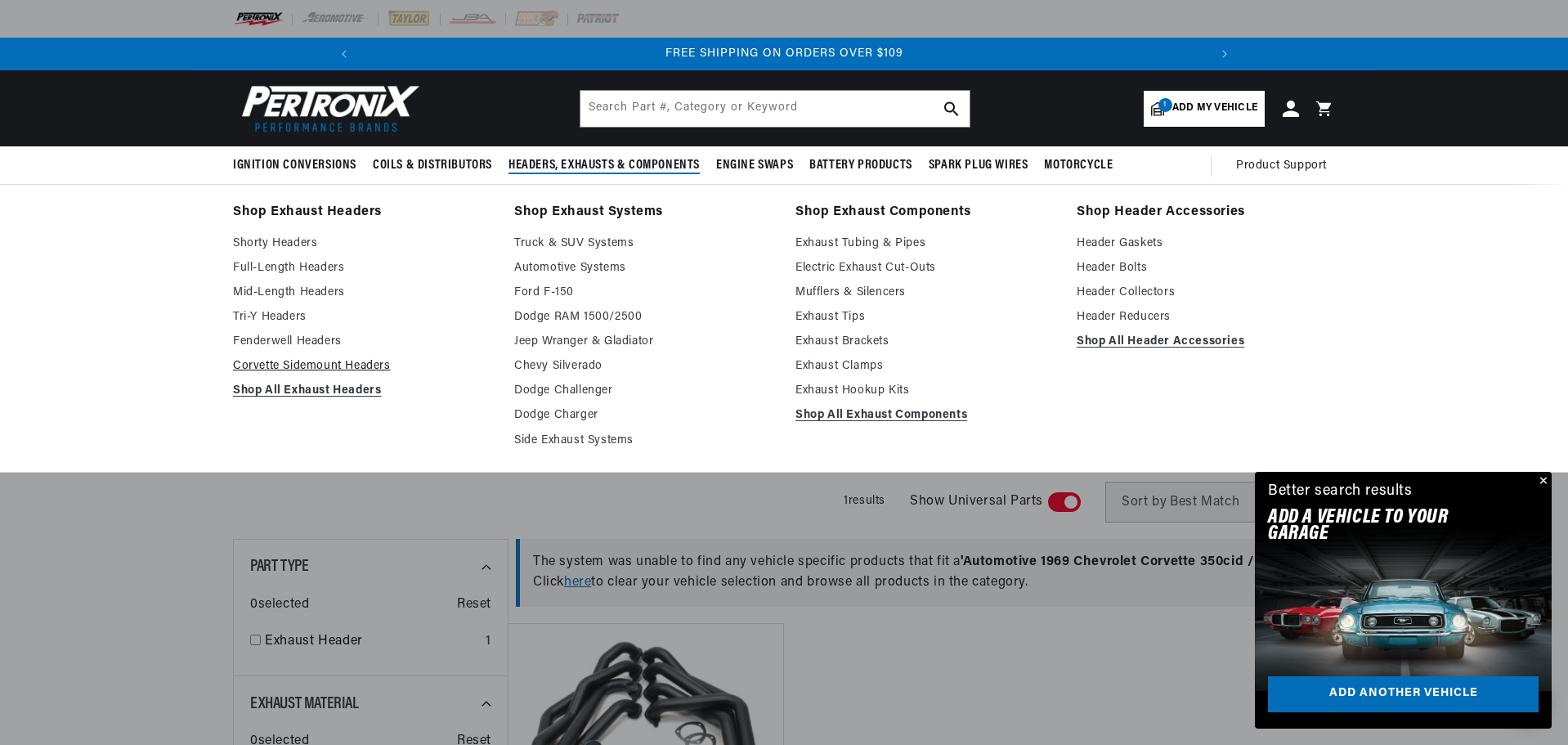
click at [369, 366] on link "Corvette Sidemount Headers" at bounding box center [362, 367] width 258 height 20
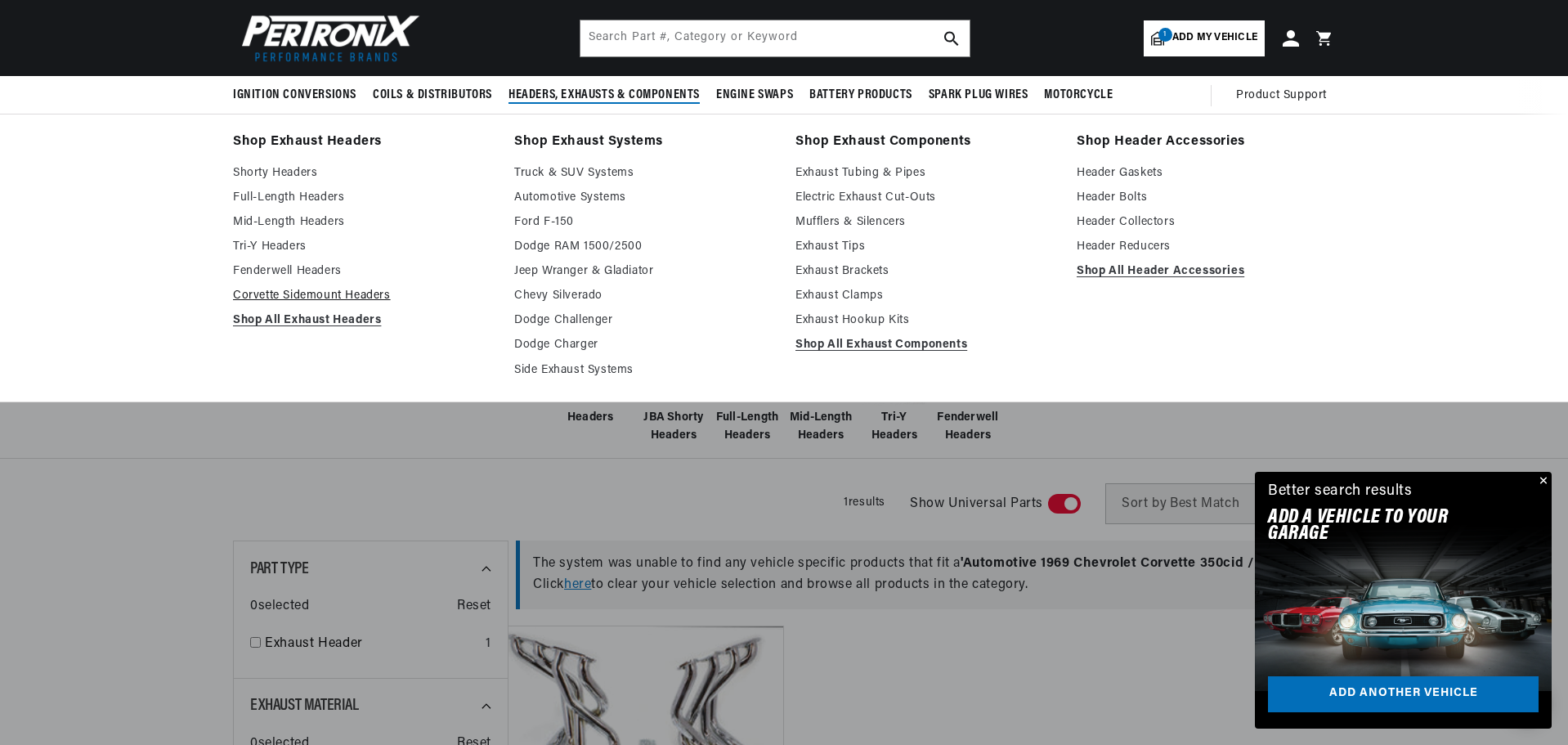
click at [340, 293] on link "Corvette Sidemount Headers" at bounding box center [362, 297] width 258 height 20
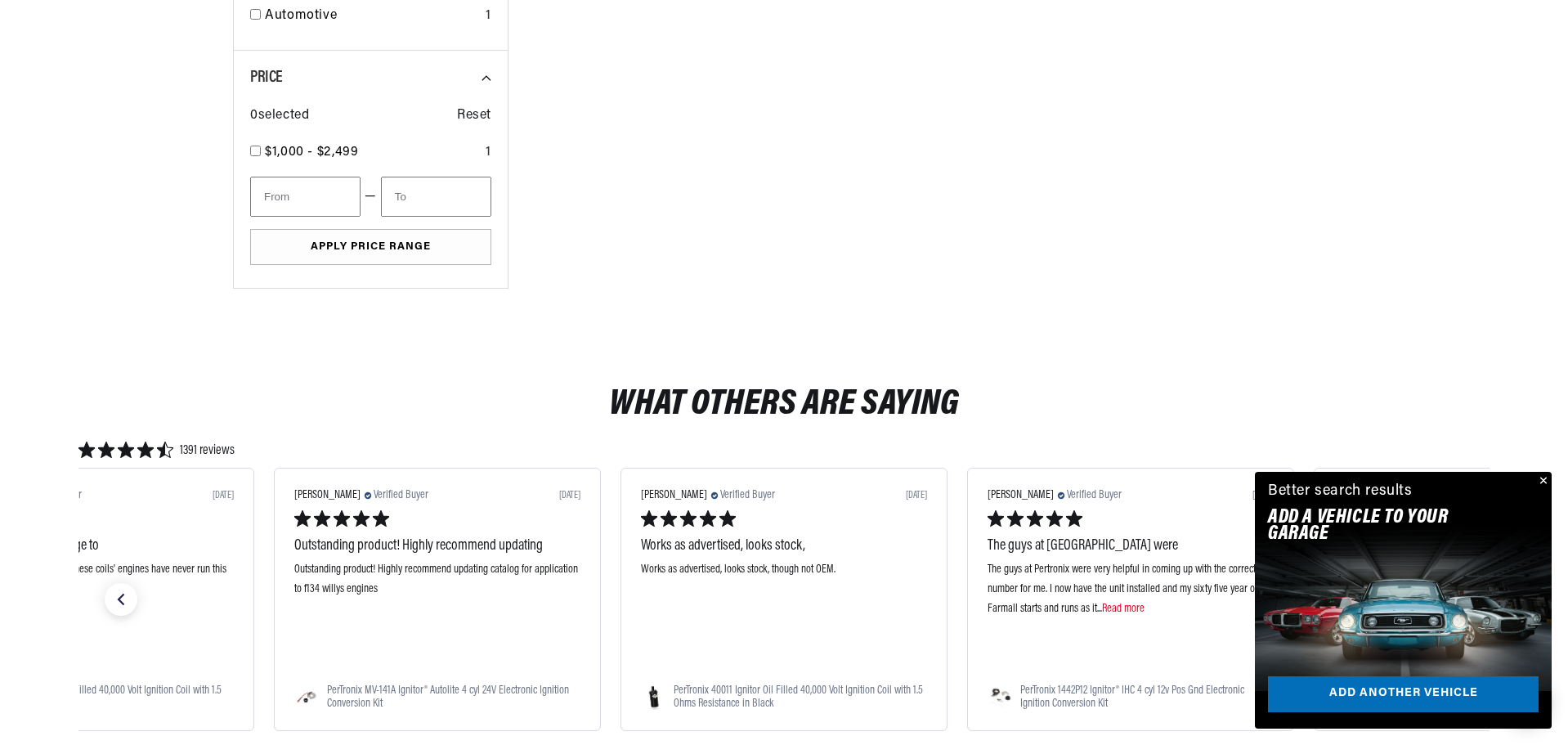
scroll to position [1554, 0]
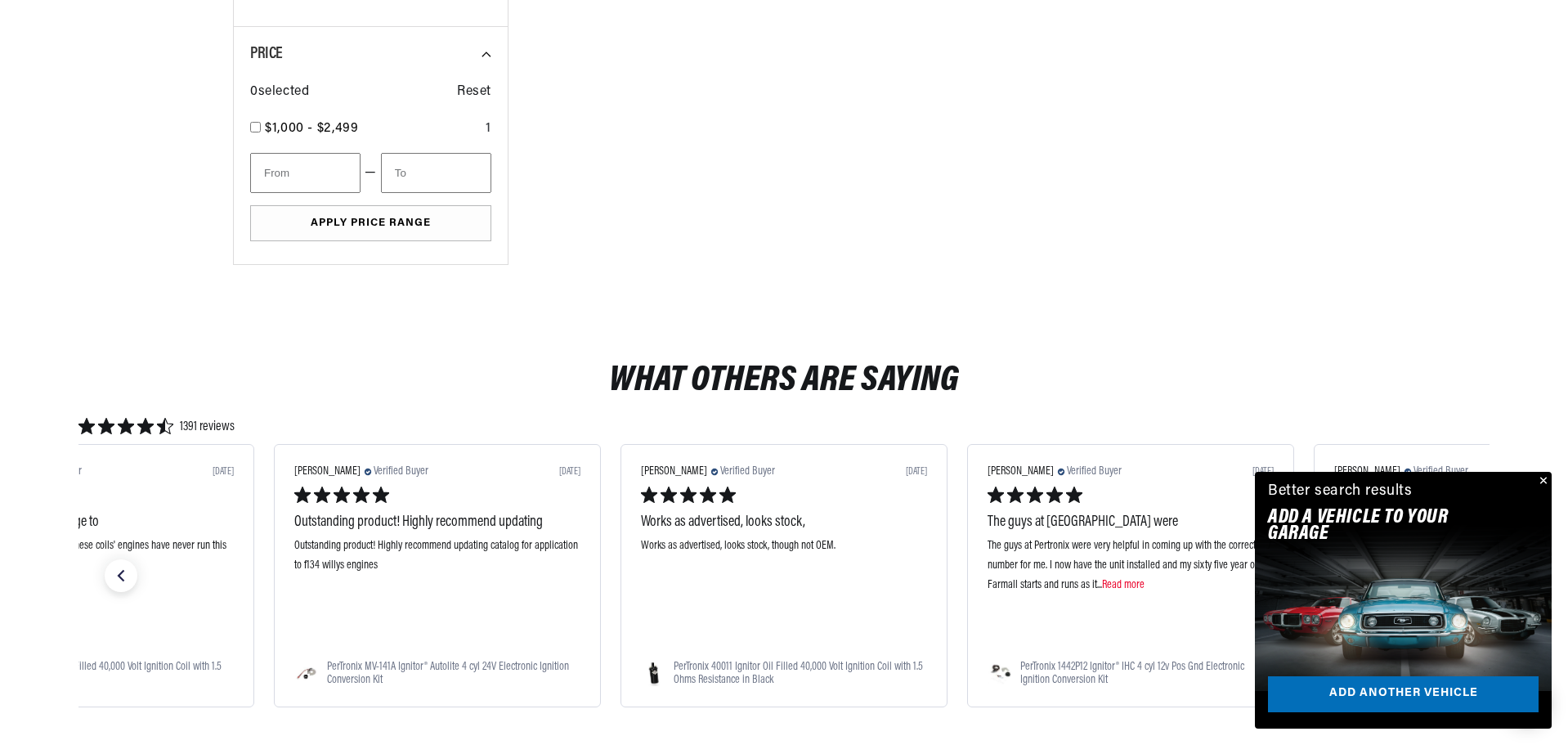
click at [1539, 481] on button "Close" at bounding box center [1542, 482] width 20 height 20
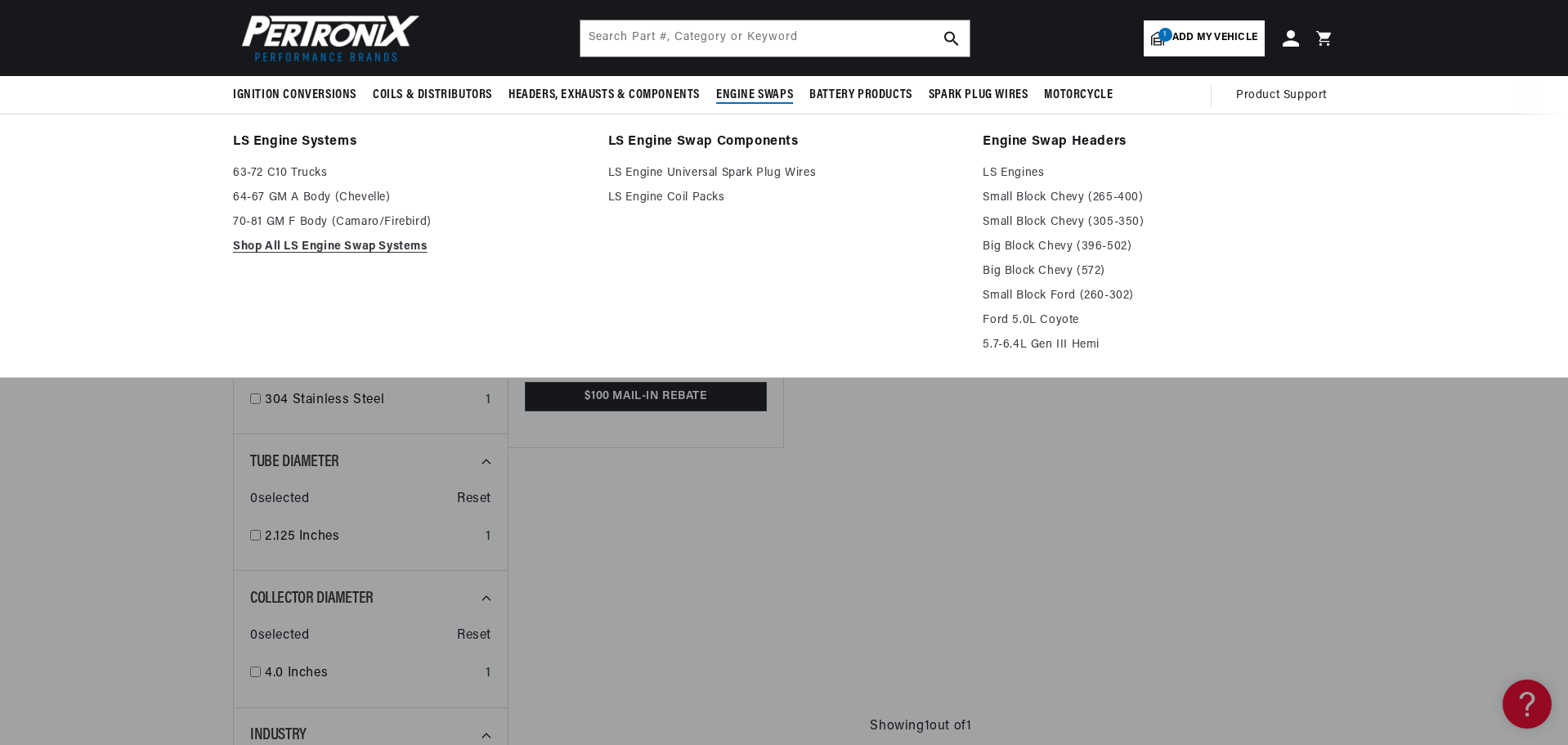
scroll to position [0, 1747]
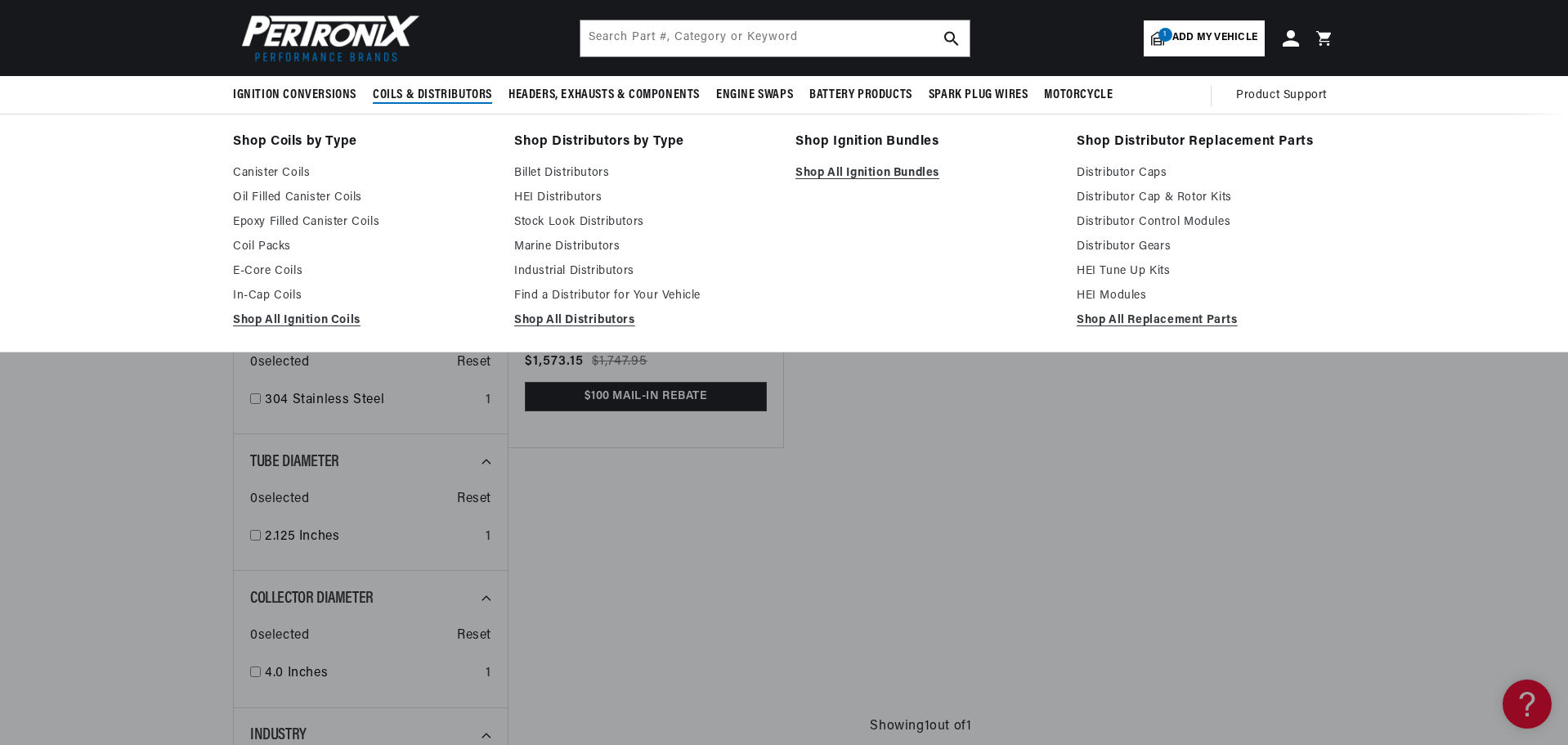
click at [422, 90] on span "Coils & Distributors" at bounding box center [432, 95] width 119 height 17
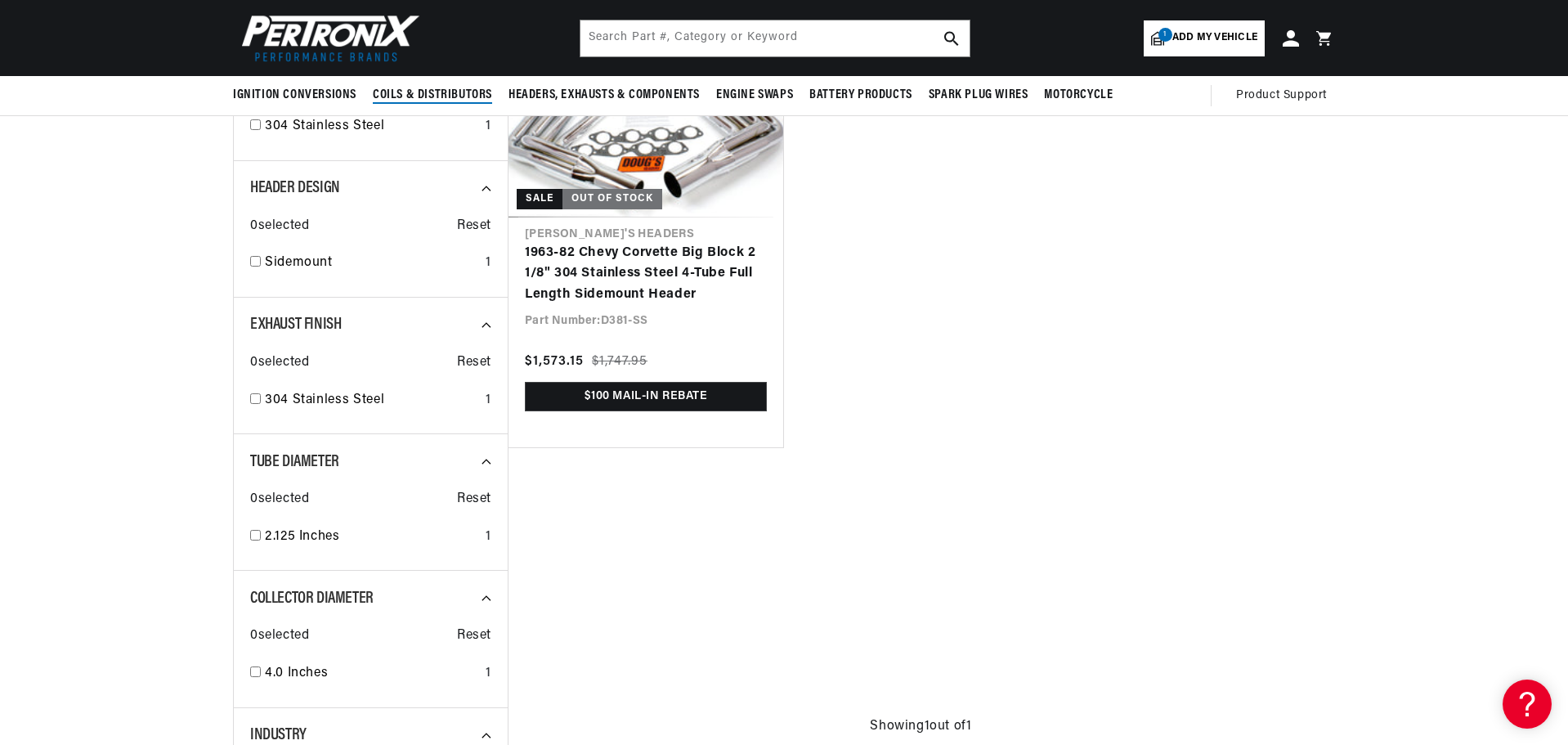
click at [422, 91] on span "Coils & Distributors" at bounding box center [432, 95] width 119 height 17
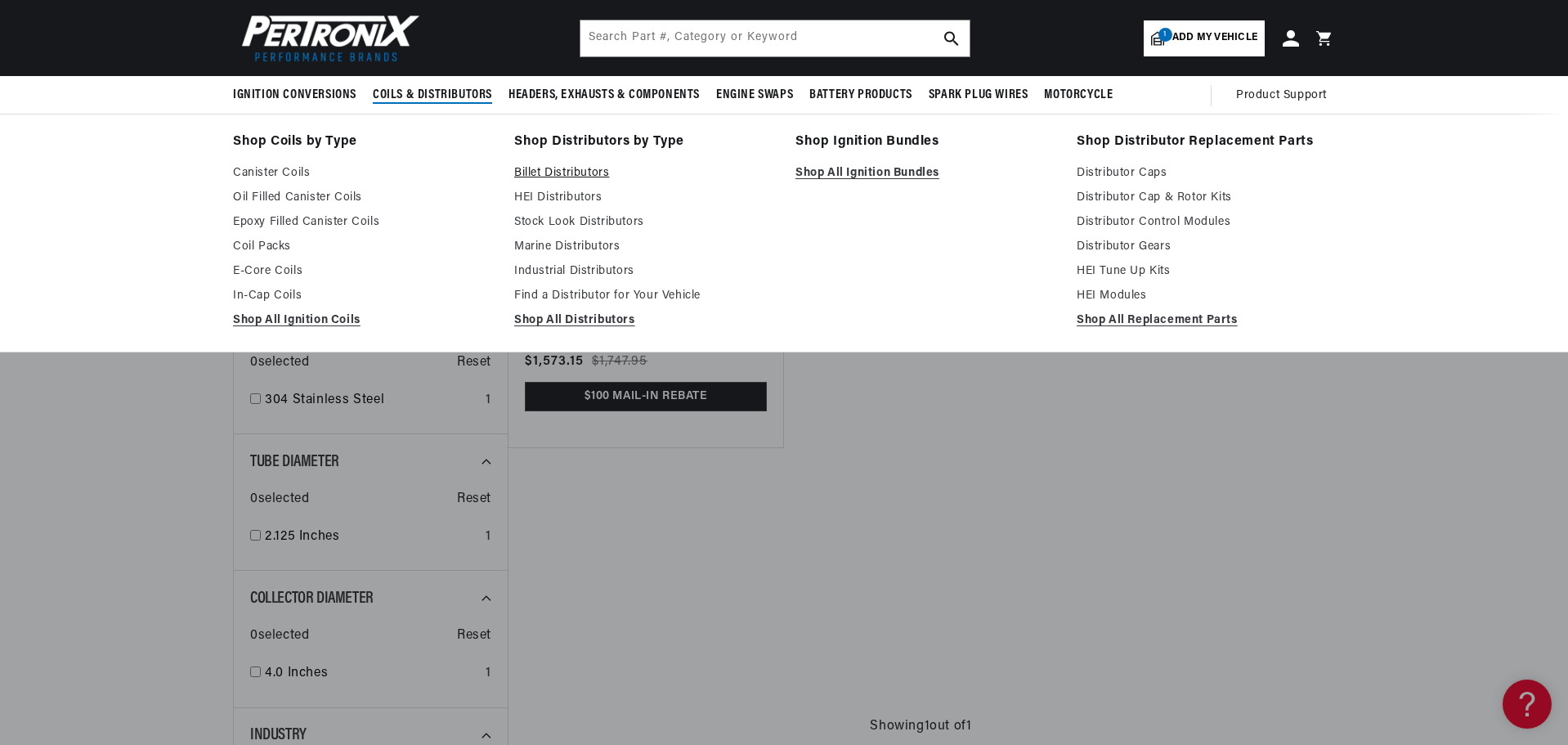
click at [591, 172] on link "Billet Distributors" at bounding box center [643, 174] width 258 height 20
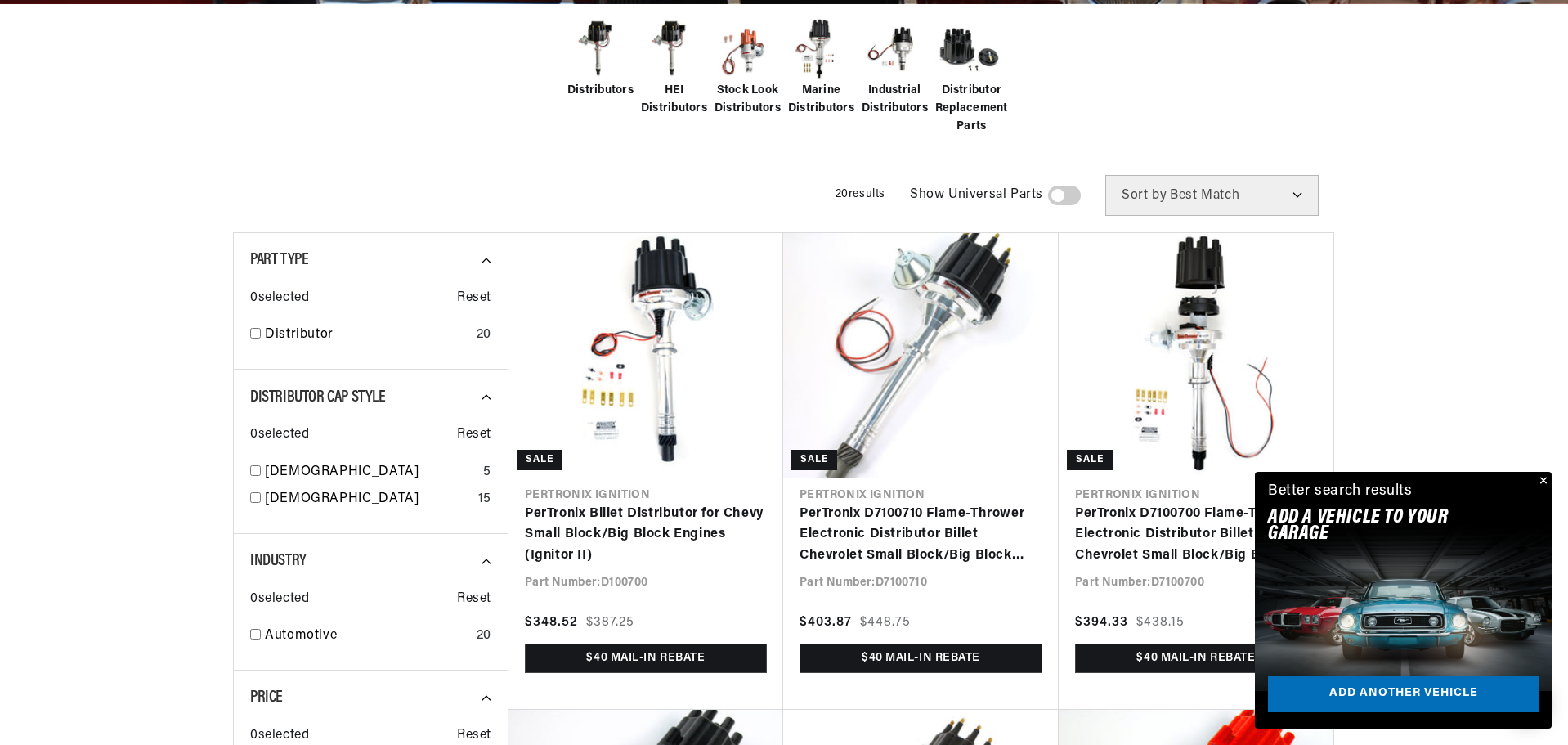
scroll to position [0, 874]
click at [1539, 480] on button "Close" at bounding box center [1542, 482] width 20 height 20
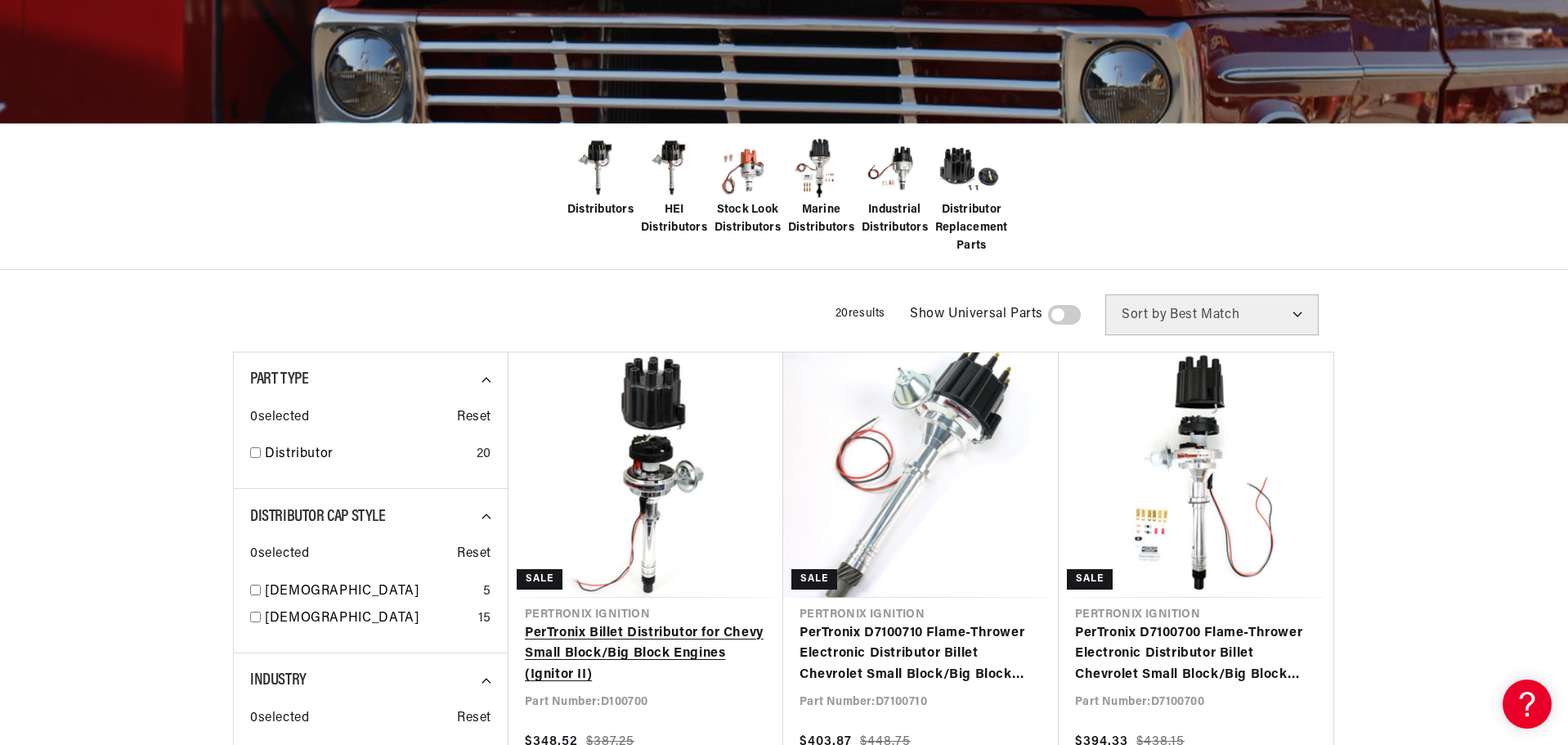
scroll to position [327, 0]
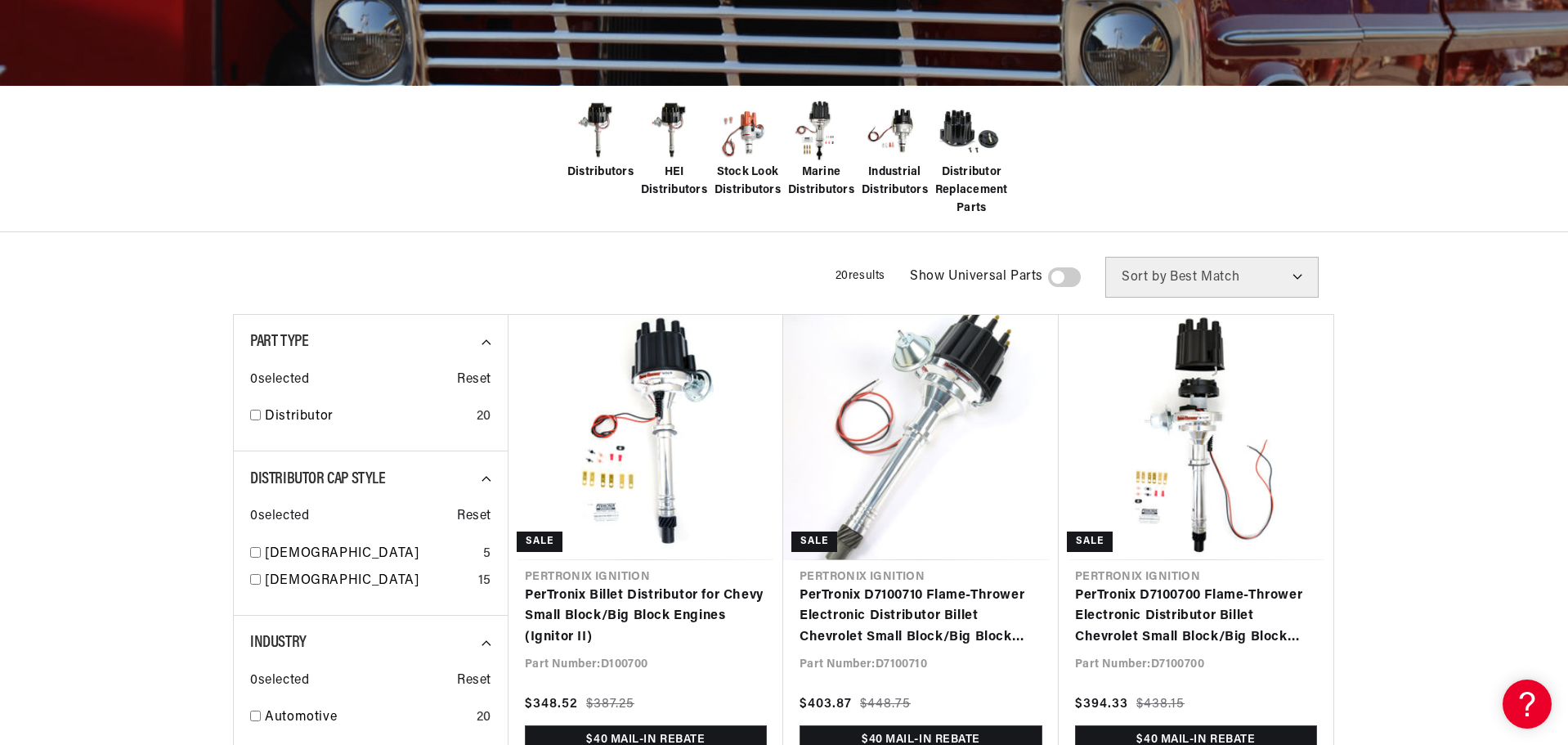
click at [672, 180] on span "HEI Distributors" at bounding box center [674, 182] width 66 height 36
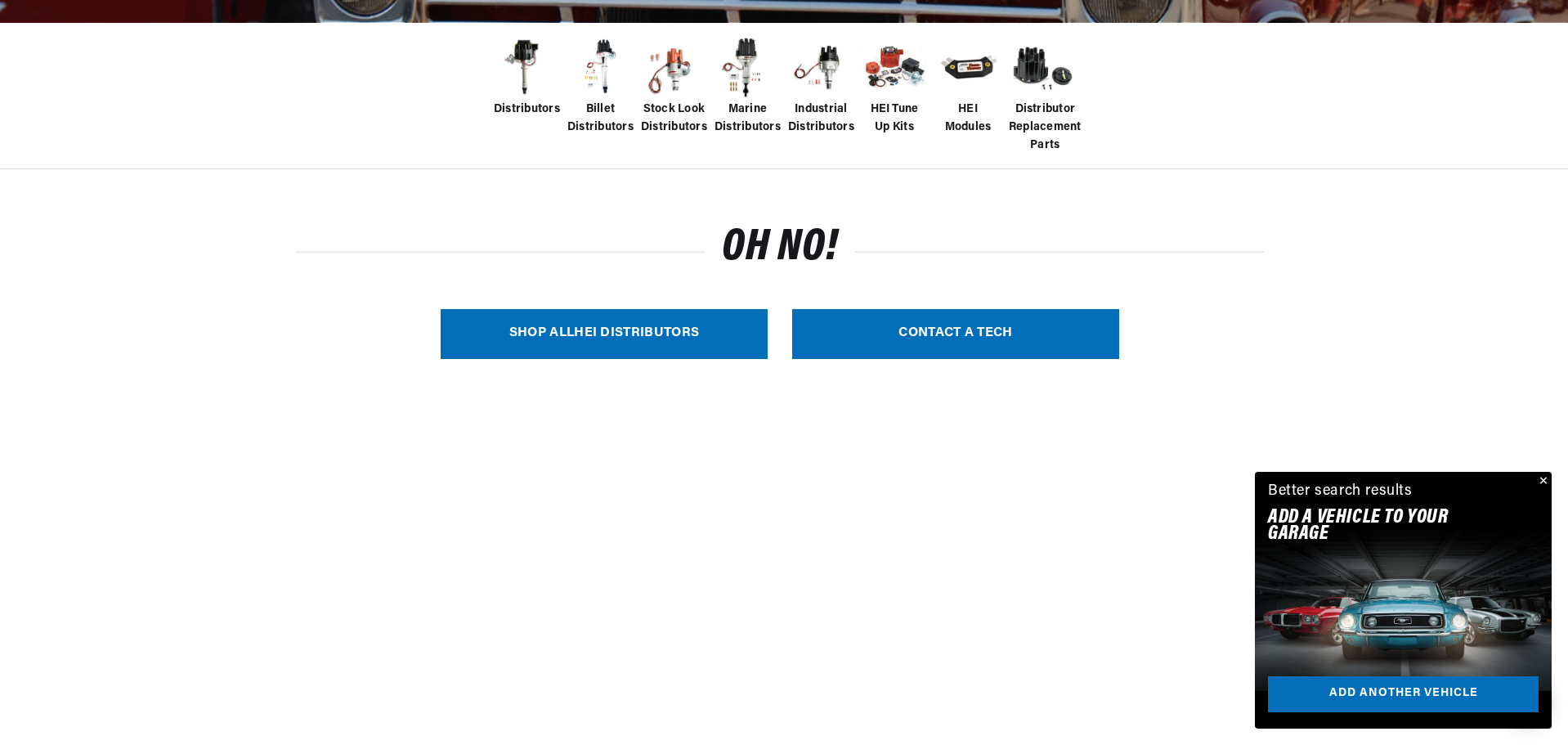
scroll to position [408, 0]
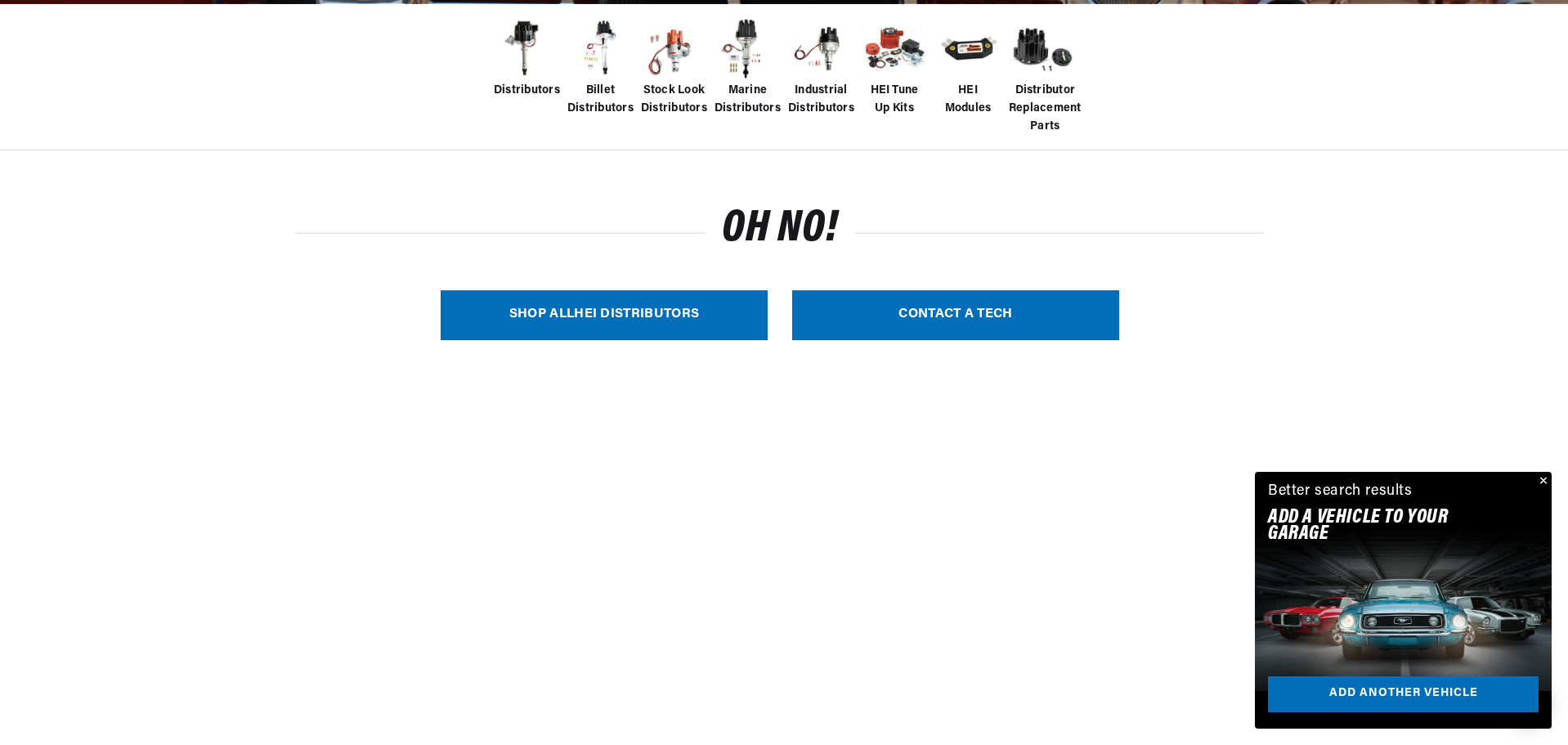
click at [612, 313] on link "SHOP ALL HEI Distributors" at bounding box center [603, 315] width 327 height 50
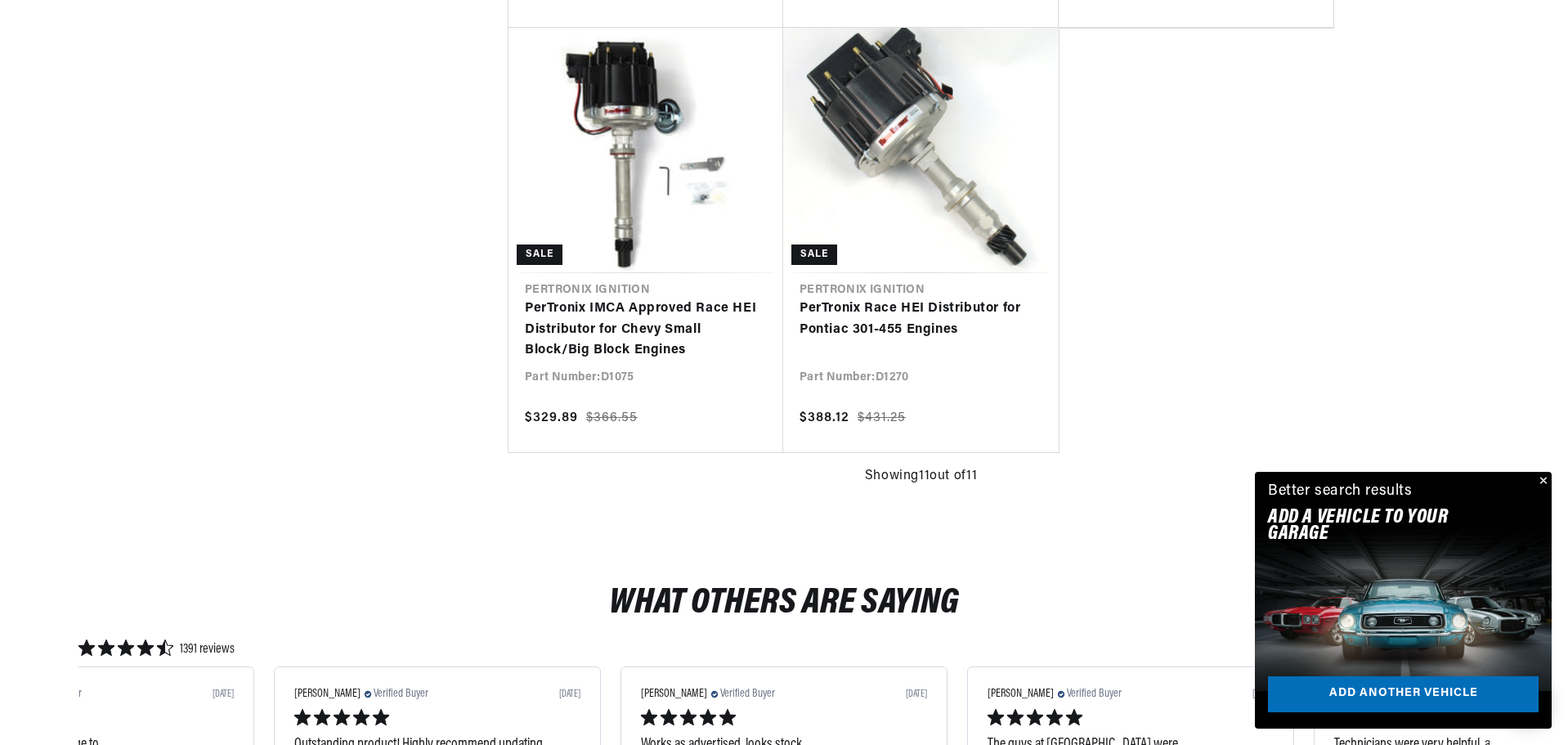
scroll to position [2044, 0]
